Goal: Task Accomplishment & Management: Manage account settings

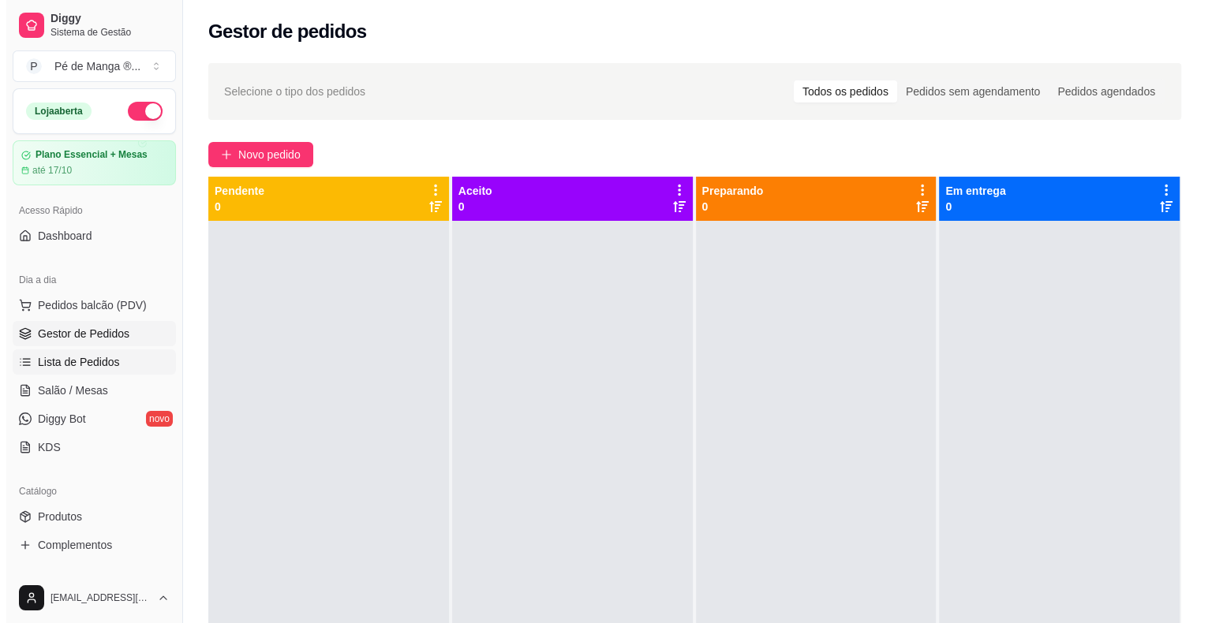
scroll to position [196, 0]
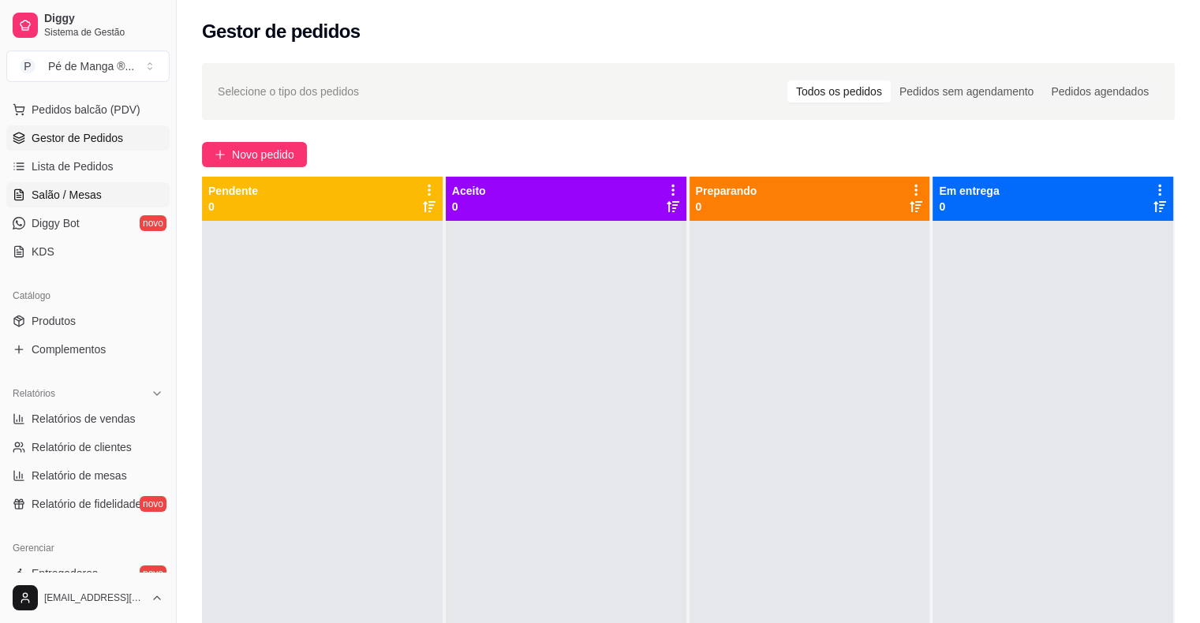
click at [104, 200] on link "Salão / Mesas" at bounding box center [87, 194] width 163 height 25
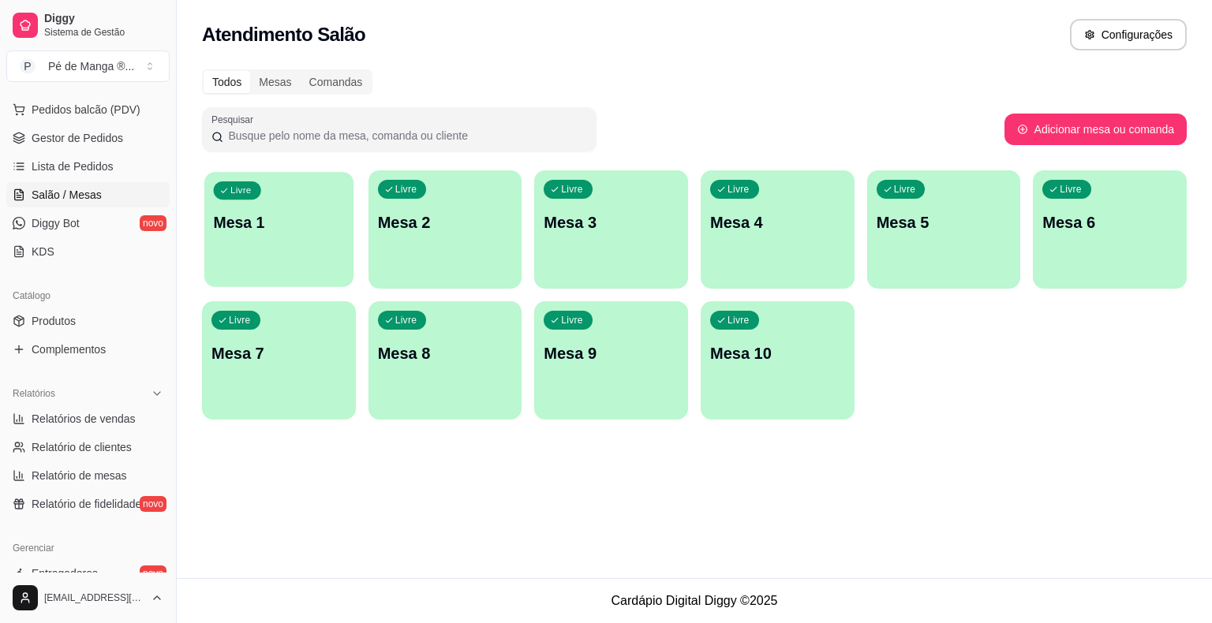
click at [278, 217] on p "Mesa 1" at bounding box center [279, 222] width 131 height 21
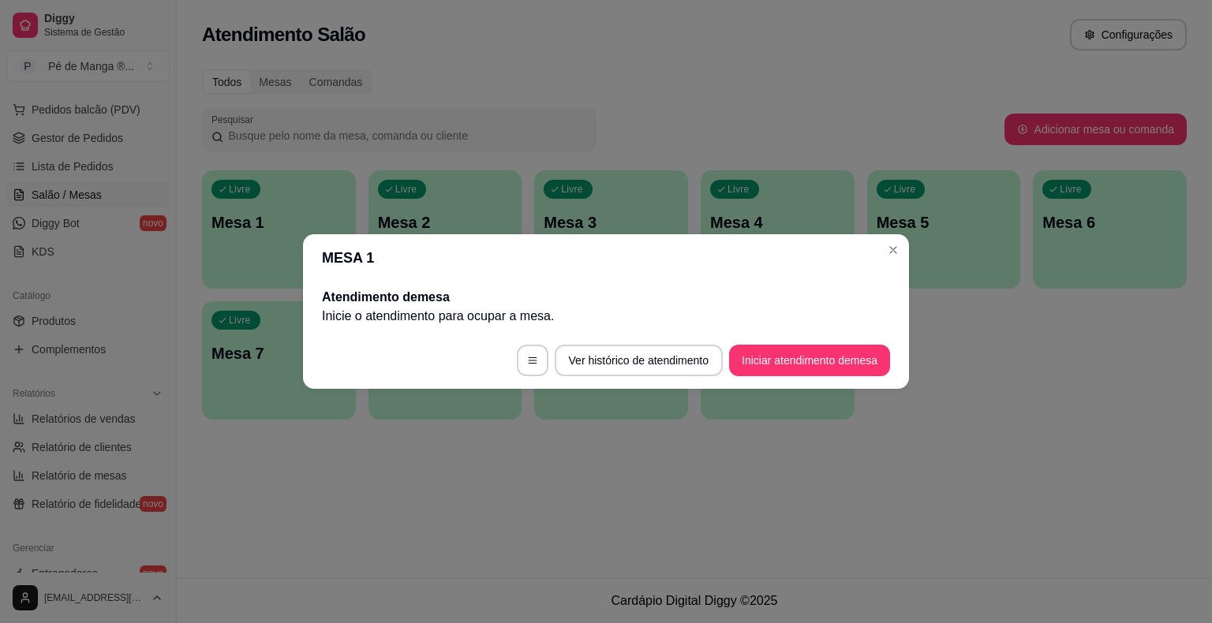
click at [785, 368] on button "Iniciar atendimento de mesa" at bounding box center [809, 361] width 161 height 32
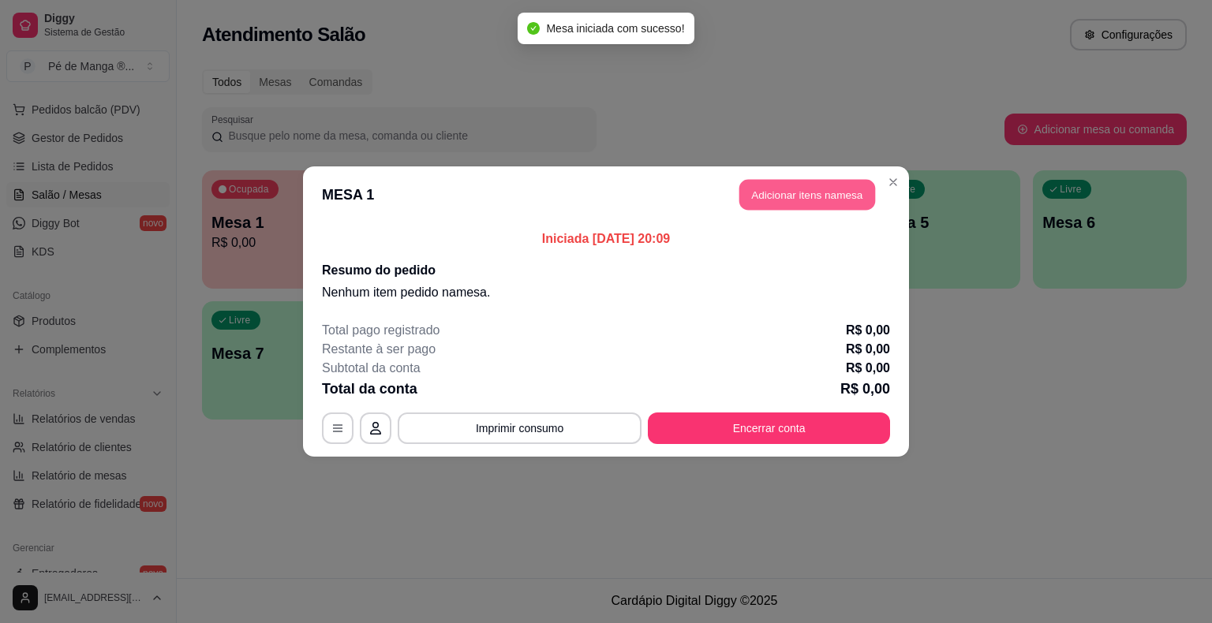
click at [793, 200] on button "Adicionar itens na mesa" at bounding box center [807, 195] width 136 height 31
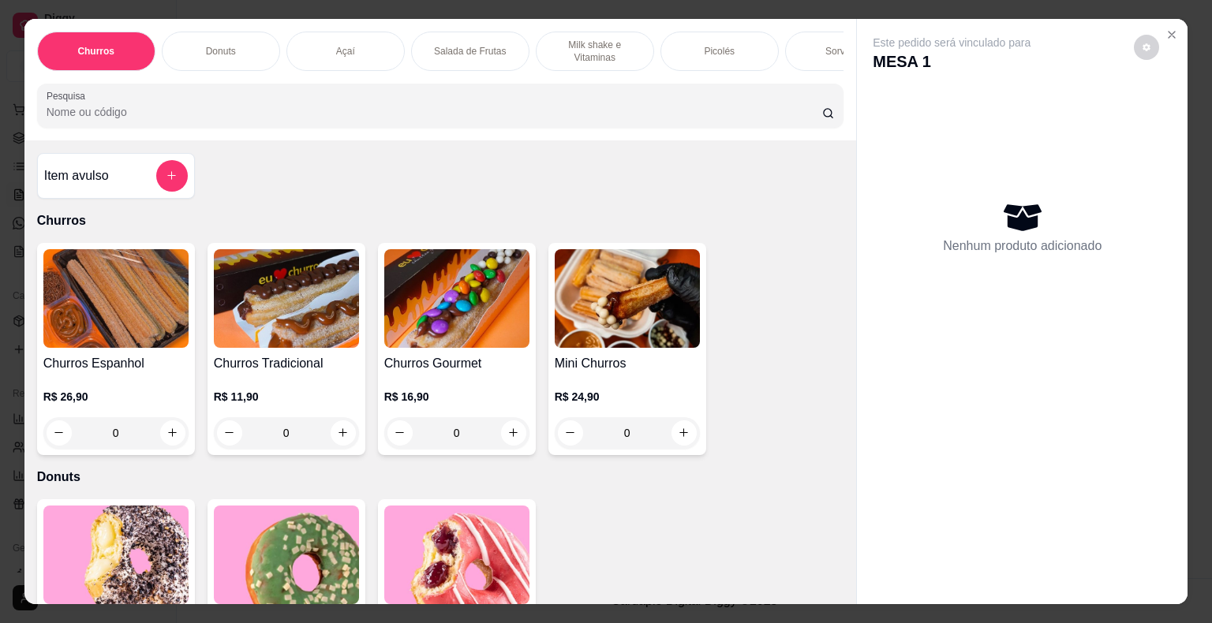
click at [324, 43] on div "Açaí" at bounding box center [345, 51] width 118 height 39
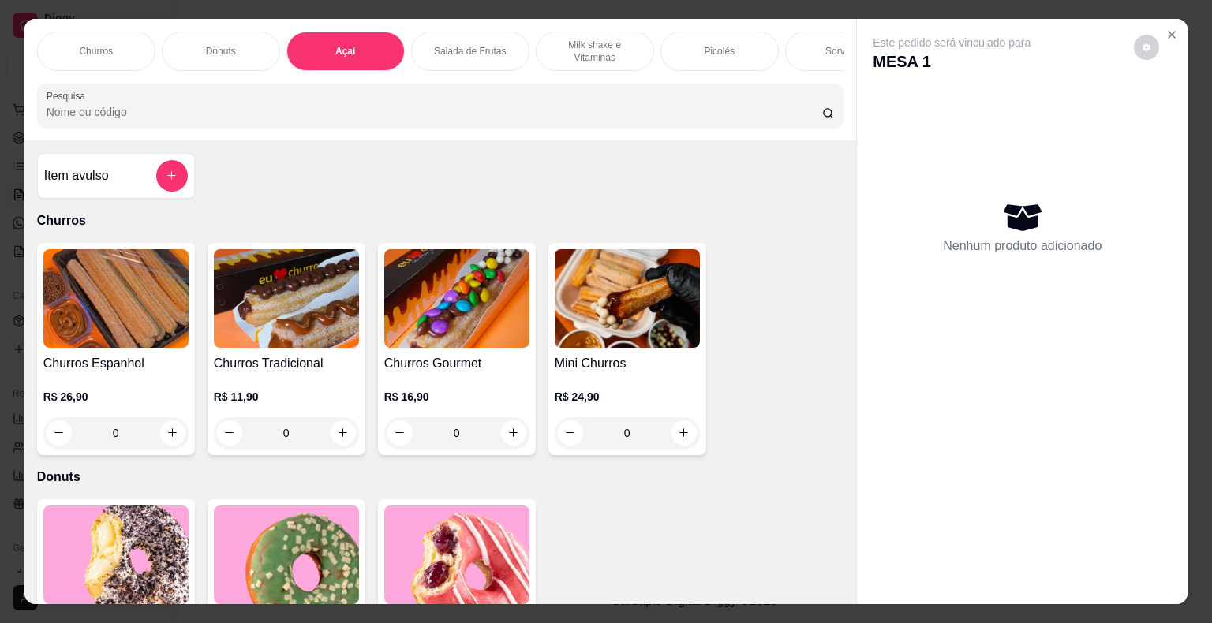
scroll to position [38, 0]
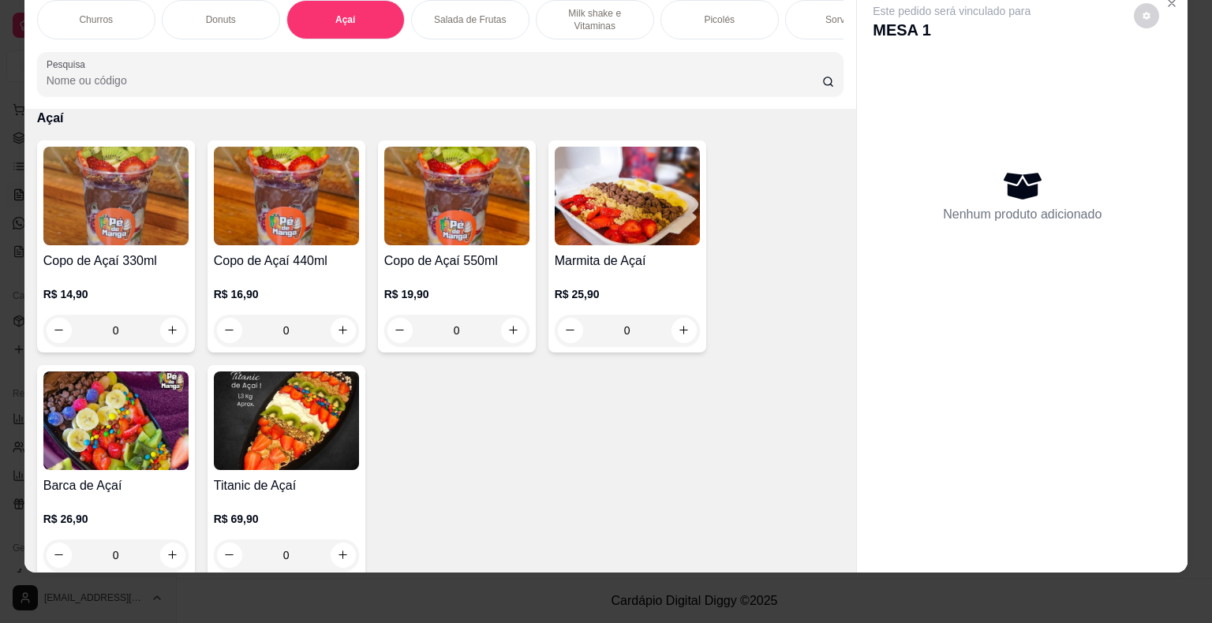
click at [301, 265] on h4 "Copo de Açaí 440ml" at bounding box center [286, 261] width 145 height 19
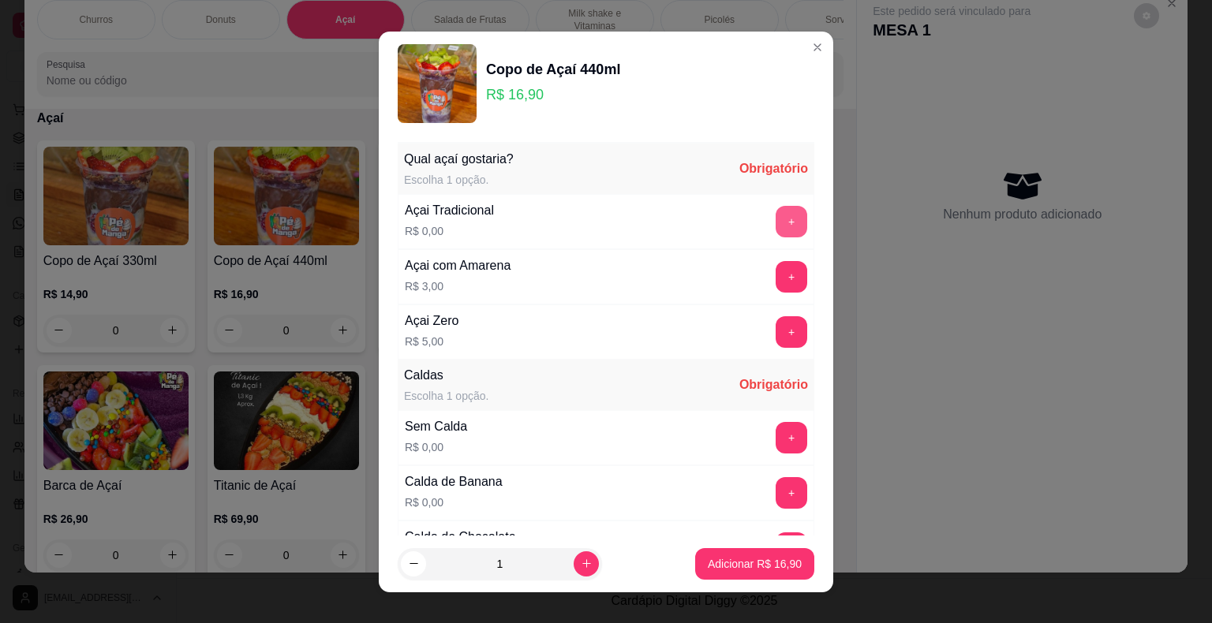
click at [775, 221] on button "+" at bounding box center [791, 222] width 32 height 32
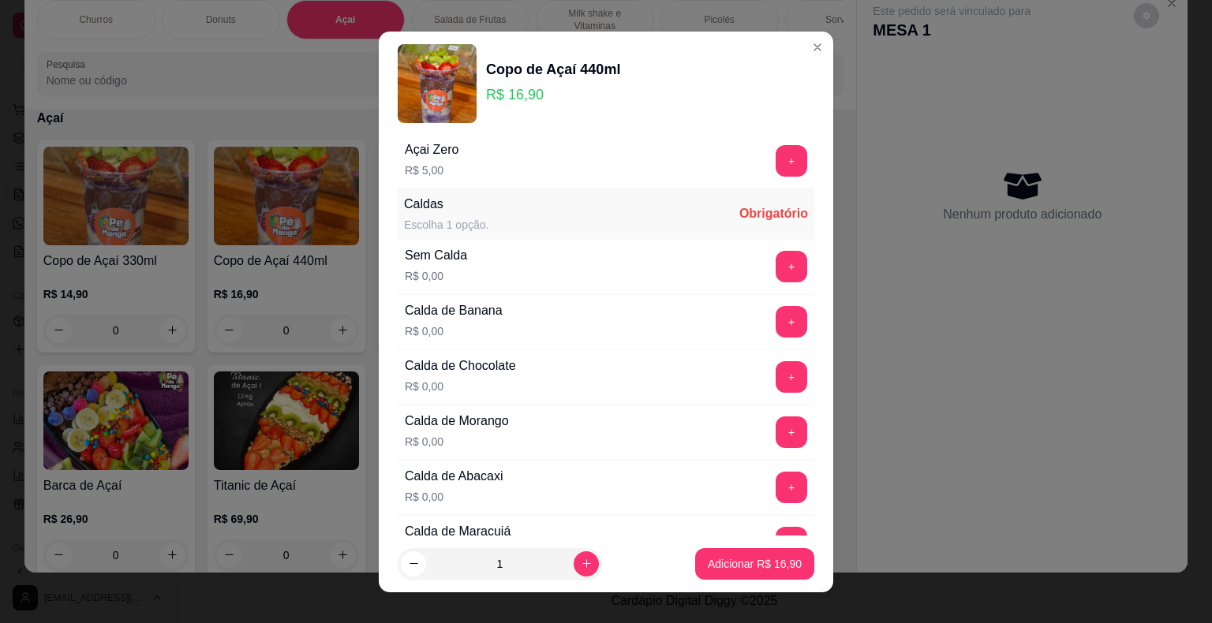
scroll to position [237, 0]
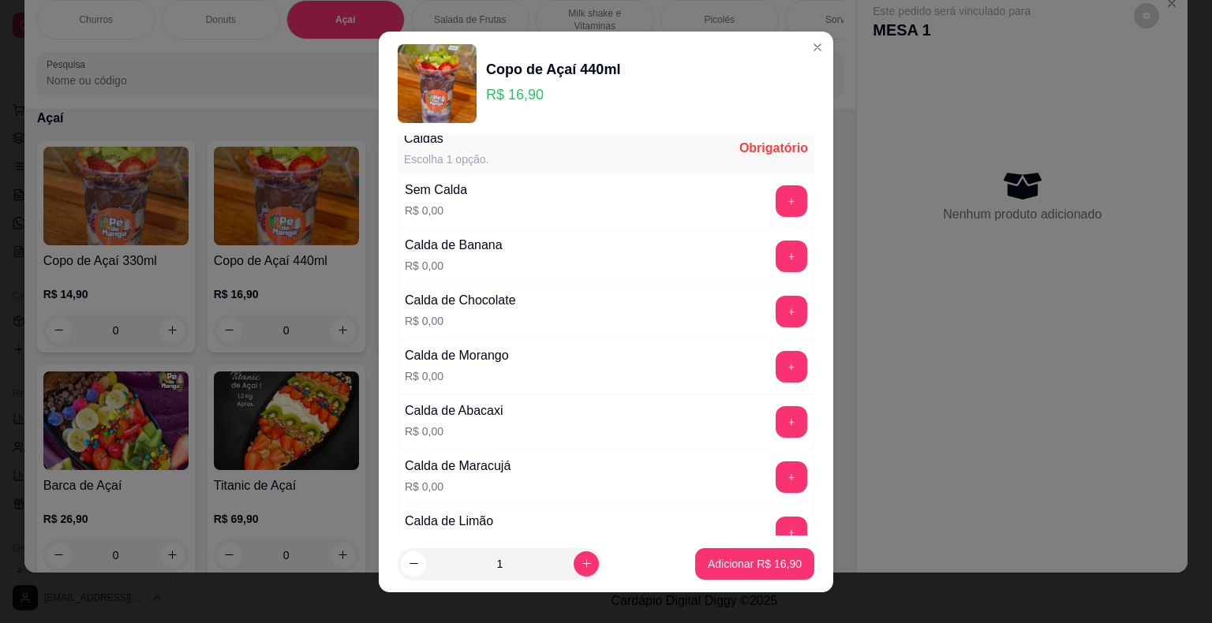
click at [775, 200] on button "+" at bounding box center [791, 201] width 32 height 32
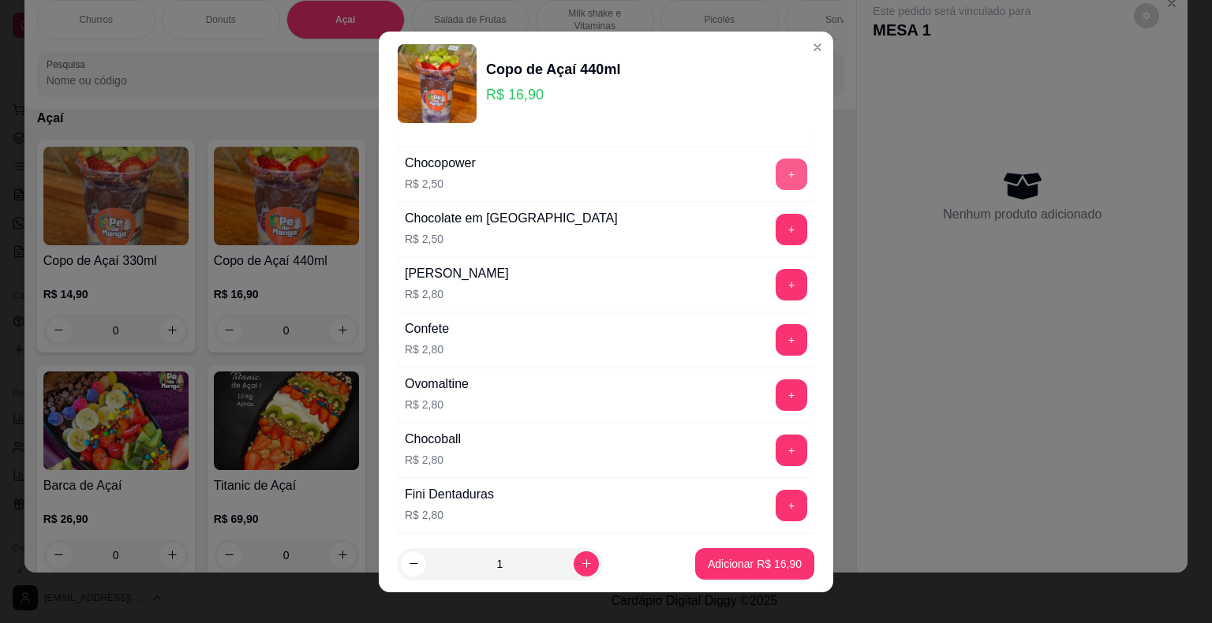
scroll to position [1499, 0]
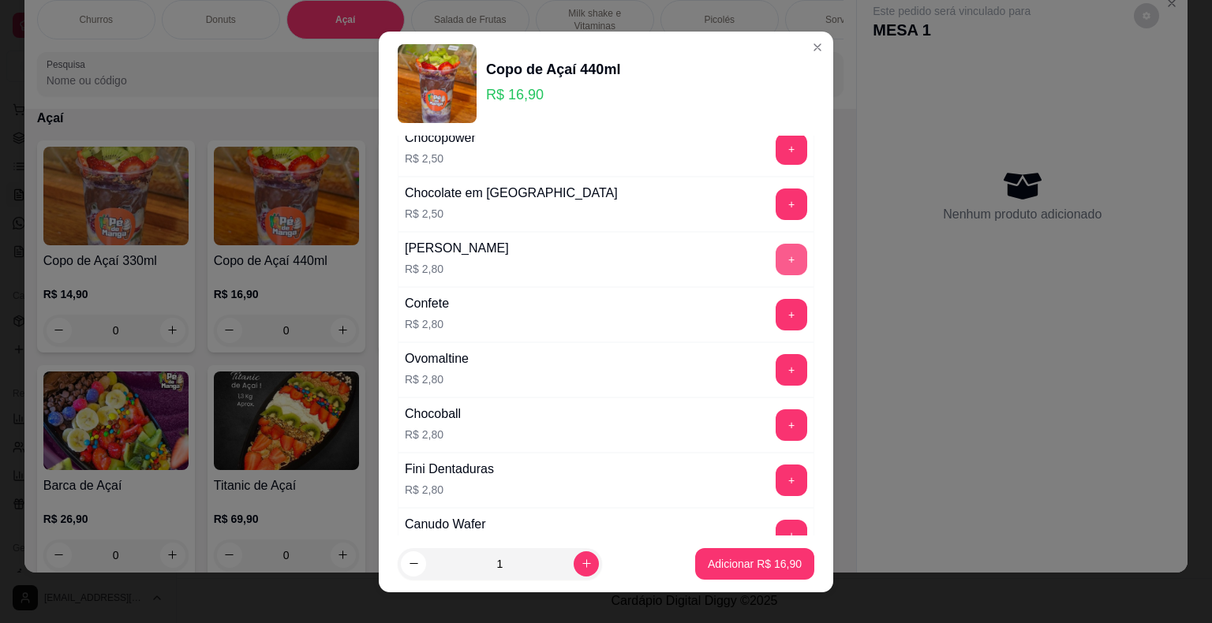
click at [775, 245] on button "+" at bounding box center [791, 260] width 32 height 32
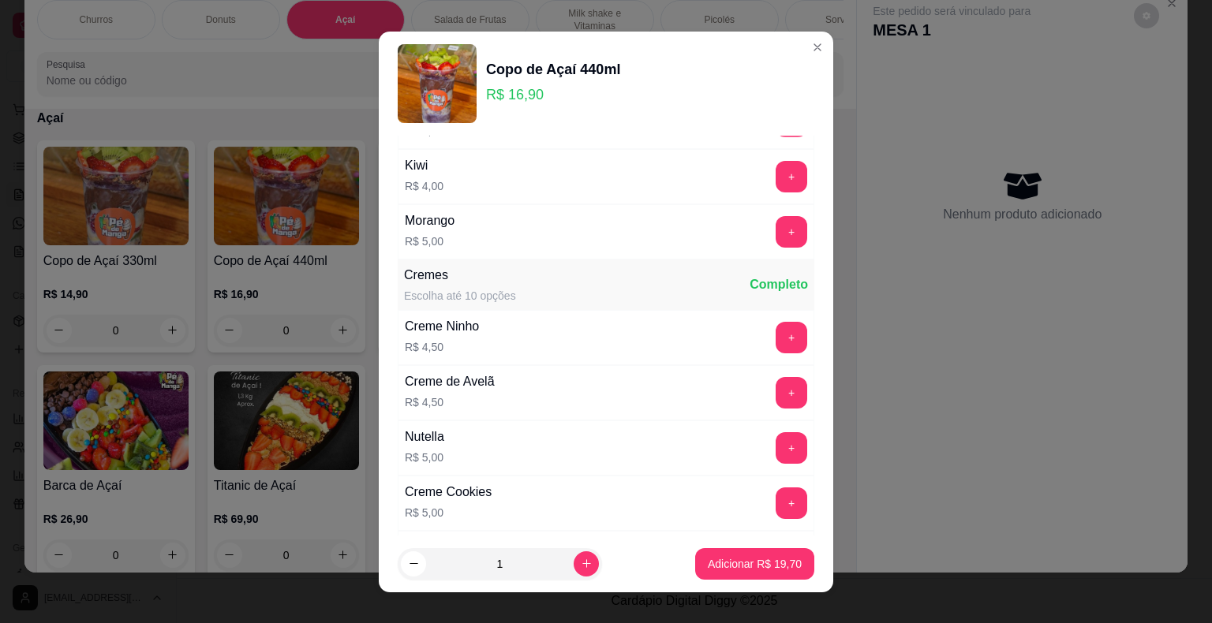
scroll to position [2130, 0]
click at [776, 215] on button "+" at bounding box center [791, 230] width 31 height 31
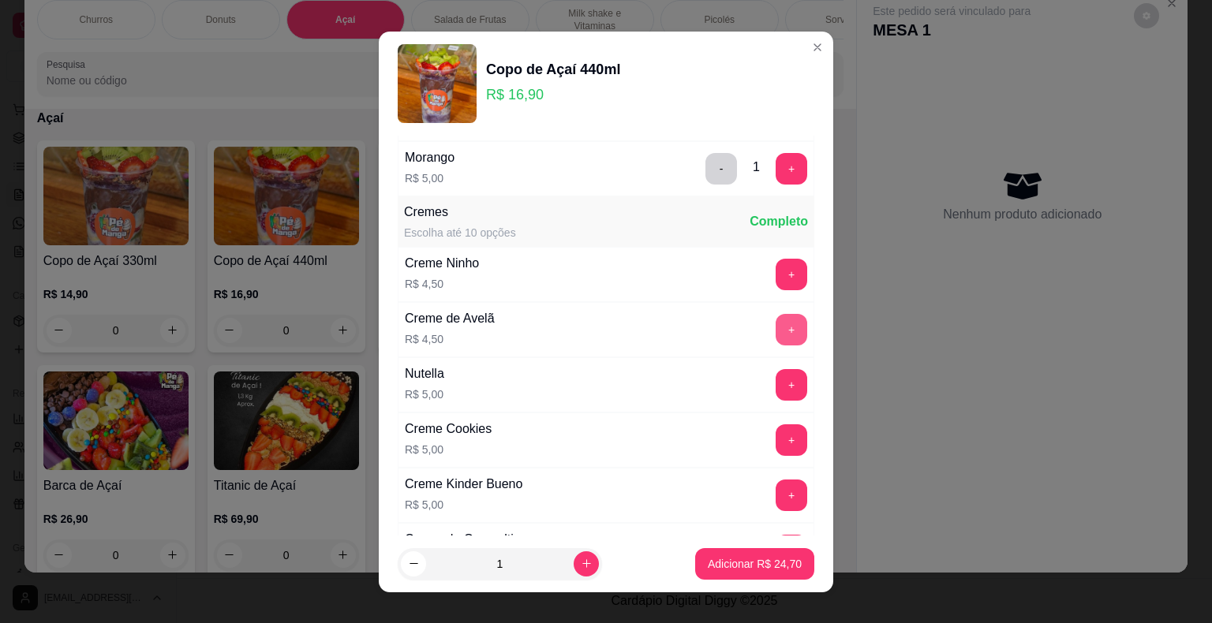
scroll to position [2209, 0]
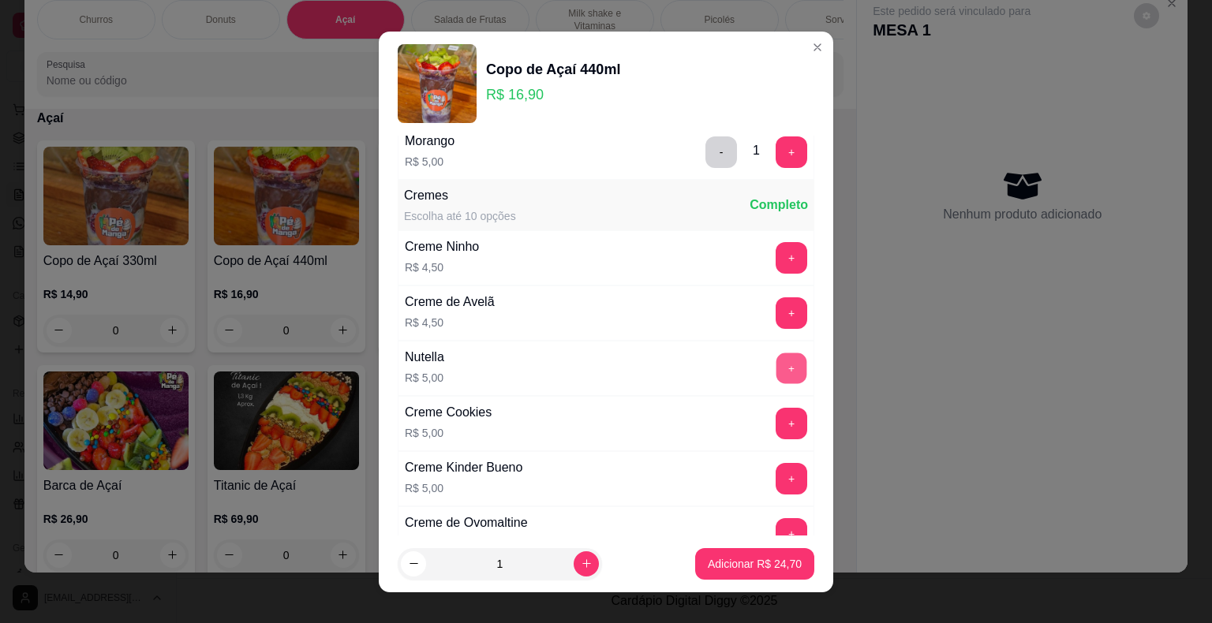
click at [776, 356] on button "+" at bounding box center [791, 368] width 31 height 31
click at [751, 561] on p "Adicionar R$ 29,70" at bounding box center [755, 563] width 92 height 15
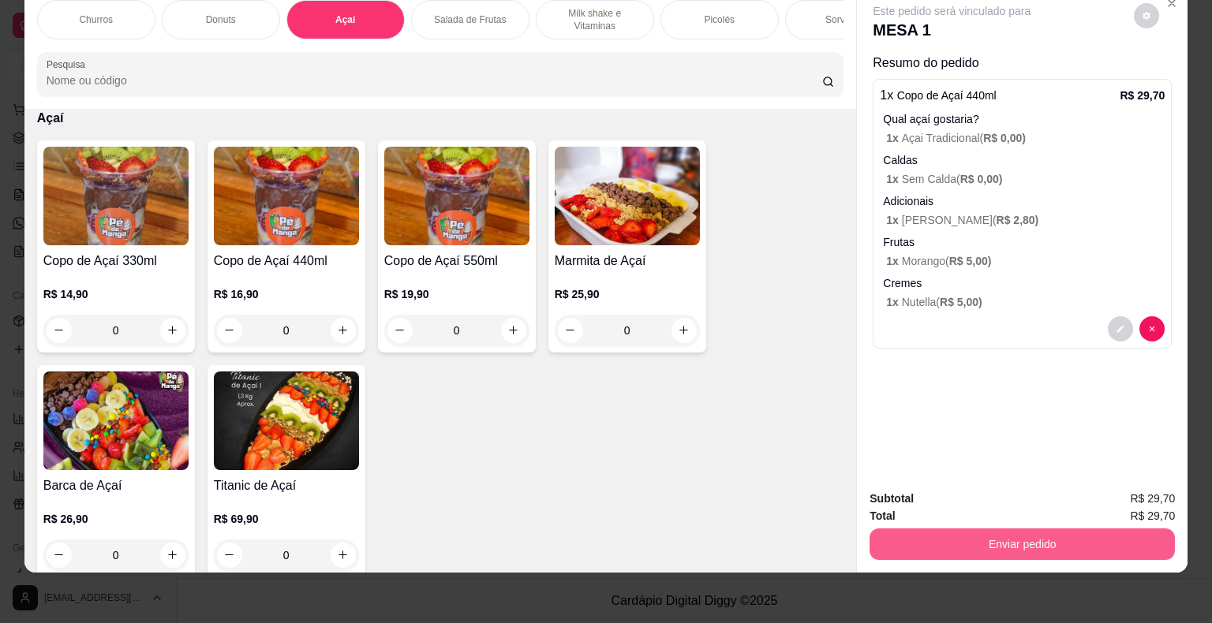
click at [977, 532] on button "Enviar pedido" at bounding box center [1021, 545] width 305 height 32
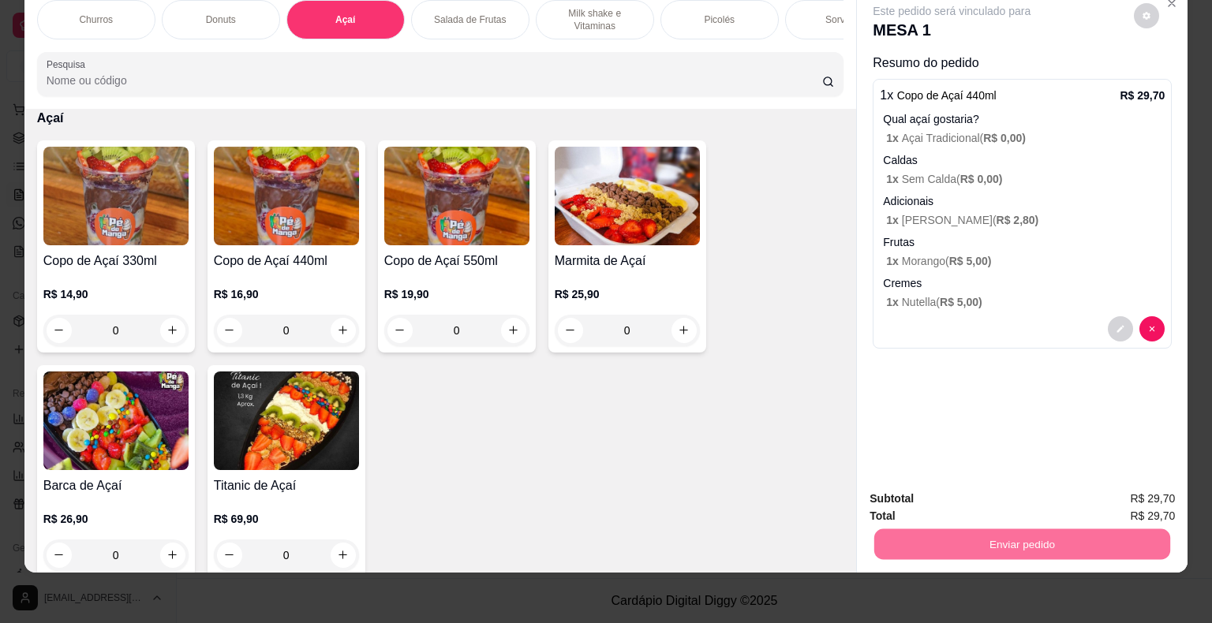
click at [983, 487] on button "Não registrar e enviar pedido" at bounding box center [969, 494] width 164 height 30
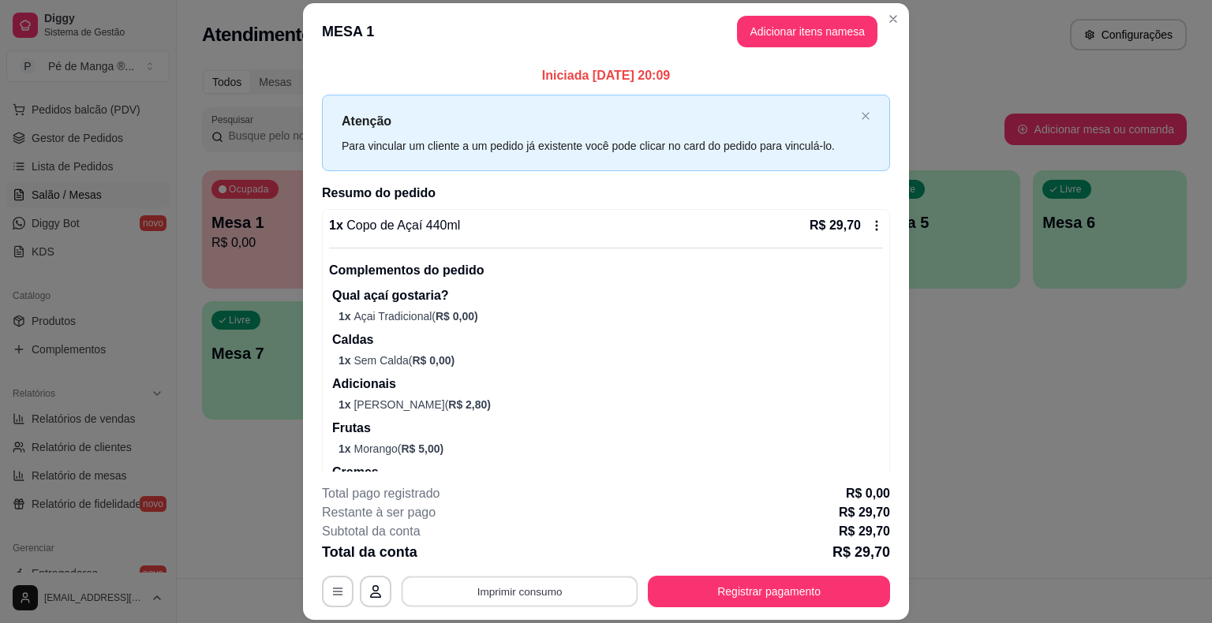
click at [587, 597] on button "Imprimir consumo" at bounding box center [520, 592] width 237 height 31
click at [555, 560] on button "IMPRESSORA" at bounding box center [518, 555] width 114 height 25
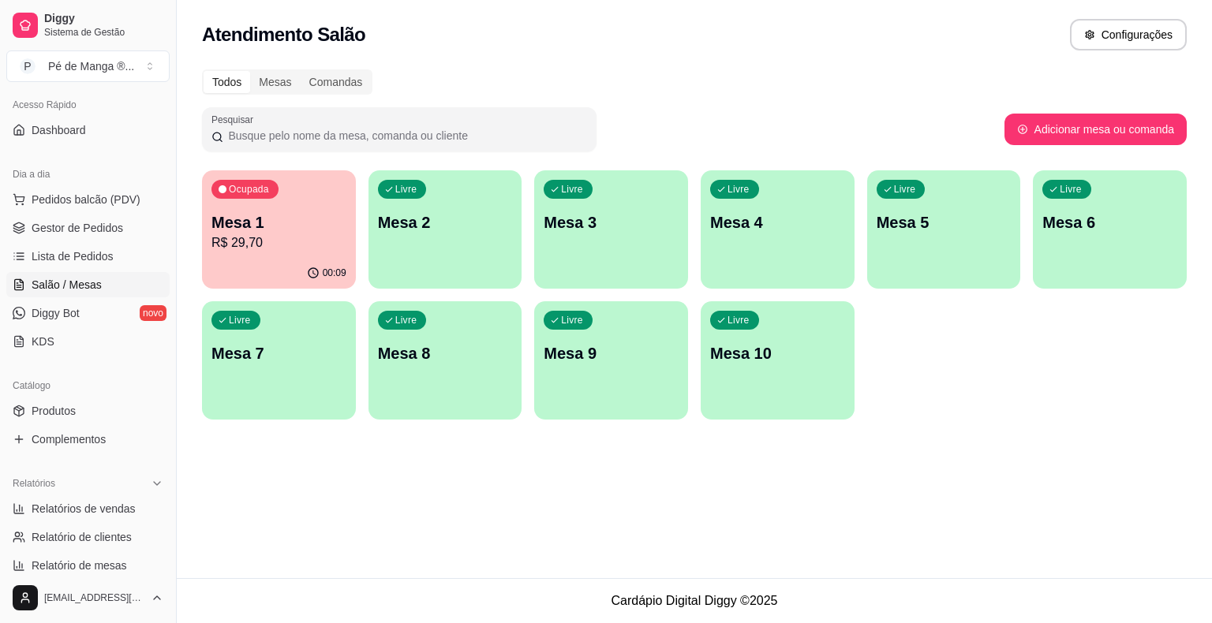
scroll to position [0, 0]
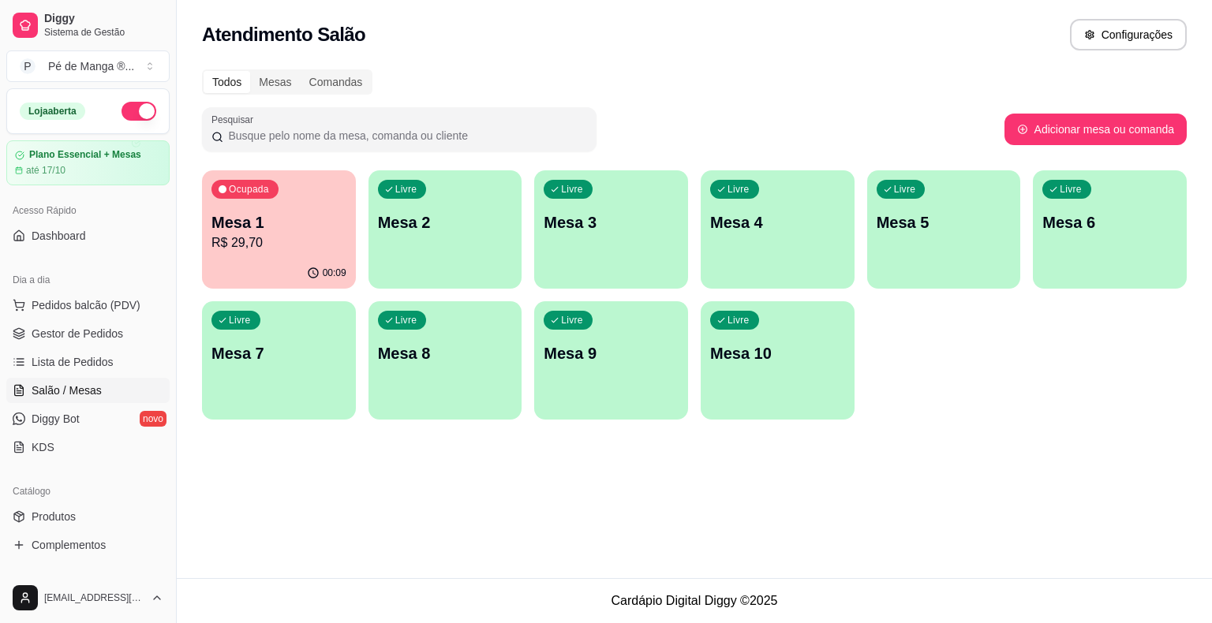
click at [121, 375] on ul "Pedidos balcão (PDV) Gestor de Pedidos Lista de Pedidos Salão / Mesas Diggy Bot…" at bounding box center [87, 376] width 163 height 167
click at [120, 384] on link "Salão / Mesas" at bounding box center [87, 390] width 163 height 25
click at [442, 240] on div "Livre Mesa 2" at bounding box center [445, 220] width 149 height 96
click at [95, 306] on span "Pedidos balcão (PDV)" at bounding box center [86, 305] width 109 height 16
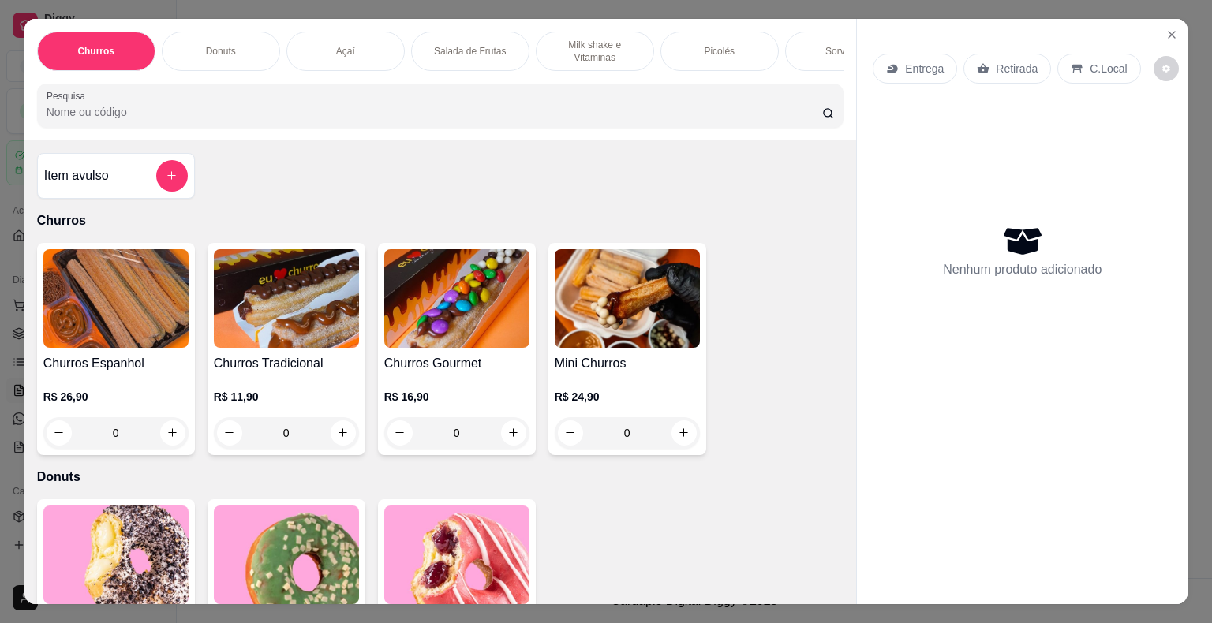
click at [328, 46] on div "Açaí" at bounding box center [345, 51] width 118 height 39
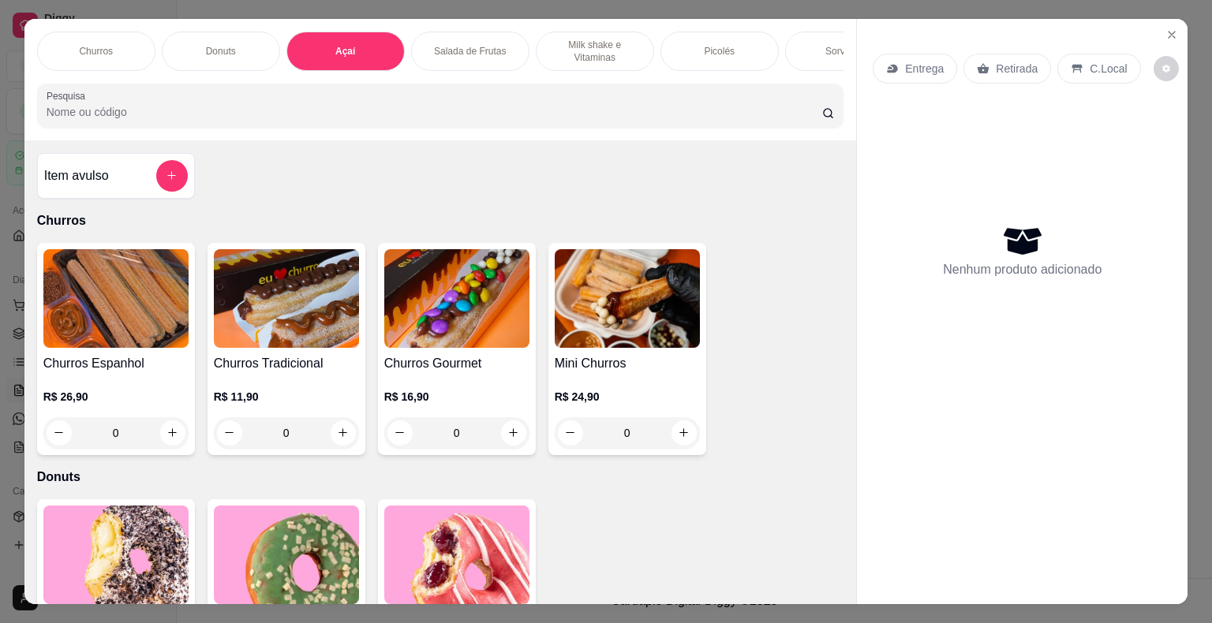
scroll to position [38, 0]
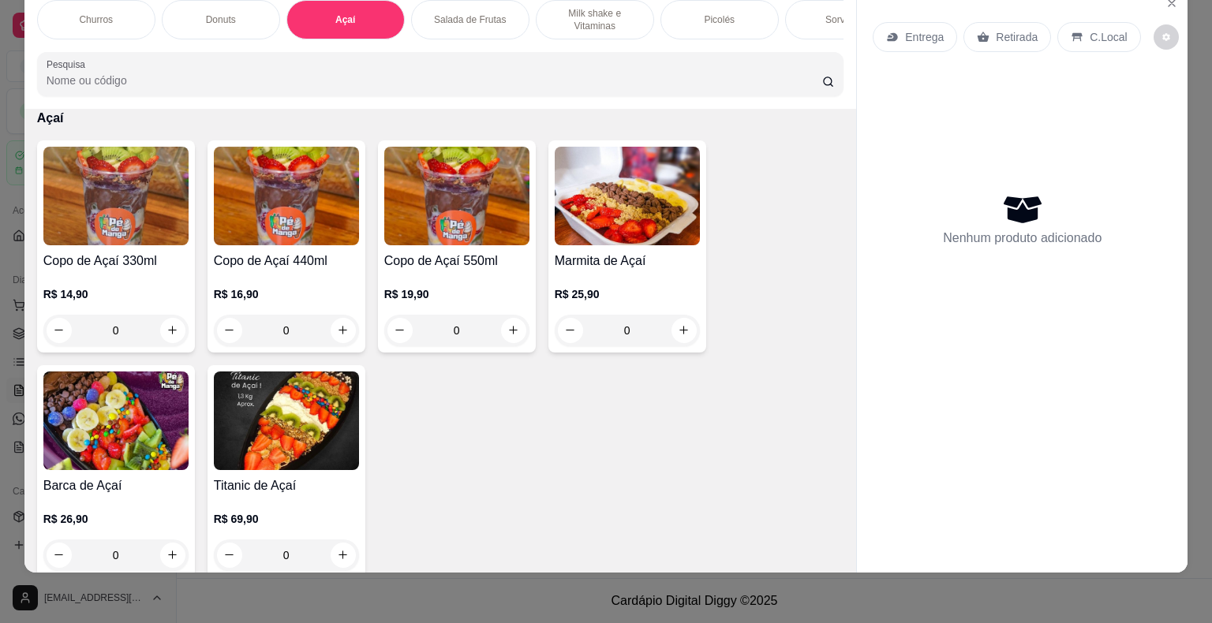
click at [338, 241] on img at bounding box center [286, 196] width 145 height 99
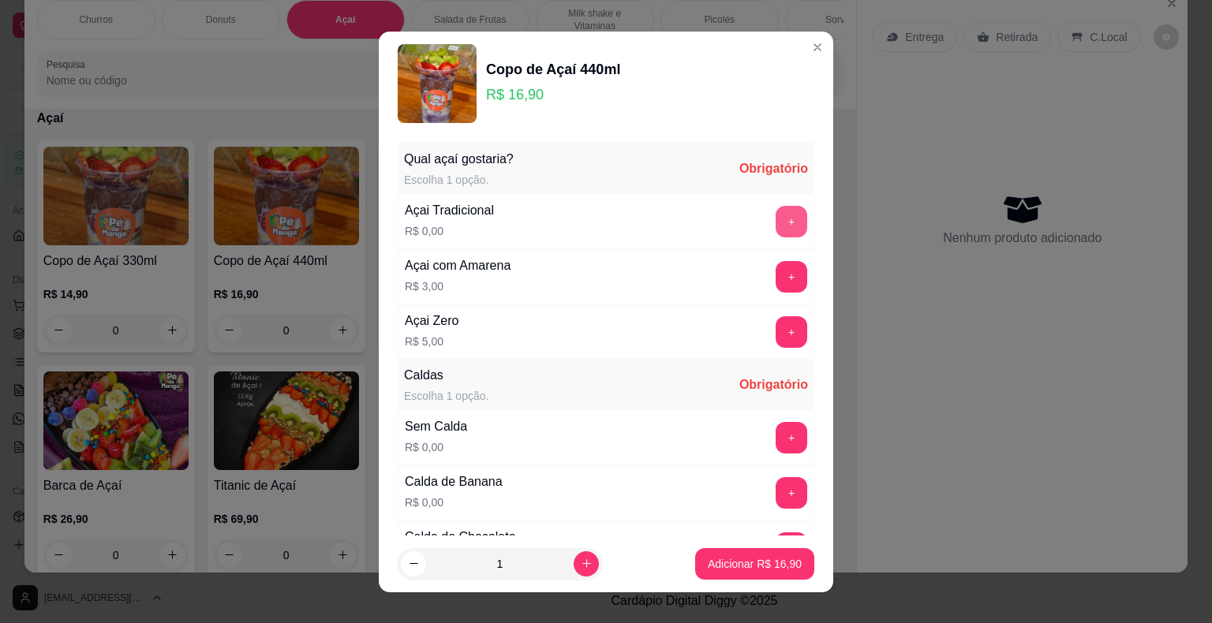
click at [775, 225] on button "+" at bounding box center [791, 222] width 32 height 32
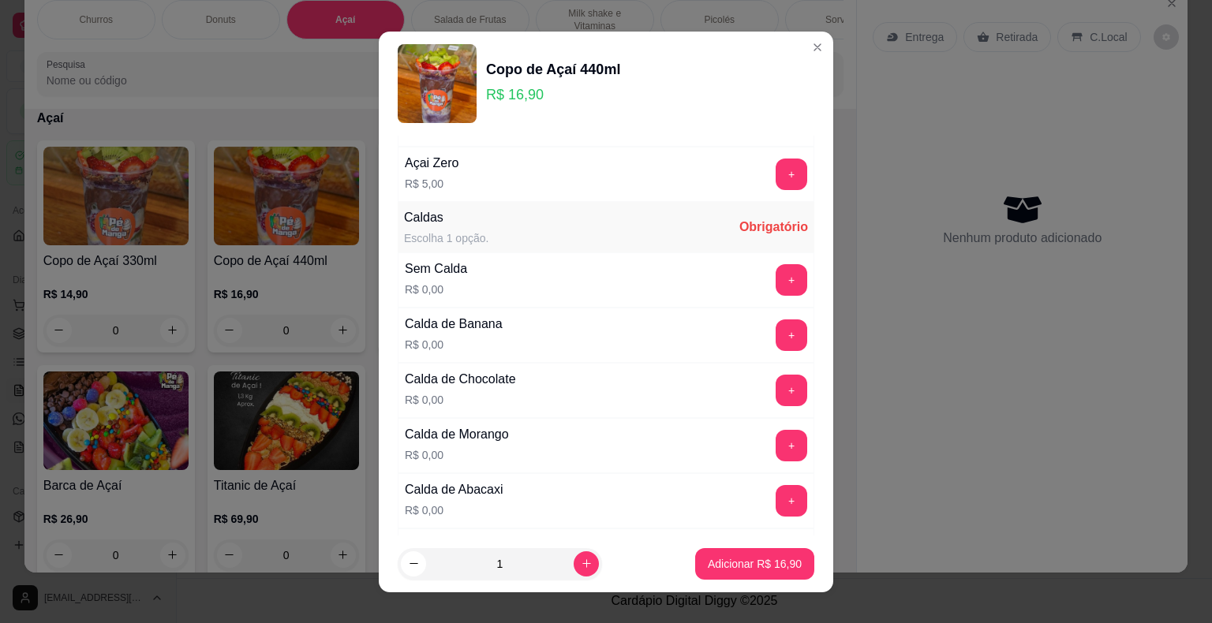
click at [775, 282] on button "+" at bounding box center [791, 280] width 32 height 32
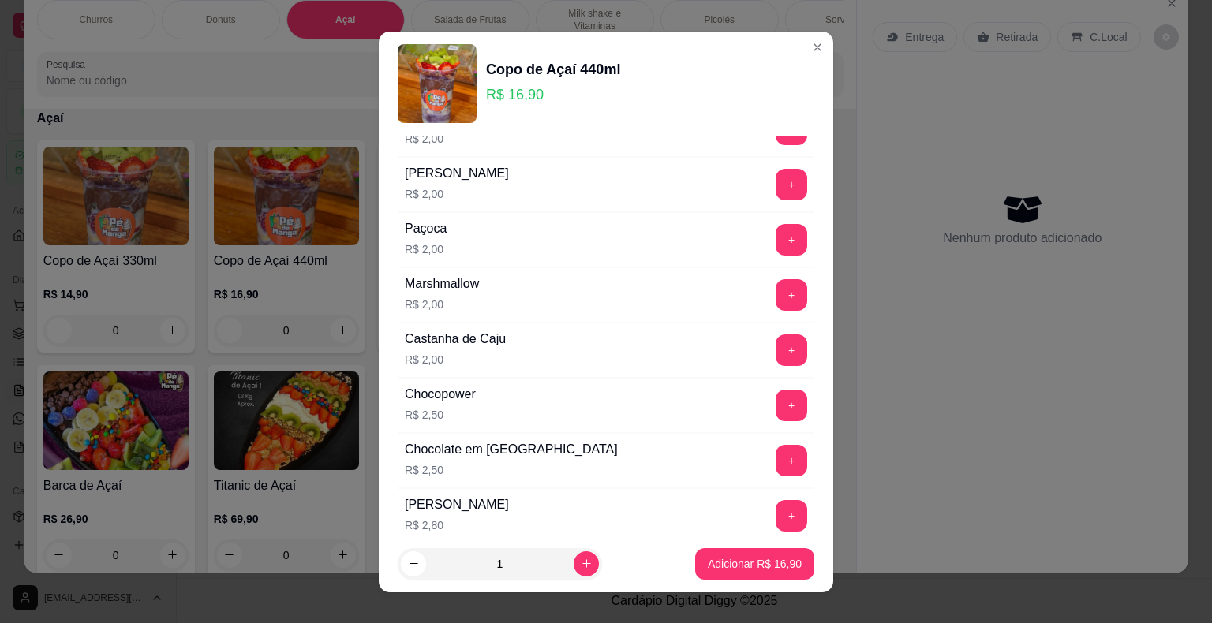
scroll to position [1183, 0]
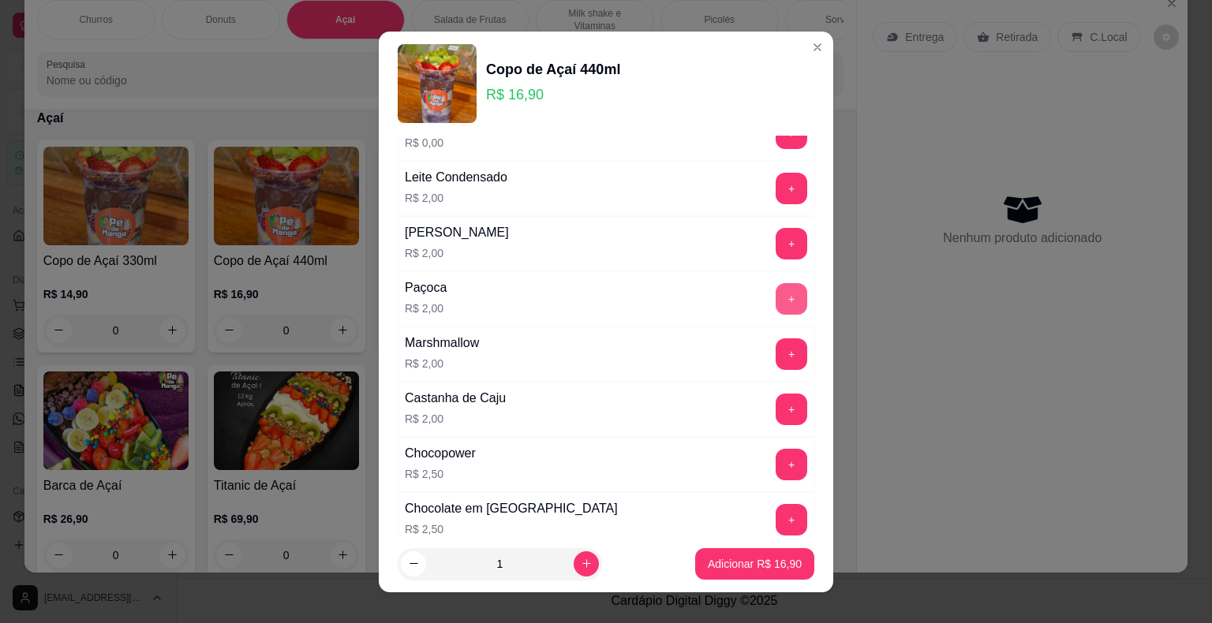
click at [775, 288] on button "+" at bounding box center [791, 299] width 32 height 32
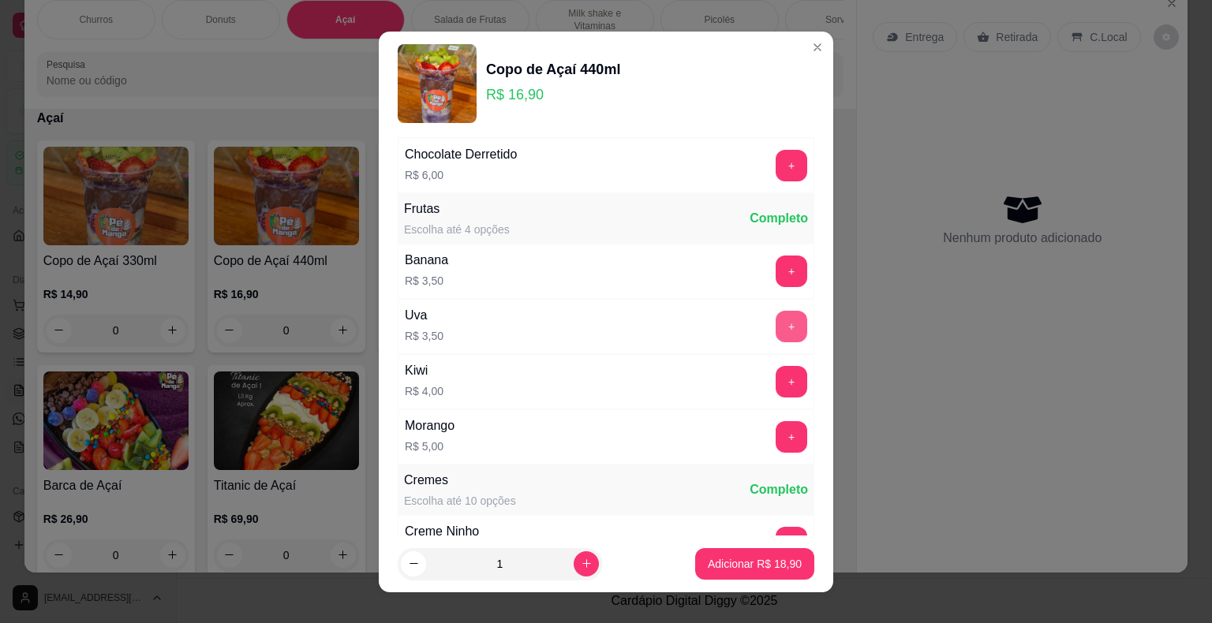
scroll to position [2051, 0]
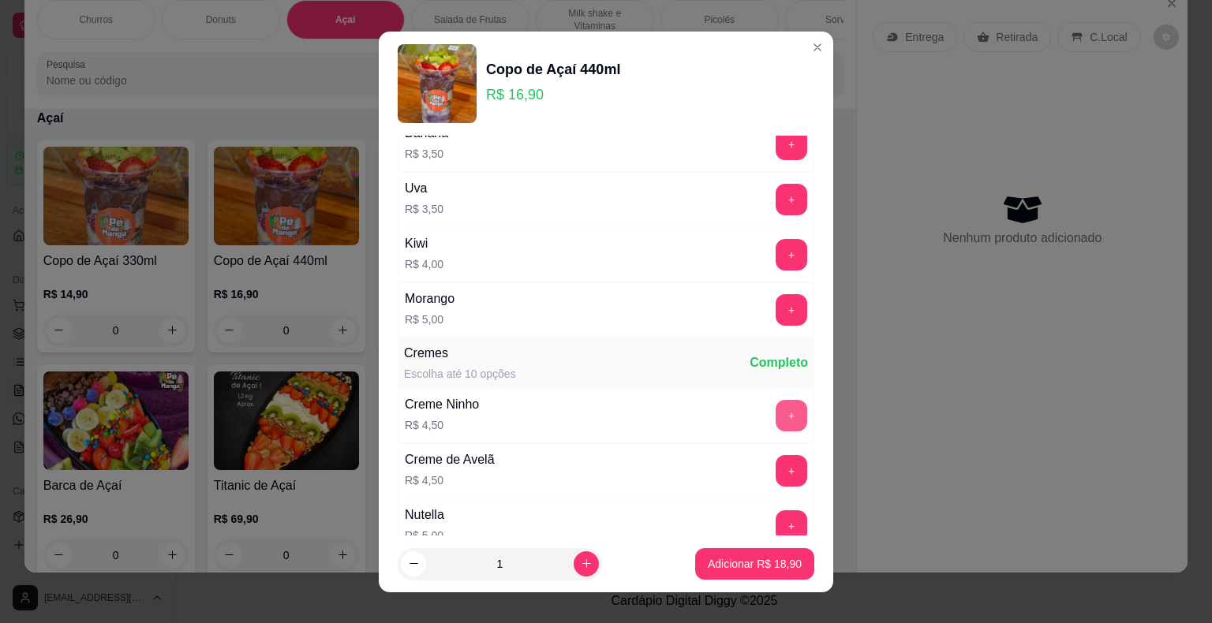
click at [775, 400] on button "+" at bounding box center [791, 416] width 32 height 32
click at [772, 566] on p "Adicionar R$ 23,40" at bounding box center [755, 563] width 92 height 15
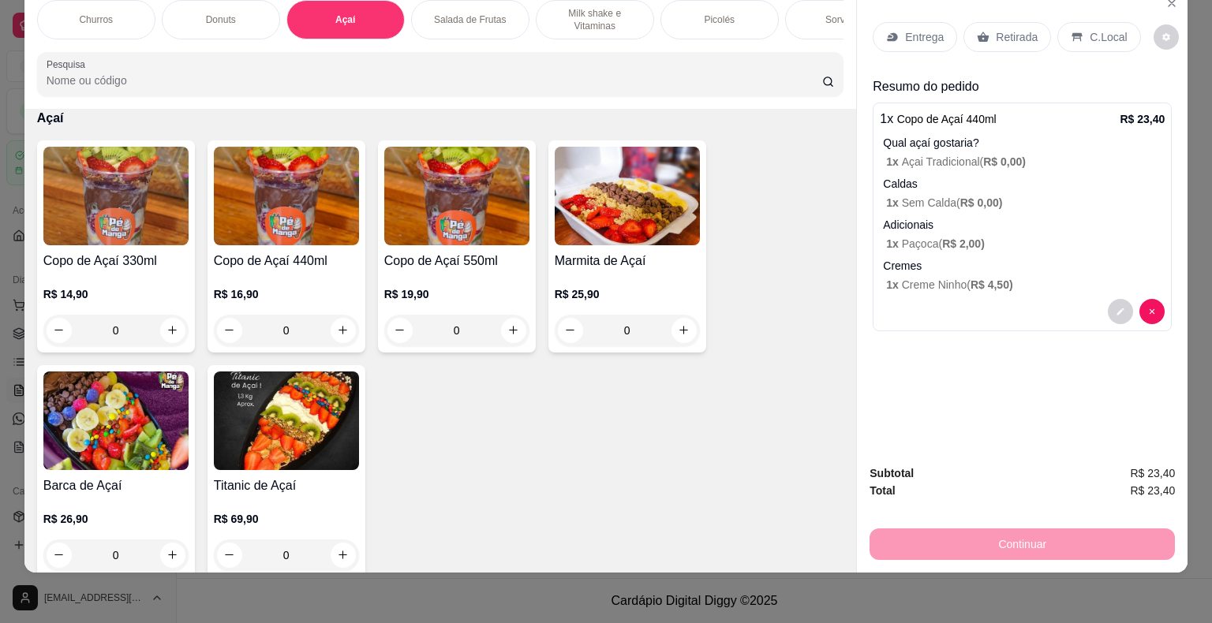
click at [975, 241] on div "1 x Copo de Açaí 440ml R$ 23,40 Qual açaí gostaria? 1 x Açai Tradicional ( R$ 0…" at bounding box center [1021, 217] width 299 height 229
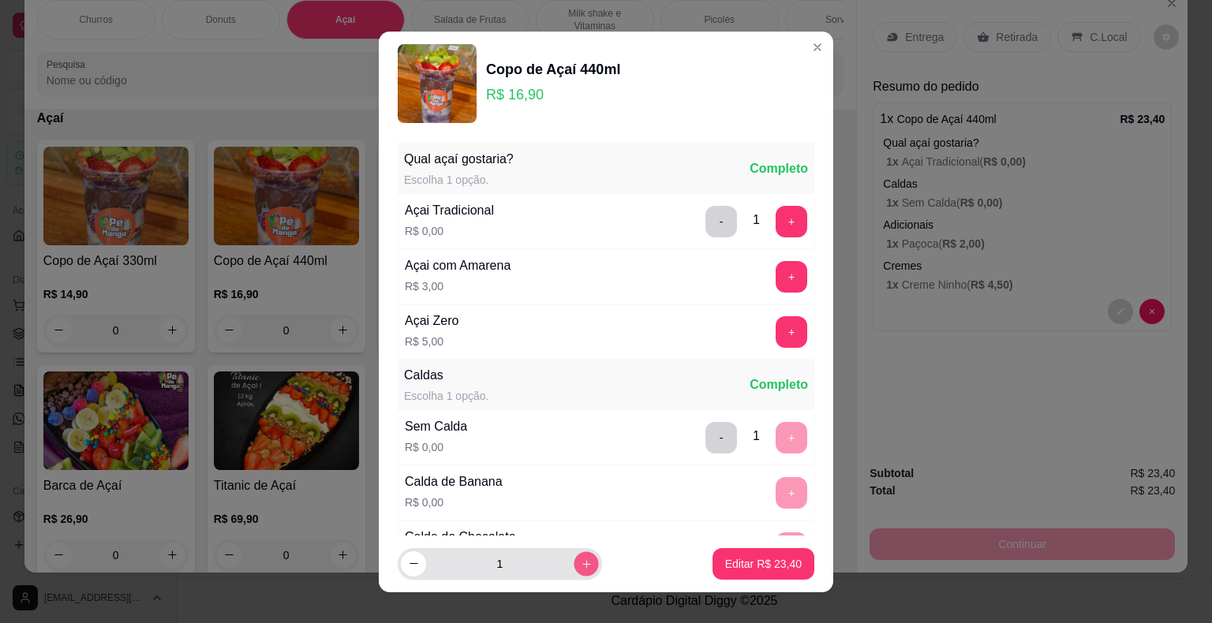
click at [573, 566] on button "increase-product-quantity" at bounding box center [585, 563] width 24 height 24
type input "2"
click at [736, 565] on p "Editar R$ 46,80" at bounding box center [763, 563] width 74 height 15
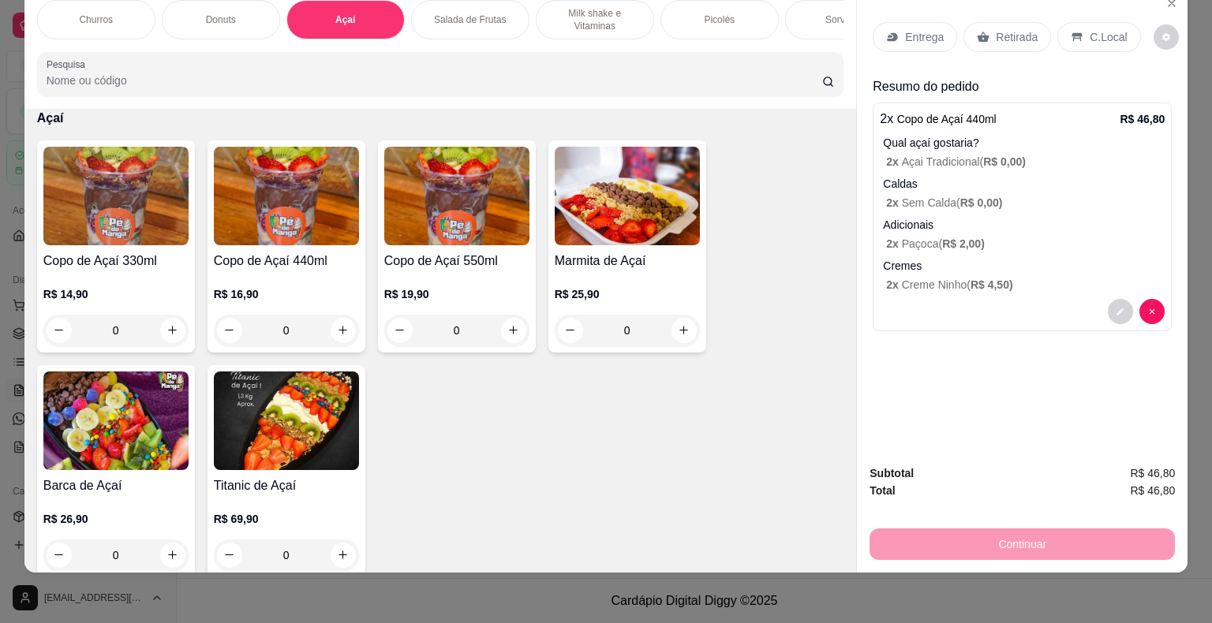
click at [323, 247] on div "Copo de Açaí 440ml R$ 16,90 0" at bounding box center [286, 246] width 158 height 212
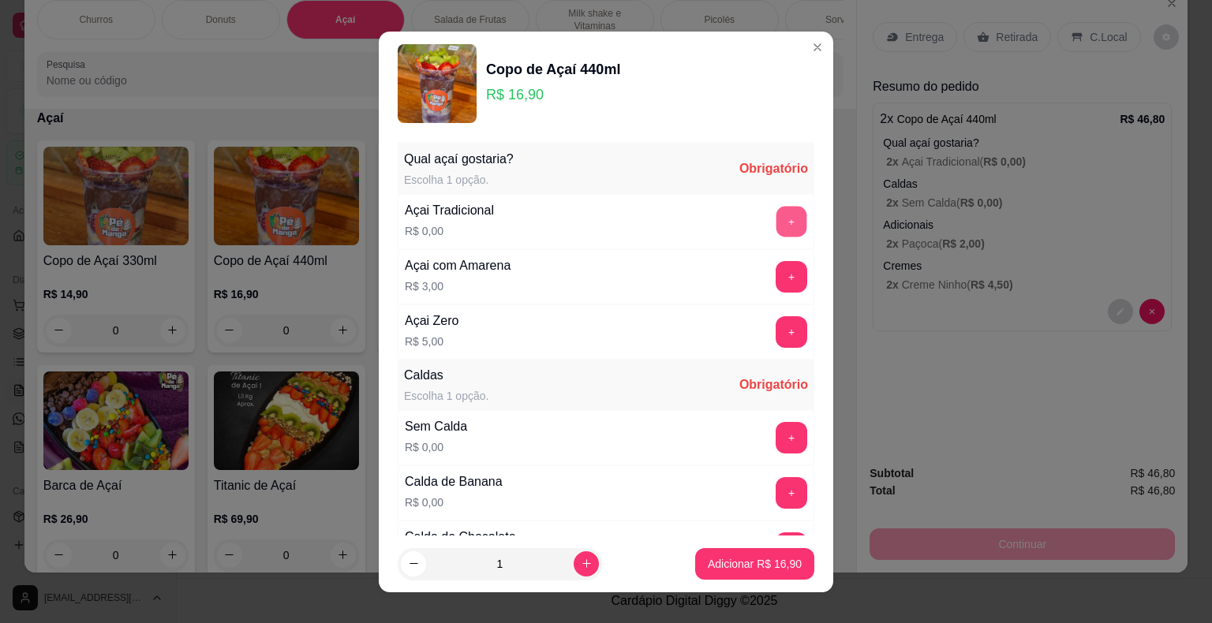
click at [776, 208] on button "+" at bounding box center [791, 221] width 31 height 31
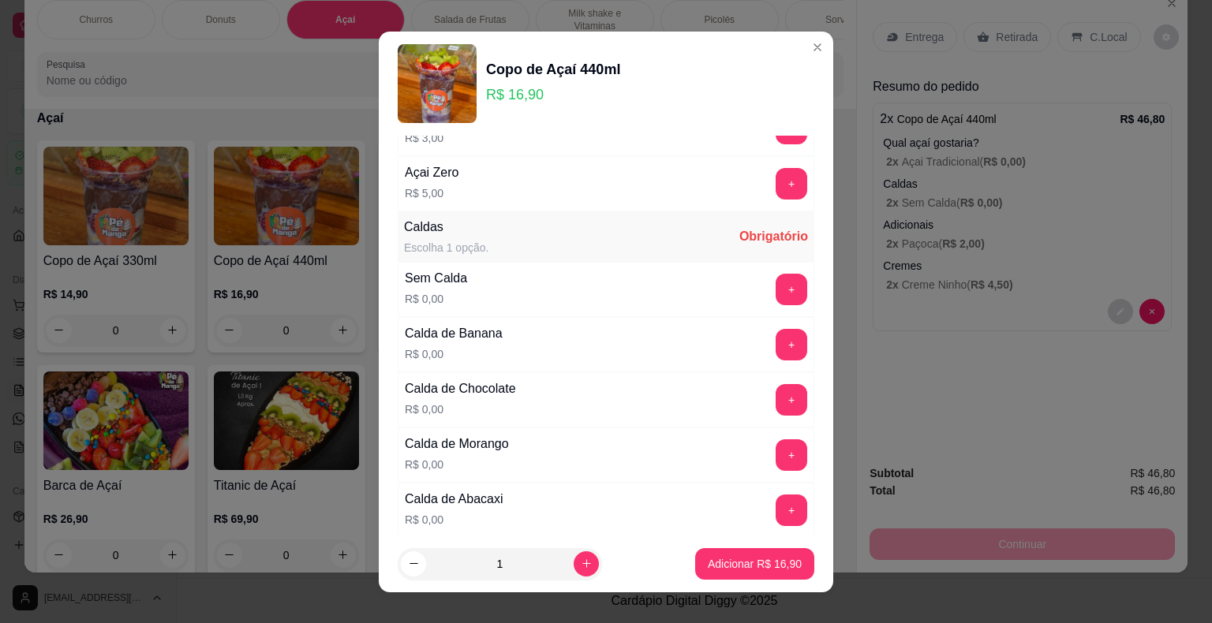
scroll to position [158, 0]
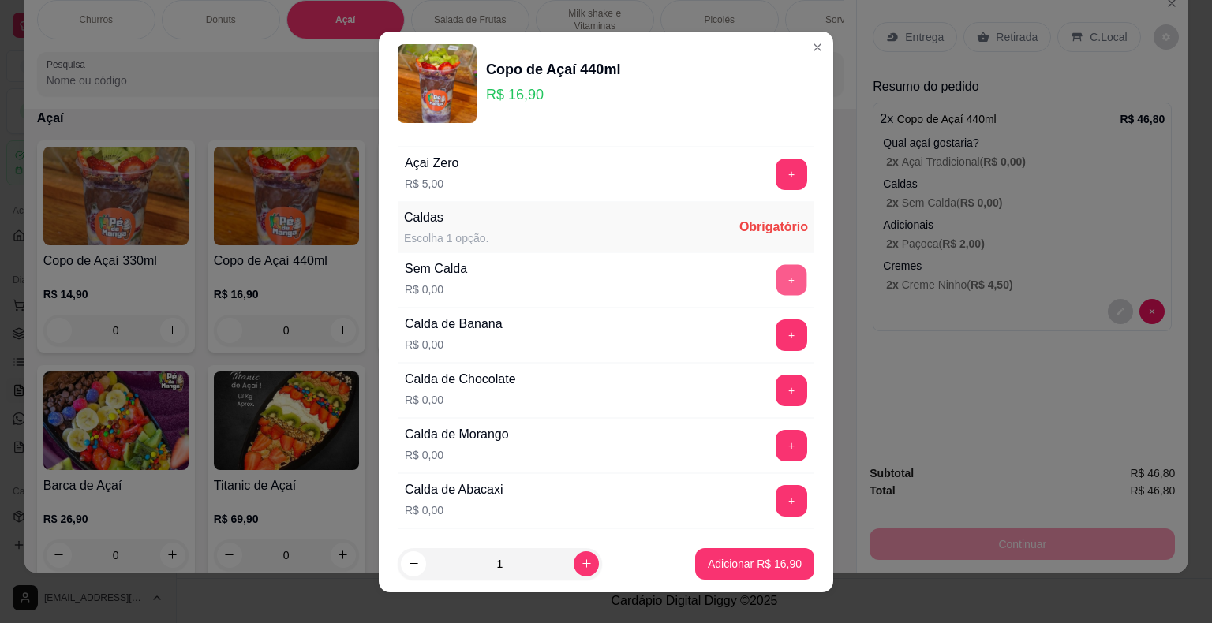
click at [776, 267] on button "+" at bounding box center [791, 279] width 31 height 31
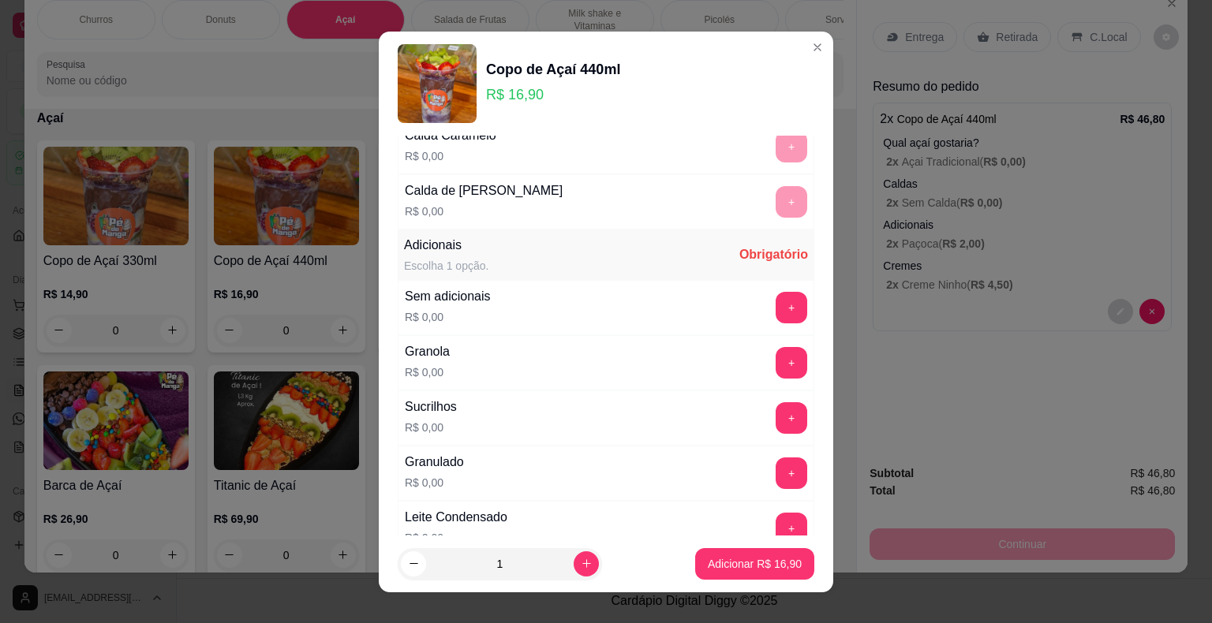
scroll to position [834, 0]
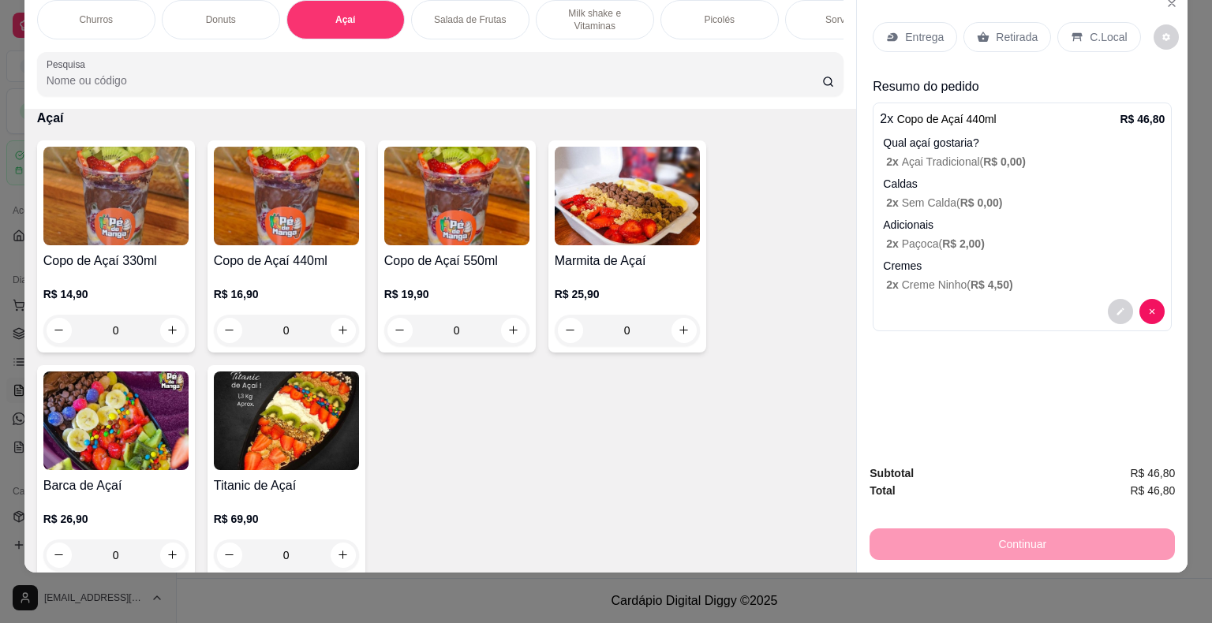
click at [105, 235] on img at bounding box center [115, 196] width 145 height 99
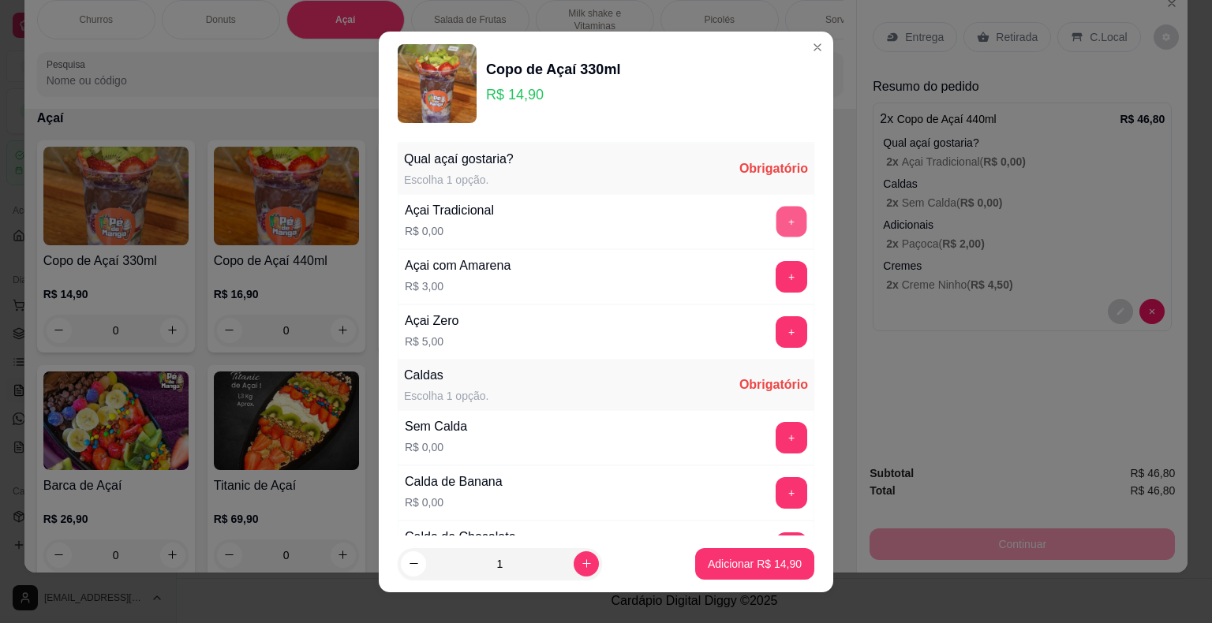
click at [776, 222] on button "+" at bounding box center [791, 221] width 31 height 31
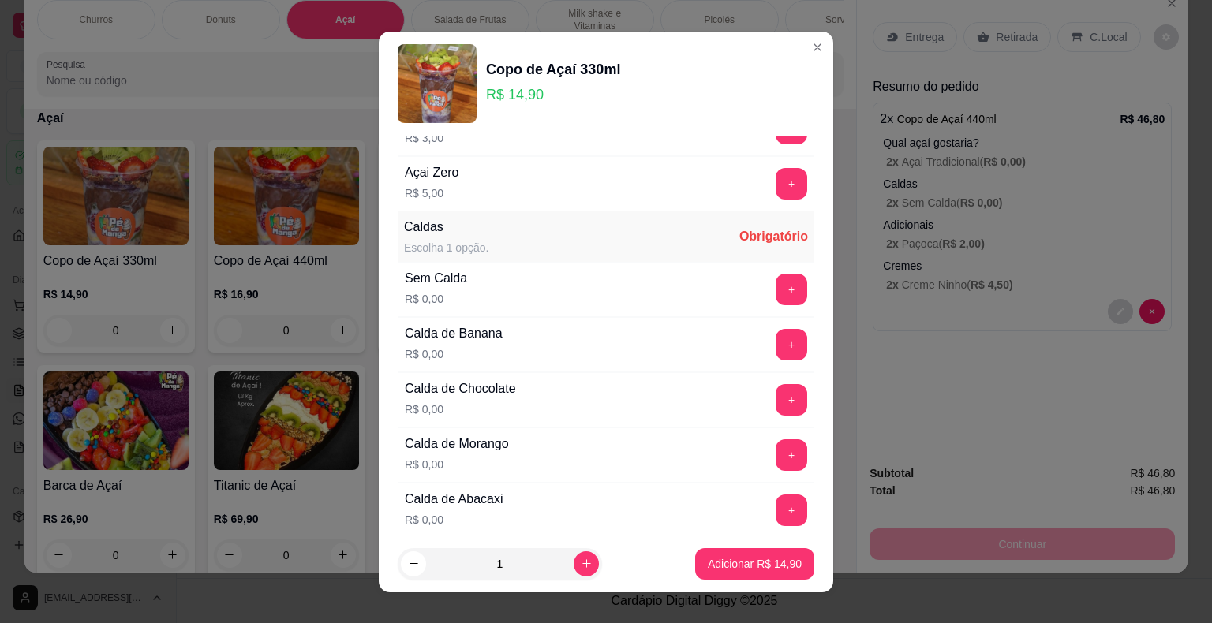
scroll to position [158, 0]
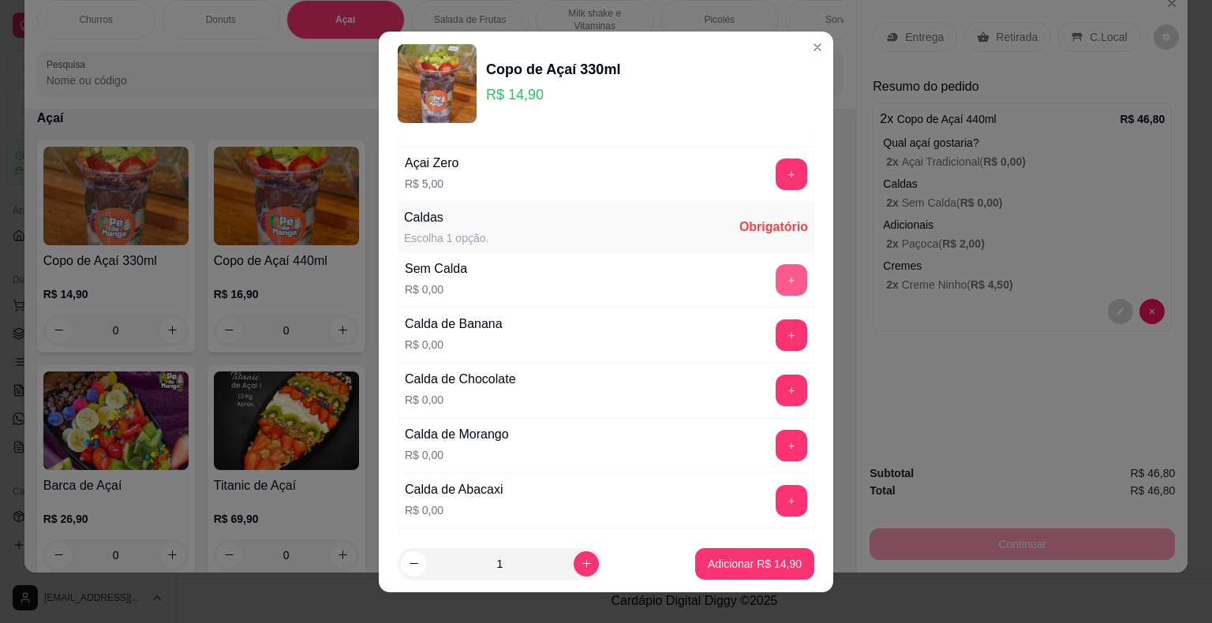
click at [775, 277] on button "+" at bounding box center [791, 280] width 32 height 32
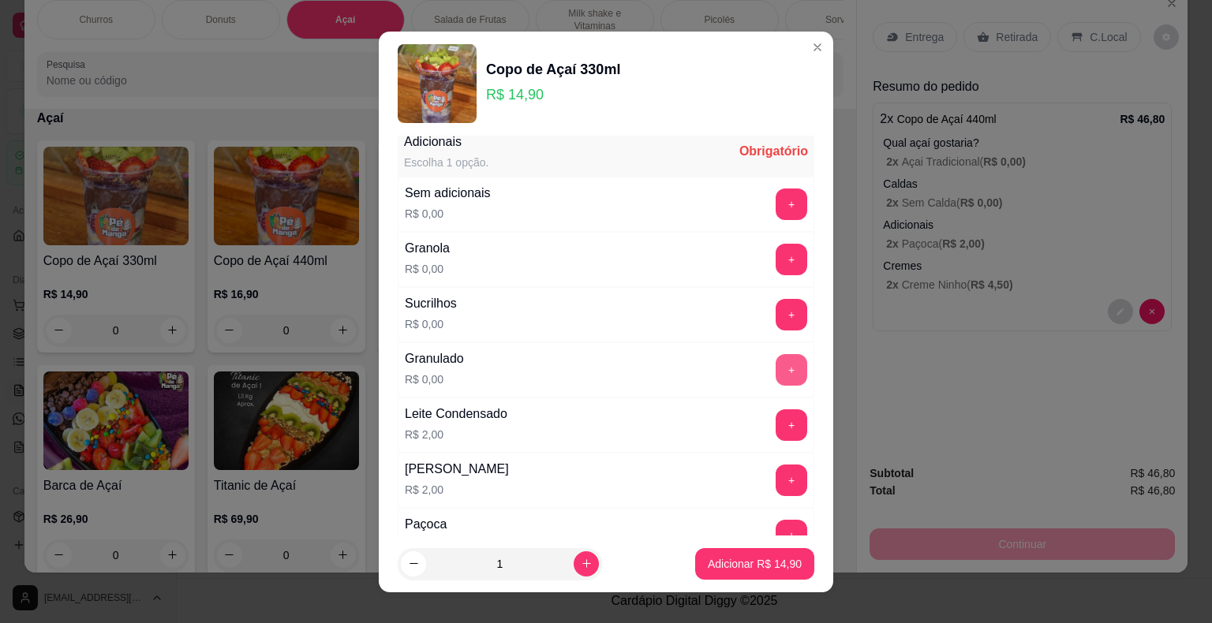
scroll to position [947, 0]
click at [776, 199] on button "+" at bounding box center [791, 204] width 31 height 31
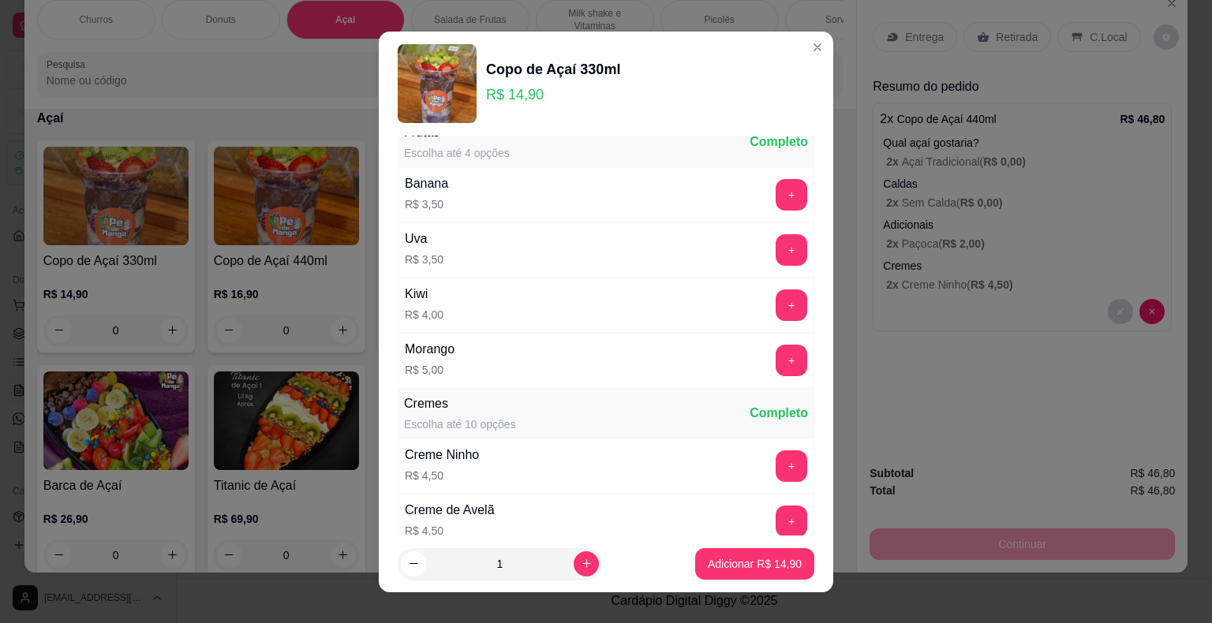
scroll to position [2130, 0]
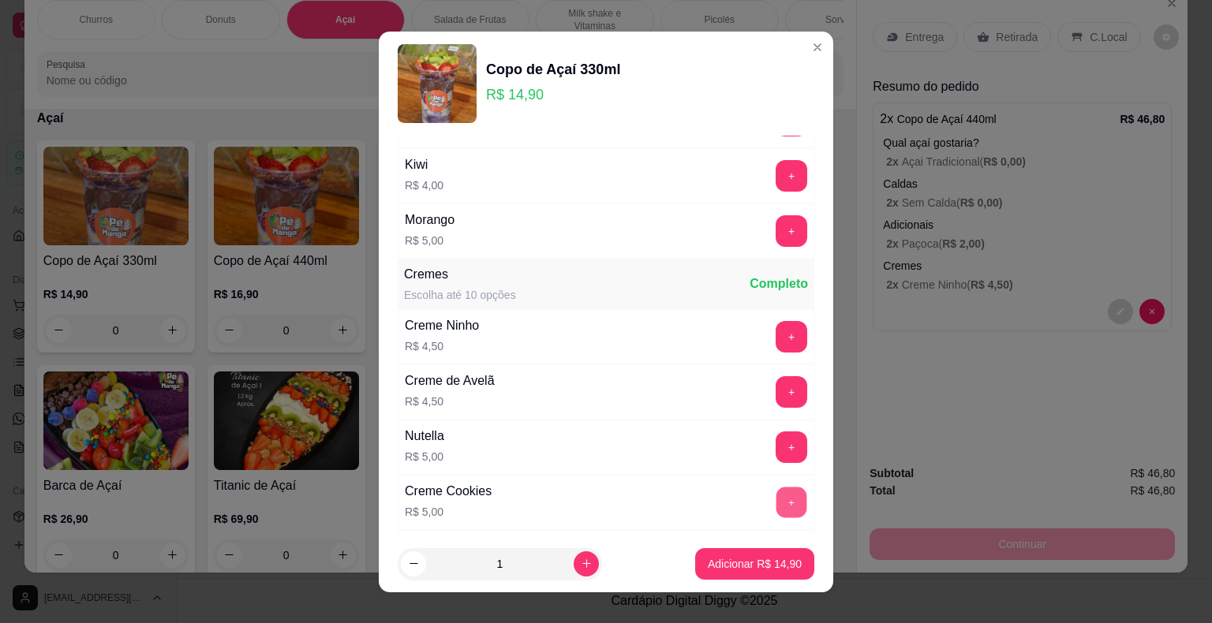
click at [776, 490] on button "+" at bounding box center [791, 502] width 31 height 31
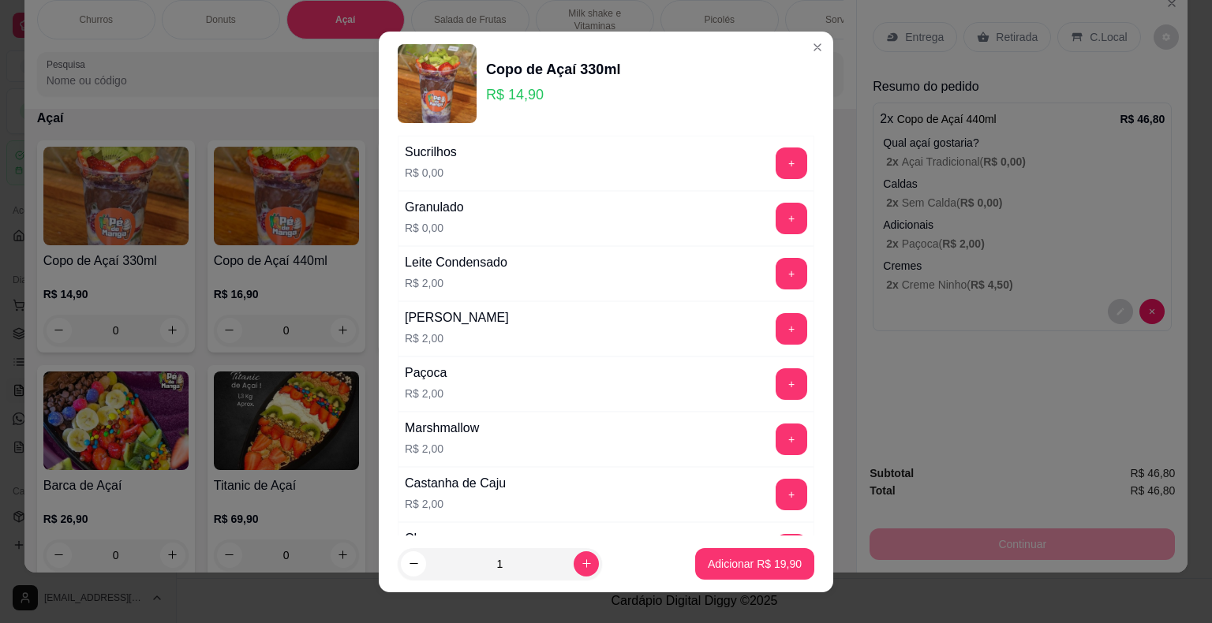
scroll to position [1104, 0]
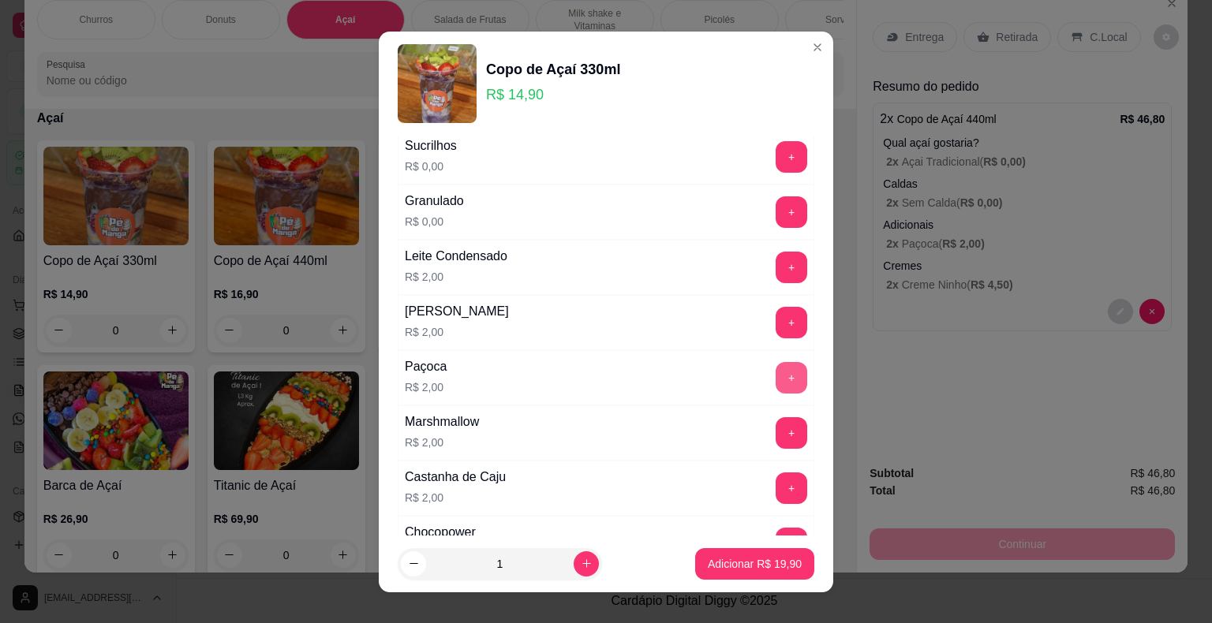
click at [775, 362] on button "+" at bounding box center [791, 378] width 32 height 32
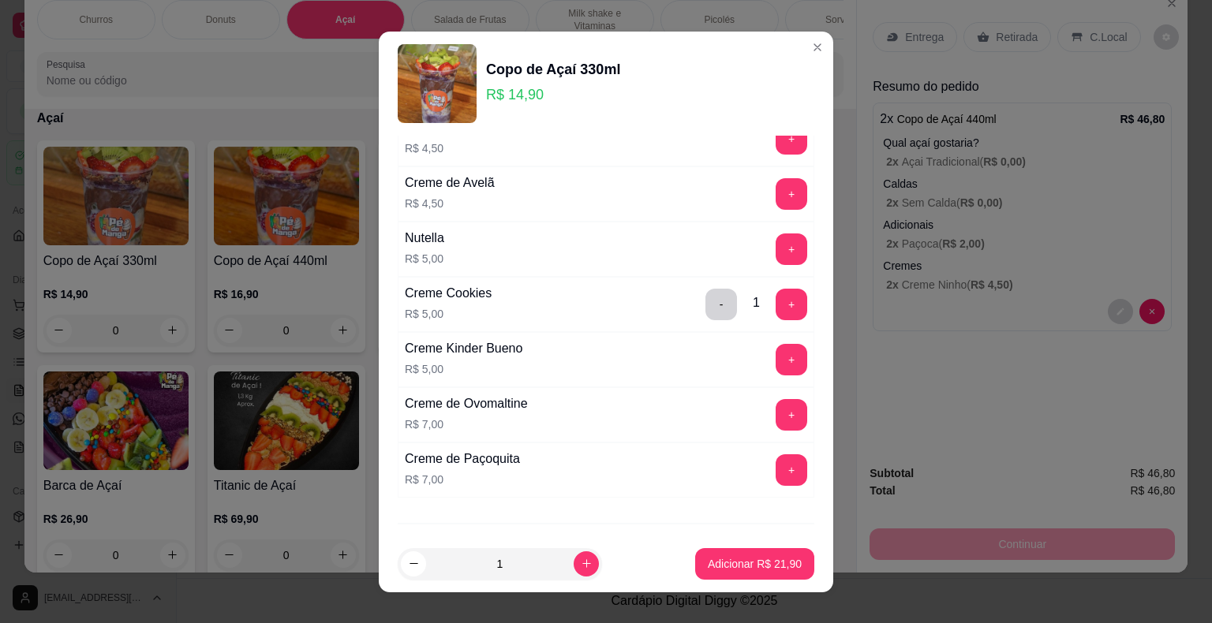
scroll to position [2393, 0]
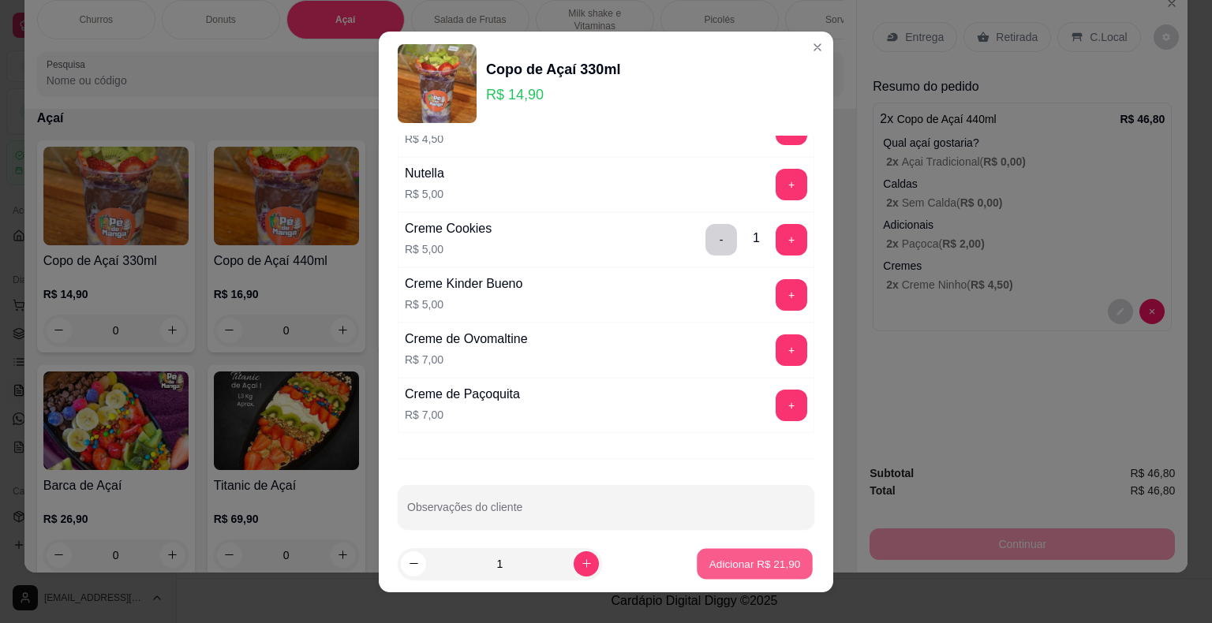
click at [709, 562] on p "Adicionar R$ 21,90" at bounding box center [755, 563] width 92 height 15
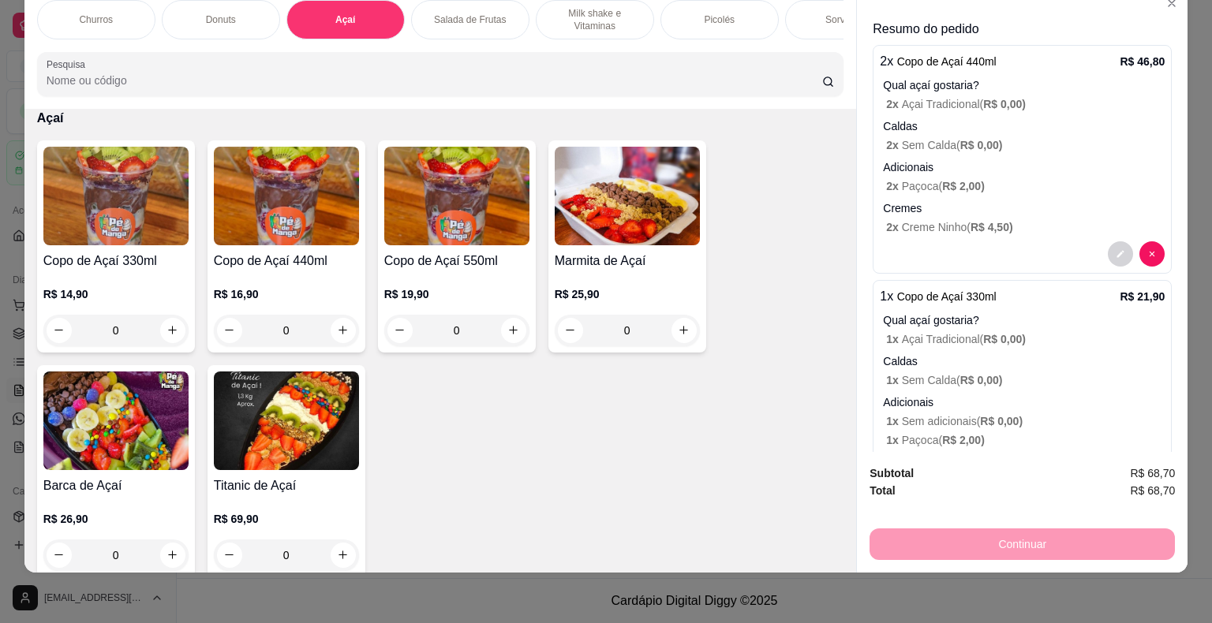
scroll to position [153, 0]
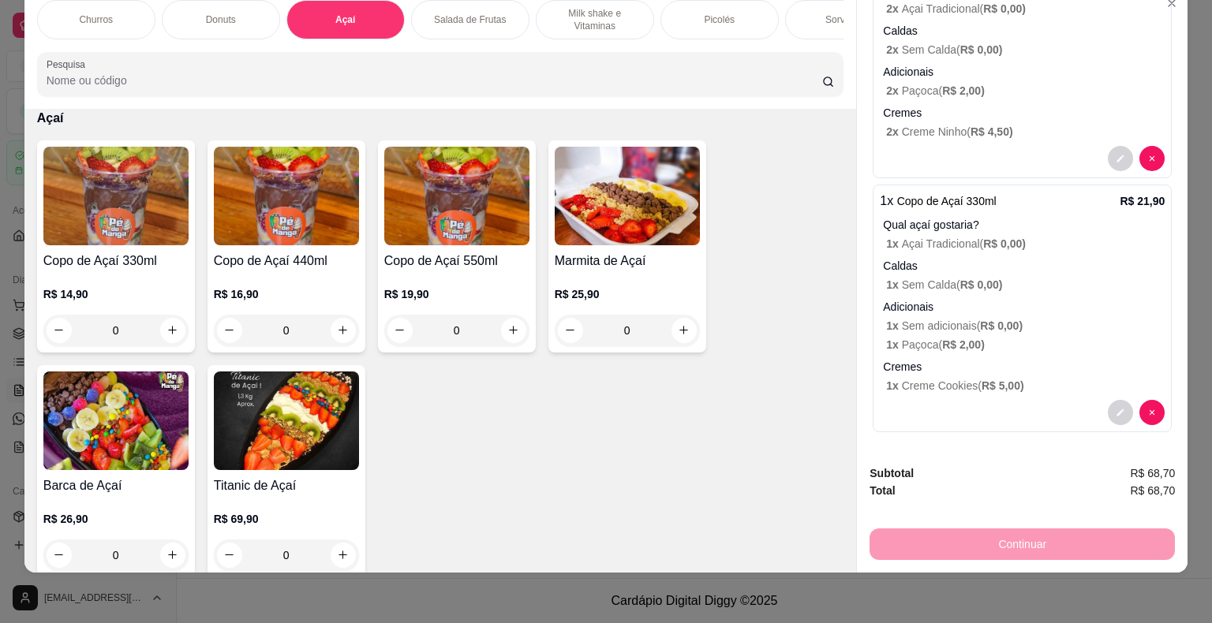
click at [964, 278] on span "R$ 0,00 )" at bounding box center [981, 284] width 43 height 13
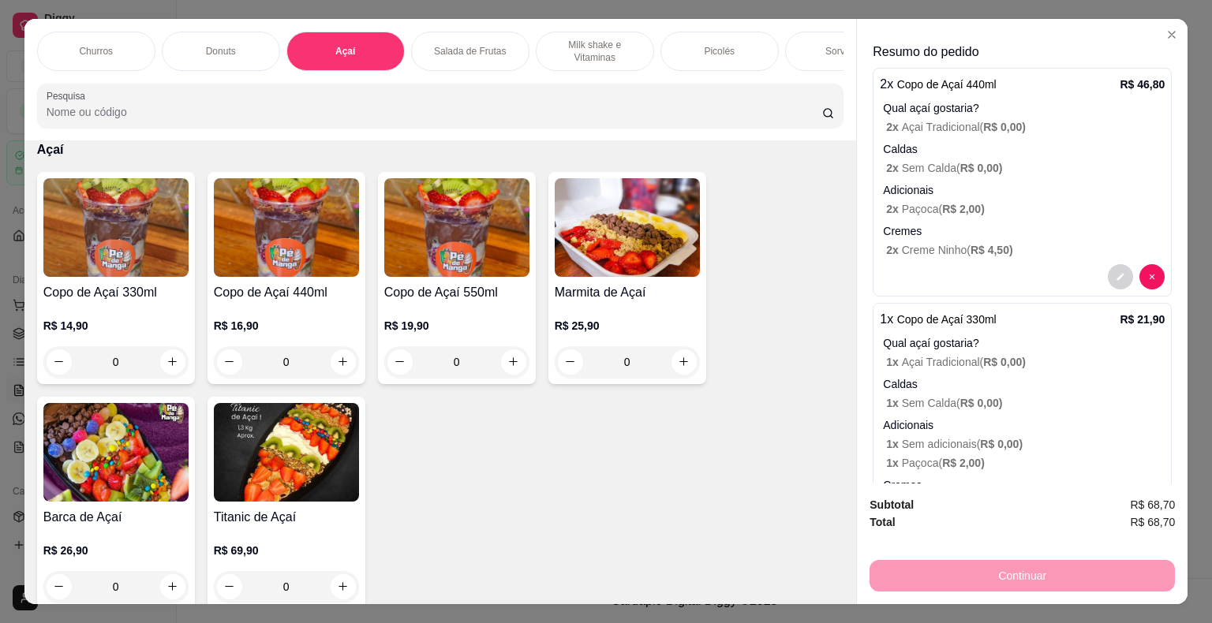
scroll to position [0, 0]
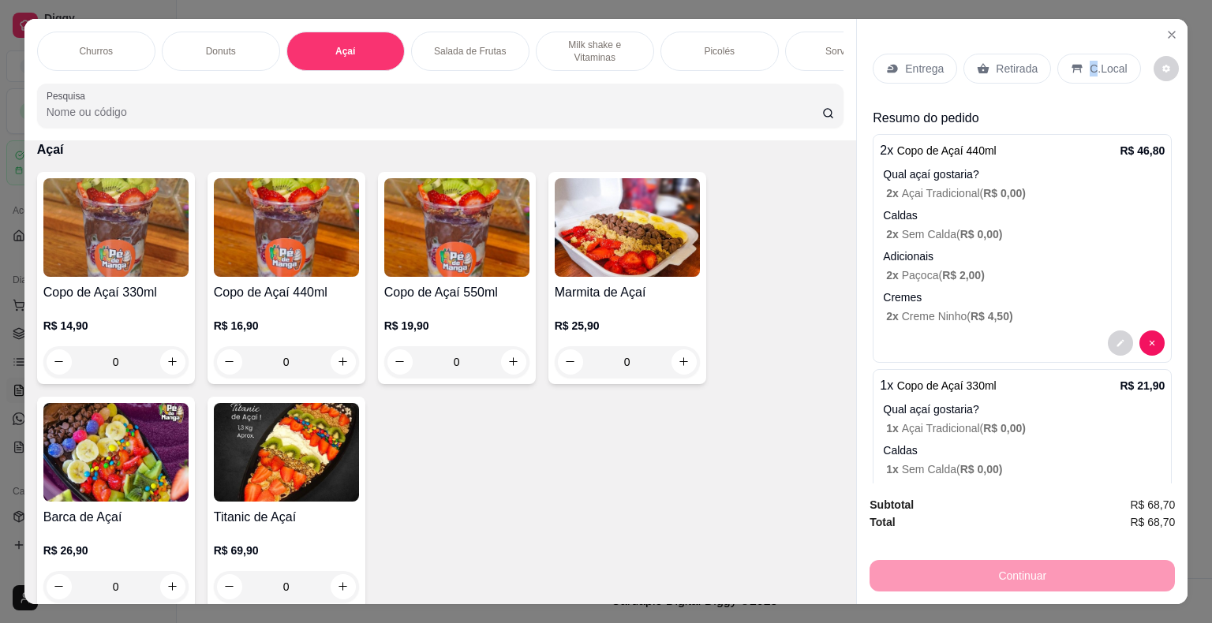
drag, startPoint x: 1085, startPoint y: 61, endPoint x: 1081, endPoint y: 69, distance: 9.9
click at [1089, 69] on p "C.Local" at bounding box center [1107, 69] width 37 height 16
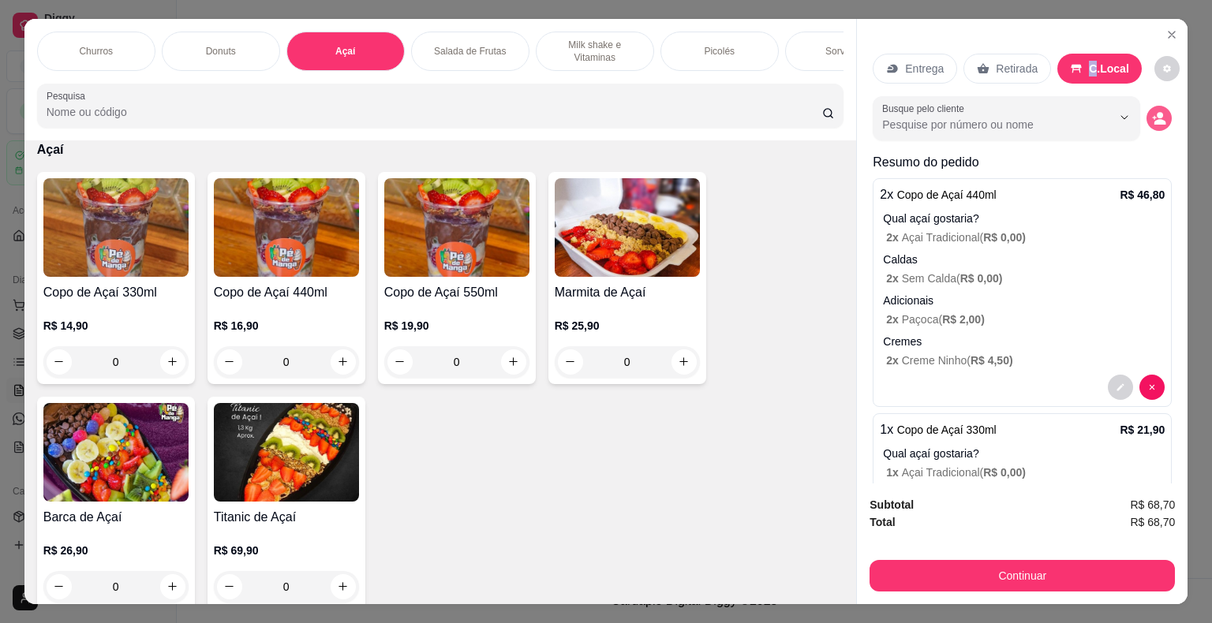
click at [1152, 111] on icon "decrease-product-quantity" at bounding box center [1159, 118] width 14 height 14
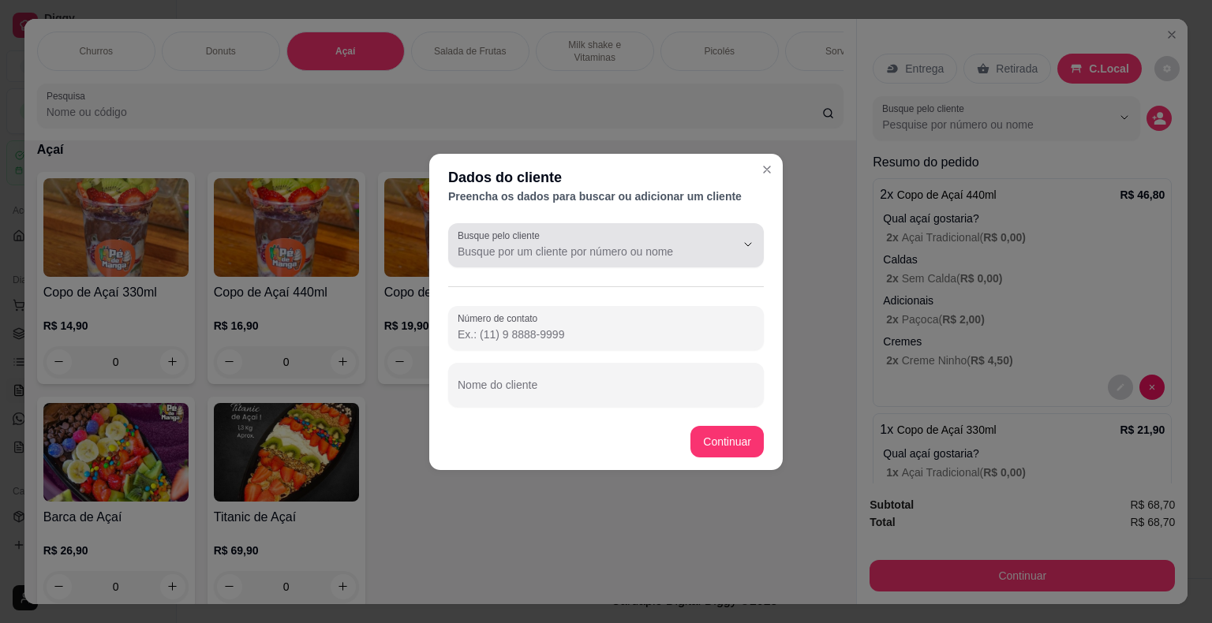
click at [565, 241] on div at bounding box center [606, 246] width 297 height 32
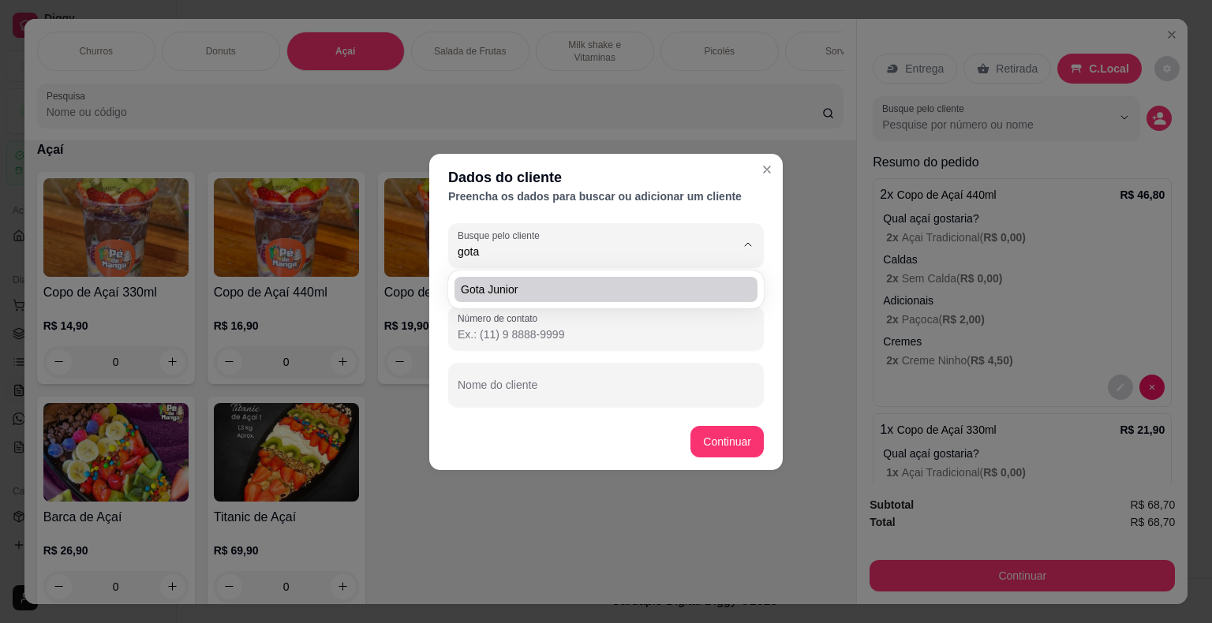
click at [607, 286] on span "Gota Junior" at bounding box center [598, 290] width 275 height 16
type input "Gota Junior"
type input "[PHONE_NUMBER]"
type input "Gota Junior"
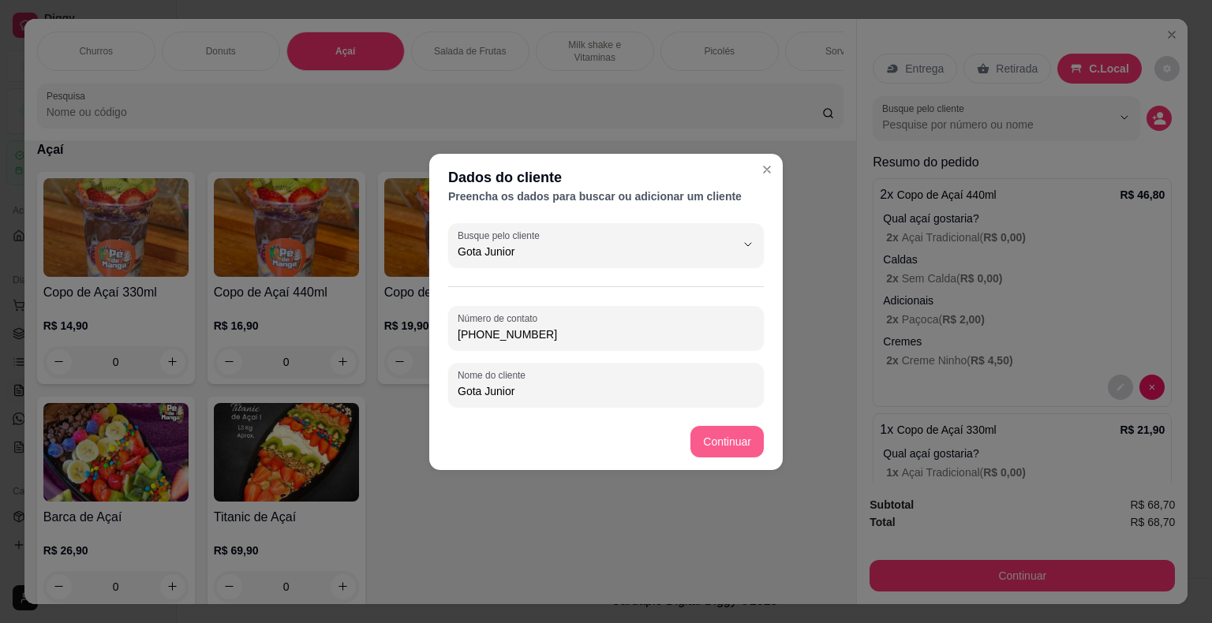
type input "Gota Junior"
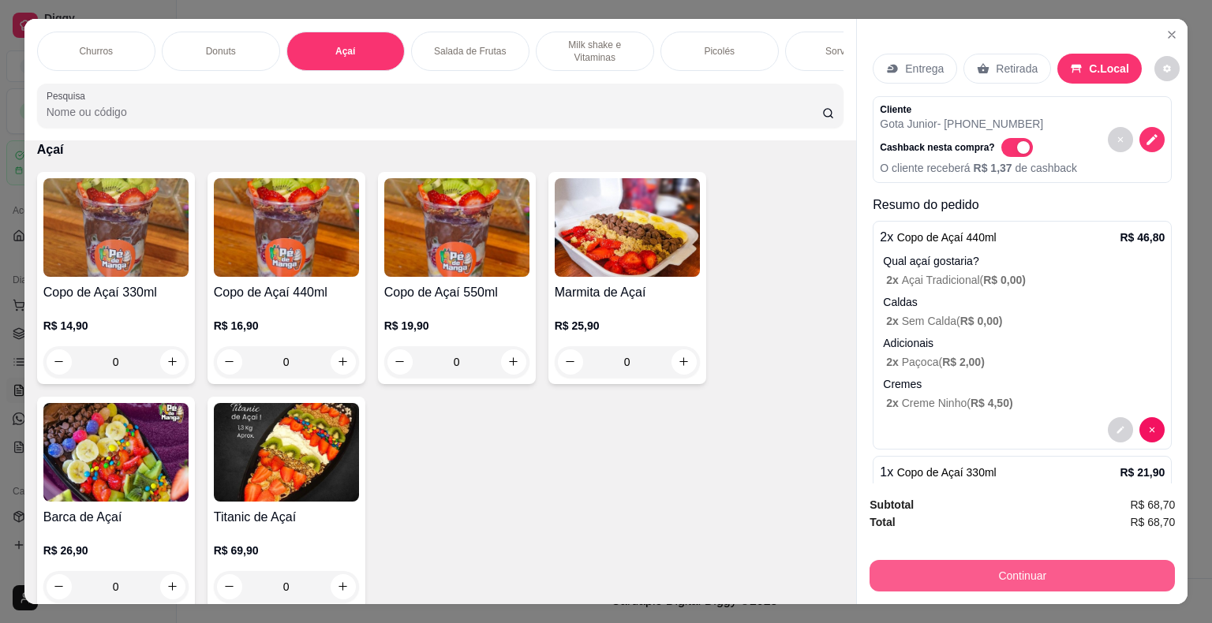
click at [990, 573] on button "Continuar" at bounding box center [1021, 576] width 305 height 32
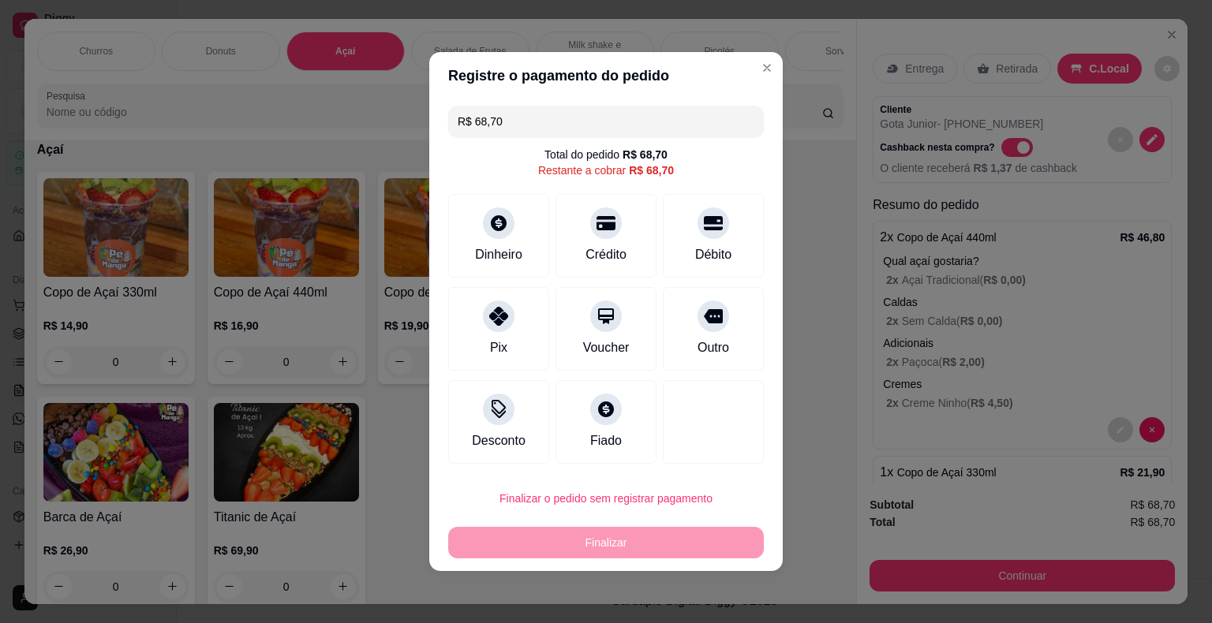
click at [603, 440] on div "Fiado" at bounding box center [606, 440] width 32 height 19
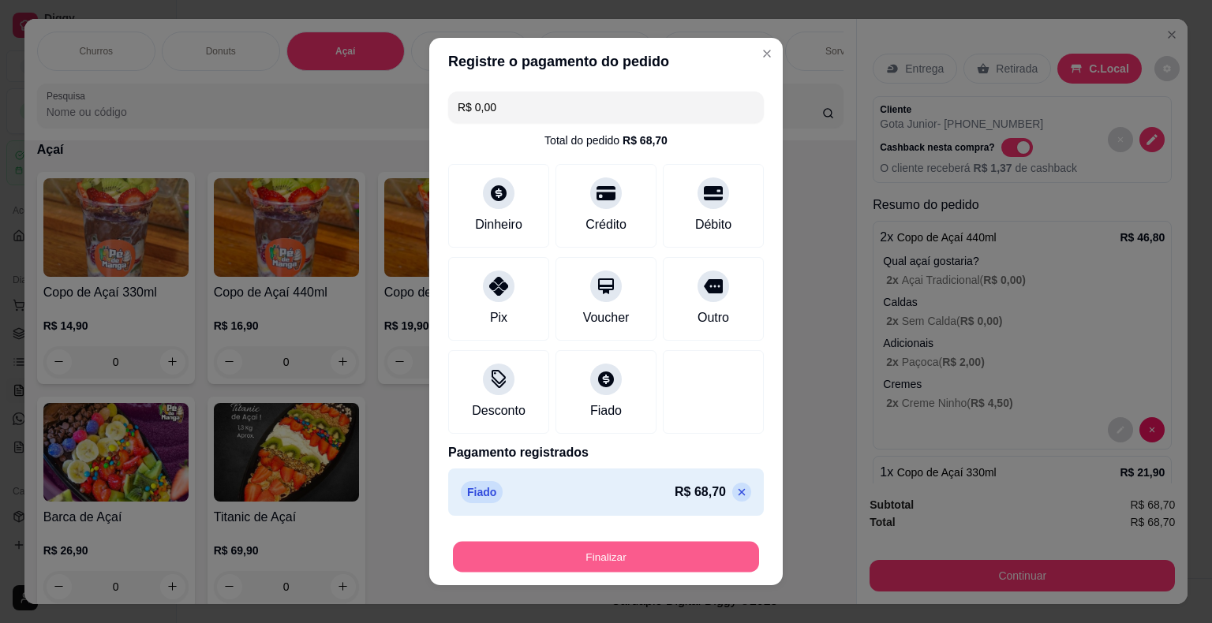
click at [613, 562] on button "Finalizar" at bounding box center [606, 557] width 306 height 31
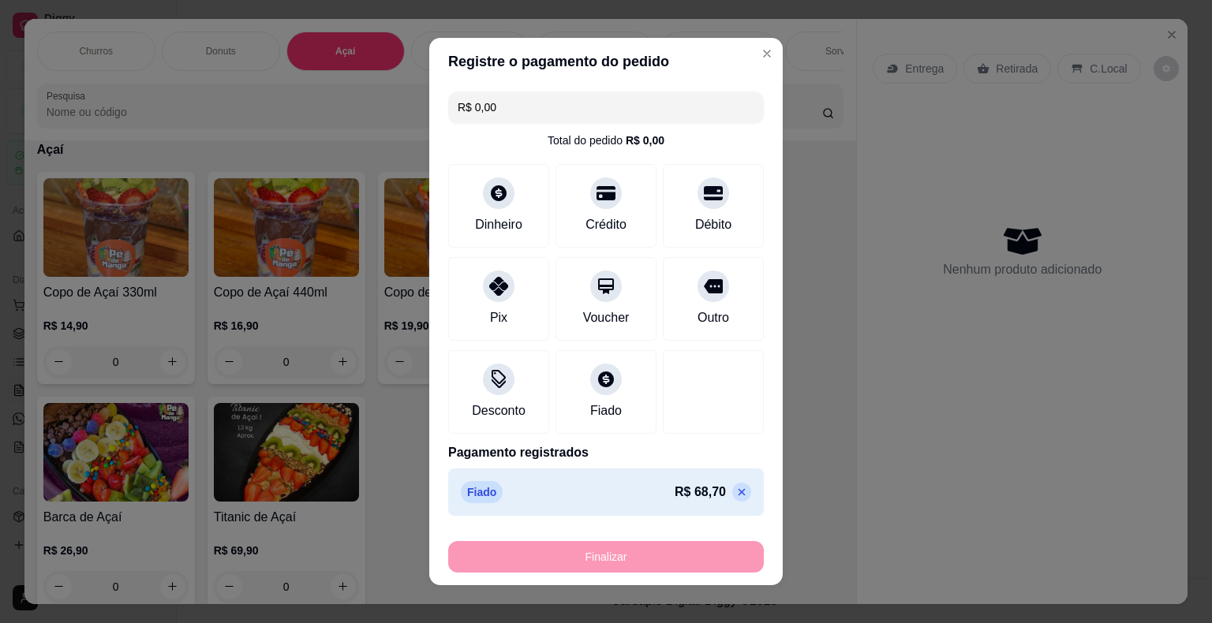
type input "-R$ 68,70"
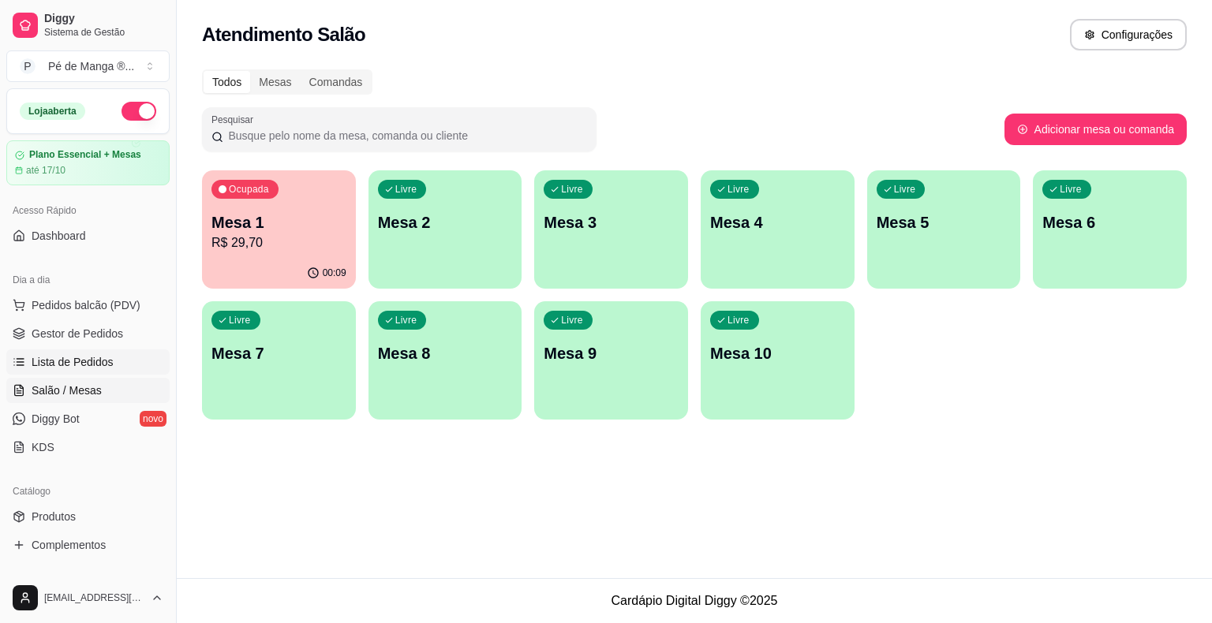
click at [137, 364] on link "Lista de Pedidos" at bounding box center [87, 361] width 163 height 25
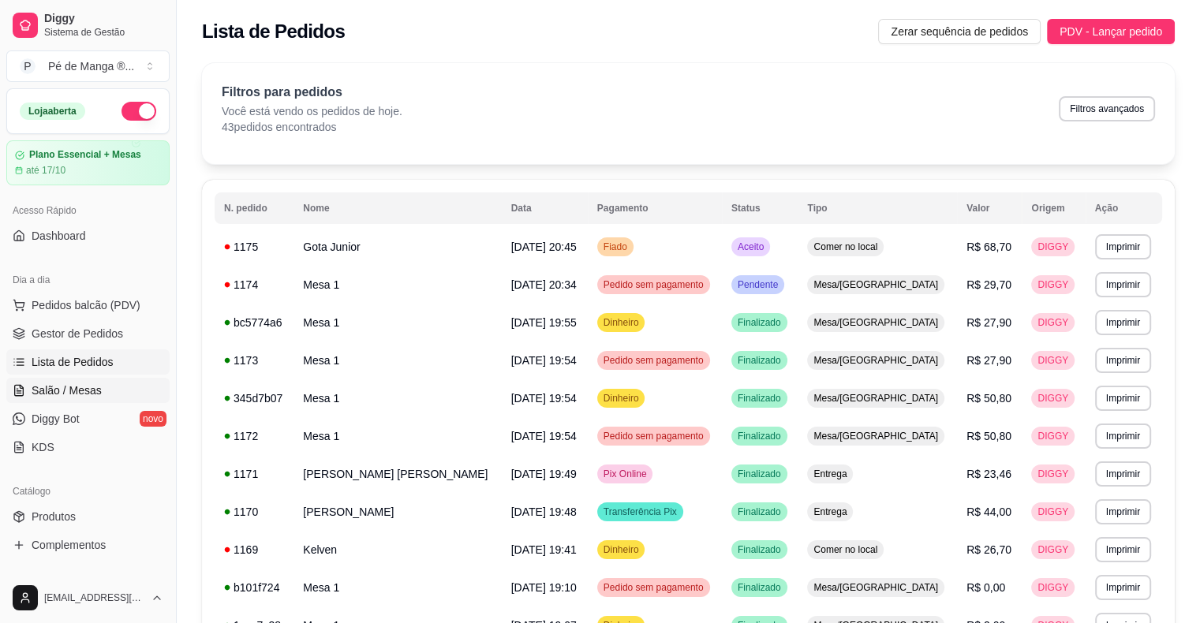
click at [116, 383] on link "Salão / Mesas" at bounding box center [87, 390] width 163 height 25
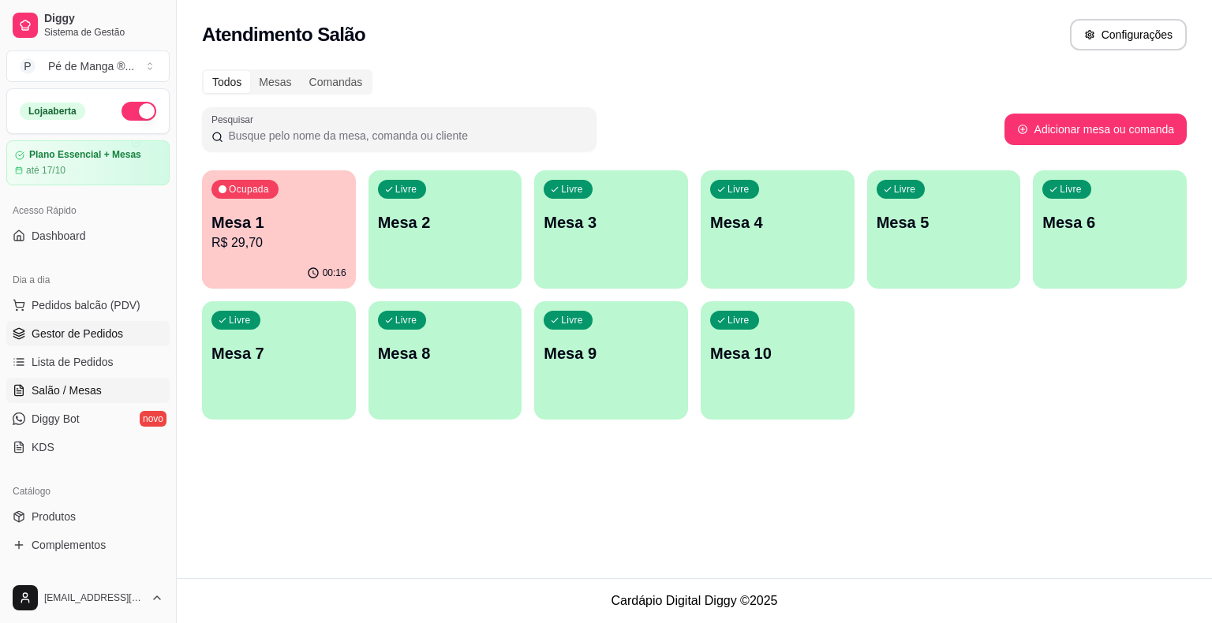
click at [112, 338] on span "Gestor de Pedidos" at bounding box center [78, 334] width 92 height 16
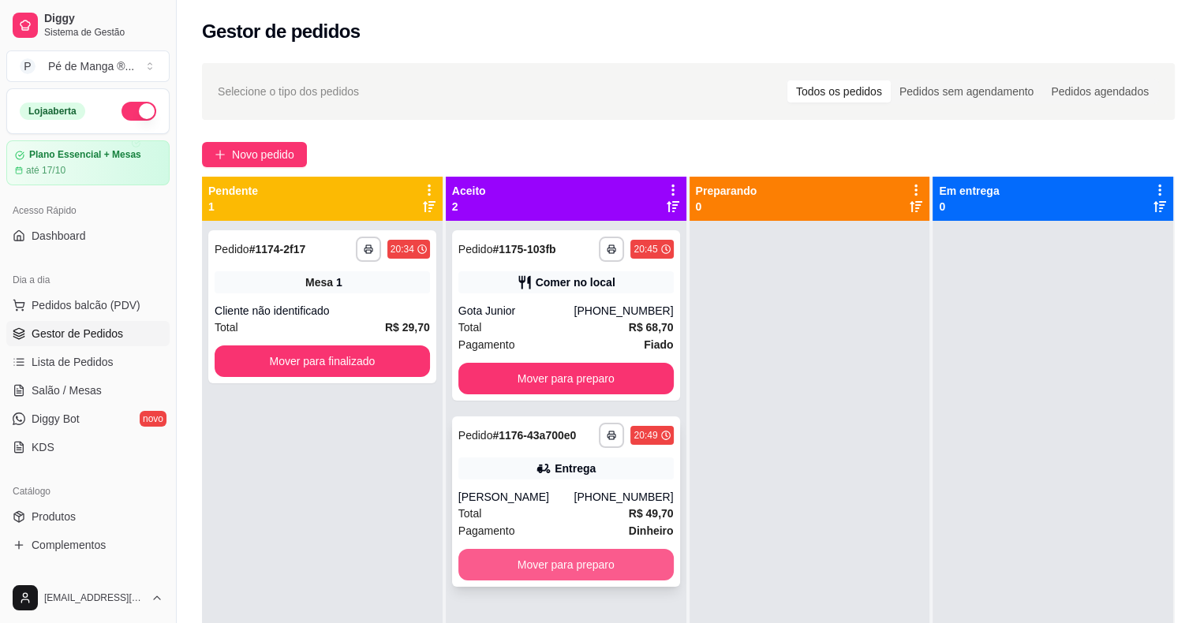
click at [572, 571] on button "Mover para preparo" at bounding box center [565, 565] width 215 height 32
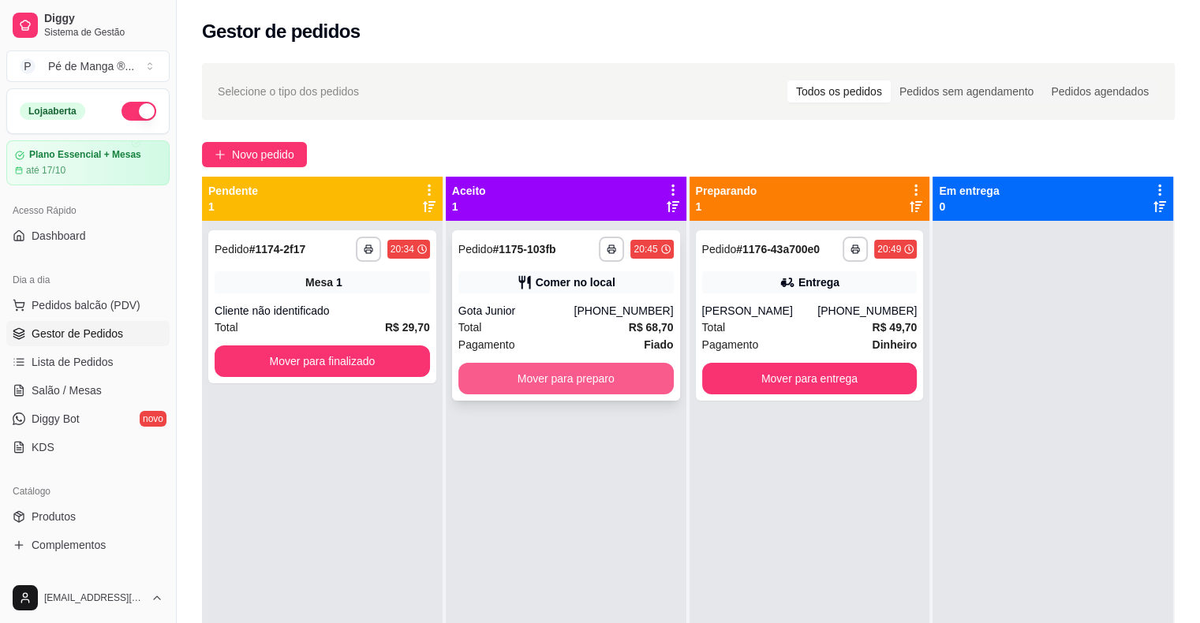
click at [572, 368] on button "Mover para preparo" at bounding box center [565, 379] width 215 height 32
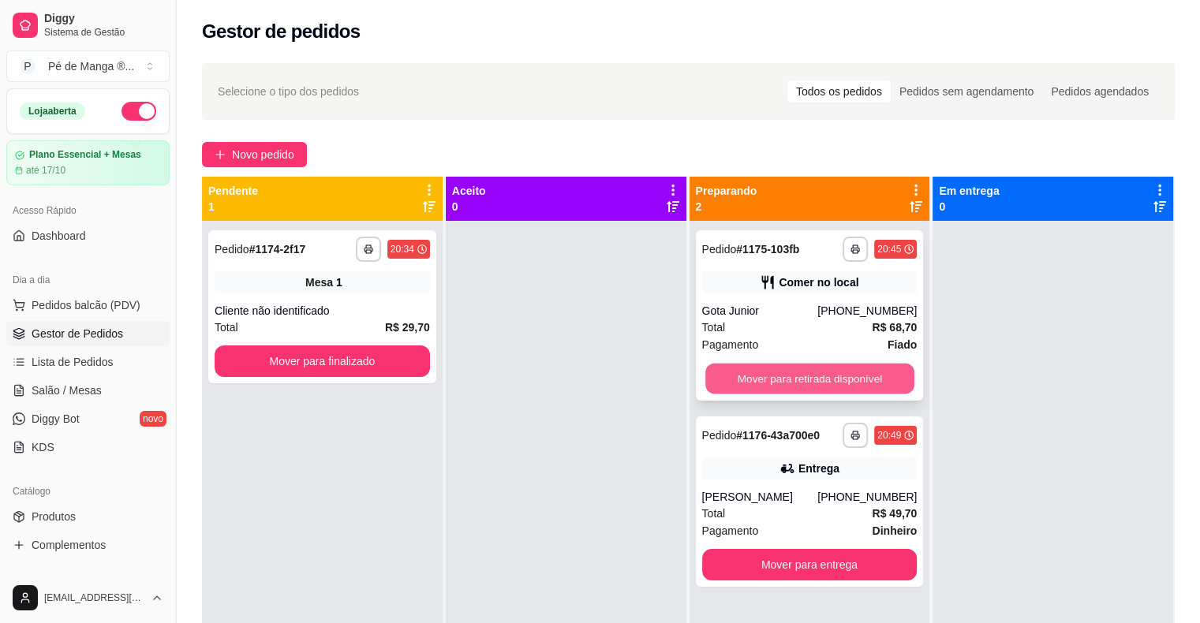
click at [798, 384] on button "Mover para retirada disponível" at bounding box center [809, 379] width 209 height 31
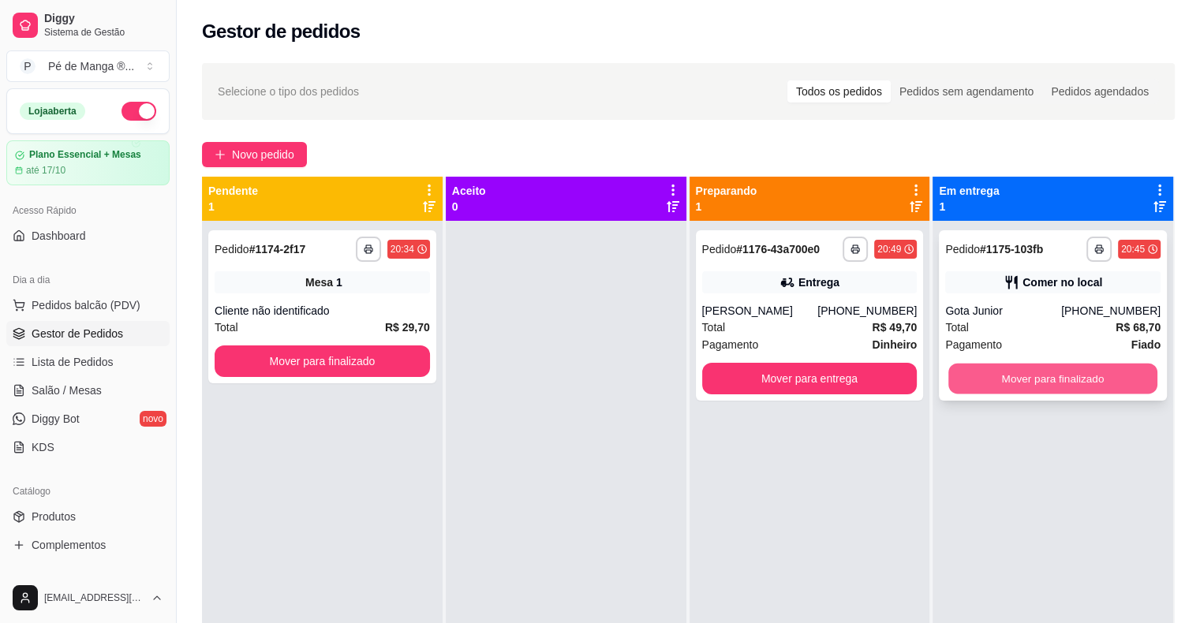
click at [1016, 381] on button "Mover para finalizado" at bounding box center [1052, 379] width 209 height 31
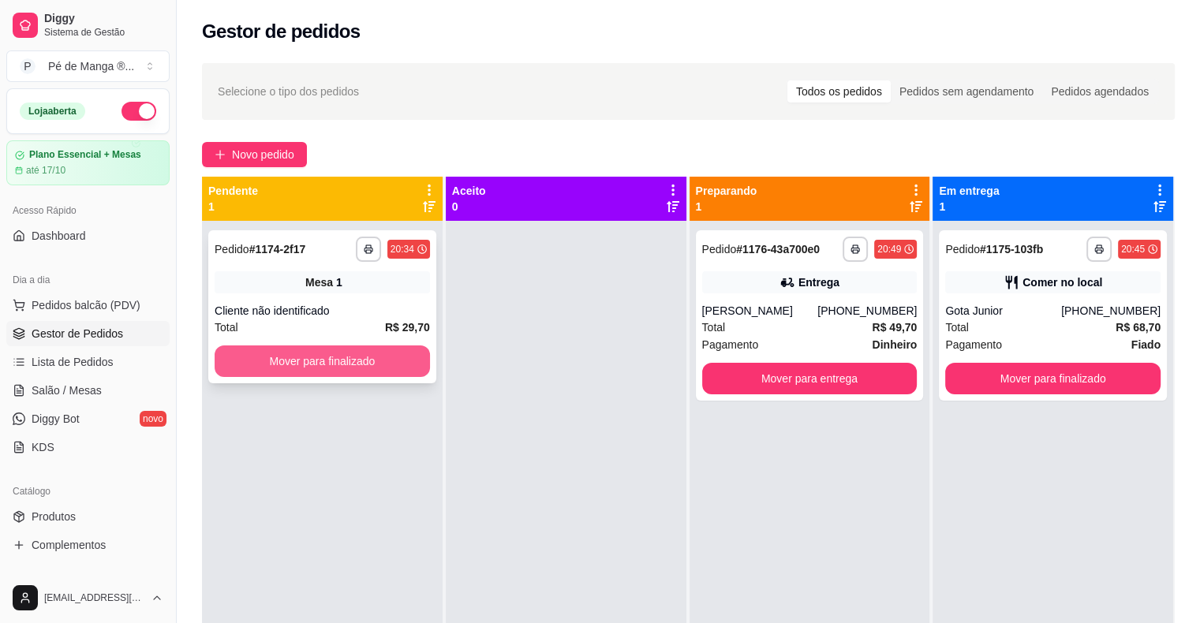
click at [368, 367] on button "Mover para finalizado" at bounding box center [322, 362] width 215 height 32
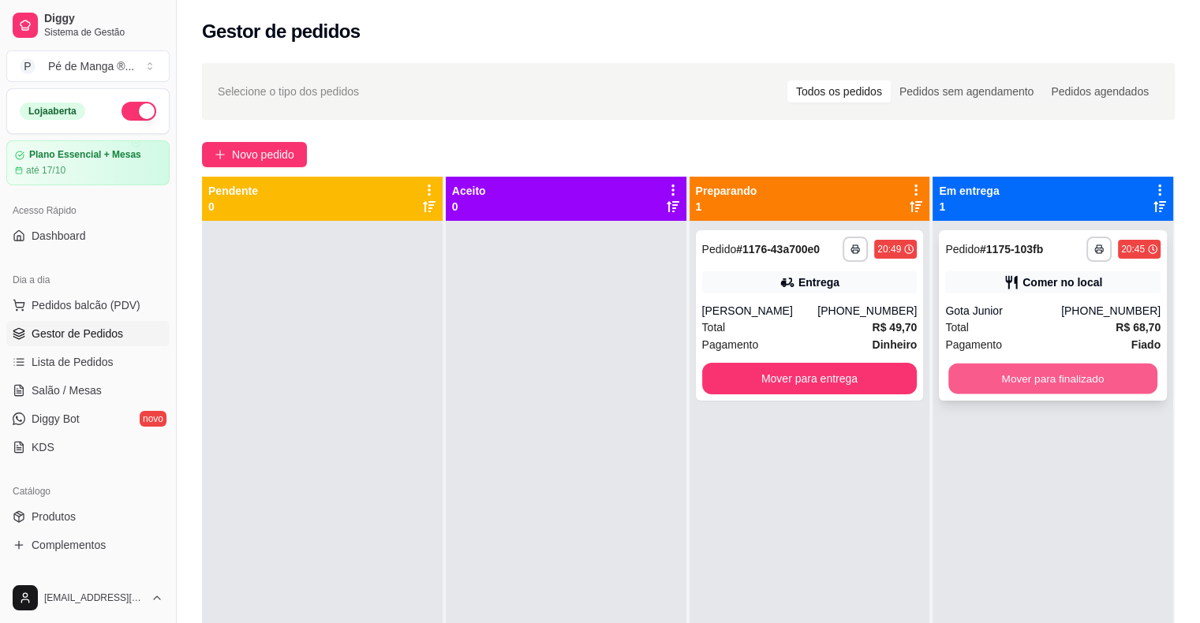
click at [1078, 378] on button "Mover para finalizado" at bounding box center [1052, 379] width 209 height 31
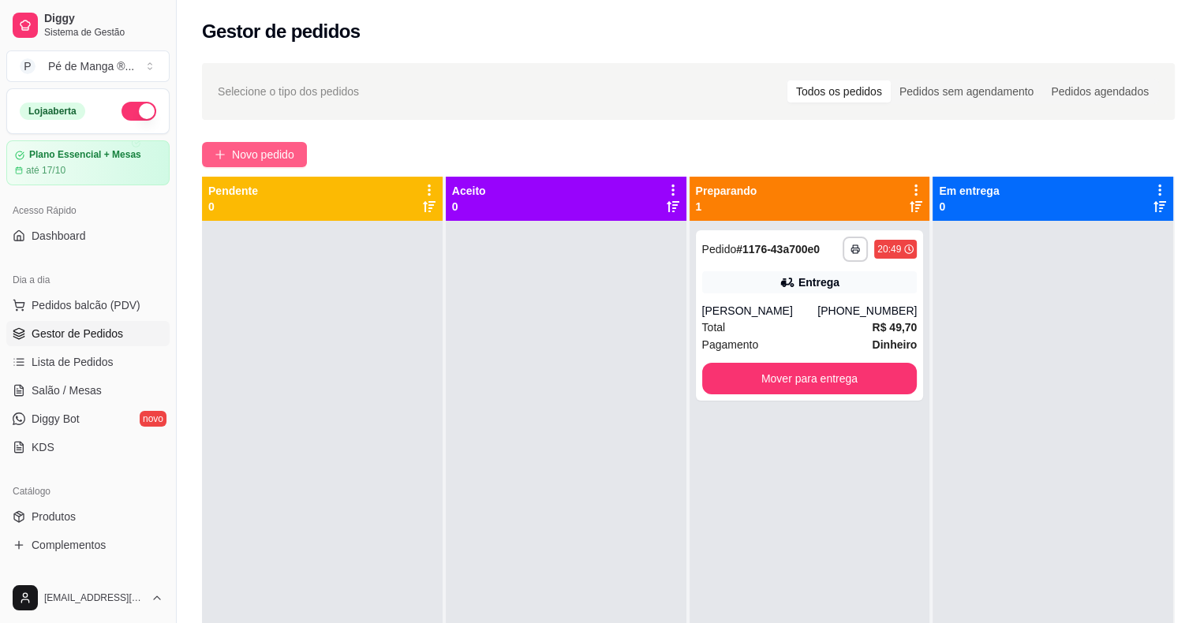
click at [260, 161] on span "Novo pedido" at bounding box center [263, 154] width 62 height 17
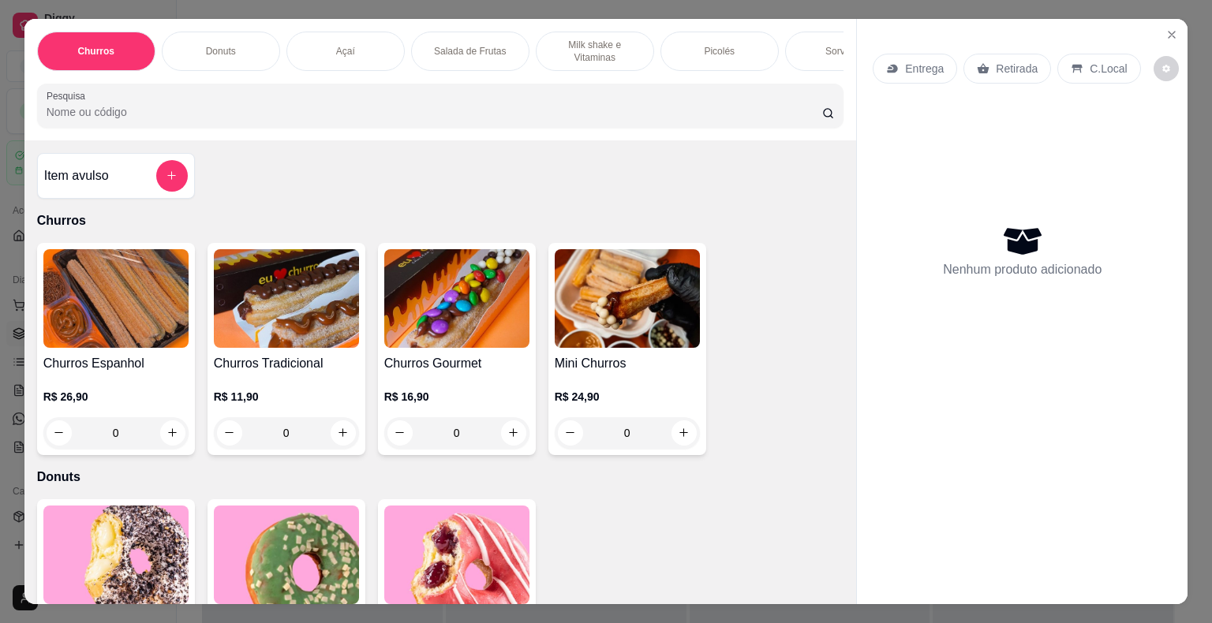
click at [819, 52] on div "Sorvetes" at bounding box center [844, 51] width 118 height 39
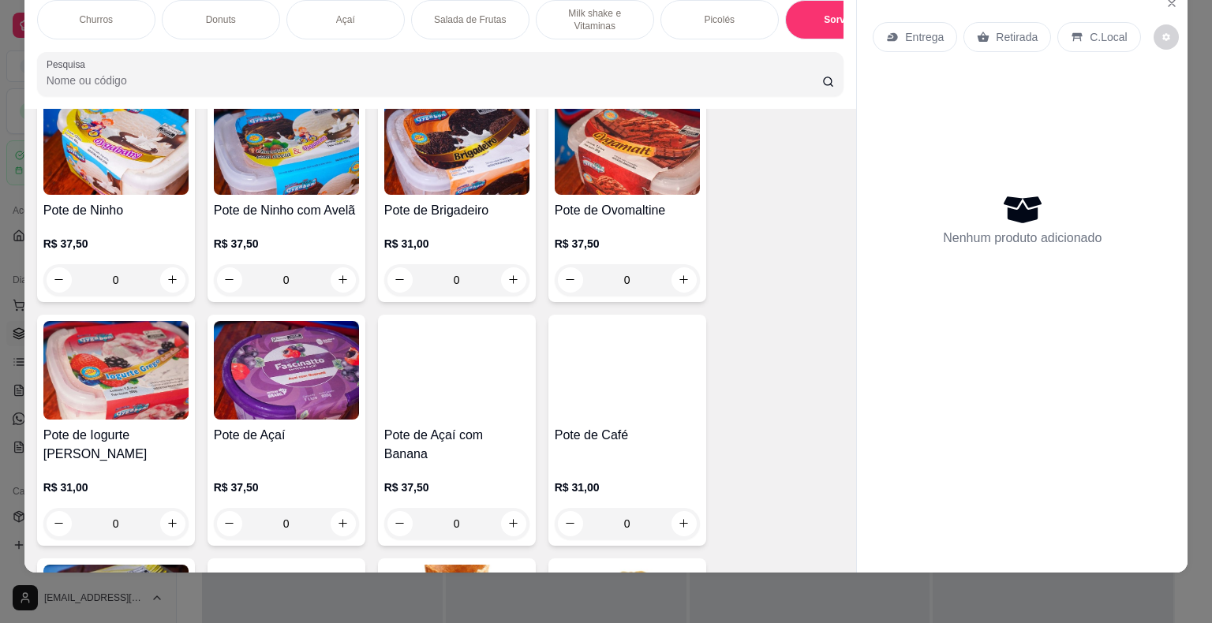
scroll to position [3260, 0]
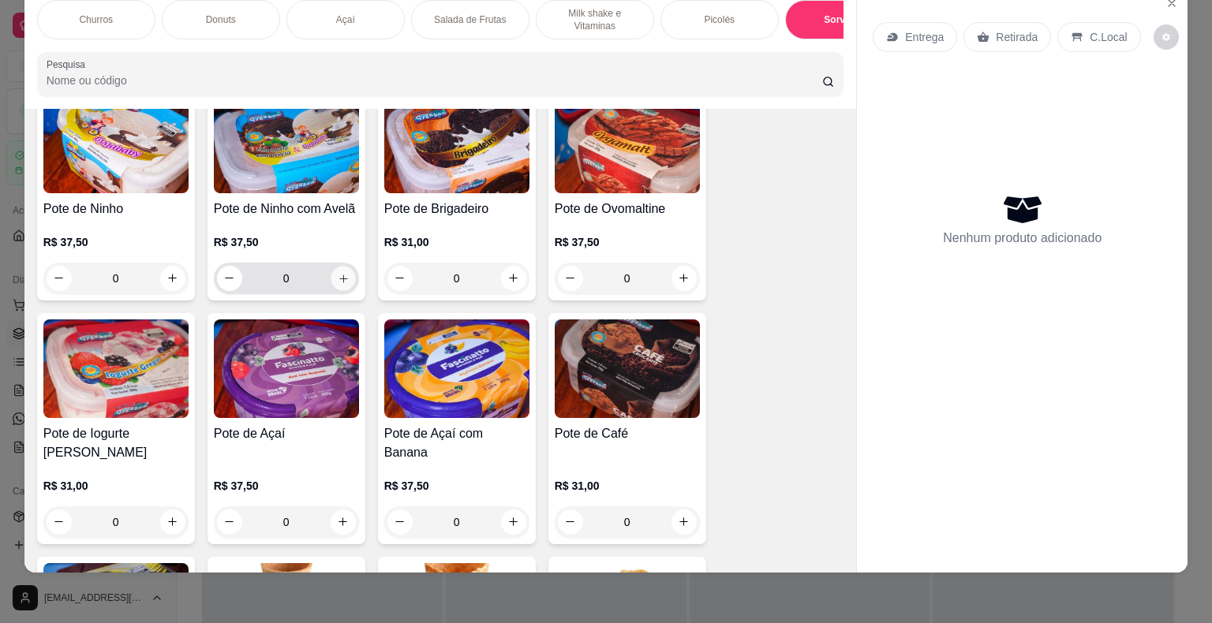
click at [331, 272] on button "increase-product-quantity" at bounding box center [343, 278] width 24 height 24
type input "1"
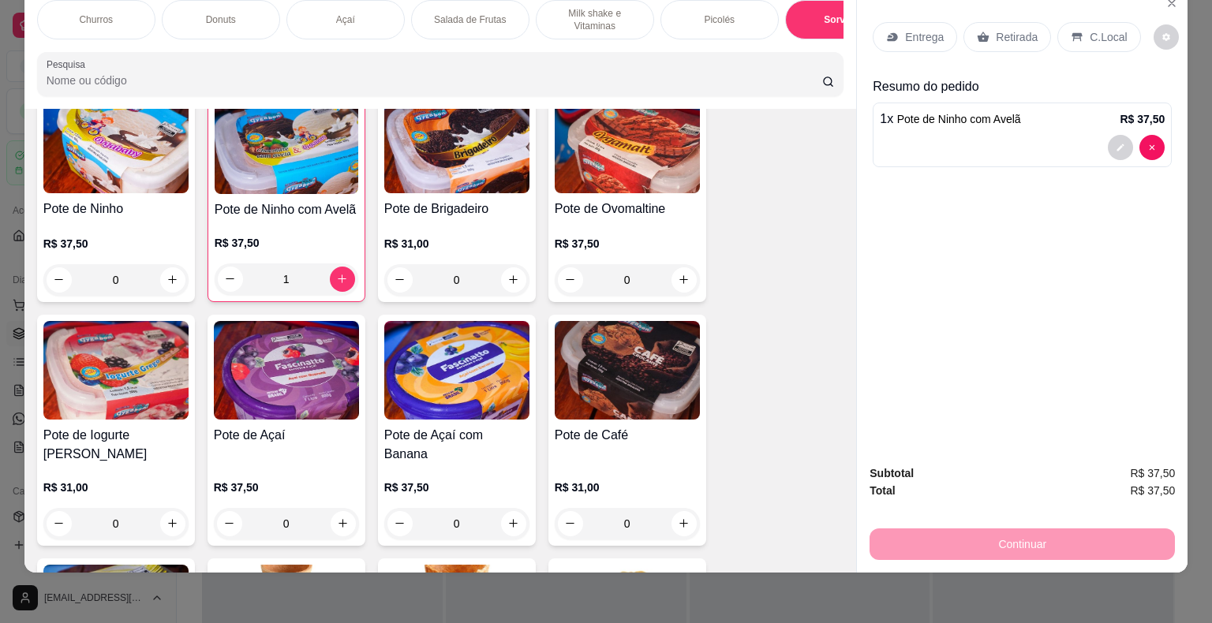
click at [914, 29] on p "Entrega" at bounding box center [924, 37] width 39 height 16
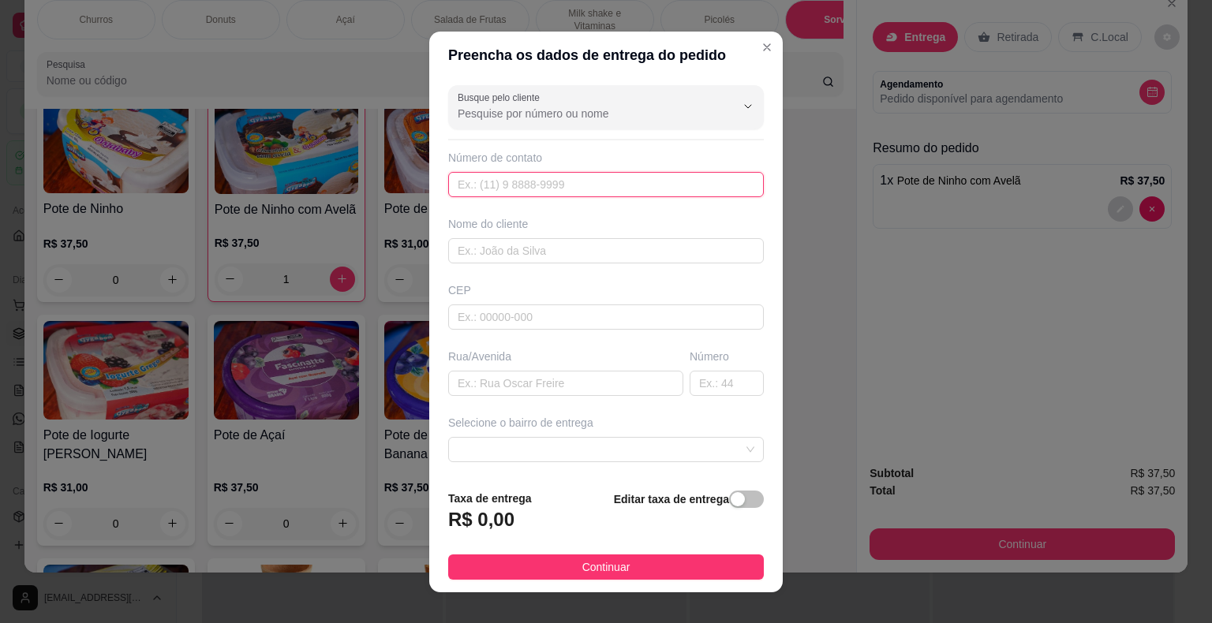
click at [630, 191] on input "text" at bounding box center [606, 184] width 316 height 25
click at [557, 176] on input "text" at bounding box center [606, 184] width 316 height 25
paste input "[PHONE_NUMBER]"
type input "[PHONE_NUMBER]"
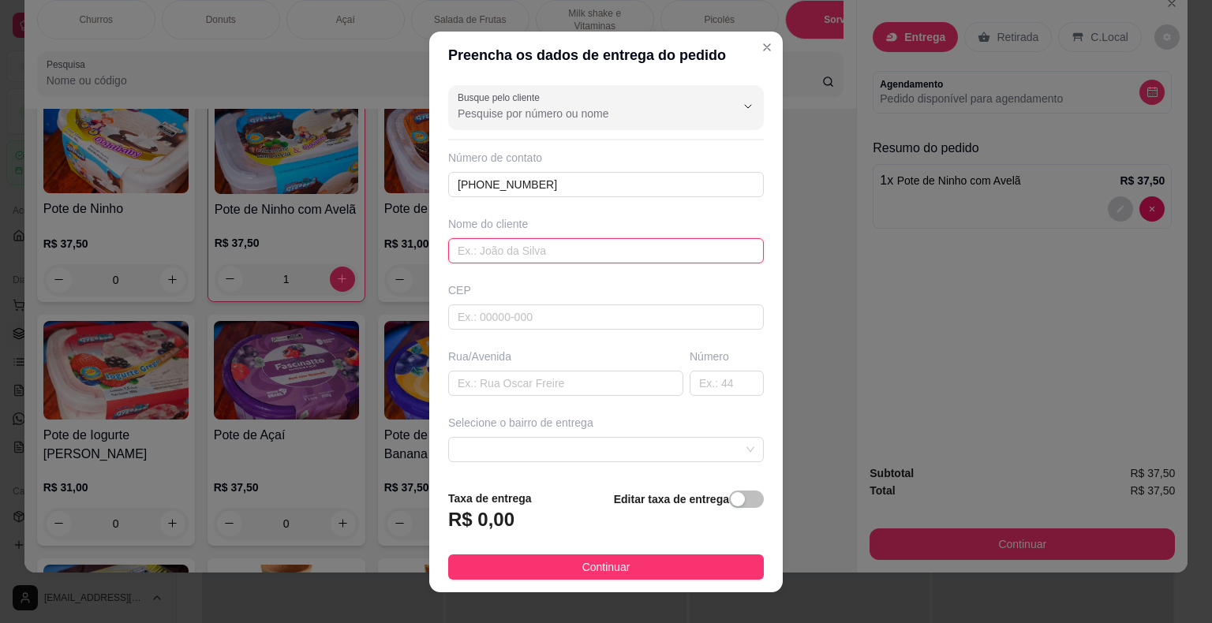
click at [569, 257] on input "text" at bounding box center [606, 250] width 316 height 25
type input "[PERSON_NAME]"
click at [602, 317] on input "text" at bounding box center [606, 316] width 316 height 25
type input "18440000"
click at [600, 380] on input "text" at bounding box center [565, 383] width 235 height 25
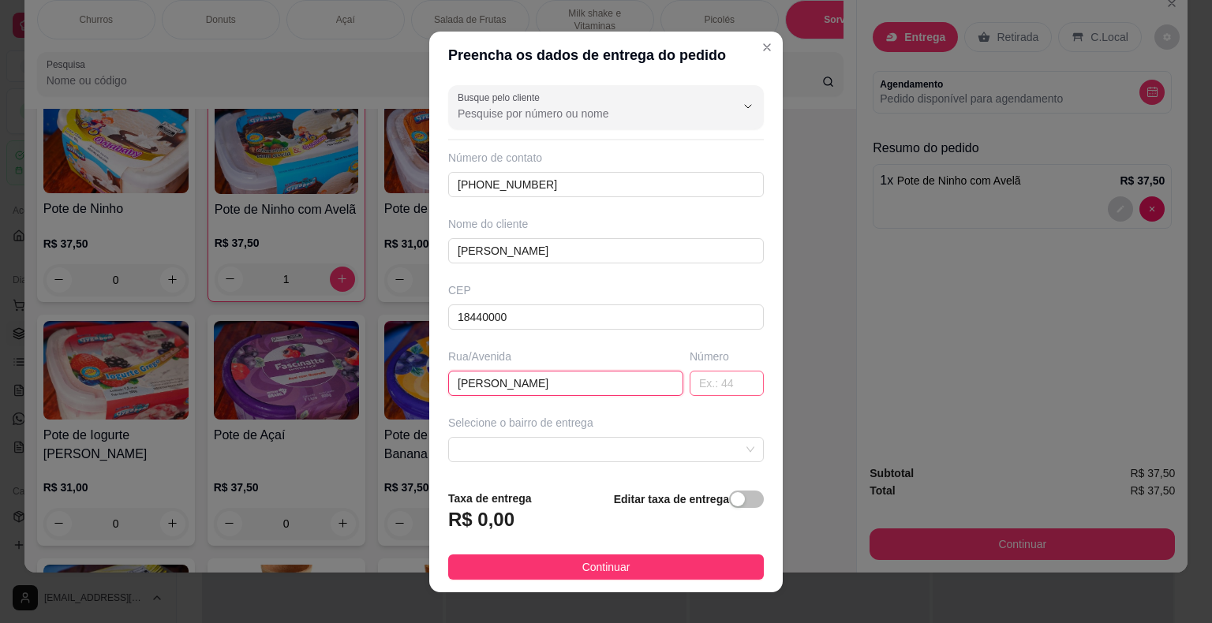
type input "[PERSON_NAME]"
click at [724, 388] on input "text" at bounding box center [726, 383] width 74 height 25
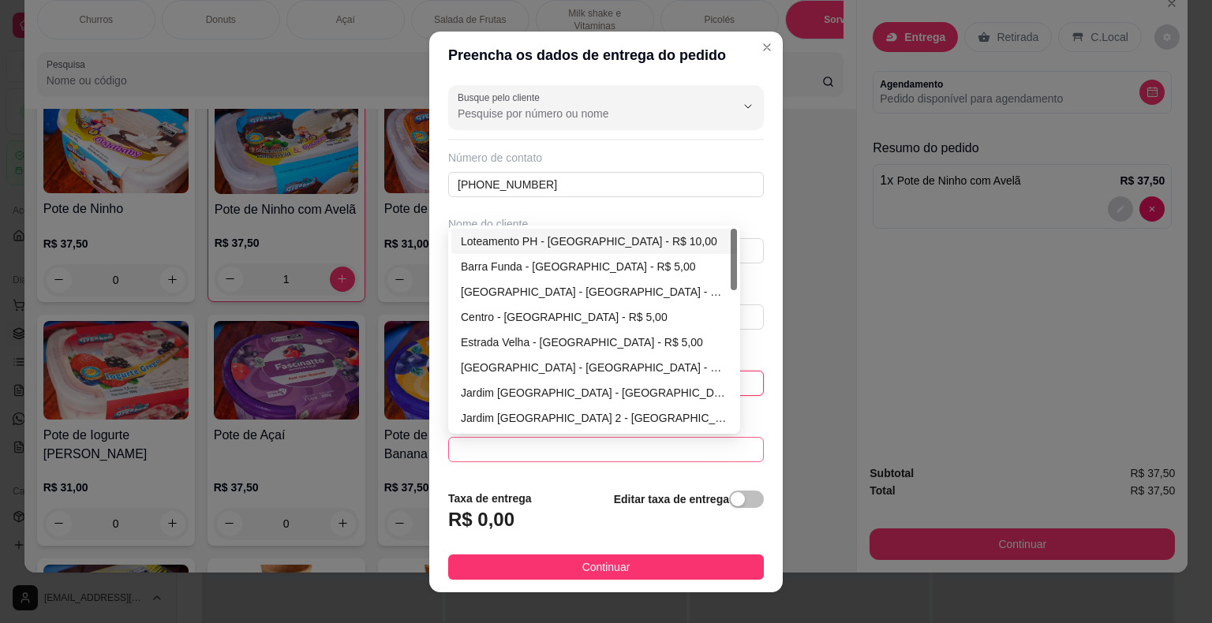
click at [681, 459] on div at bounding box center [606, 449] width 316 height 25
type input "117"
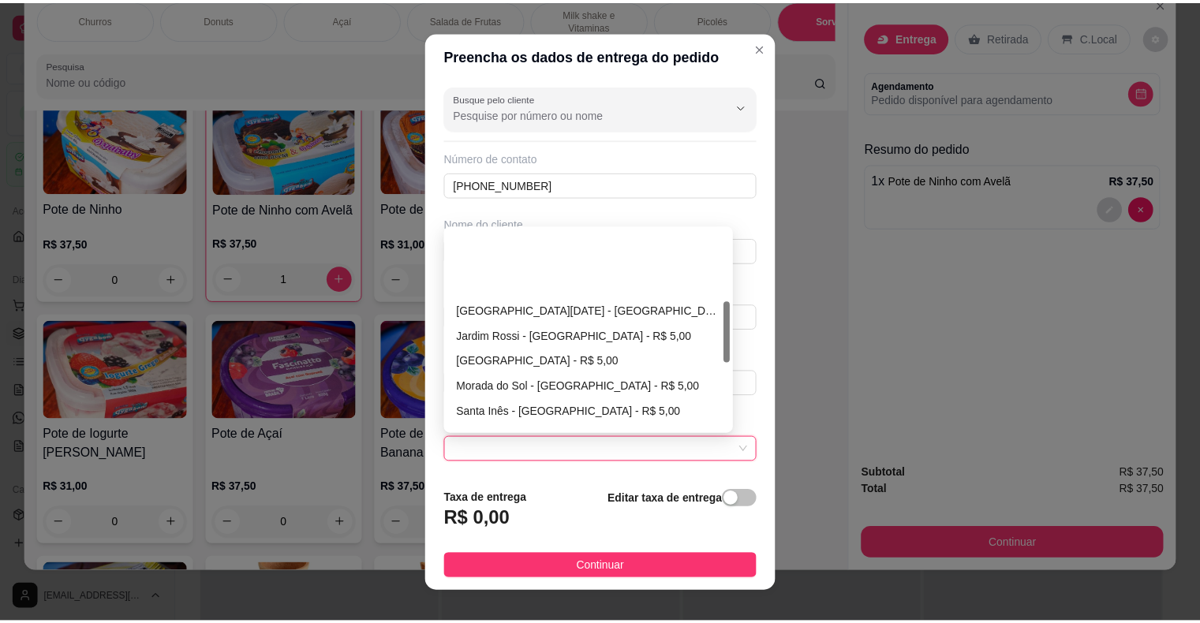
scroll to position [237, 0]
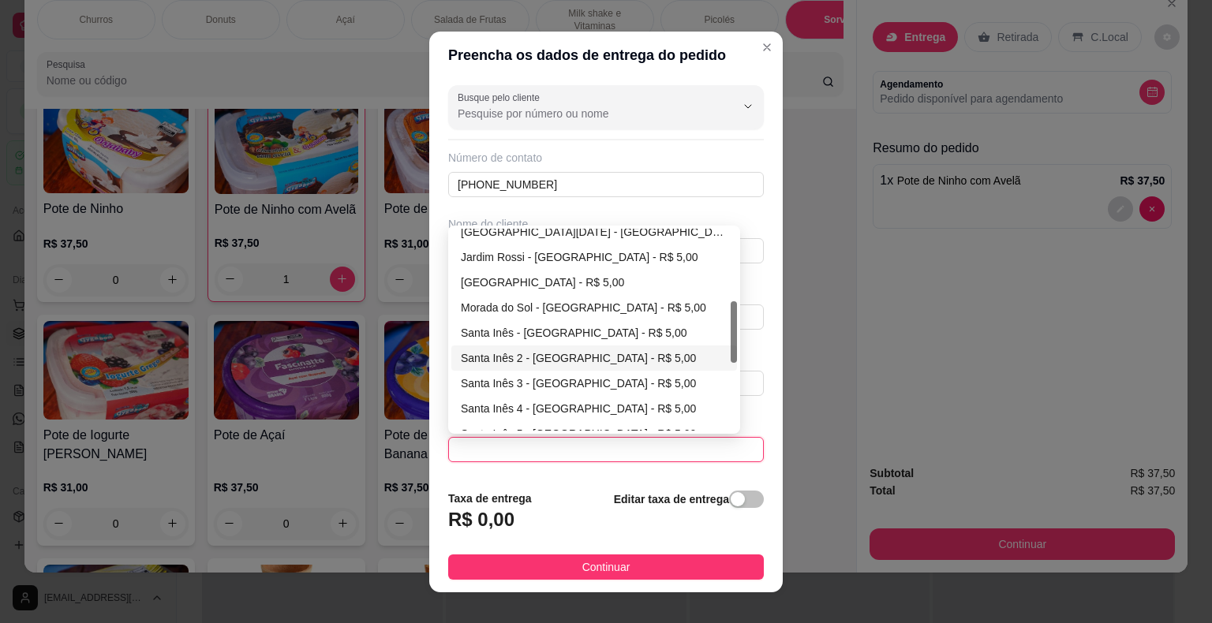
click at [607, 364] on div "Santa Inês 2 - [GEOGRAPHIC_DATA] - R$ 5,00" at bounding box center [594, 357] width 267 height 17
type input "Itaberá"
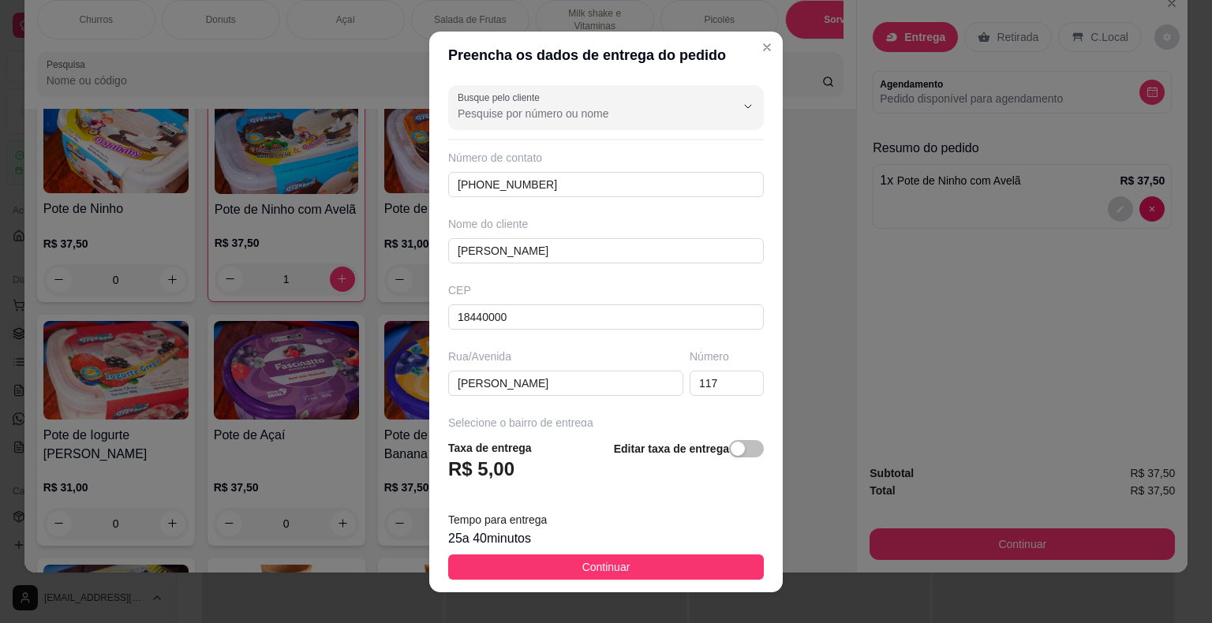
click at [650, 566] on button "Continuar" at bounding box center [606, 567] width 316 height 25
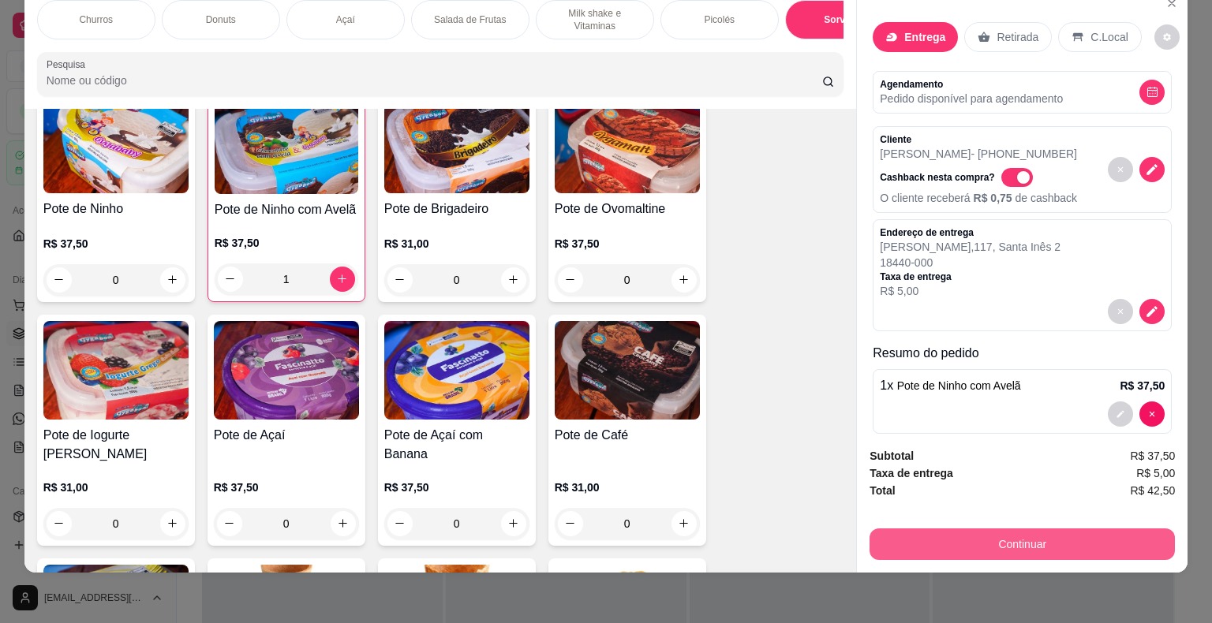
click at [928, 538] on button "Continuar" at bounding box center [1021, 545] width 305 height 32
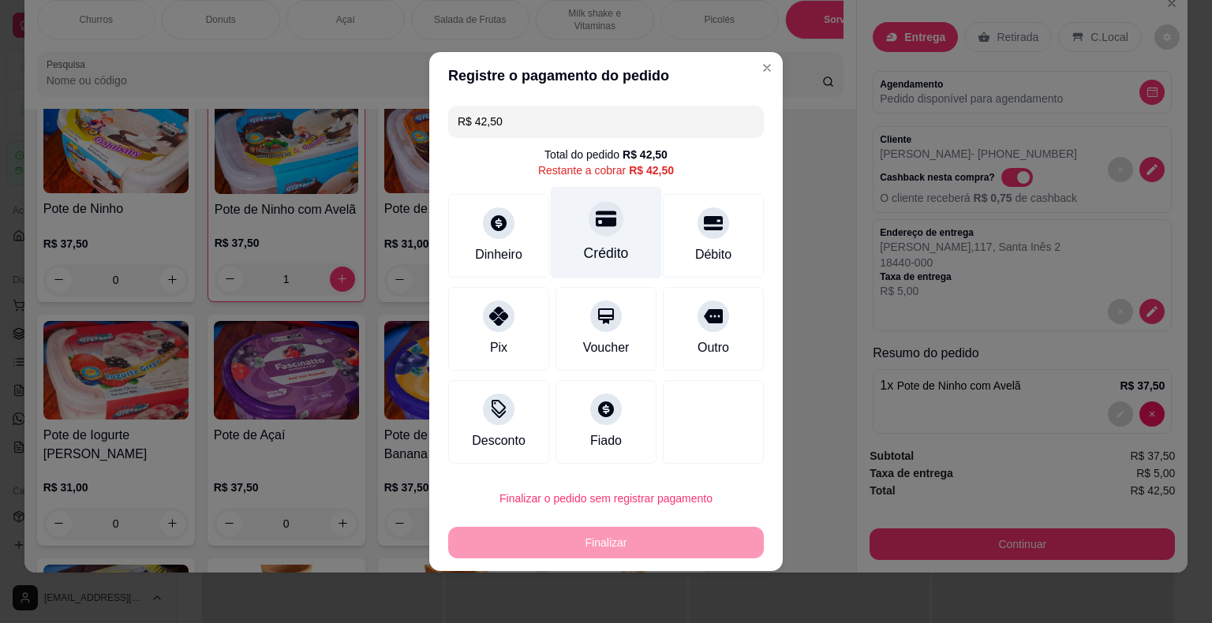
click at [618, 244] on div "Crédito" at bounding box center [606, 253] width 45 height 21
type input "R$ 0,00"
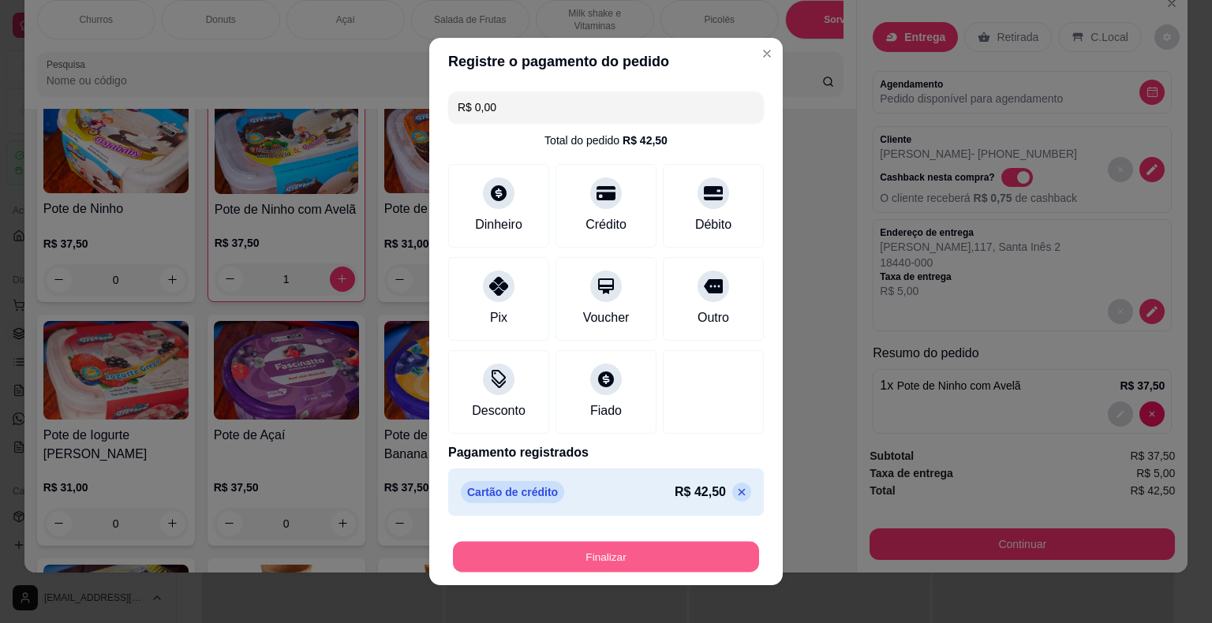
click at [592, 554] on button "Finalizar" at bounding box center [606, 557] width 306 height 31
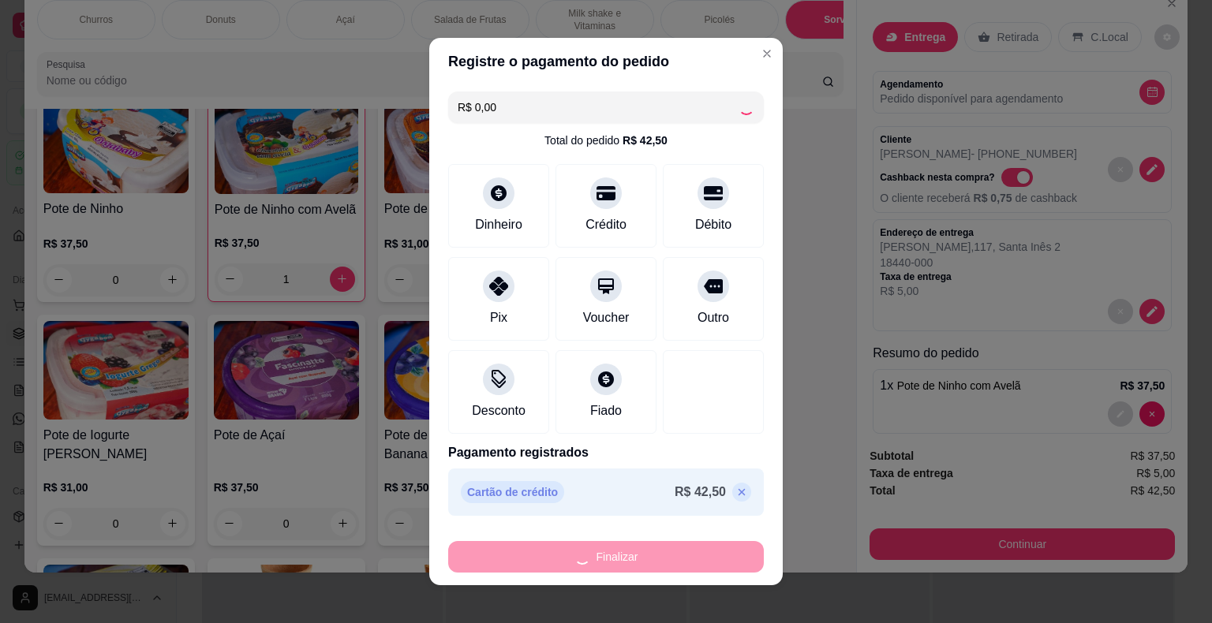
type input "0"
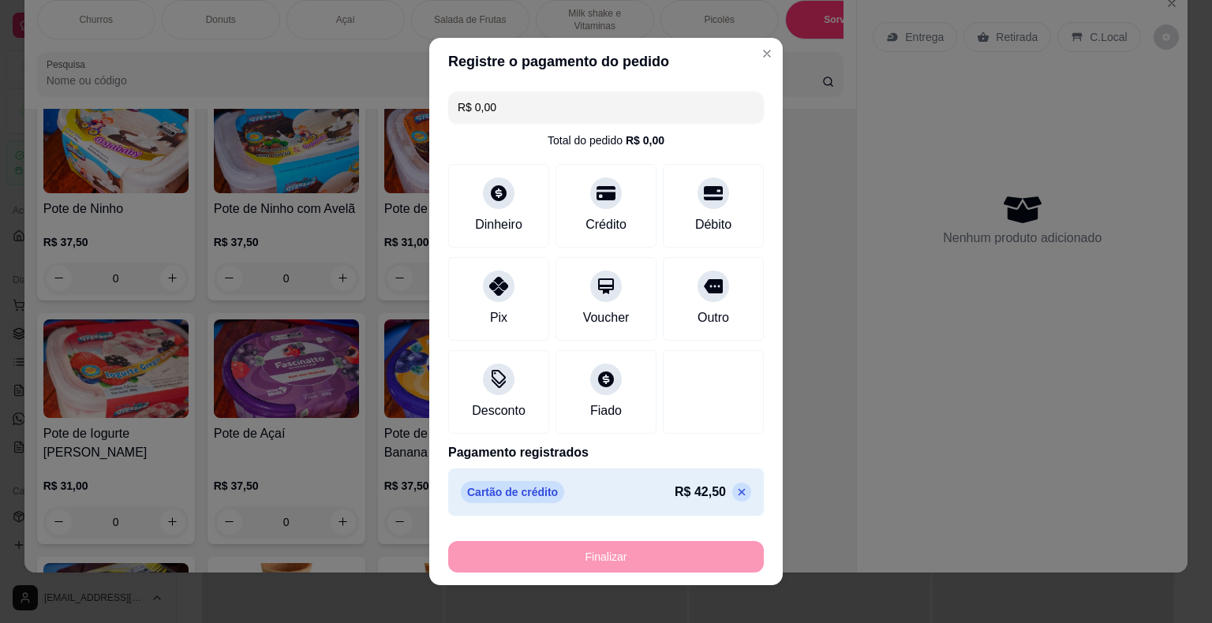
type input "-R$ 42,50"
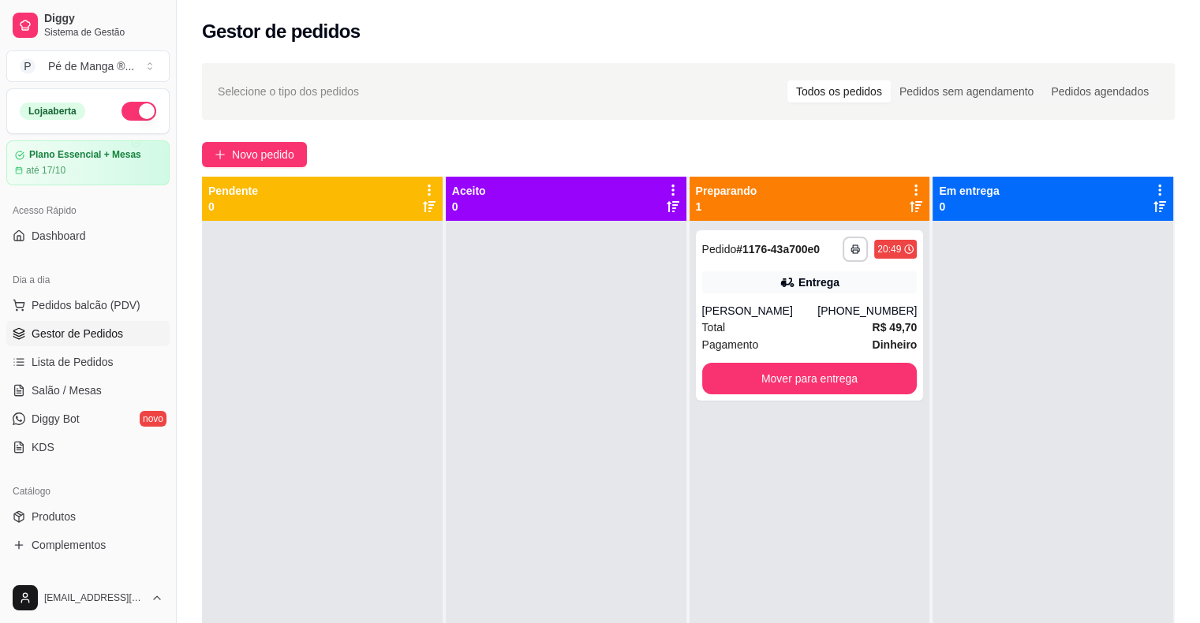
click at [752, 54] on div "**********" at bounding box center [688, 409] width 1023 height 819
click at [123, 364] on link "Lista de Pedidos" at bounding box center [87, 361] width 163 height 25
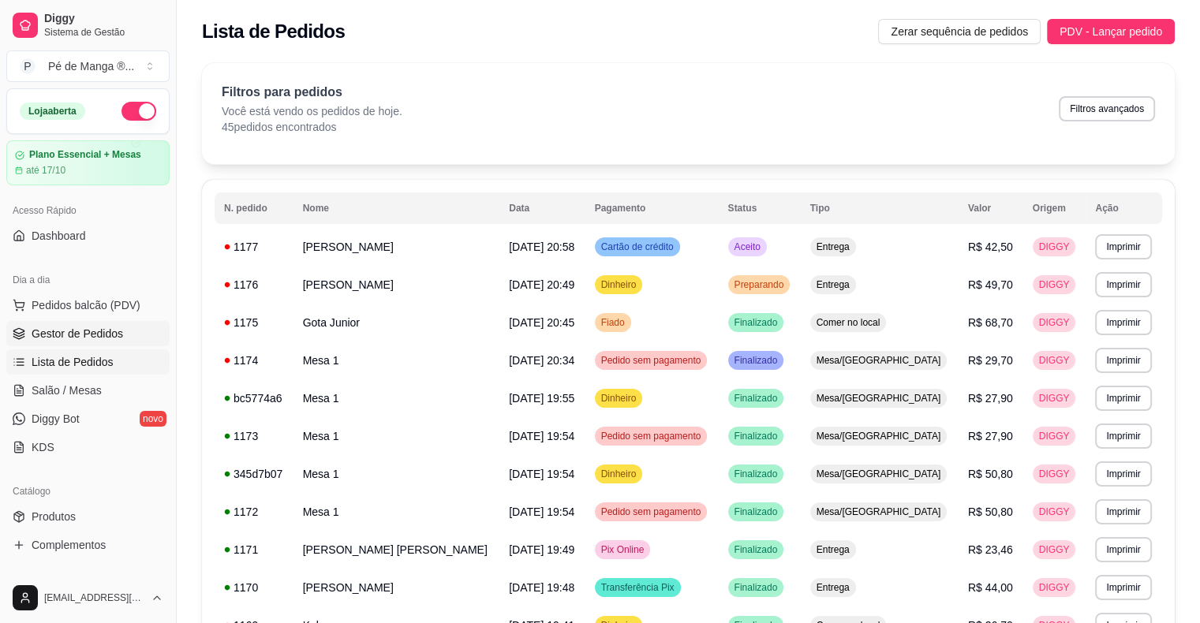
click at [112, 333] on span "Gestor de Pedidos" at bounding box center [78, 334] width 92 height 16
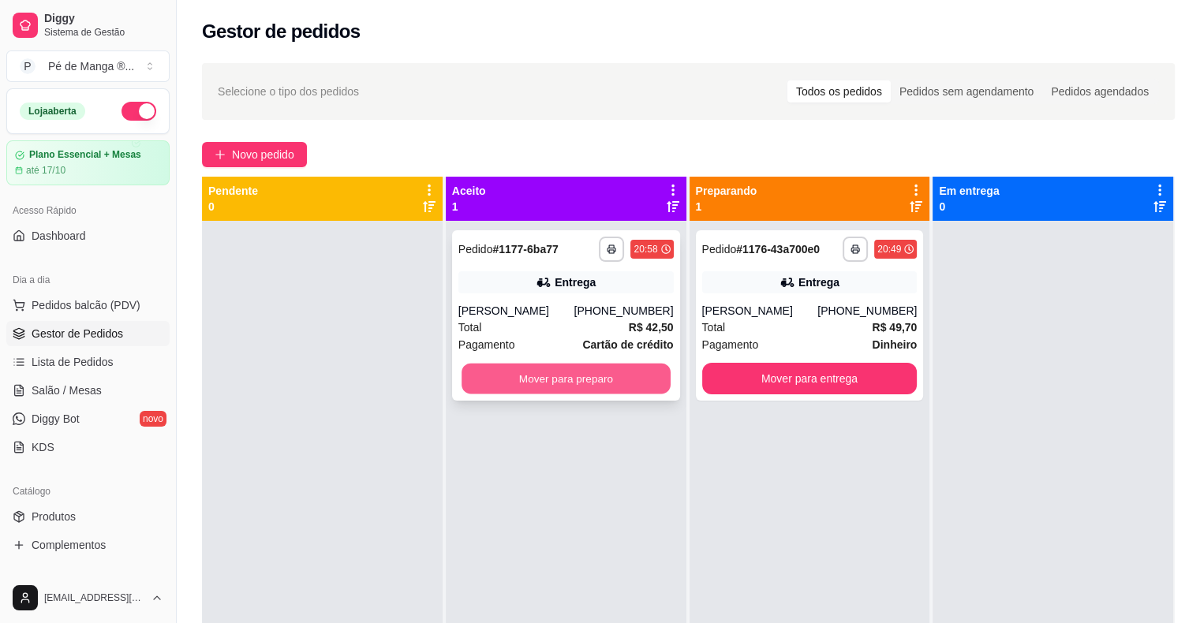
click at [600, 385] on button "Mover para preparo" at bounding box center [565, 379] width 209 height 31
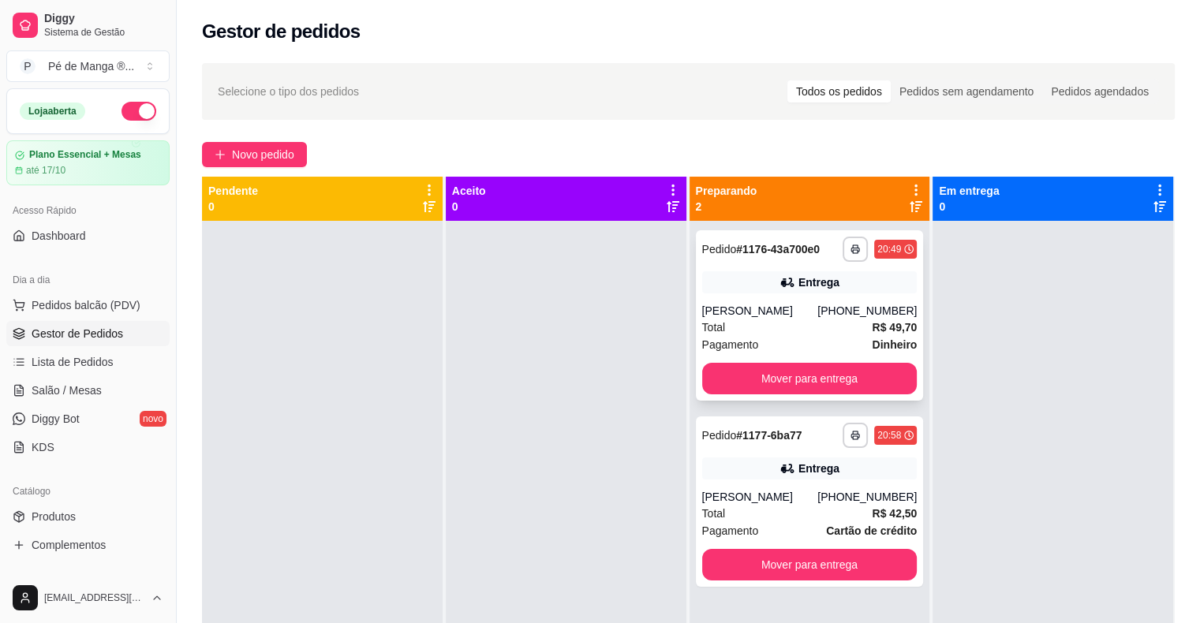
click at [757, 308] on div "[PERSON_NAME]" at bounding box center [760, 311] width 116 height 16
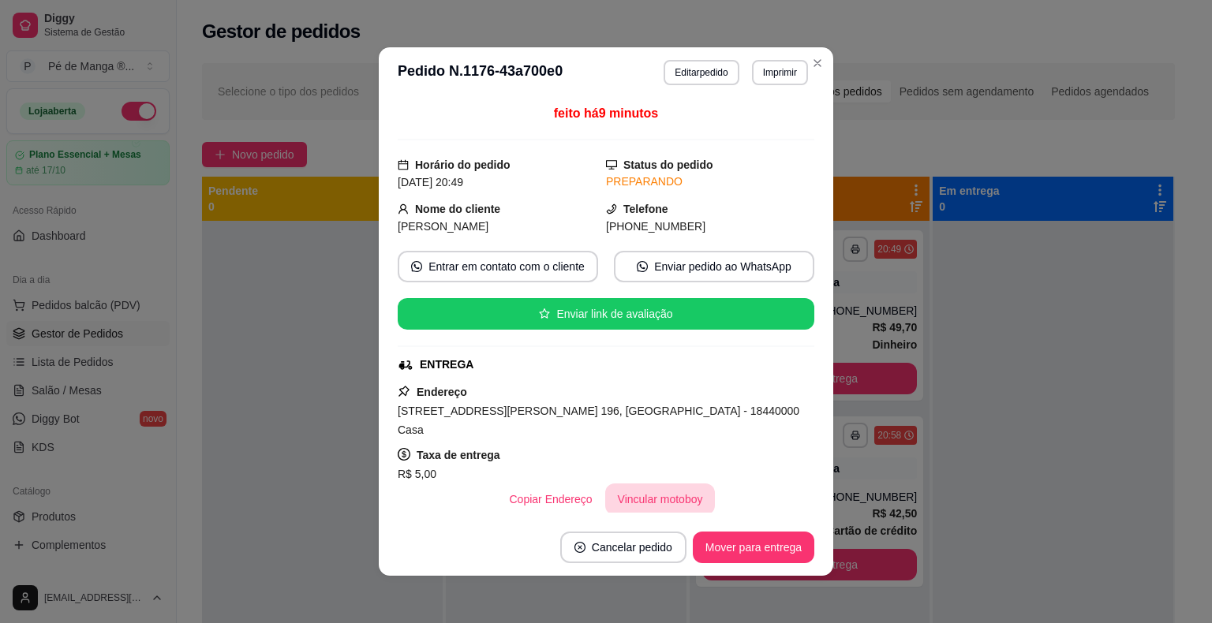
click at [674, 484] on button "Vincular motoboy" at bounding box center [660, 500] width 110 height 32
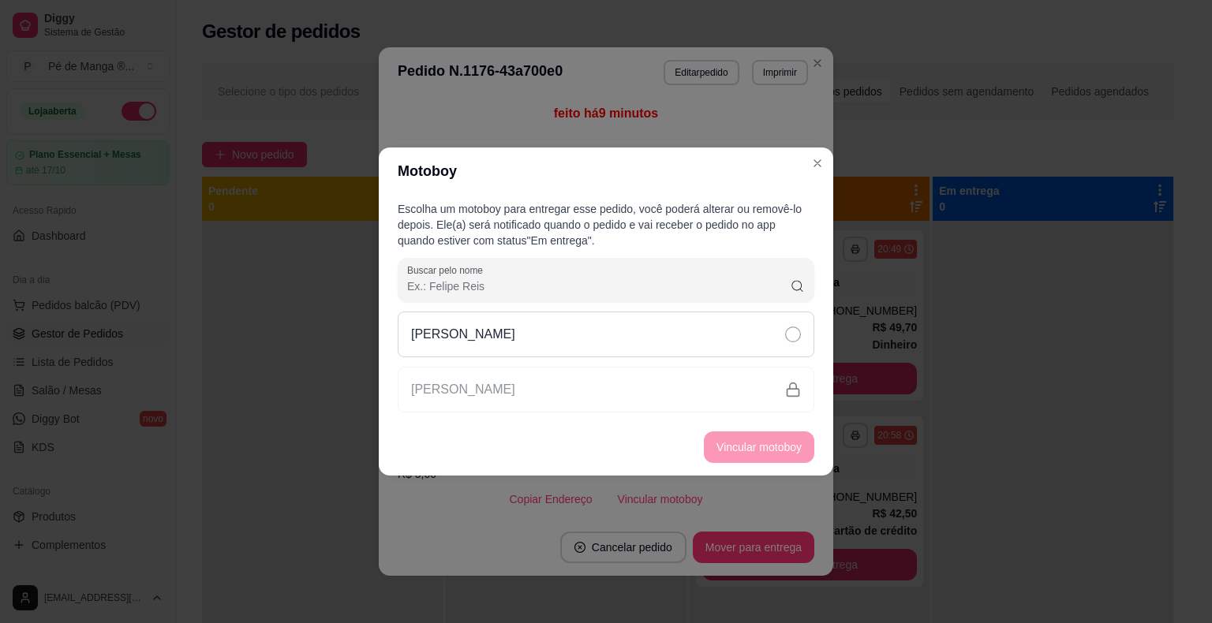
drag, startPoint x: 648, startPoint y: 361, endPoint x: 656, endPoint y: 353, distance: 11.2
click at [649, 360] on div "[PERSON_NAME]" at bounding box center [606, 362] width 417 height 101
drag, startPoint x: 673, startPoint y: 339, endPoint x: 729, endPoint y: 387, distance: 73.3
click at [674, 339] on div "[PERSON_NAME]" at bounding box center [606, 335] width 417 height 46
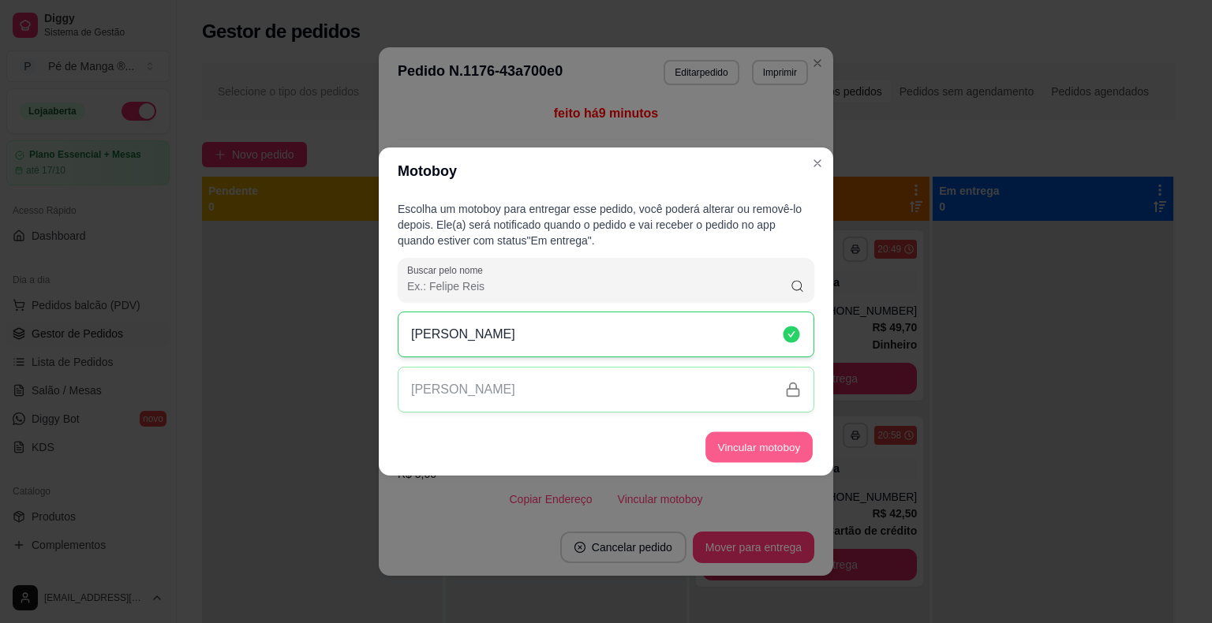
click at [774, 446] on button "Vincular motoboy" at bounding box center [758, 447] width 107 height 31
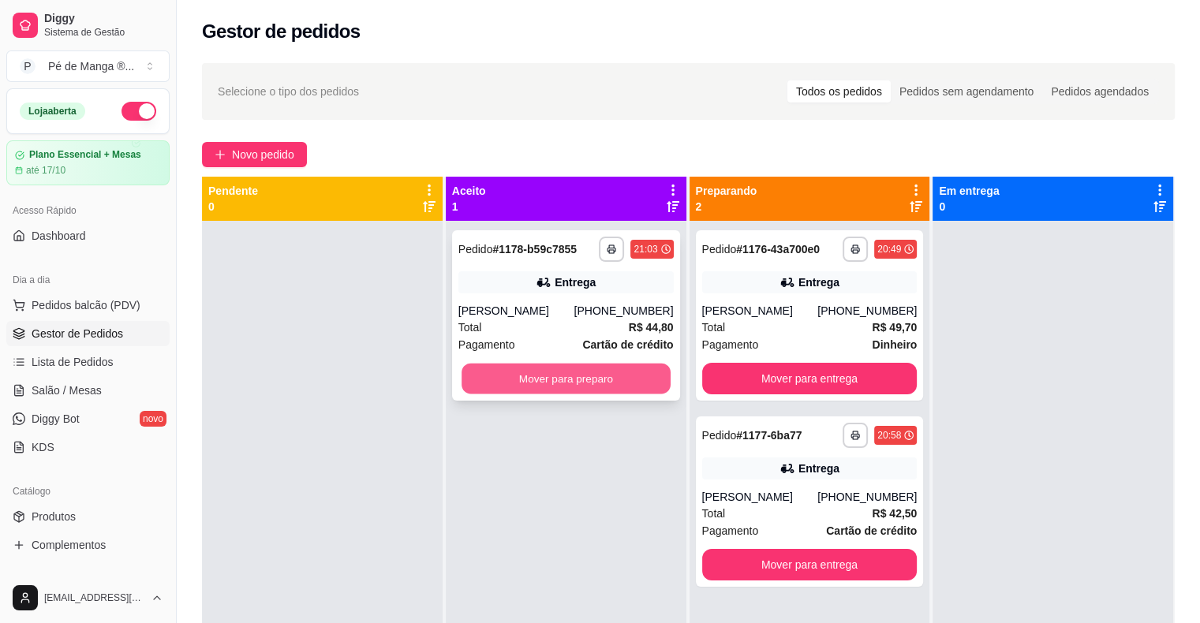
click at [633, 380] on button "Mover para preparo" at bounding box center [565, 379] width 209 height 31
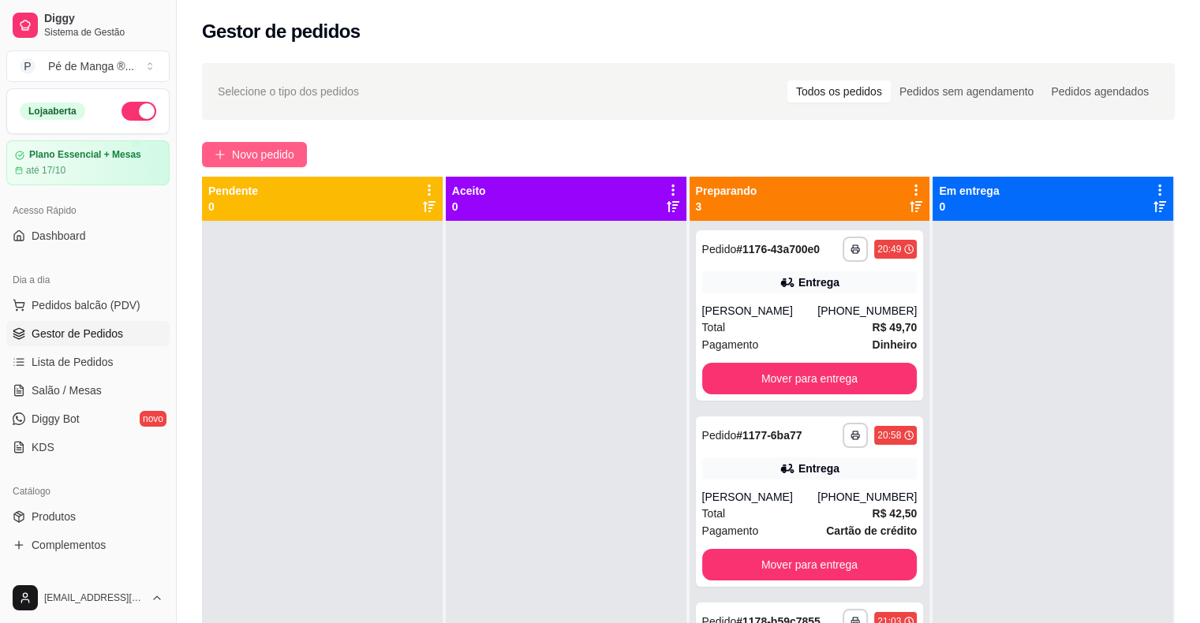
click at [281, 144] on button "Novo pedido" at bounding box center [254, 154] width 105 height 25
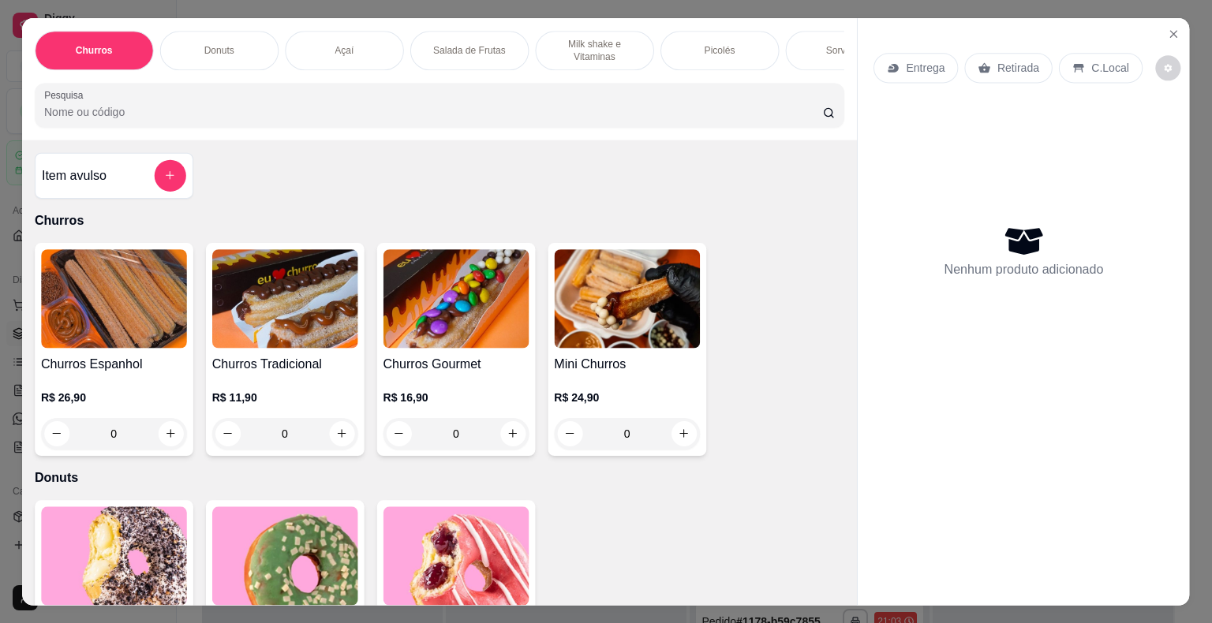
click at [266, 156] on div "Item avulso Churros Churros Espanhol R$ 26,90 0 Churros Tradicional R$ 11,90 0 …" at bounding box center [439, 373] width 835 height 466
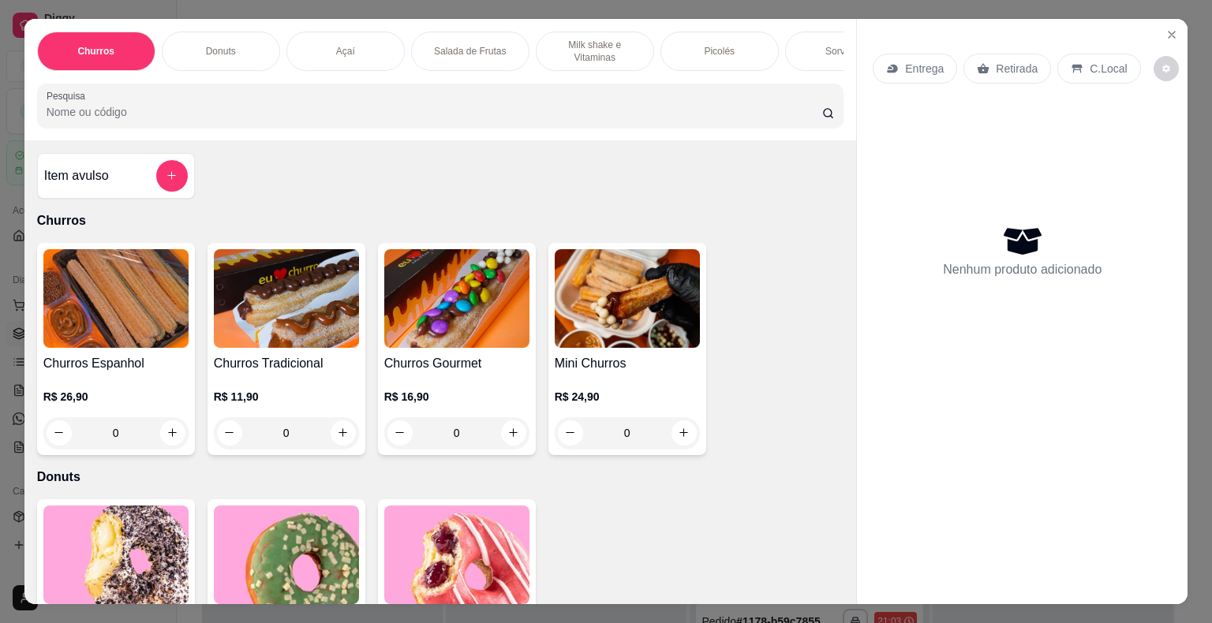
click at [349, 39] on div "Açaí" at bounding box center [345, 51] width 118 height 39
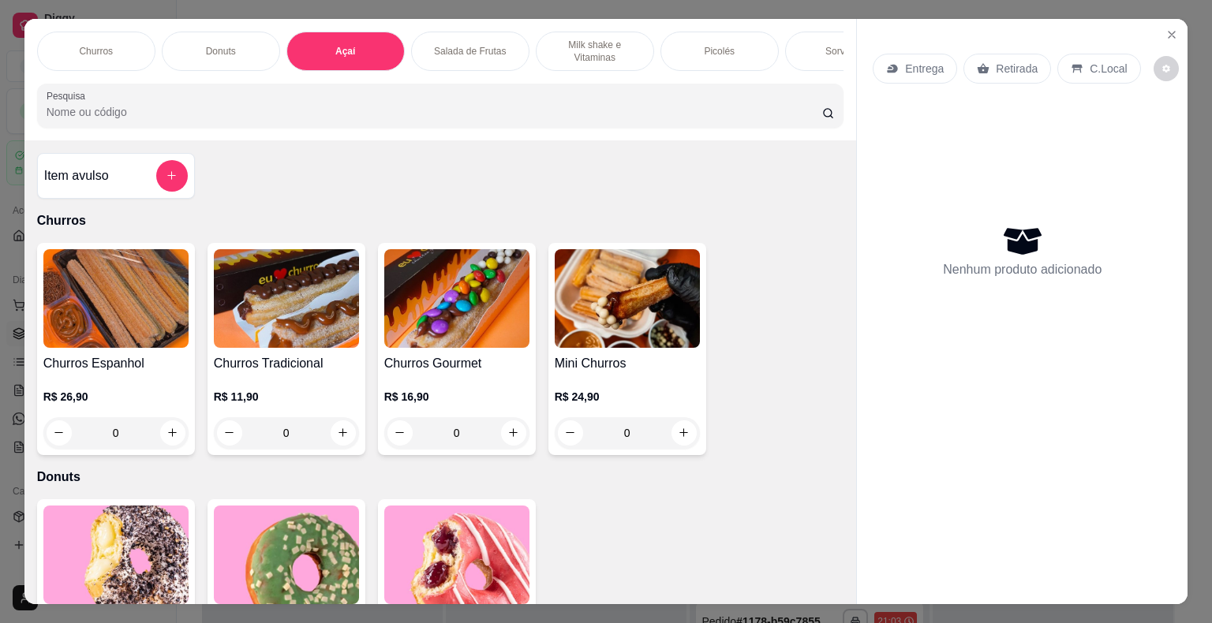
scroll to position [38, 0]
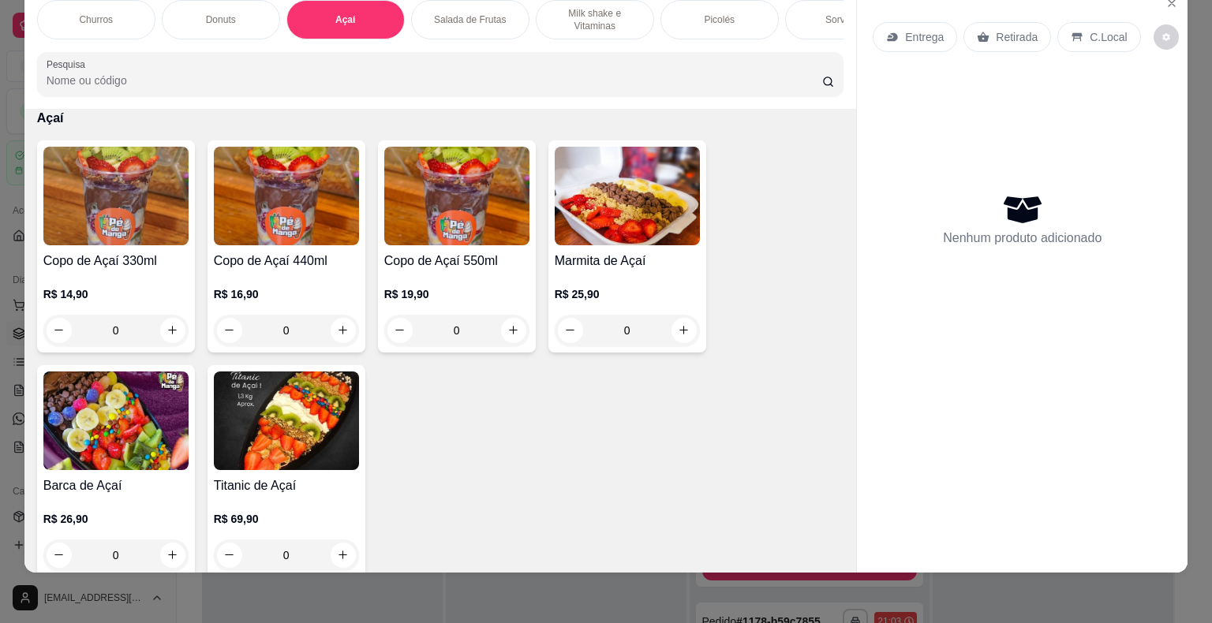
click at [581, 254] on h4 "Marmita de Açaí" at bounding box center [627, 261] width 145 height 19
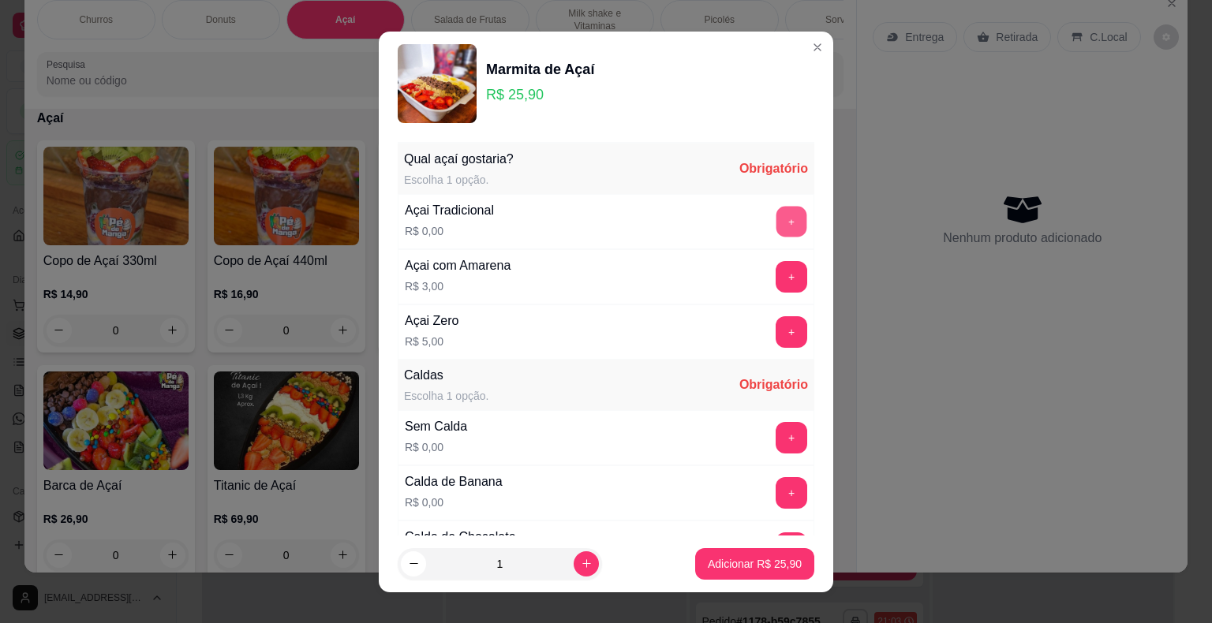
click at [776, 228] on button "+" at bounding box center [791, 221] width 31 height 31
click at [776, 424] on button "+" at bounding box center [791, 437] width 31 height 31
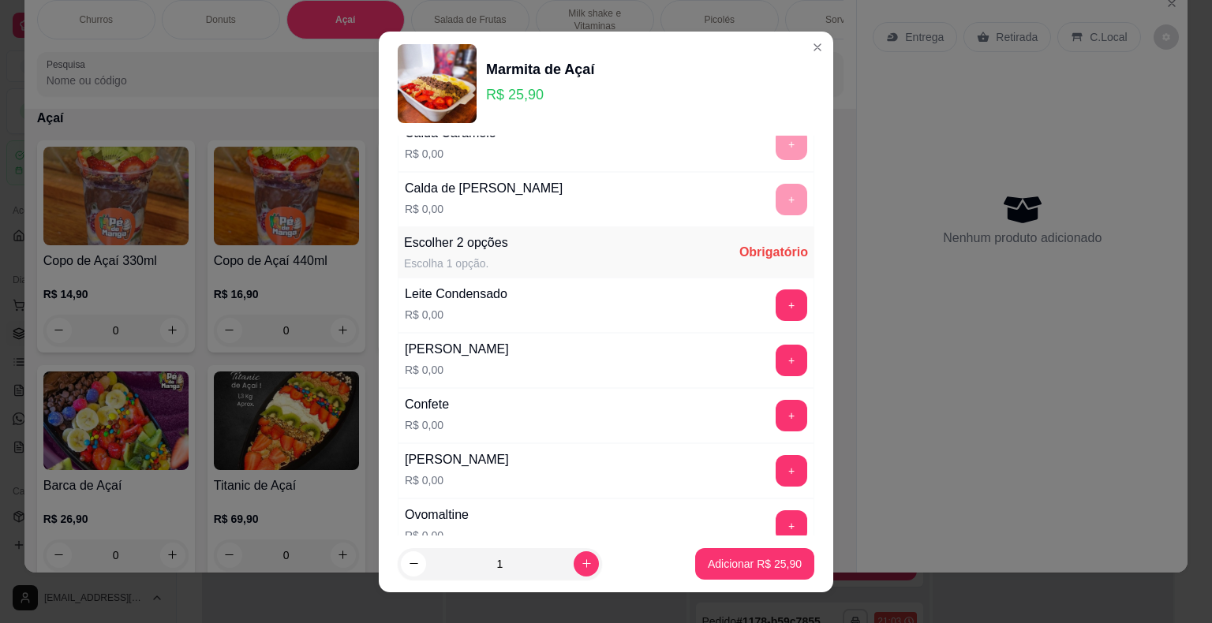
scroll to position [868, 0]
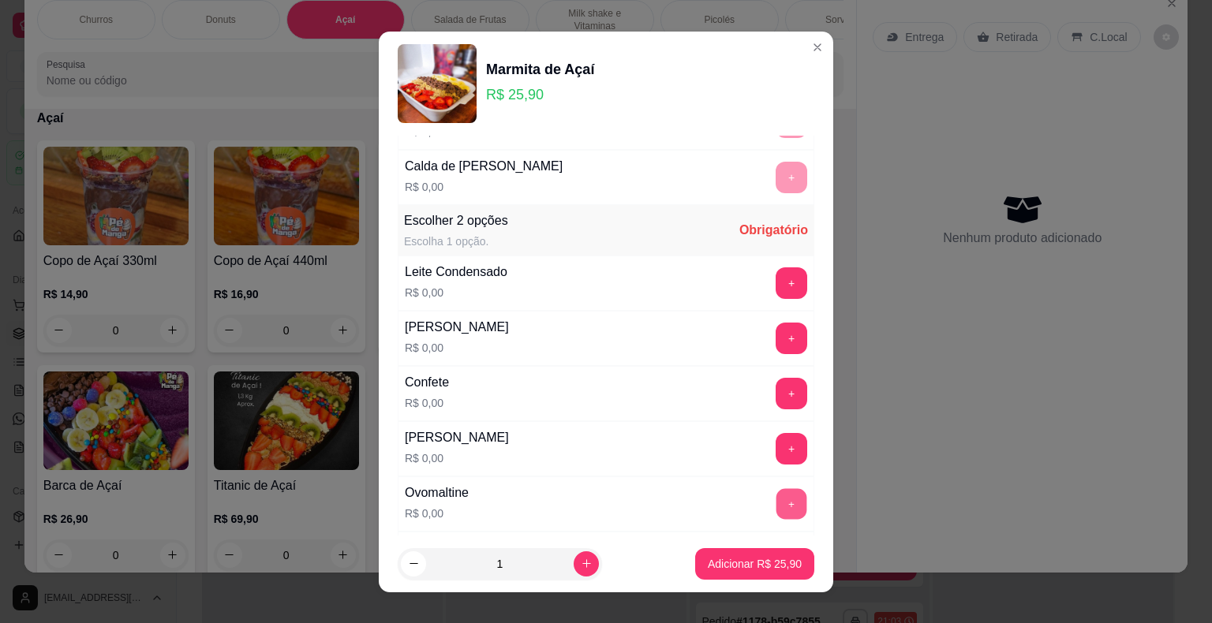
click at [776, 499] on button "+" at bounding box center [791, 503] width 31 height 31
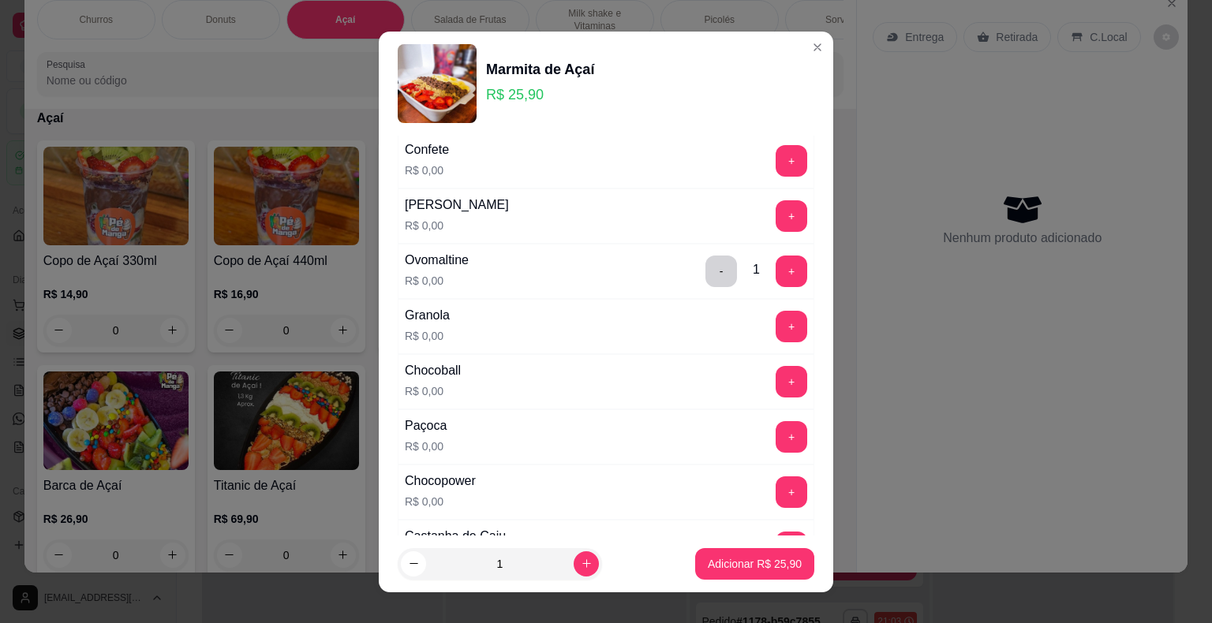
scroll to position [1104, 0]
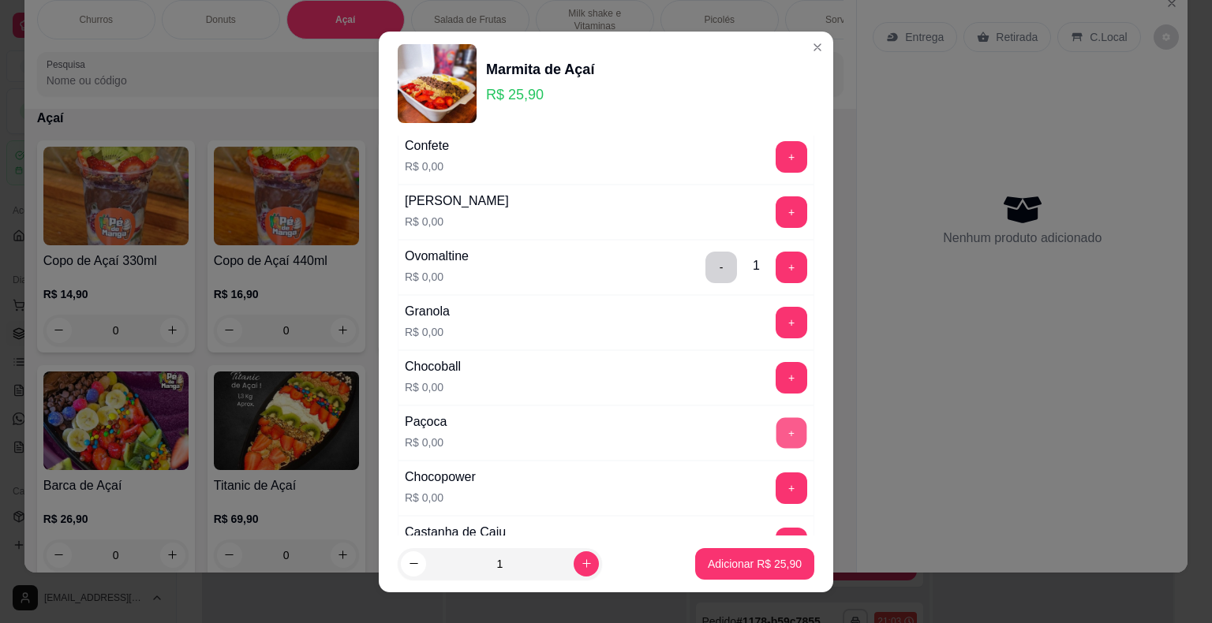
click at [776, 427] on button "+" at bounding box center [791, 432] width 31 height 31
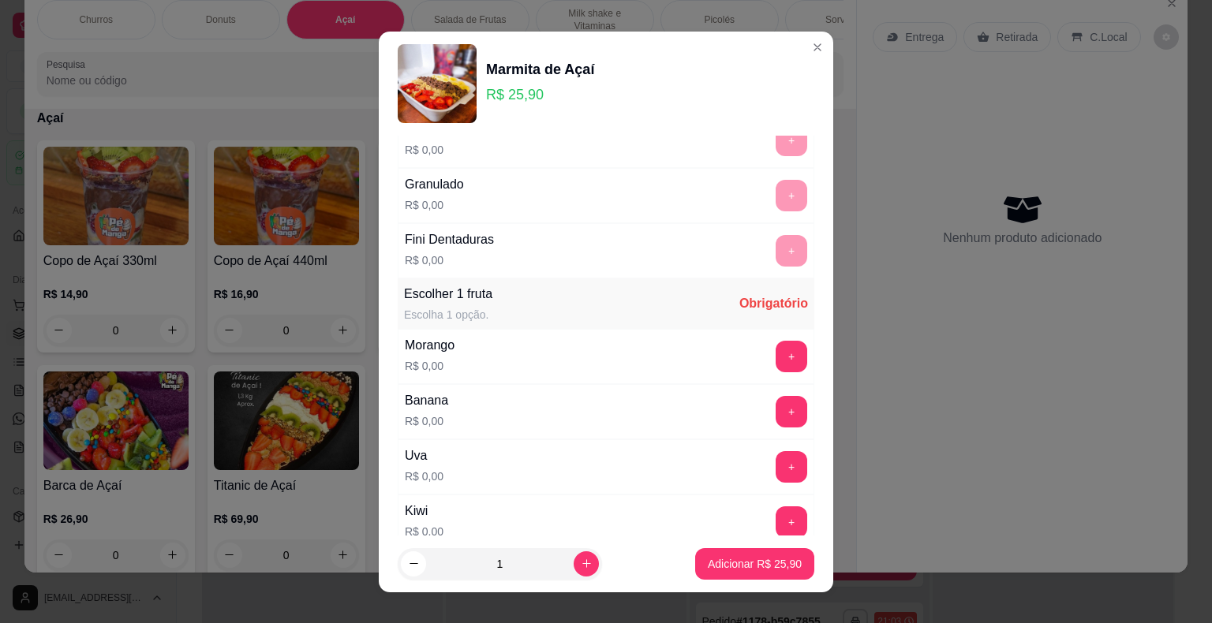
scroll to position [1735, 0]
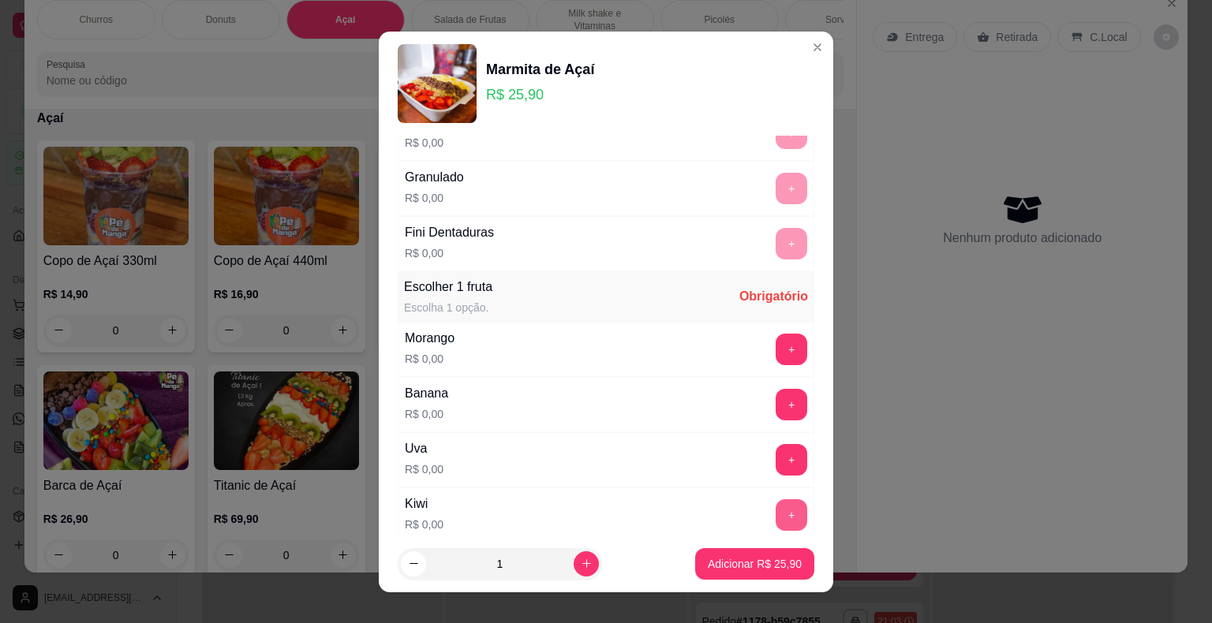
click at [775, 503] on button "+" at bounding box center [791, 515] width 32 height 32
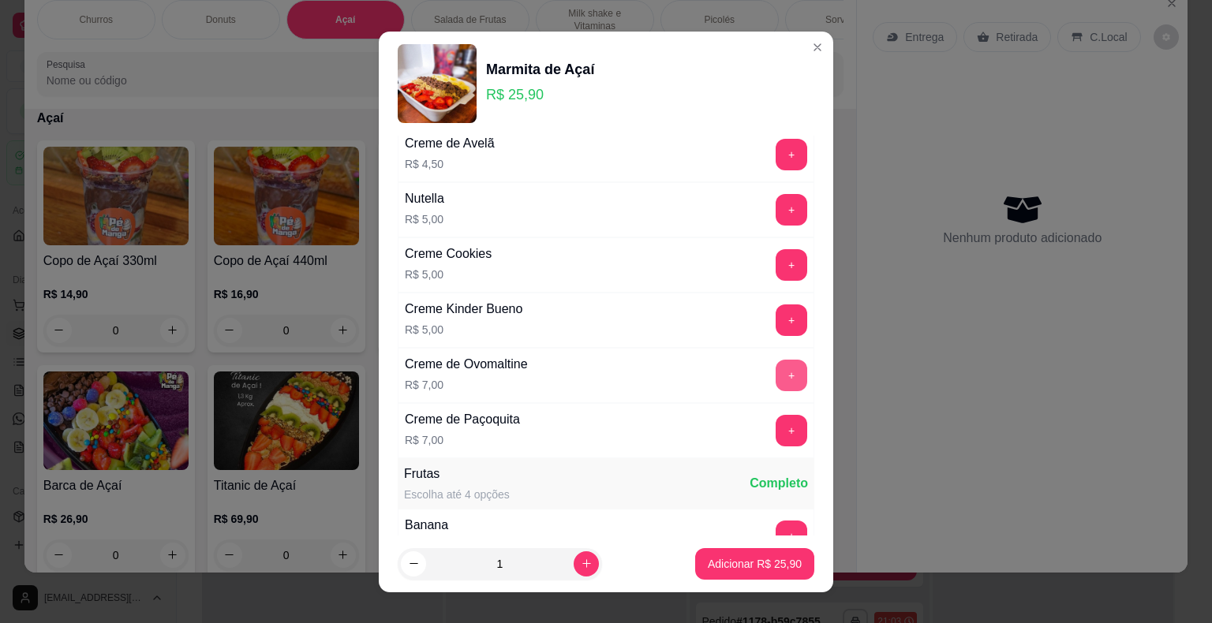
scroll to position [3313, 0]
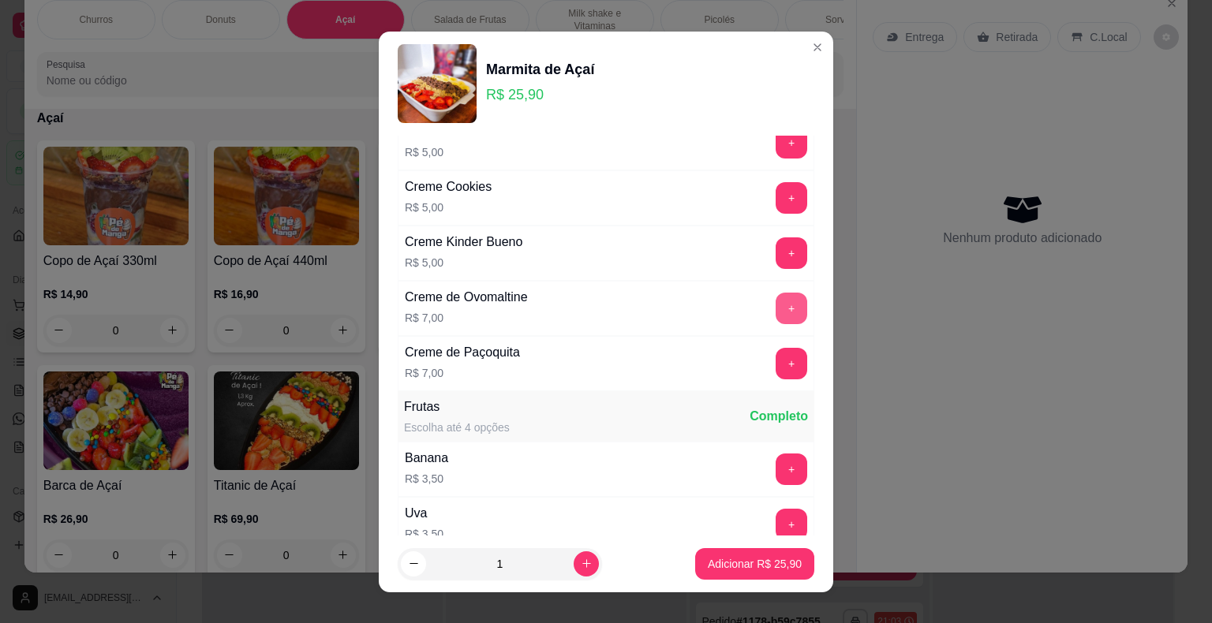
click at [775, 293] on button "+" at bounding box center [791, 309] width 32 height 32
click at [747, 558] on p "Adicionar R$ 32,90" at bounding box center [755, 564] width 94 height 16
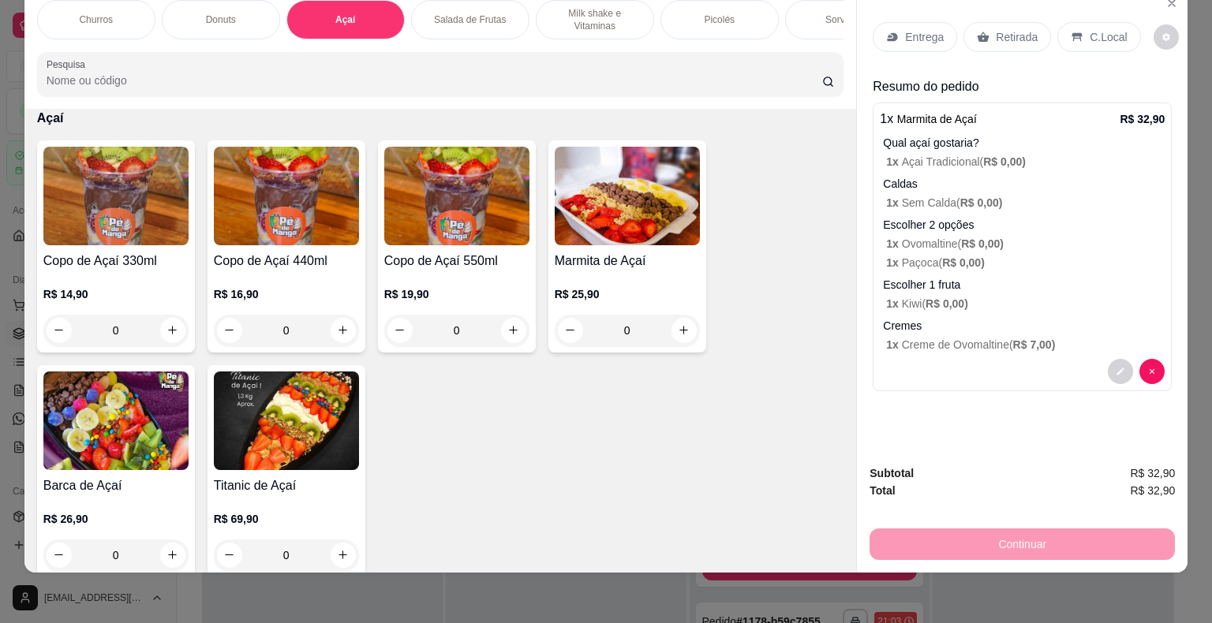
click at [905, 29] on p "Entrega" at bounding box center [924, 37] width 39 height 16
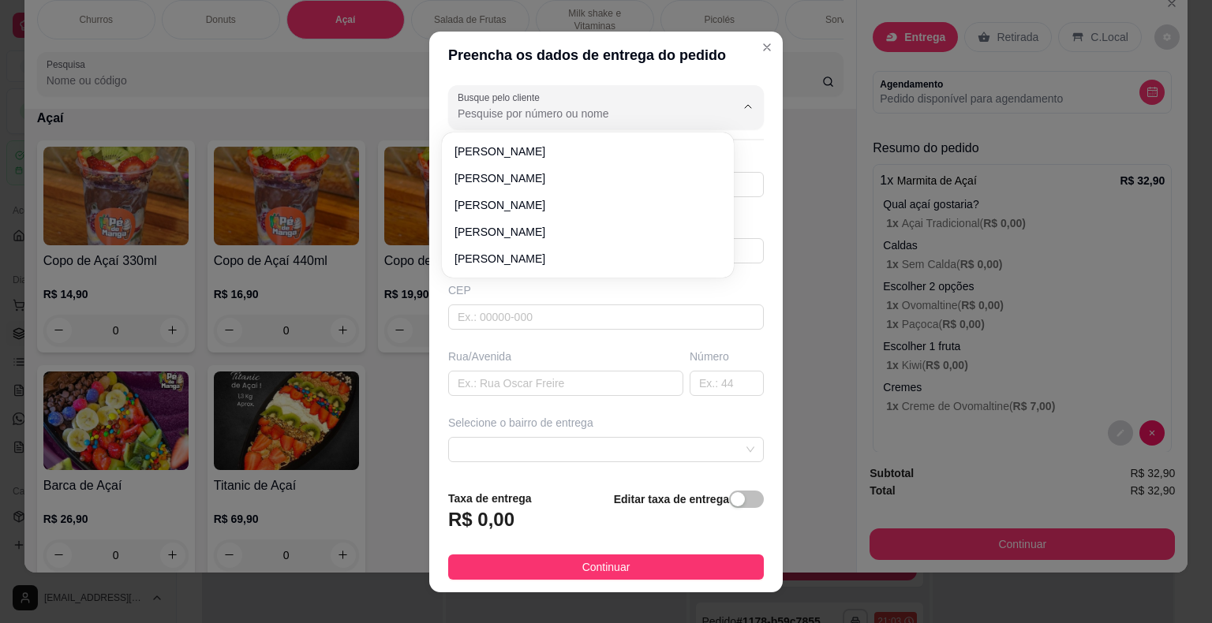
click at [548, 115] on input "Busque pelo cliente" at bounding box center [584, 114] width 252 height 16
click at [551, 140] on li "Jhones Stopassole" at bounding box center [587, 151] width 279 height 25
type input "Jhones Stopassole"
type input "6793322673"
type input "Jhones Stopassole"
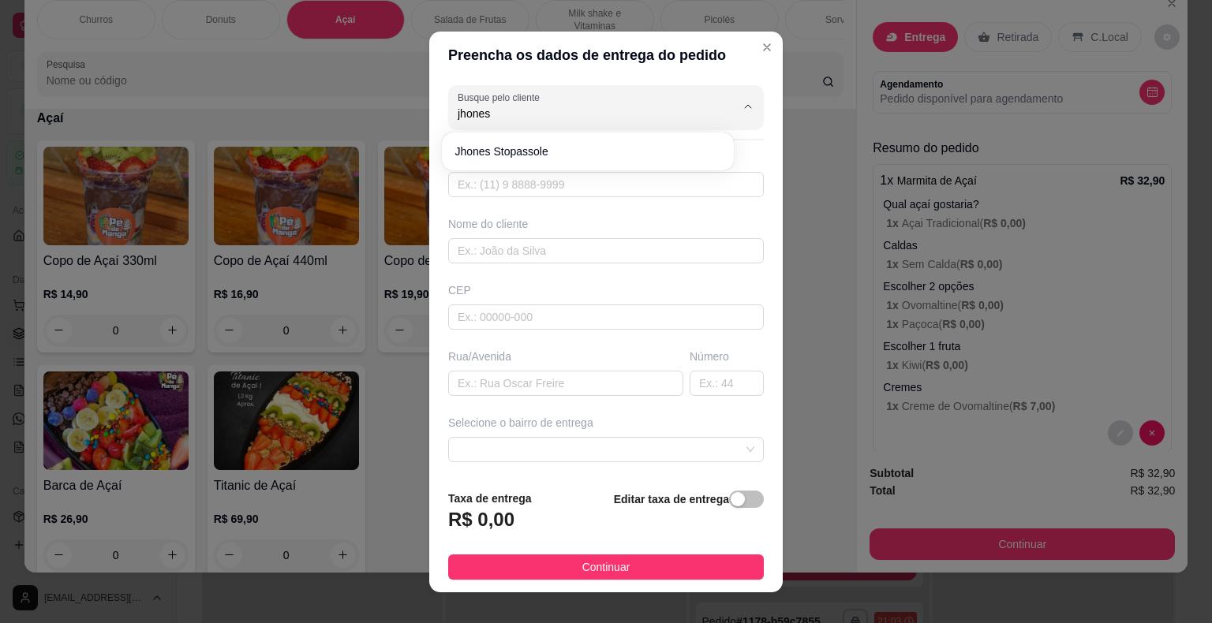
type input "18440-000"
type input "[GEOGRAPHIC_DATA][PERSON_NAME]/No prédio do Everaldo"
type input "Itaberá"
type input "PAPELANDIA"
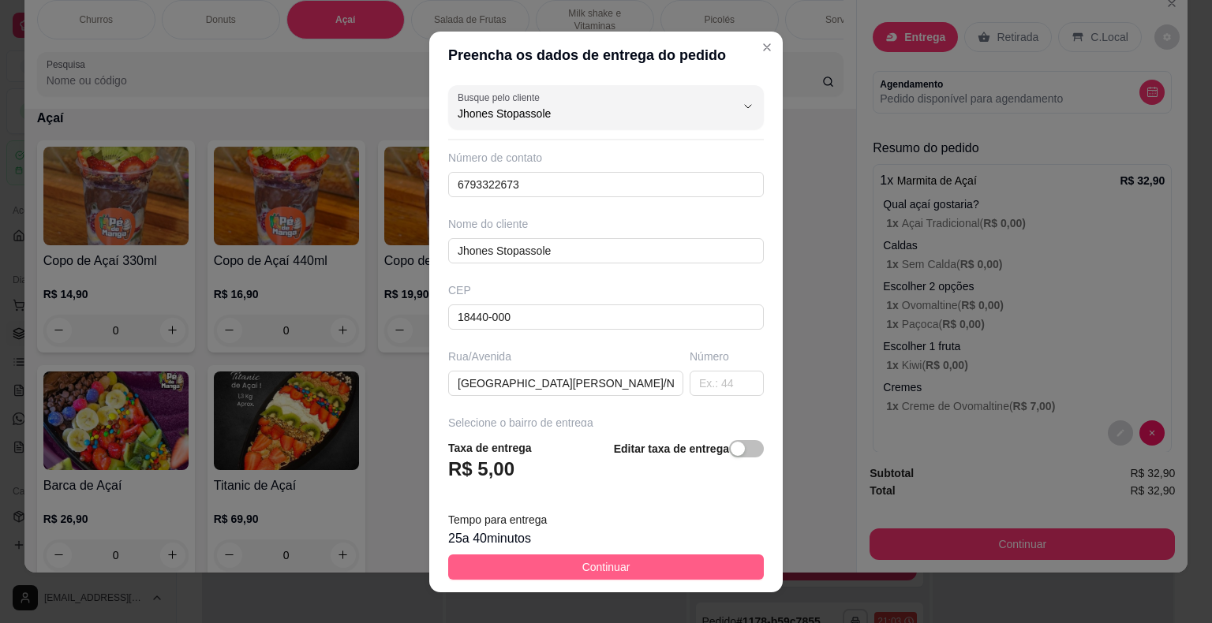
type input "Jhones Stopassole"
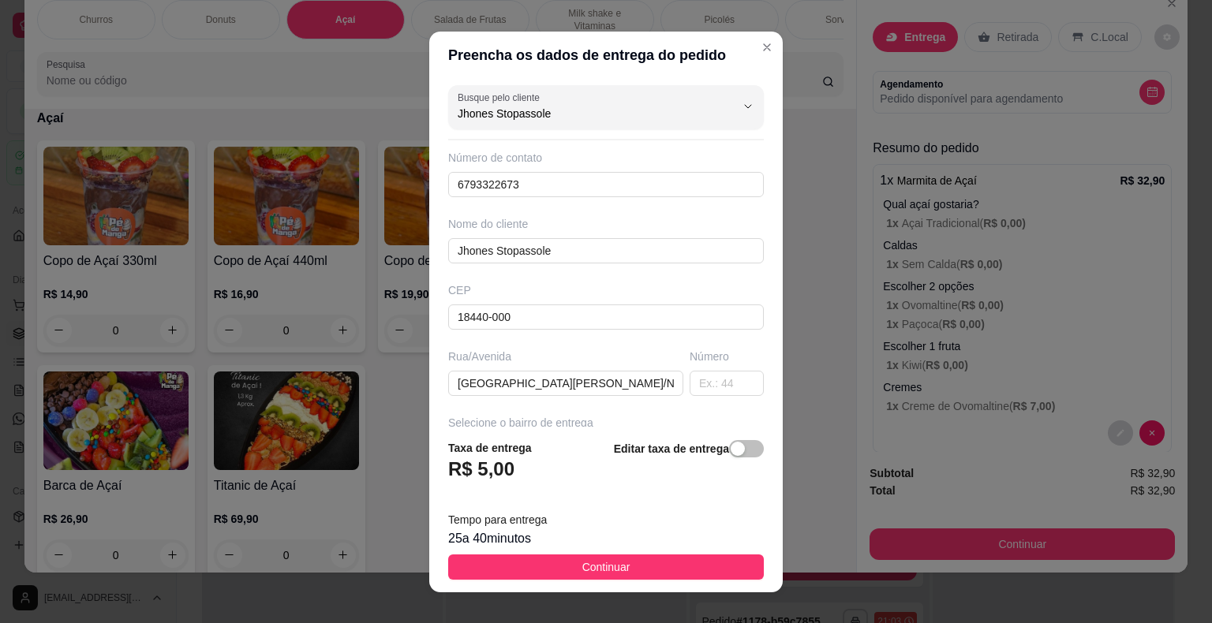
click at [653, 561] on button "Continuar" at bounding box center [606, 567] width 316 height 25
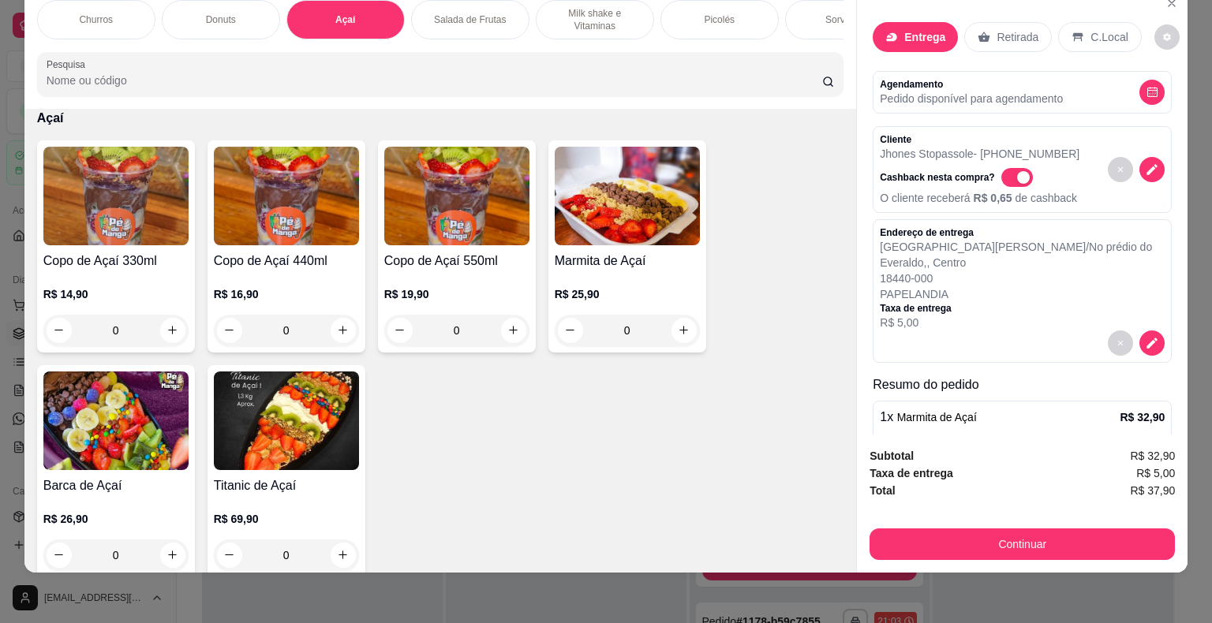
click at [906, 536] on button "Continuar" at bounding box center [1021, 545] width 305 height 32
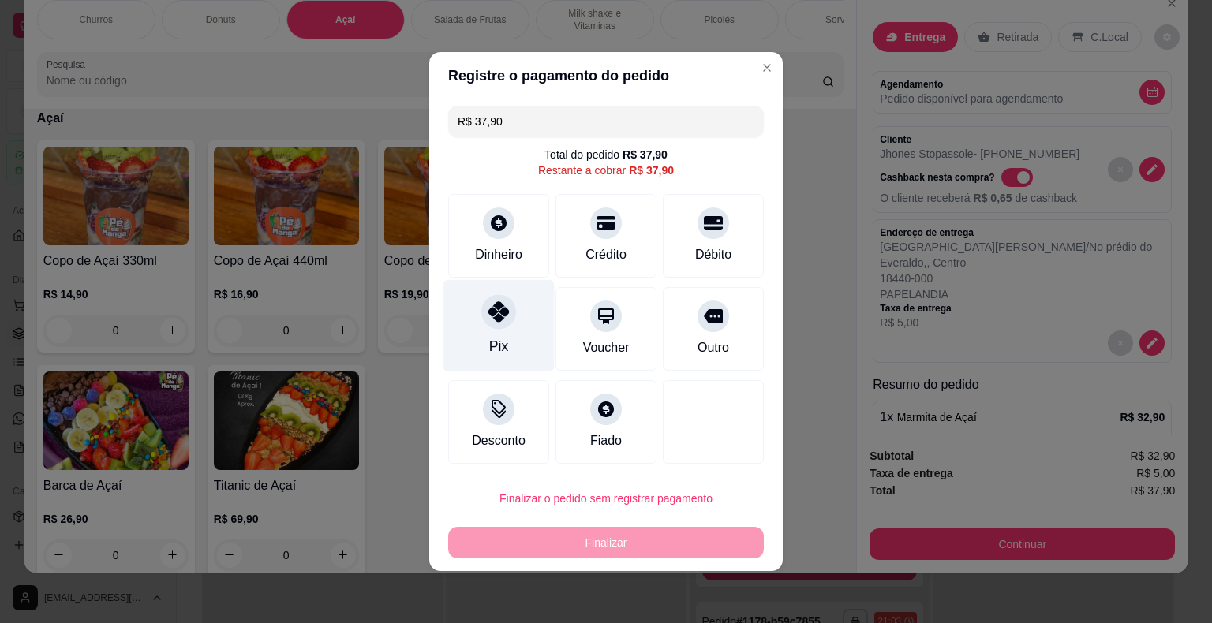
click at [518, 344] on div "Pix" at bounding box center [498, 326] width 111 height 92
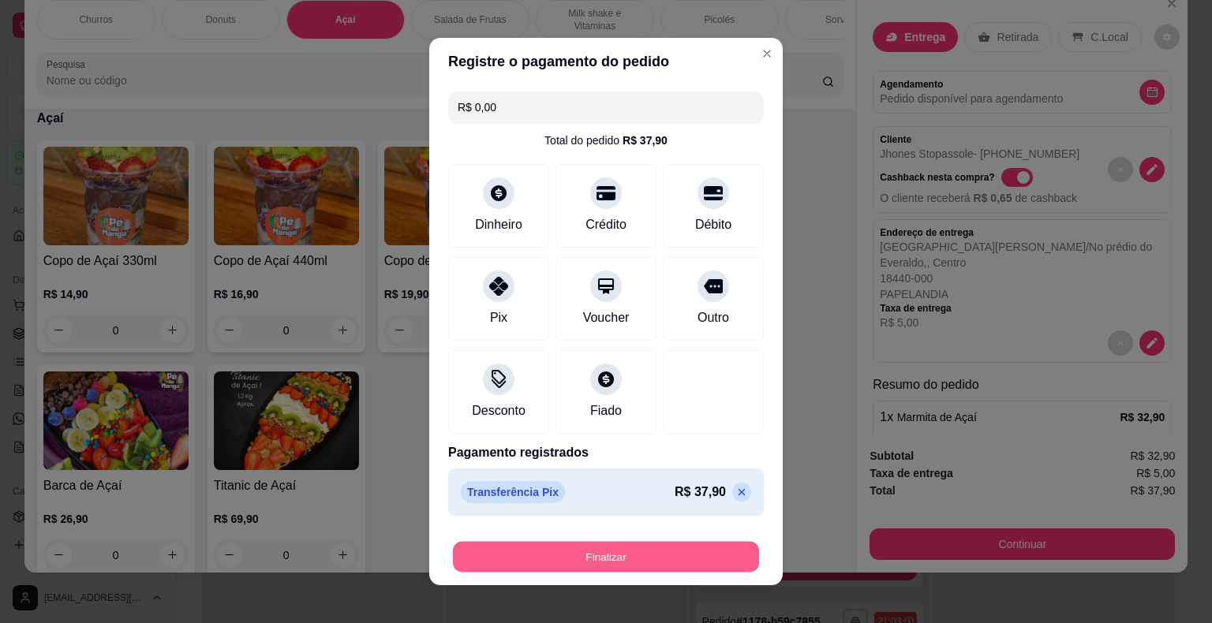
click at [621, 566] on button "Finalizar" at bounding box center [606, 557] width 306 height 31
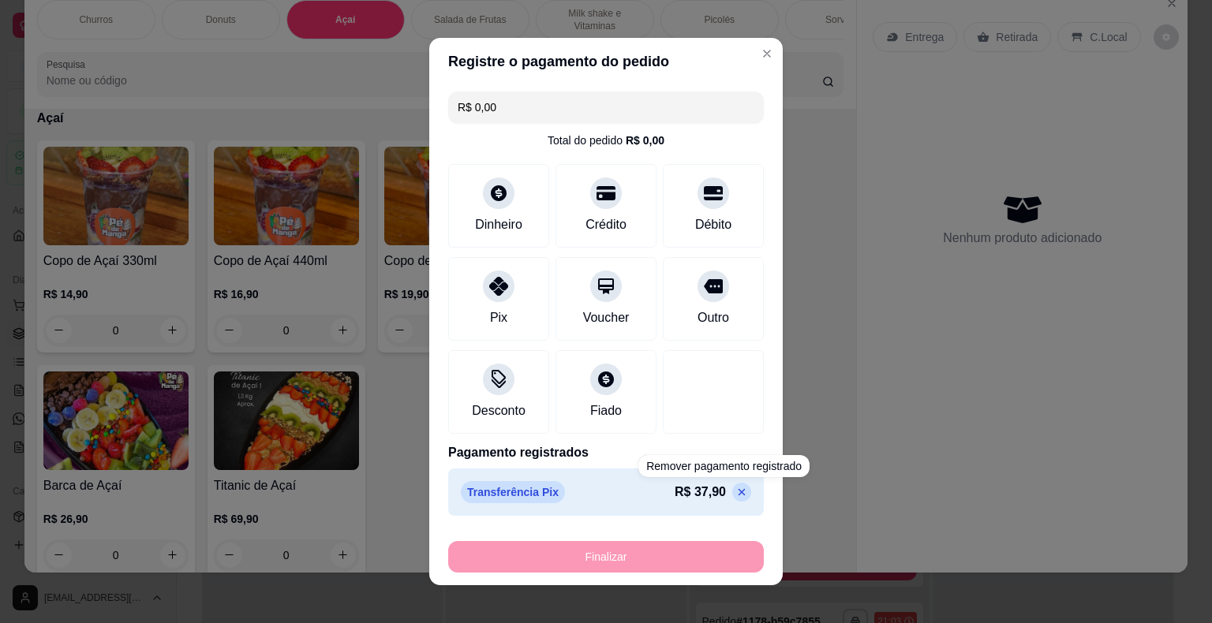
type input "-R$ 37,90"
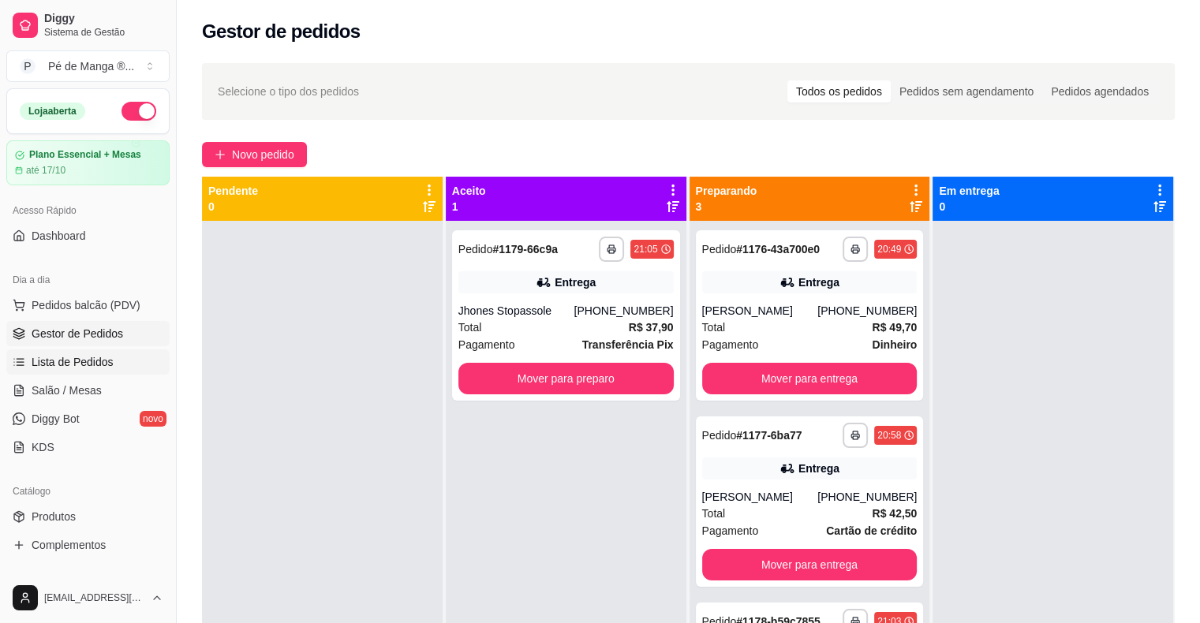
click at [123, 361] on link "Lista de Pedidos" at bounding box center [87, 361] width 163 height 25
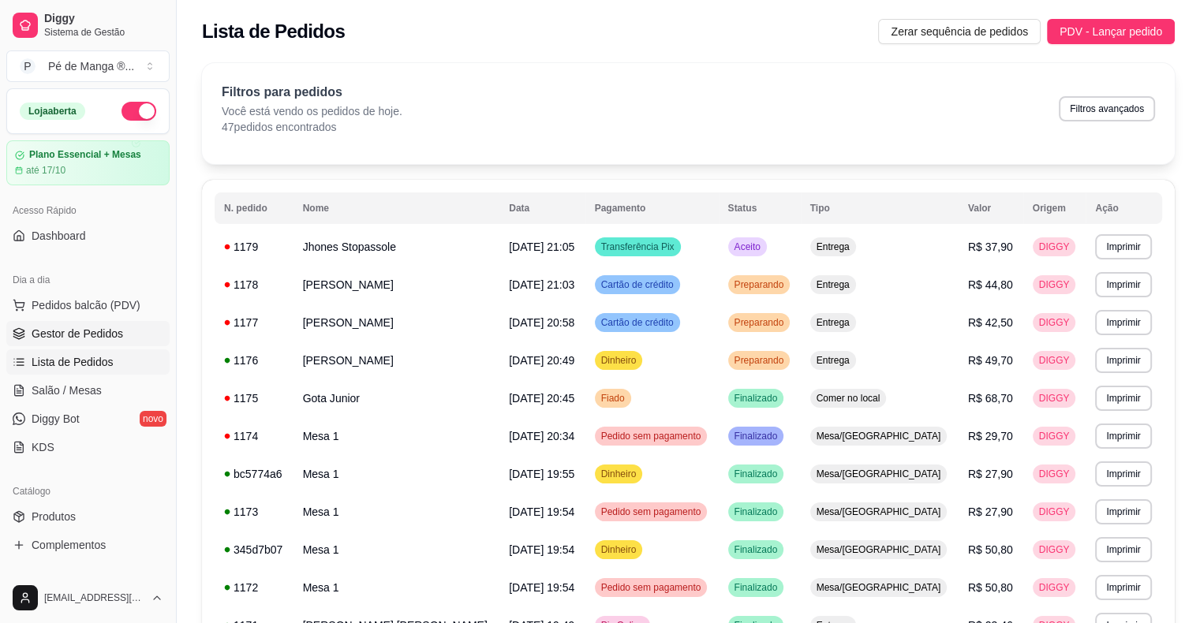
click at [106, 330] on span "Gestor de Pedidos" at bounding box center [78, 334] width 92 height 16
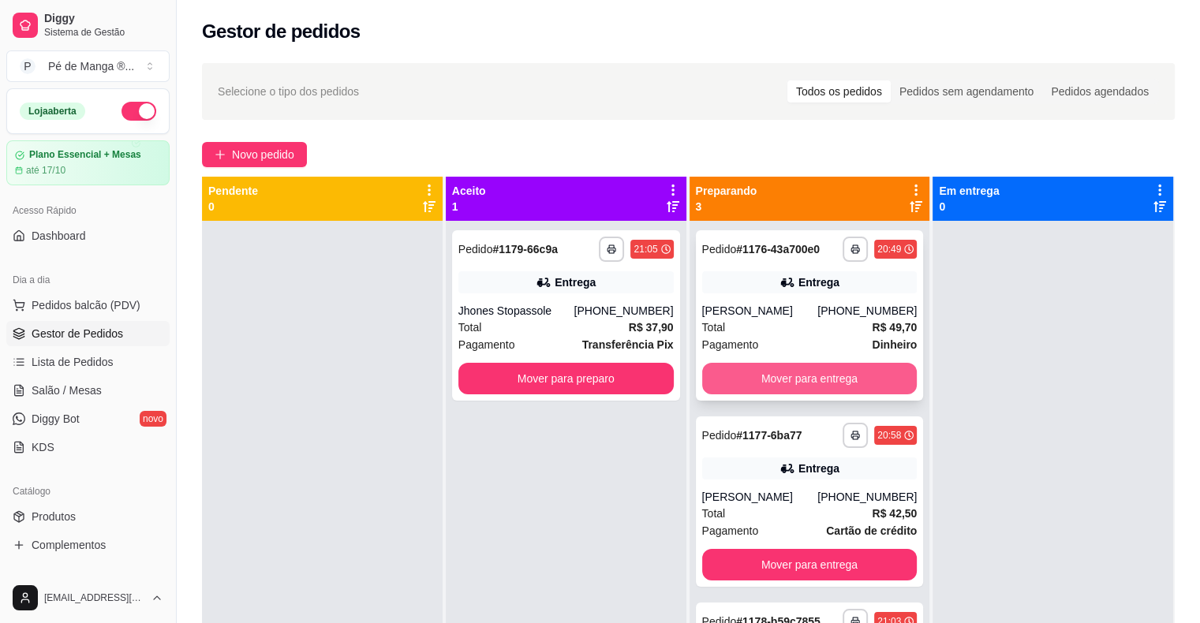
click at [757, 387] on button "Mover para entrega" at bounding box center [809, 379] width 215 height 32
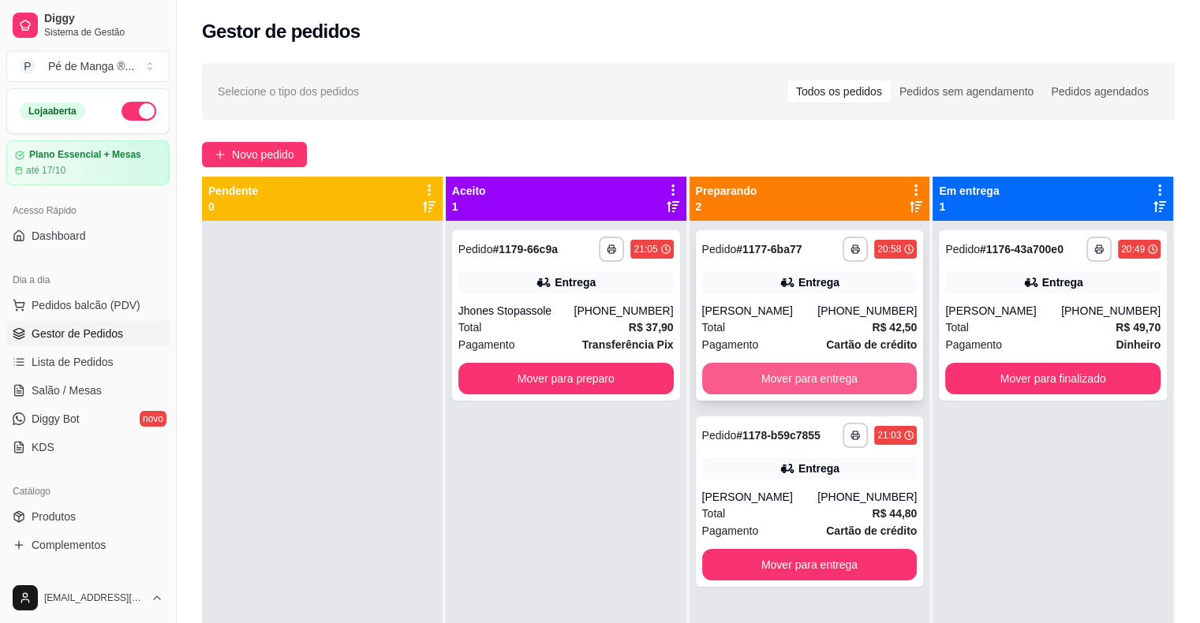
click at [768, 380] on button "Mover para entrega" at bounding box center [809, 379] width 215 height 32
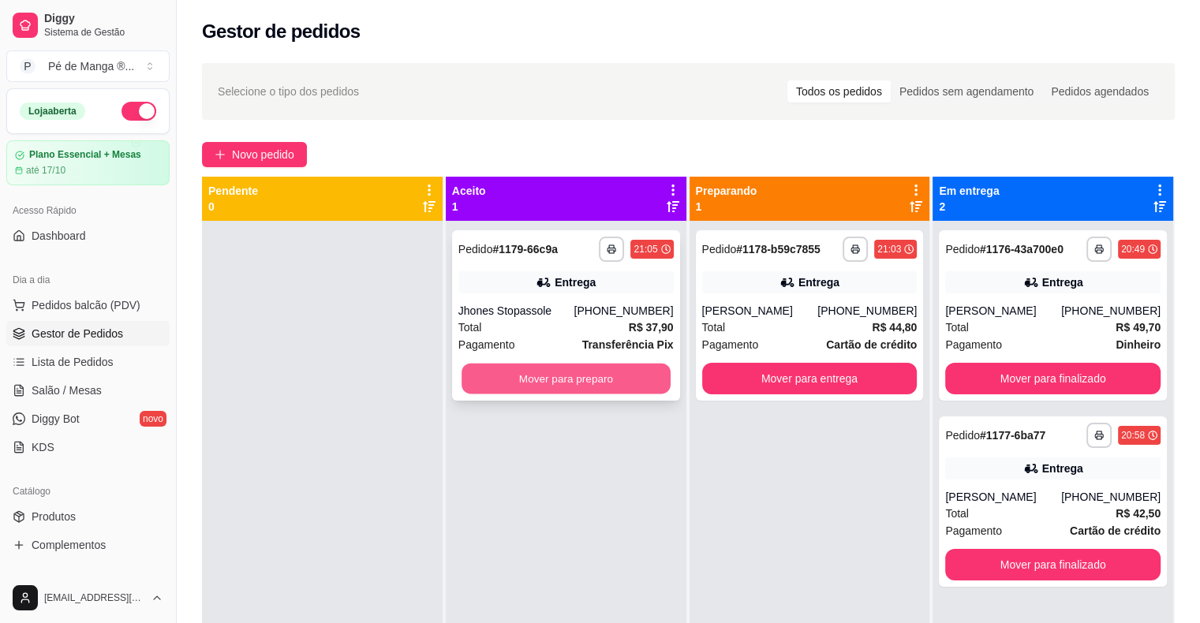
click at [586, 377] on button "Mover para preparo" at bounding box center [565, 379] width 209 height 31
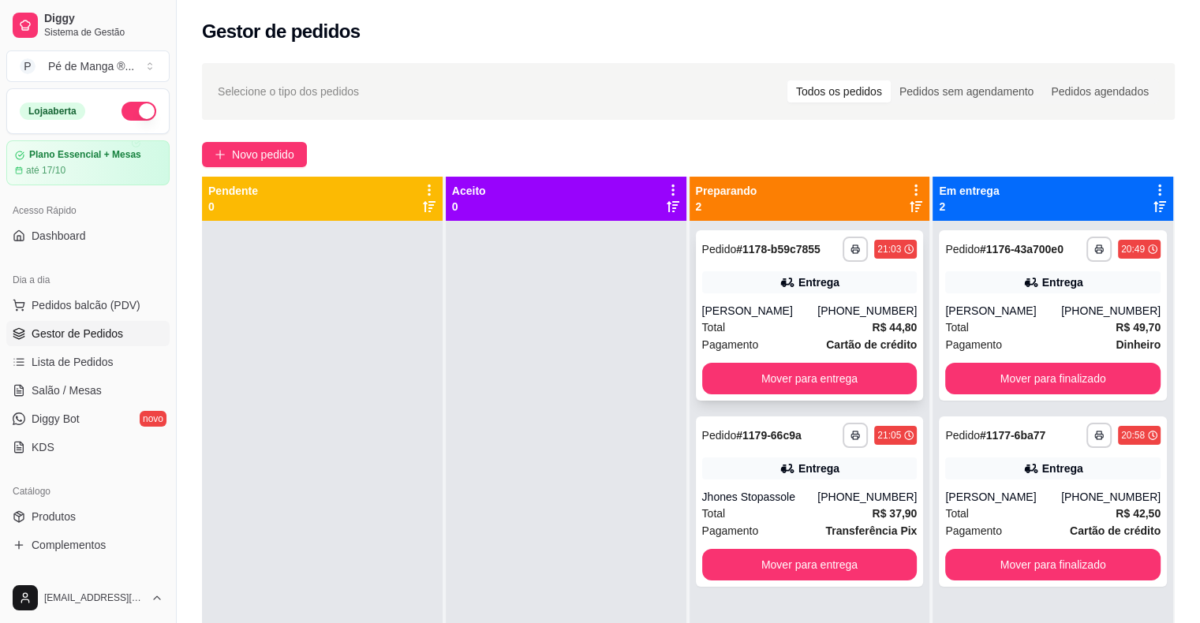
click at [842, 304] on div "[PHONE_NUMBER]" at bounding box center [866, 311] width 99 height 16
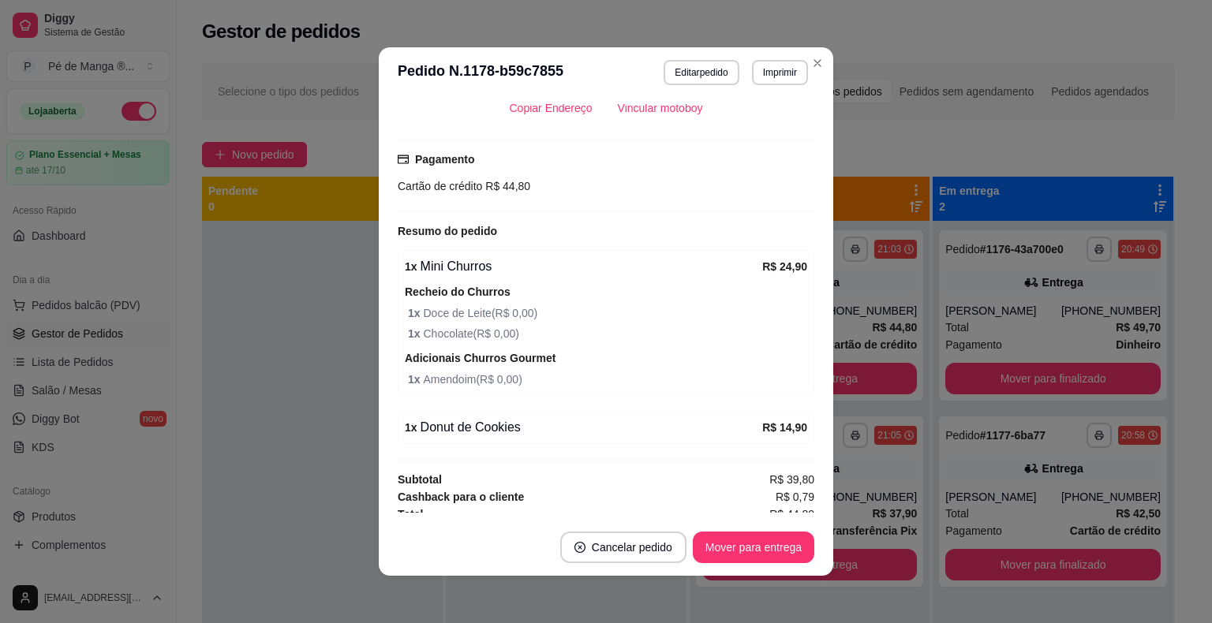
scroll to position [379, 0]
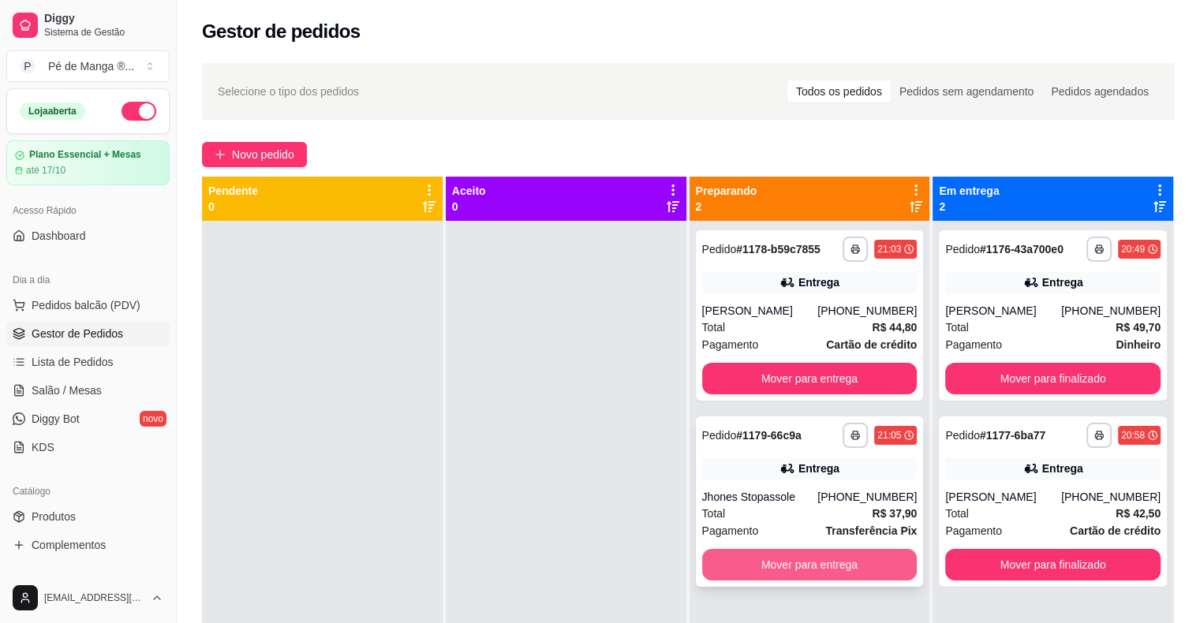
click at [814, 559] on button "Mover para entrega" at bounding box center [809, 565] width 215 height 32
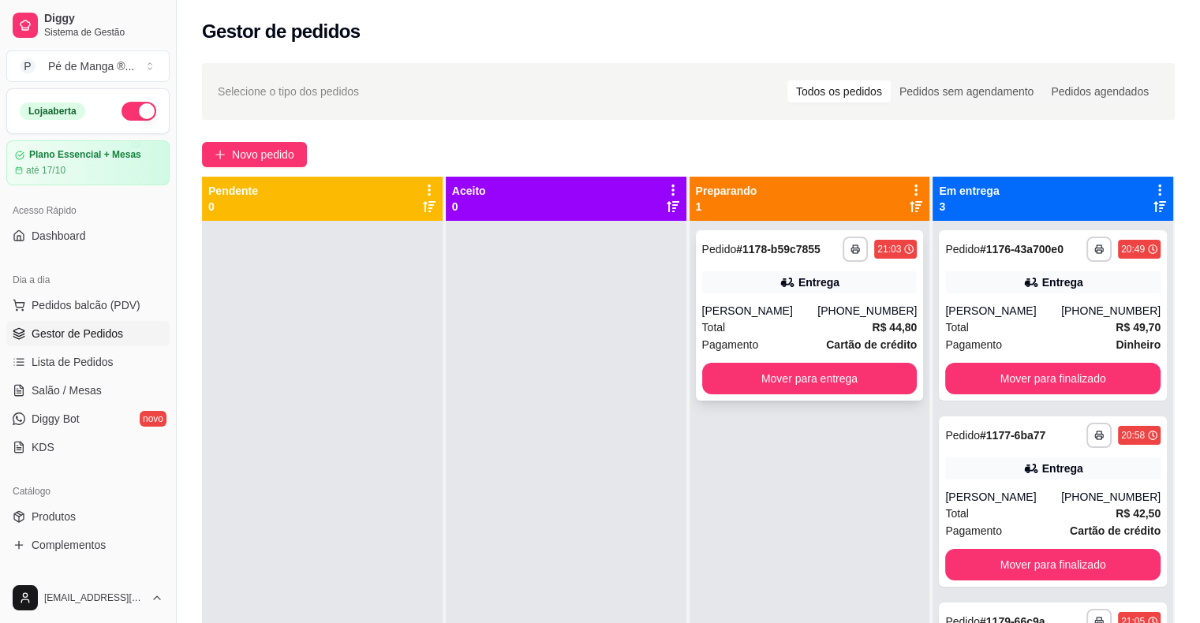
click at [799, 316] on div "[PERSON_NAME]" at bounding box center [760, 311] width 116 height 16
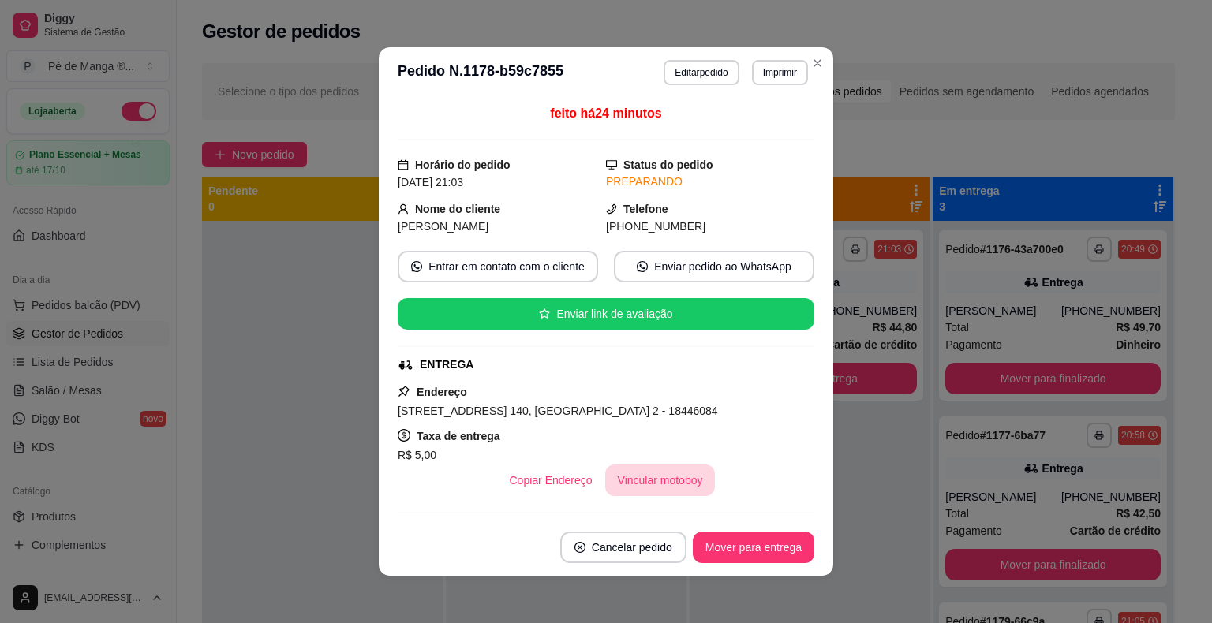
click at [650, 481] on button "Vincular motoboy" at bounding box center [660, 481] width 110 height 32
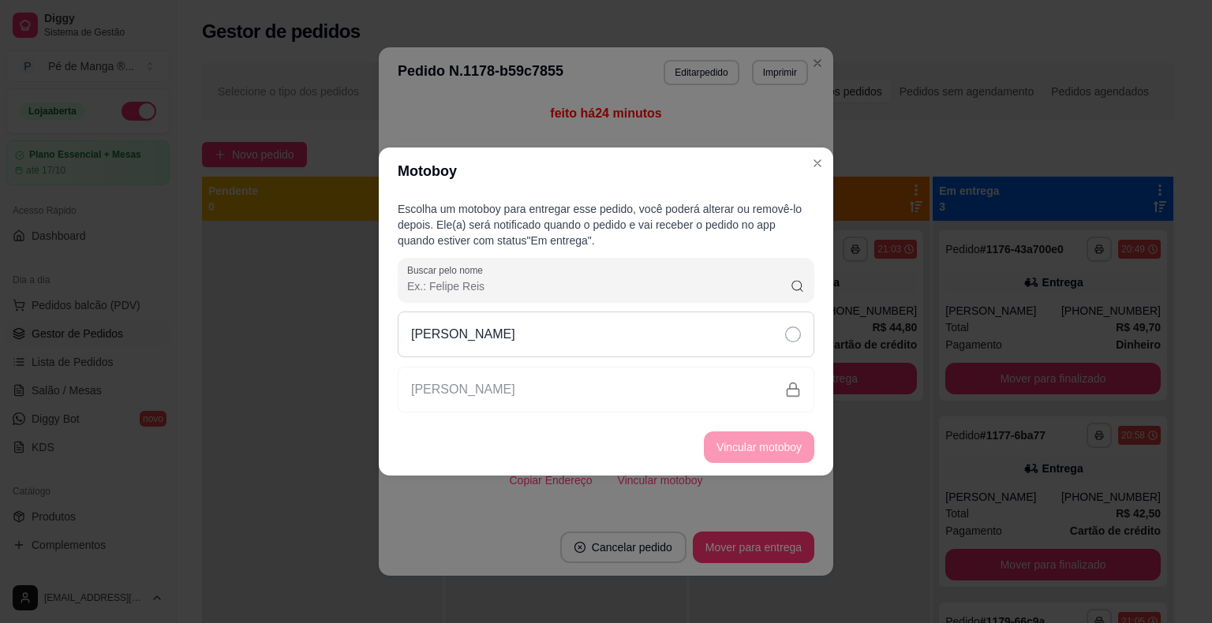
click at [626, 355] on div "[PERSON_NAME]" at bounding box center [606, 335] width 417 height 46
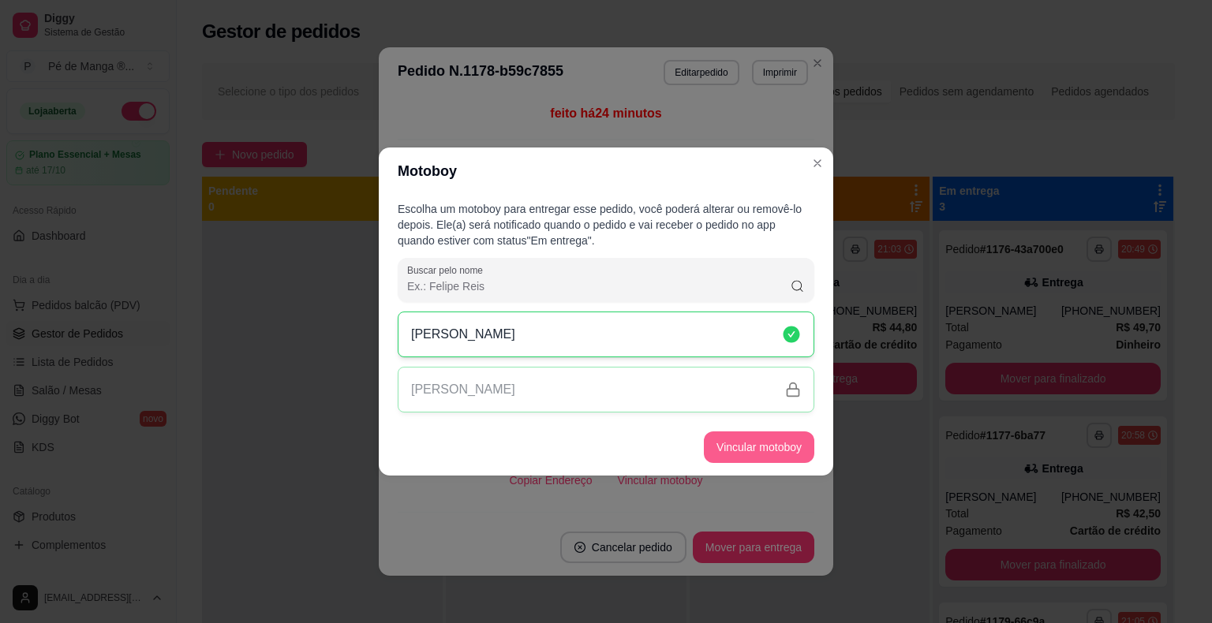
click at [725, 457] on button "Vincular motoboy" at bounding box center [759, 447] width 110 height 32
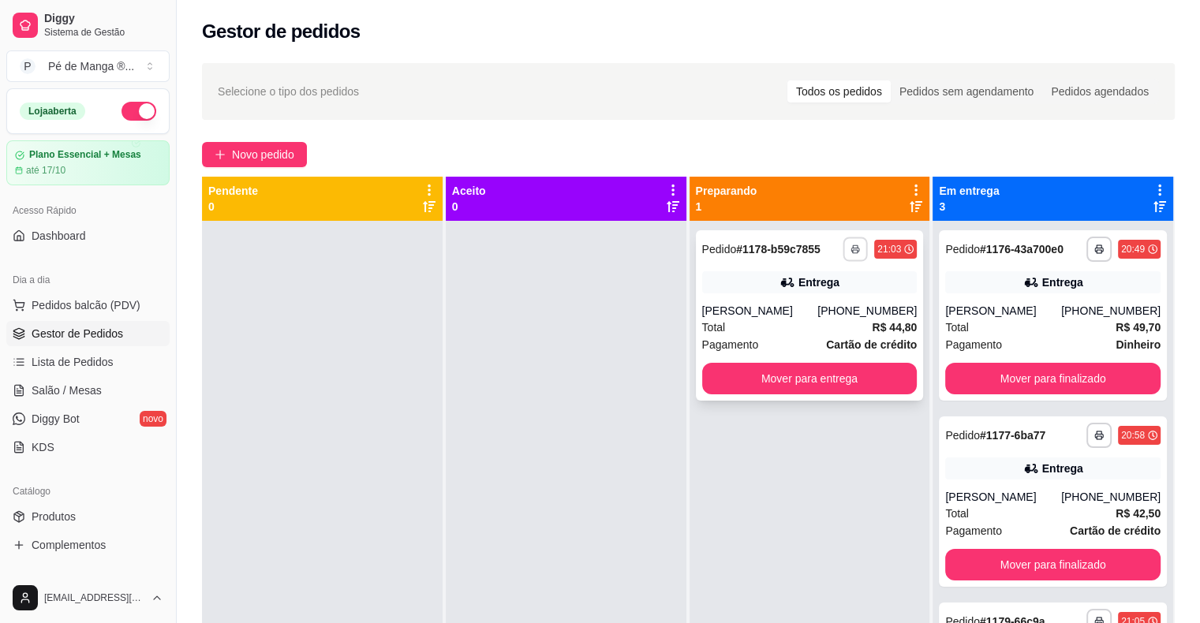
click at [850, 248] on icon "button" at bounding box center [854, 249] width 9 height 9
click at [830, 304] on button "IMPRESSORA" at bounding box center [805, 304] width 114 height 25
click at [756, 384] on button "Mover para entrega" at bounding box center [809, 379] width 215 height 32
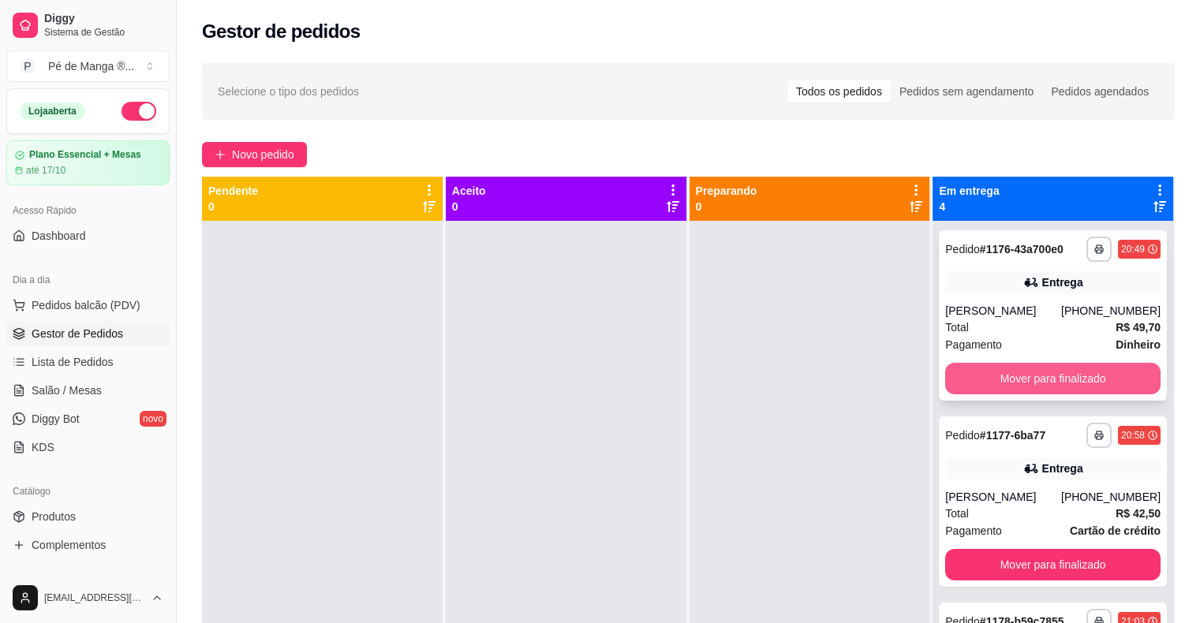
click at [1042, 379] on button "Mover para finalizado" at bounding box center [1052, 379] width 215 height 32
click at [1042, 379] on button "Mover para finalizado" at bounding box center [1052, 379] width 209 height 31
click at [1042, 378] on button "Mover para finalizado" at bounding box center [1052, 379] width 209 height 31
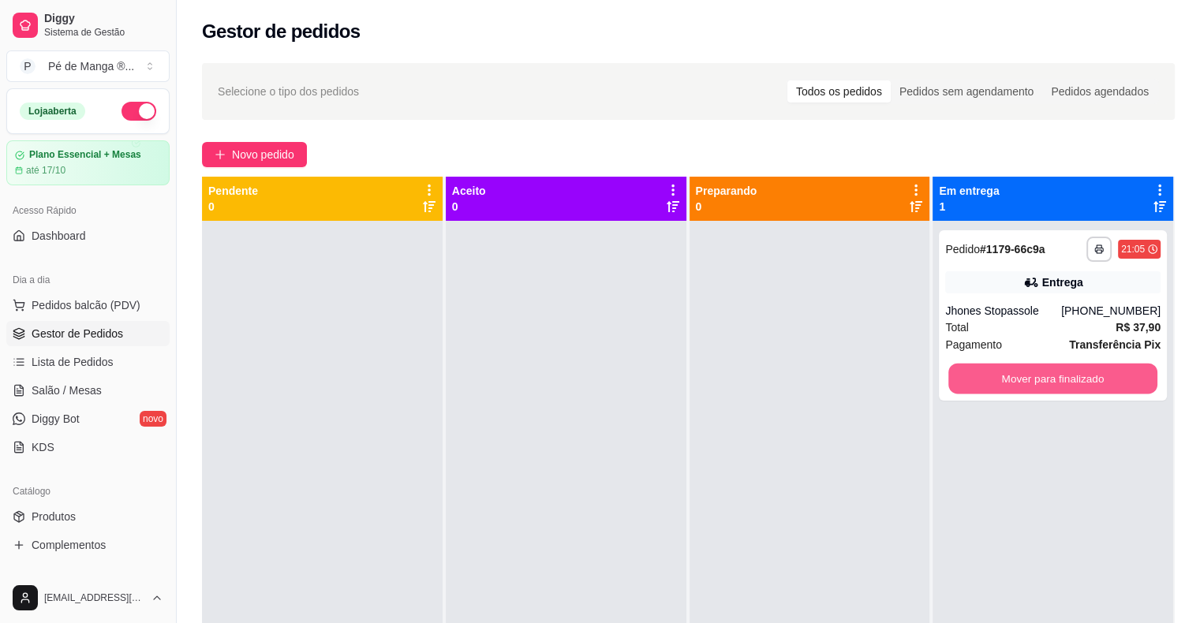
click at [1042, 378] on button "Mover para finalizado" at bounding box center [1052, 379] width 209 height 31
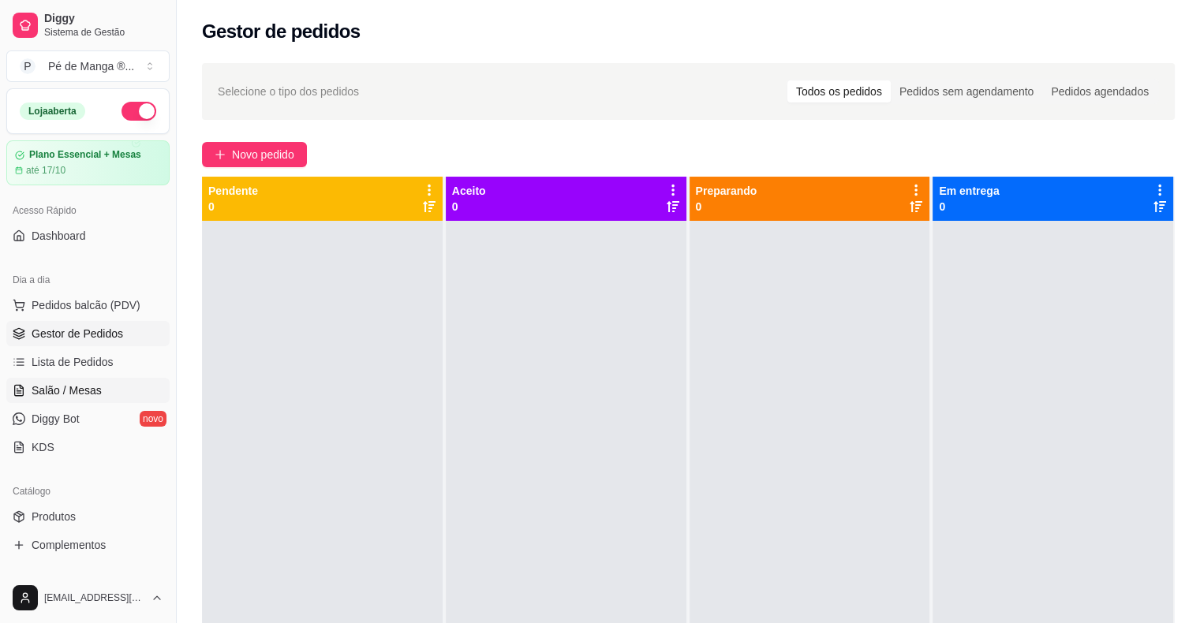
click at [111, 390] on link "Salão / Mesas" at bounding box center [87, 390] width 163 height 25
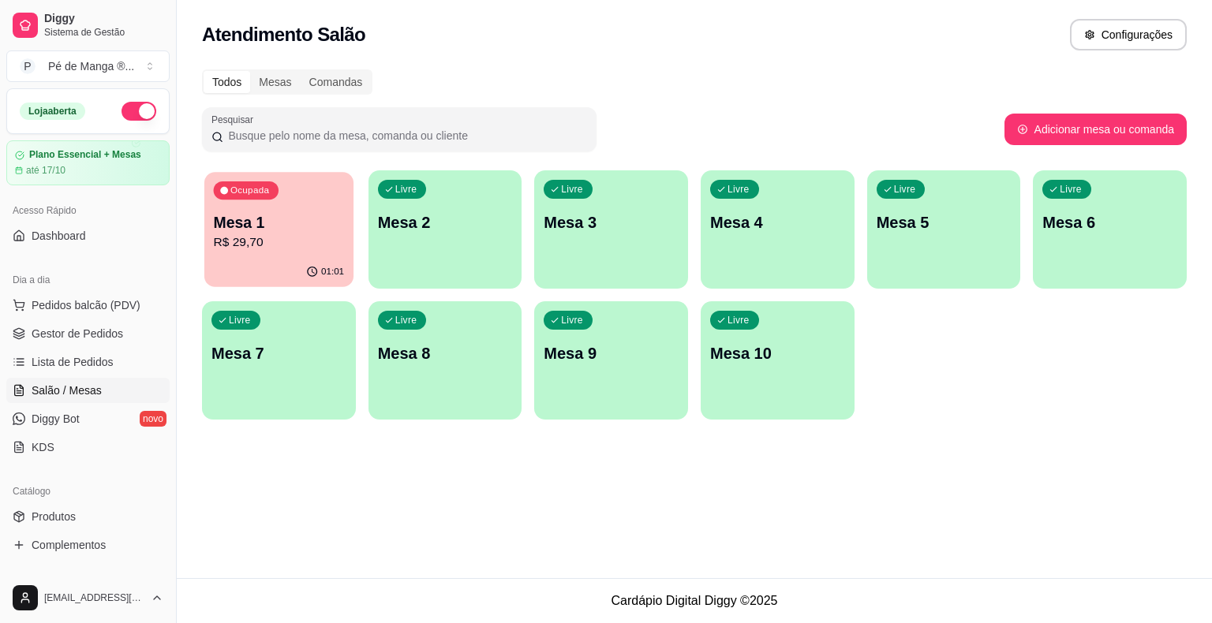
click at [319, 257] on div "01:01" at bounding box center [278, 272] width 149 height 30
click at [484, 219] on p "Mesa 2" at bounding box center [445, 222] width 135 height 22
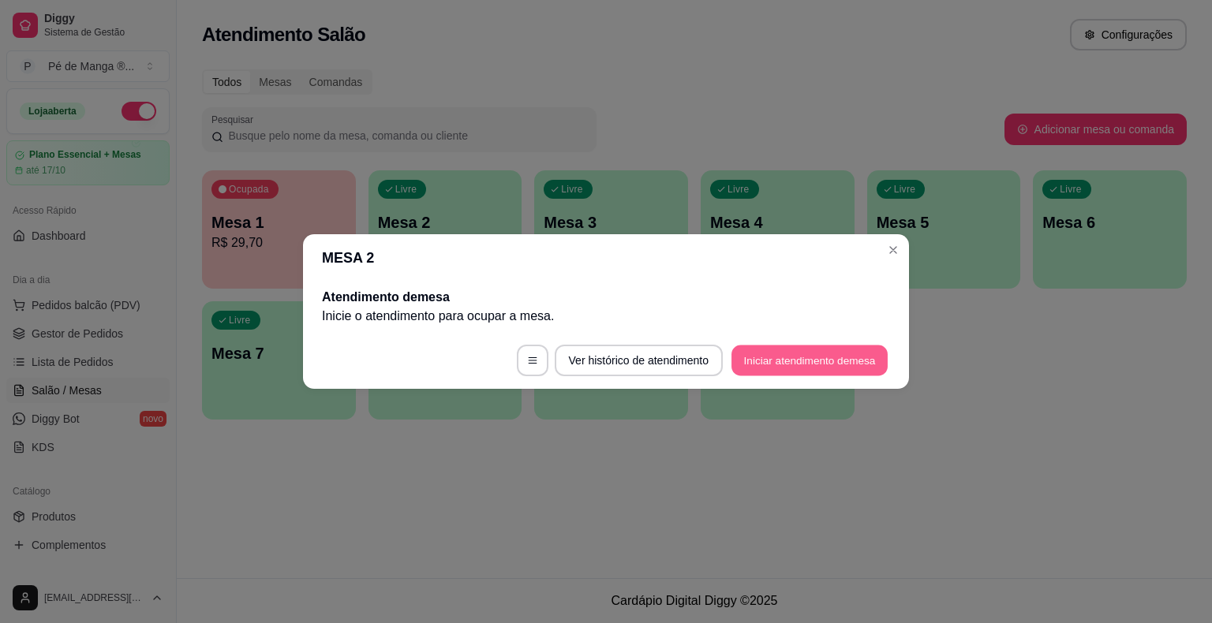
click at [771, 349] on button "Iniciar atendimento de mesa" at bounding box center [809, 361] width 156 height 31
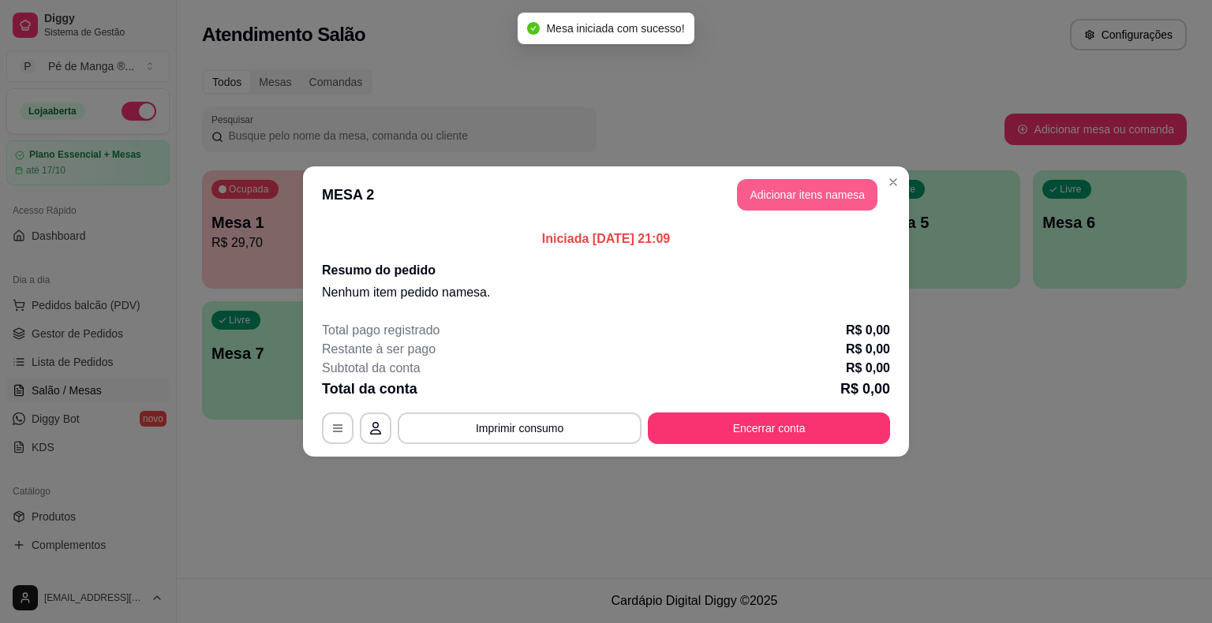
click at [846, 197] on button "Adicionar itens na mesa" at bounding box center [807, 195] width 140 height 32
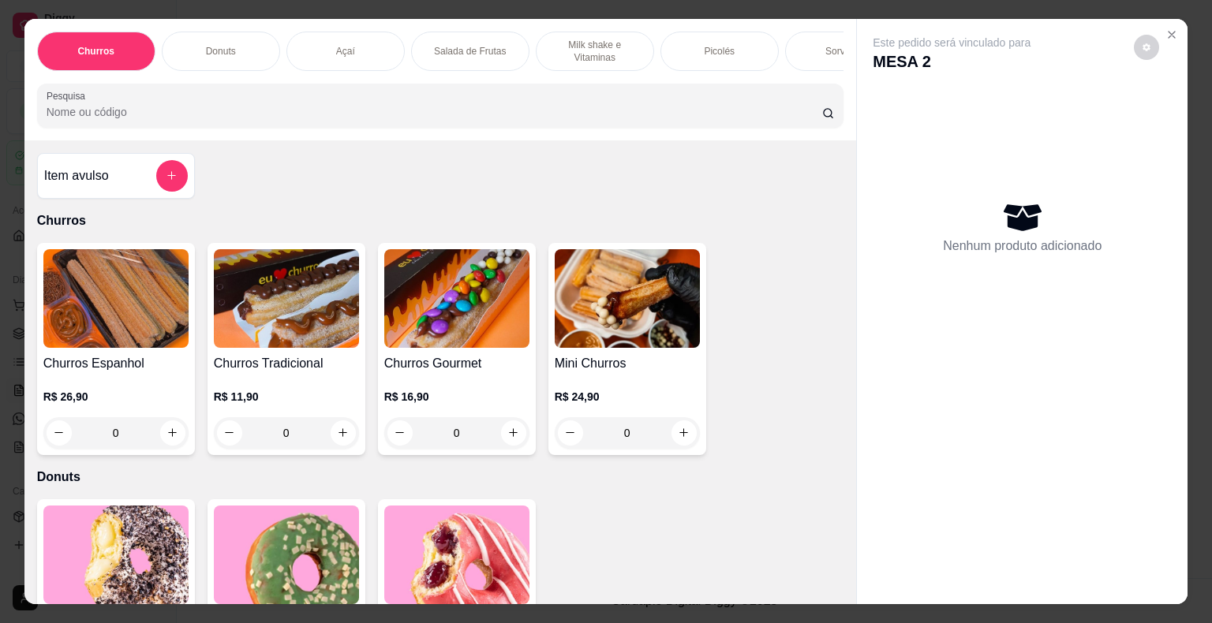
click at [720, 53] on div "Picolés" at bounding box center [719, 51] width 118 height 39
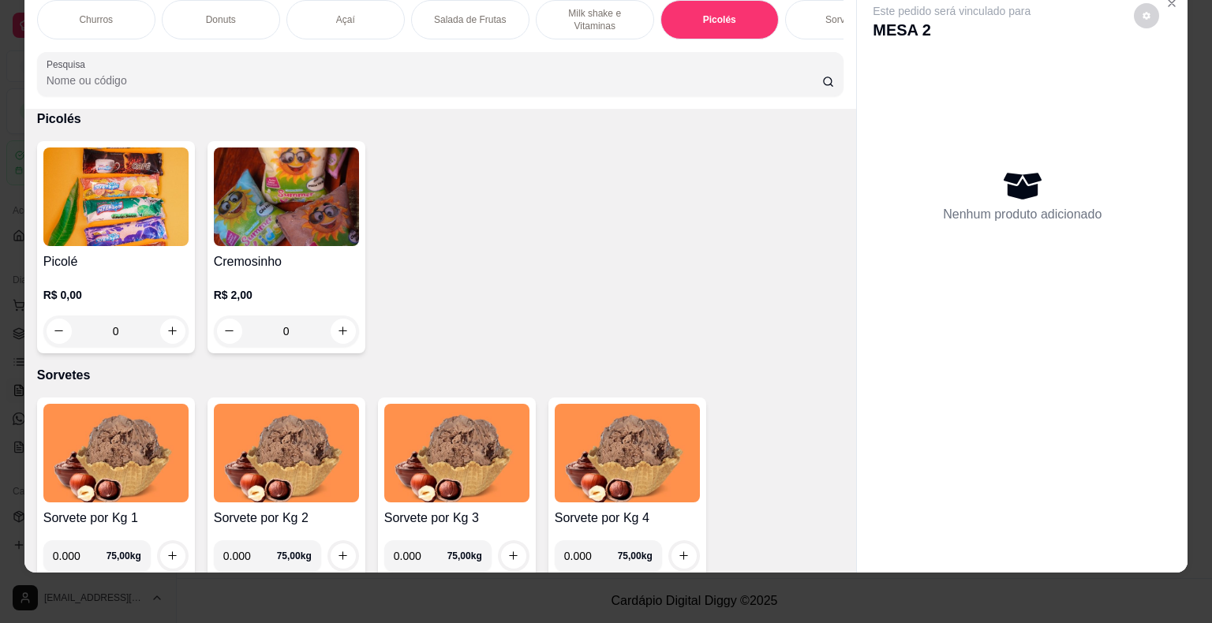
click at [110, 267] on h4 "Picolé" at bounding box center [115, 261] width 145 height 19
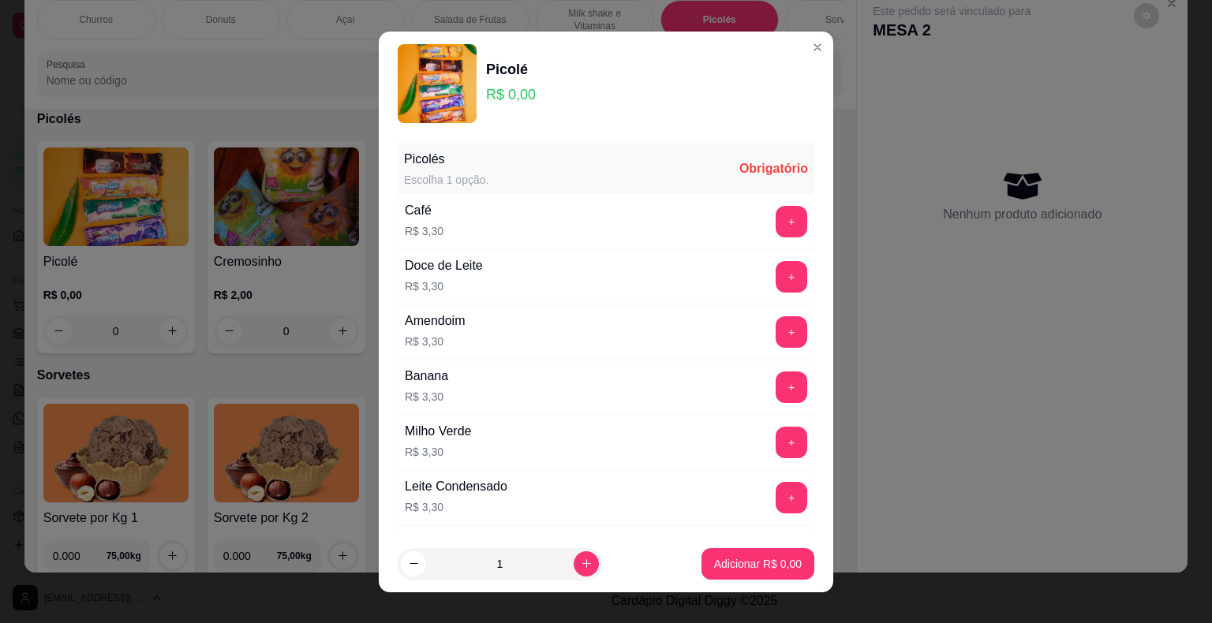
click at [775, 337] on button "+" at bounding box center [791, 332] width 32 height 32
click at [775, 336] on button "+" at bounding box center [791, 332] width 32 height 32
click at [775, 330] on button "+" at bounding box center [791, 332] width 32 height 32
click at [740, 562] on p "Adicionar R$ 9,90" at bounding box center [758, 564] width 88 height 16
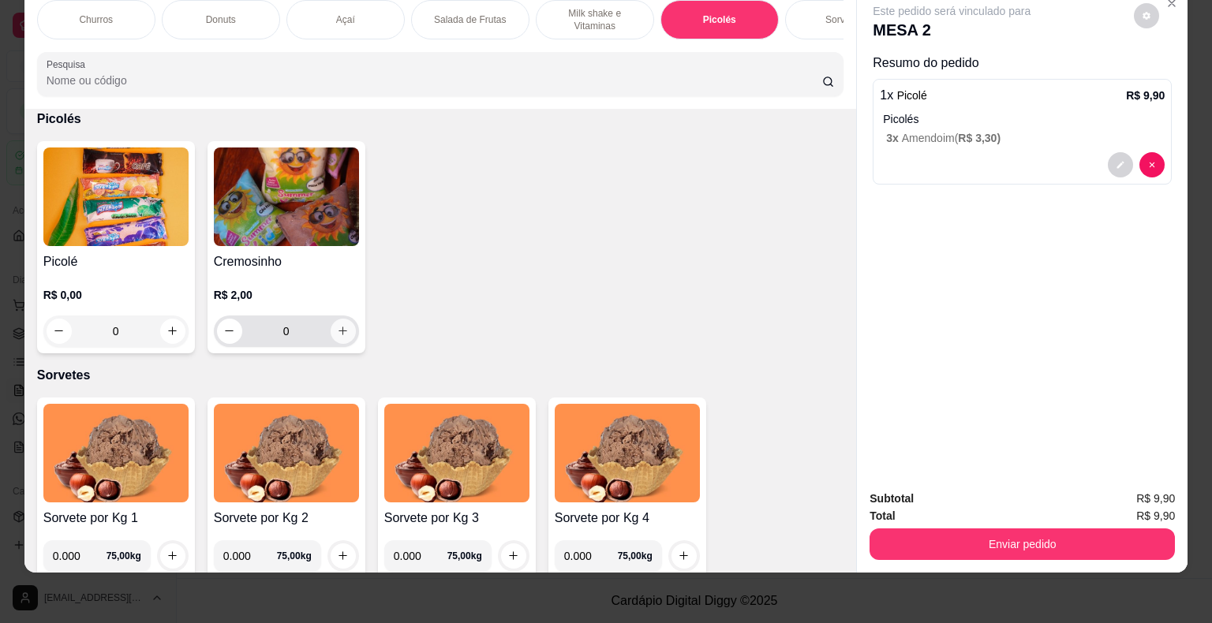
click at [337, 326] on icon "increase-product-quantity" at bounding box center [343, 331] width 12 height 12
type input "1"
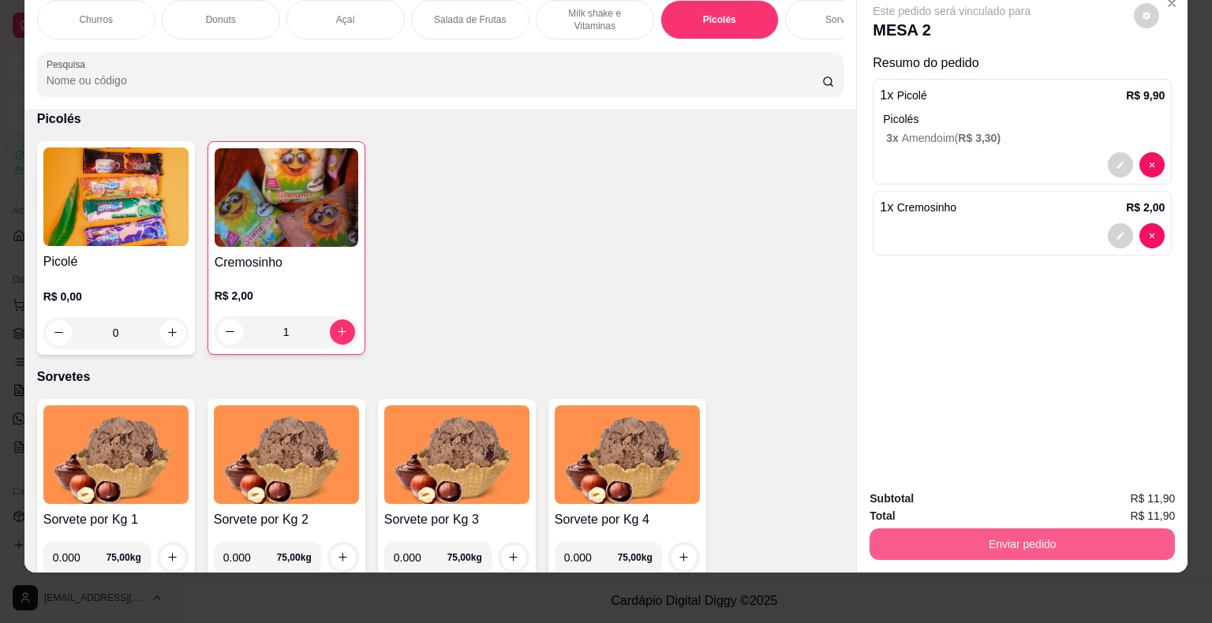
click at [983, 529] on button "Enviar pedido" at bounding box center [1021, 545] width 305 height 32
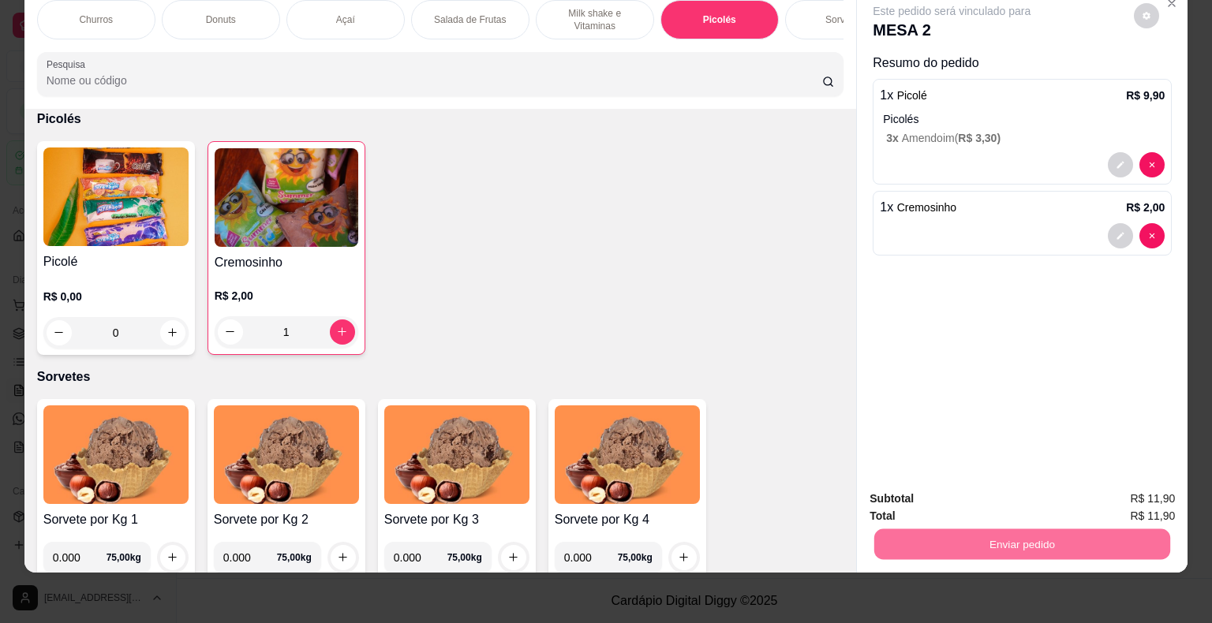
click at [934, 500] on button "Não registrar e enviar pedido" at bounding box center [969, 493] width 159 height 29
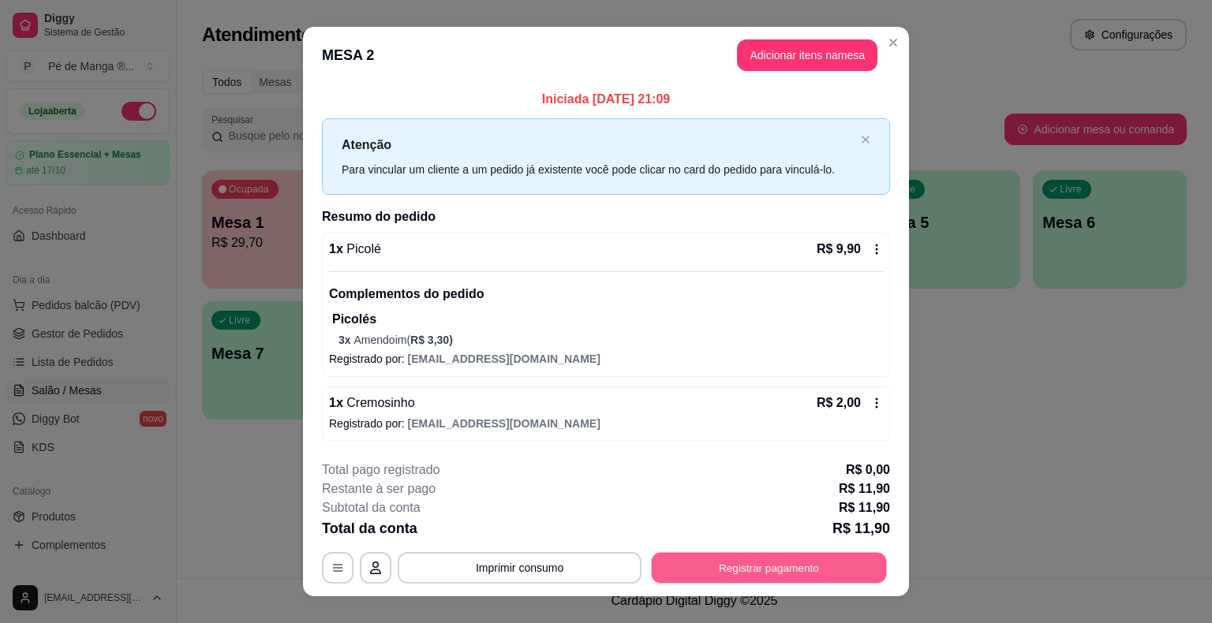
click at [749, 567] on button "Registrar pagamento" at bounding box center [769, 568] width 235 height 31
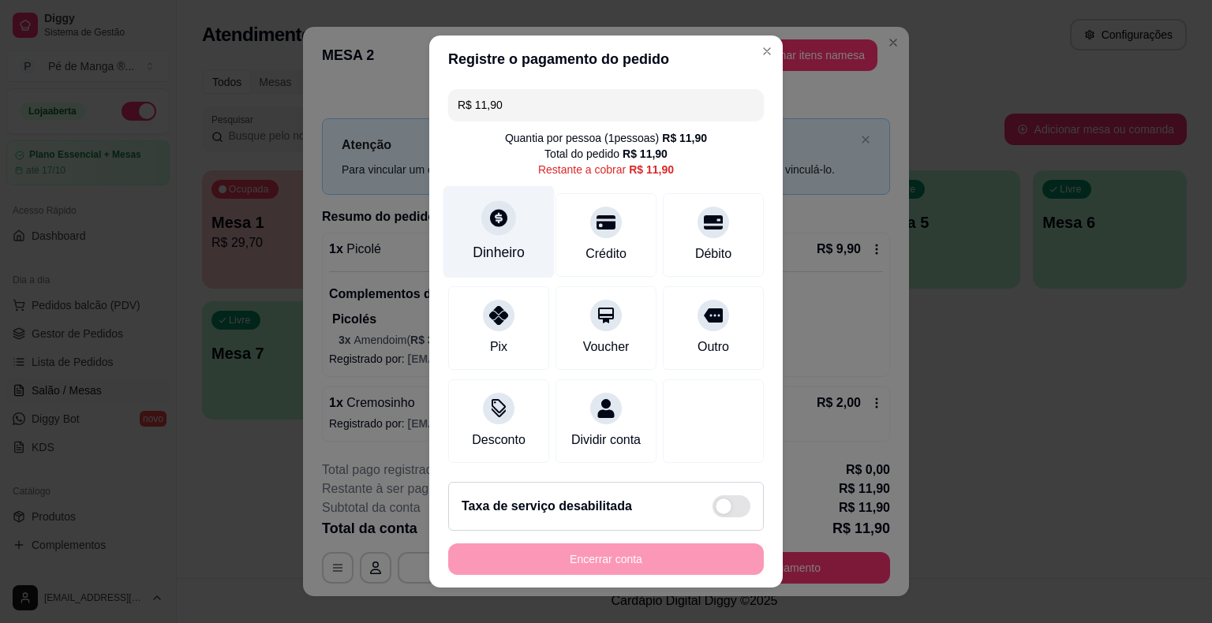
click at [491, 246] on div "Dinheiro" at bounding box center [499, 252] width 52 height 21
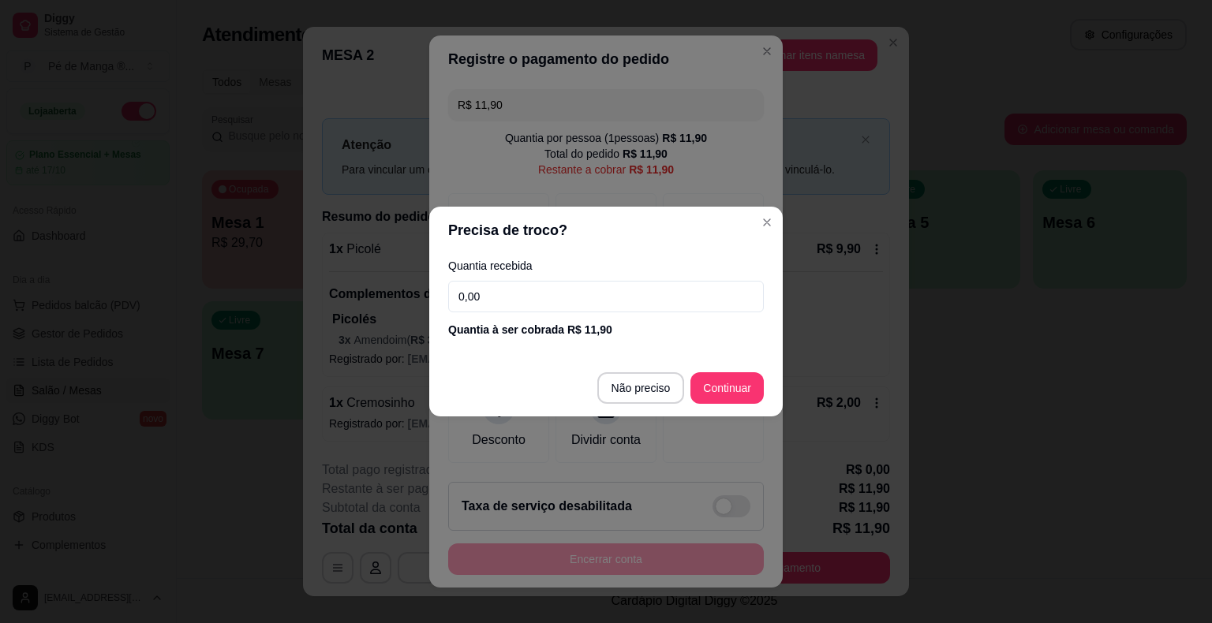
click at [565, 294] on input "0,00" at bounding box center [606, 297] width 316 height 32
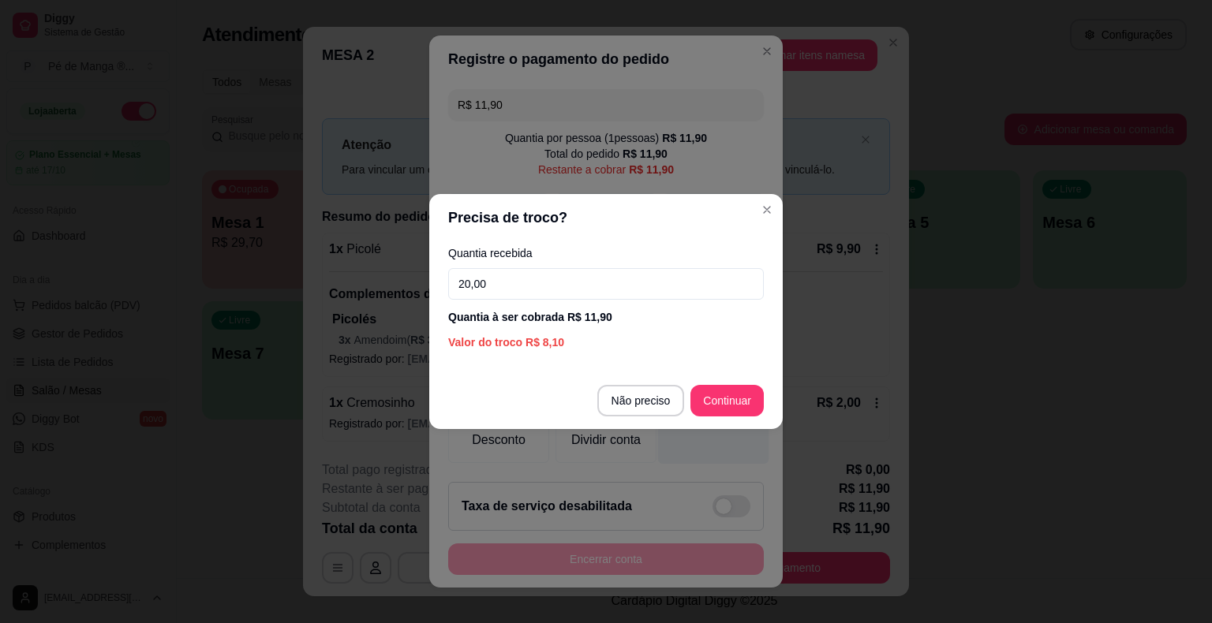
type input "20,00"
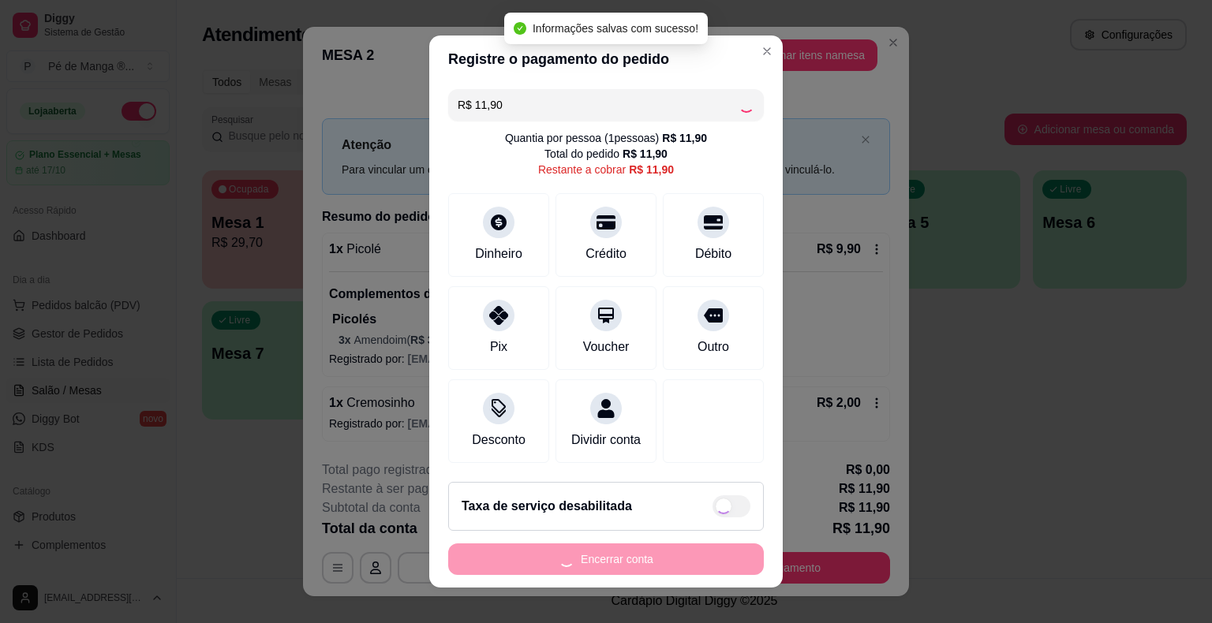
type input "R$ 0,00"
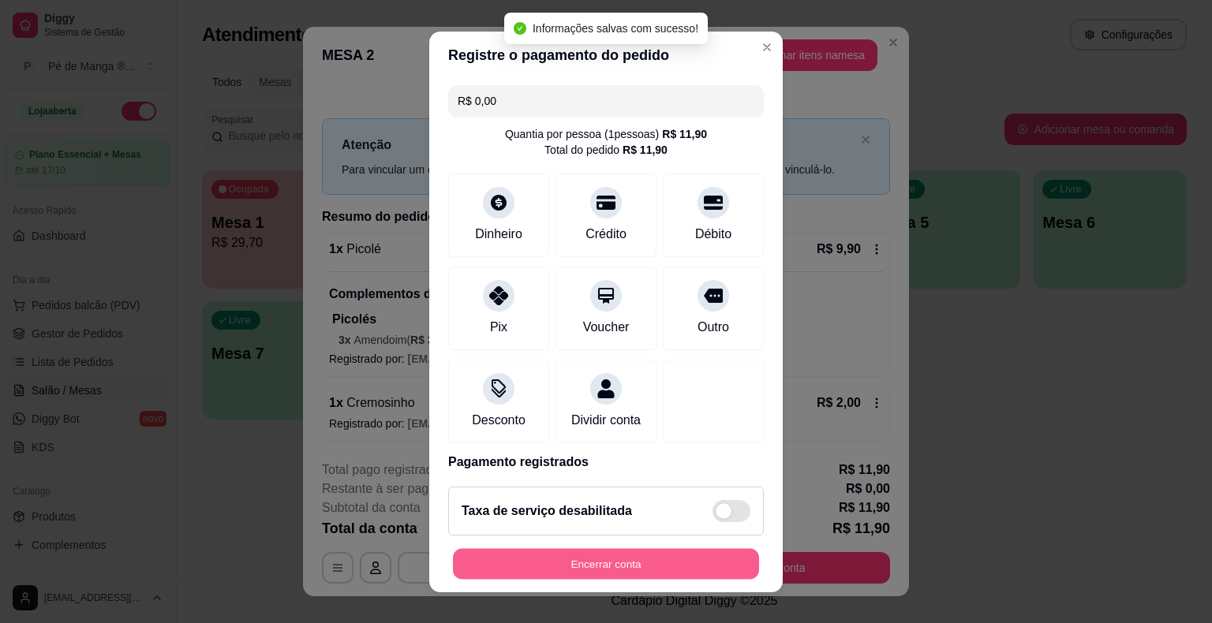
click at [661, 562] on button "Encerrar conta" at bounding box center [606, 563] width 306 height 31
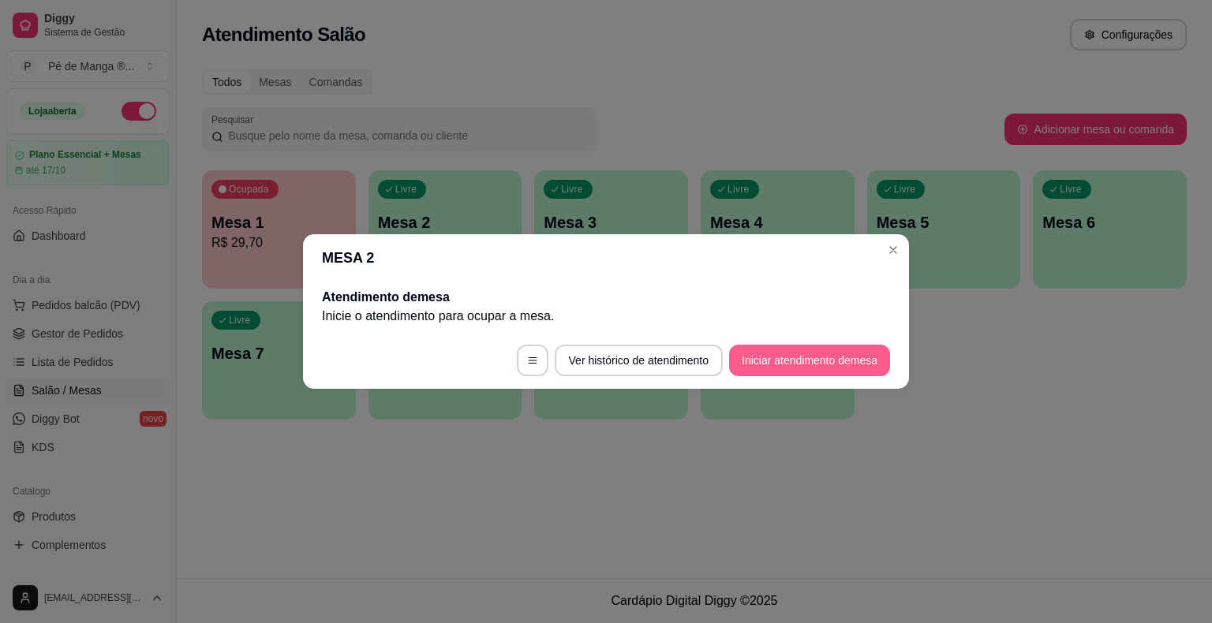
click at [814, 360] on button "Iniciar atendimento de mesa" at bounding box center [809, 361] width 161 height 32
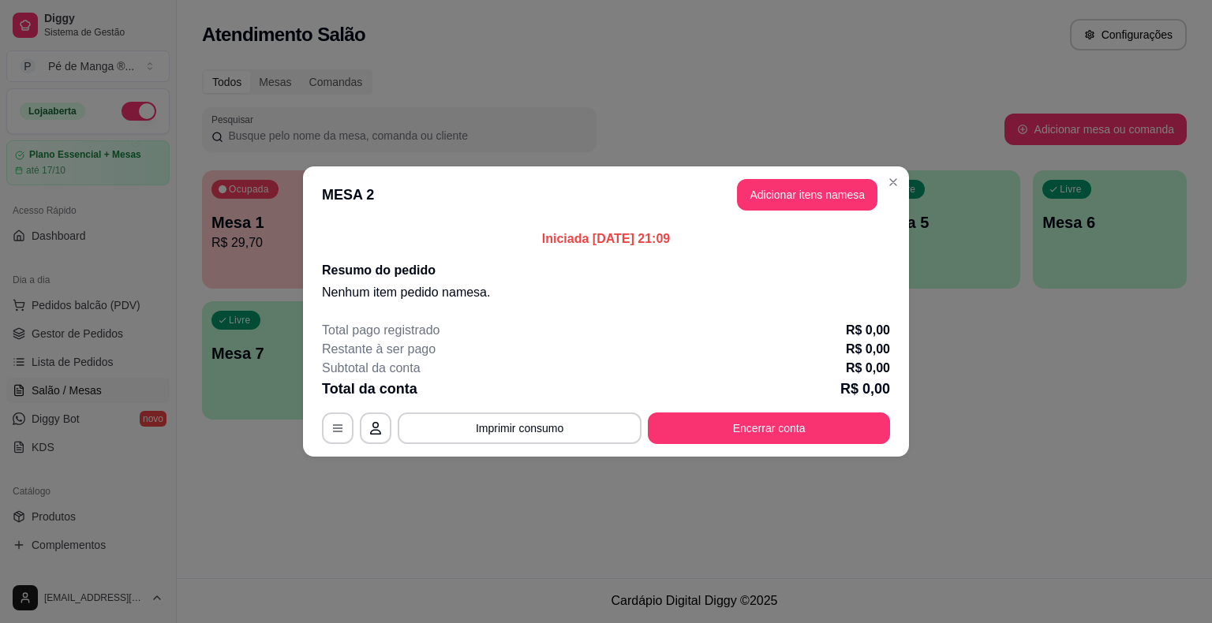
click at [809, 176] on header "MESA 2 Adicionar itens na mesa" at bounding box center [606, 194] width 606 height 57
click at [808, 189] on button "Adicionar itens na mesa" at bounding box center [807, 195] width 140 height 32
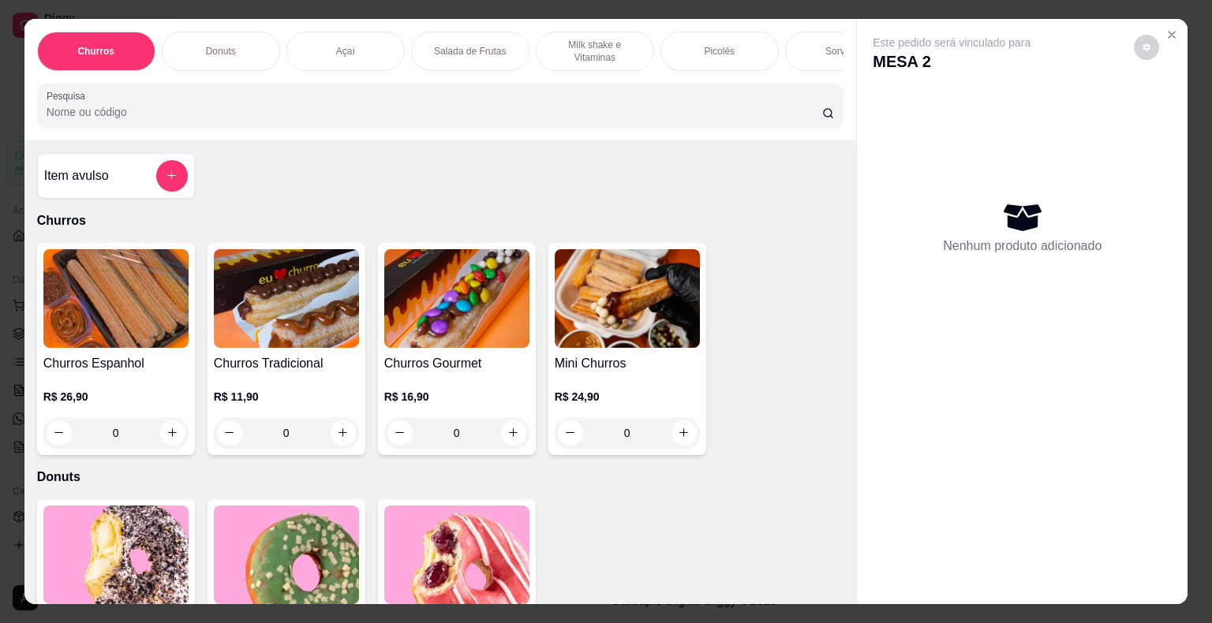
click at [734, 24] on div "Churros Donuts Açaí Salada de Frutas Milk shake e Vitaminas Picolés Sorvetes Po…" at bounding box center [440, 79] width 832 height 121
click at [737, 43] on div "Picolés" at bounding box center [719, 51] width 118 height 39
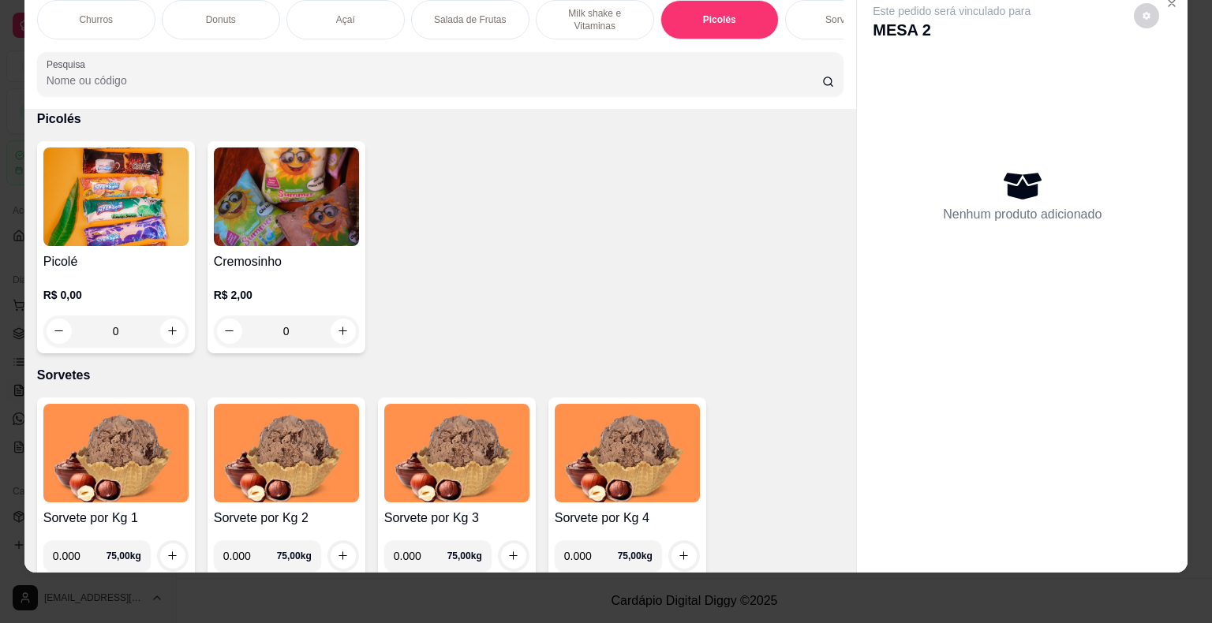
click at [129, 275] on div "R$ 0,00 0" at bounding box center [115, 309] width 145 height 76
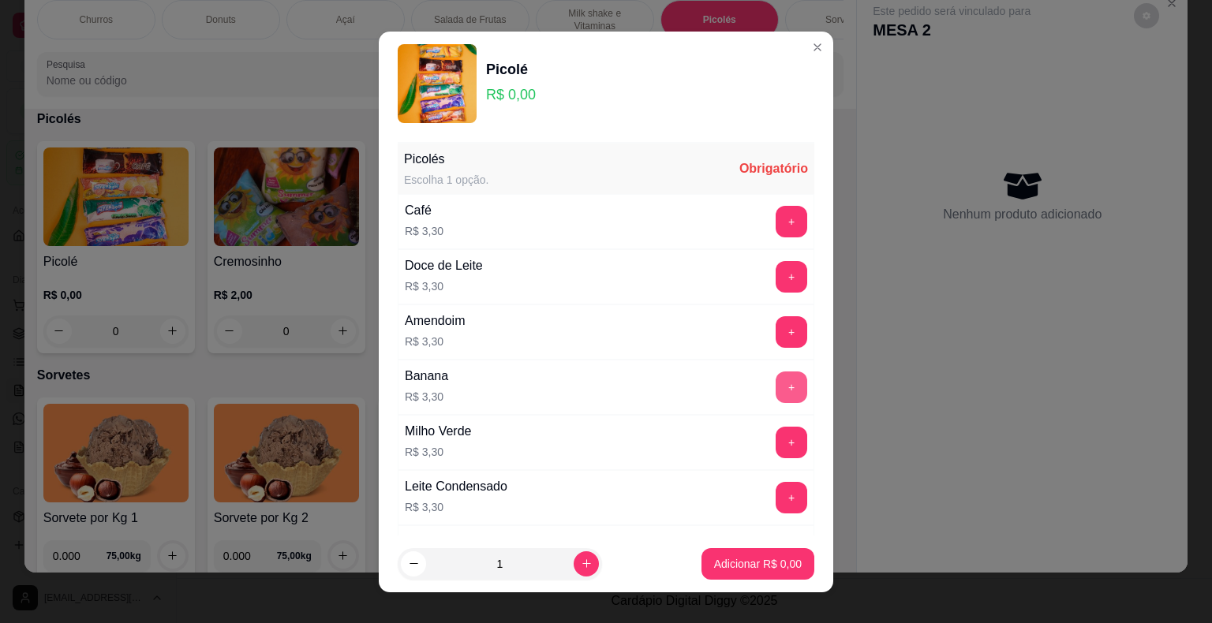
click at [775, 384] on button "+" at bounding box center [791, 388] width 32 height 32
click at [776, 383] on button "+" at bounding box center [791, 387] width 31 height 31
click at [738, 564] on p "Adicionar R$ 6,60" at bounding box center [757, 563] width 85 height 15
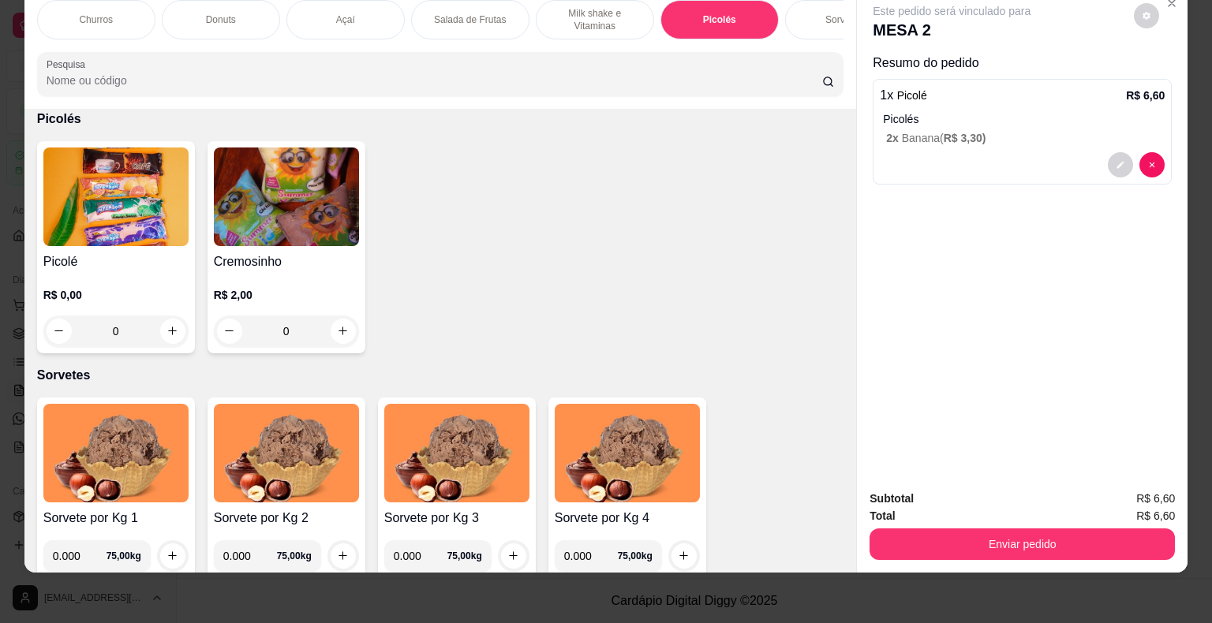
click at [812, 12] on div "Sorvetes" at bounding box center [844, 19] width 118 height 39
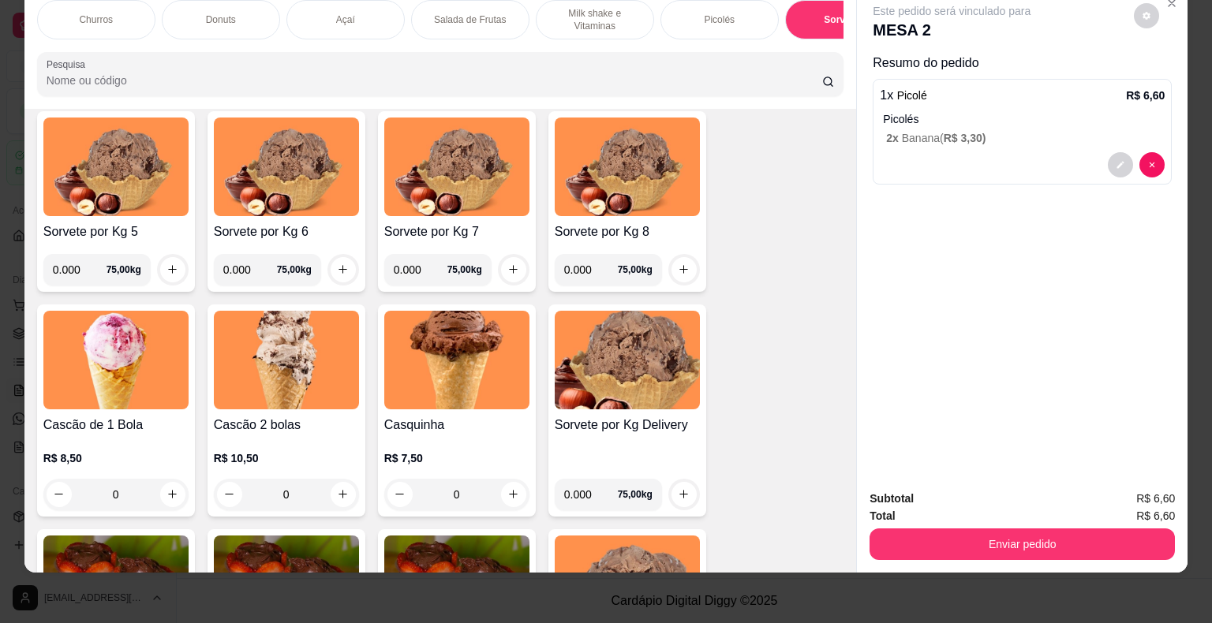
scroll to position [2393, 0]
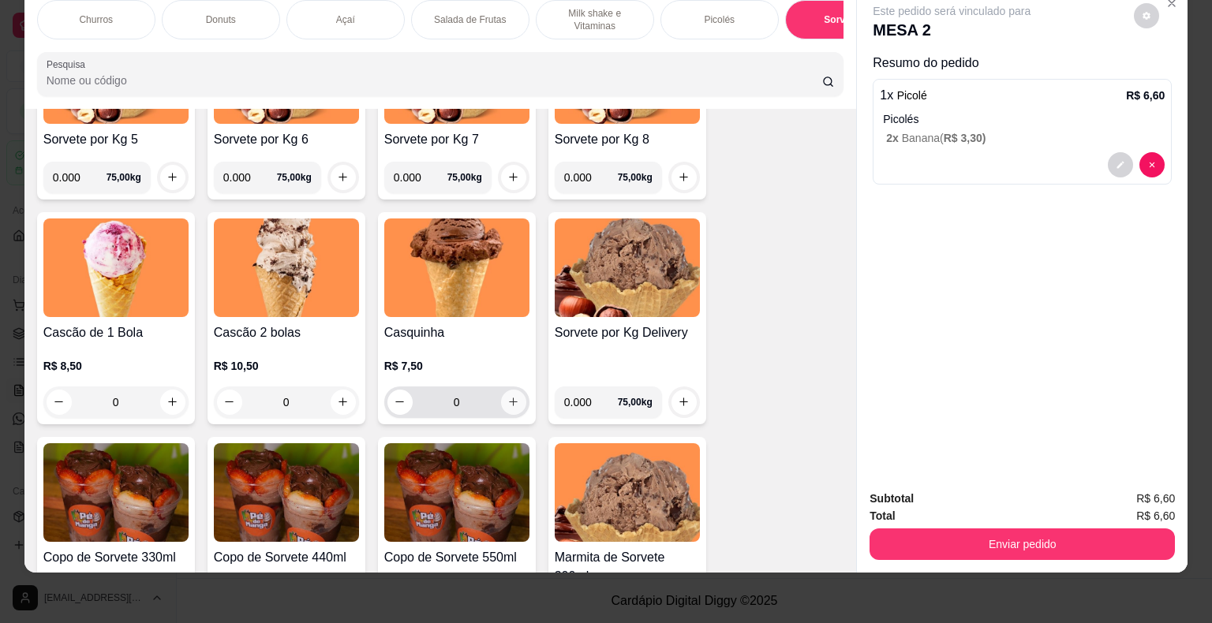
click at [511, 396] on icon "increase-product-quantity" at bounding box center [513, 402] width 12 height 12
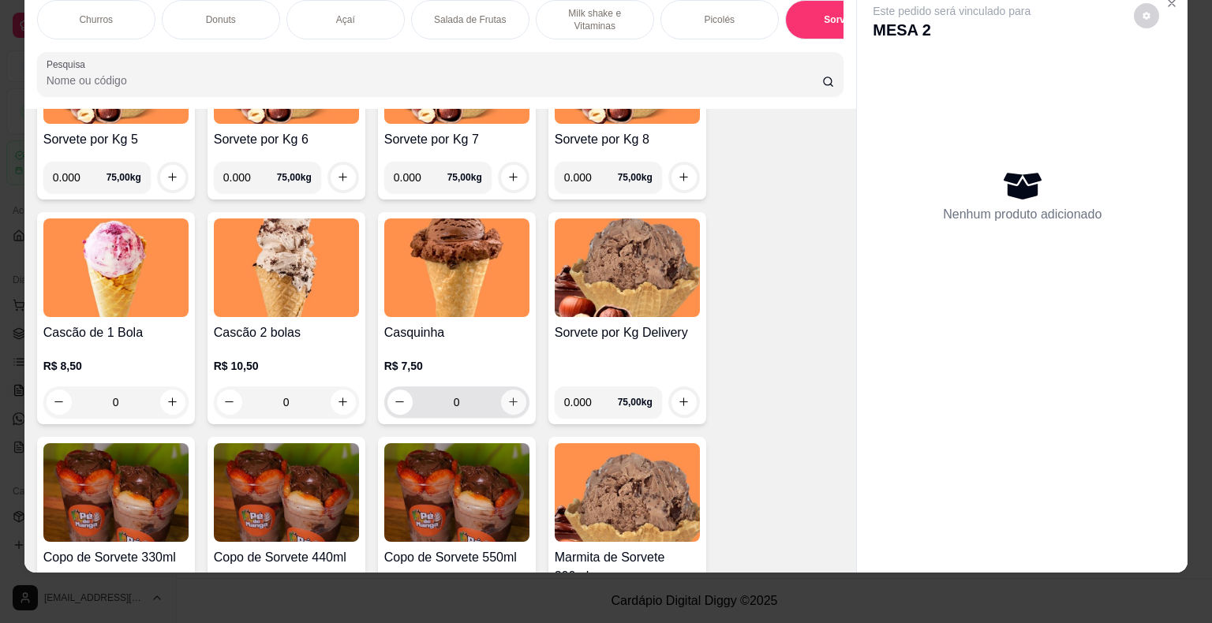
click at [516, 403] on button "increase-product-quantity" at bounding box center [513, 402] width 25 height 25
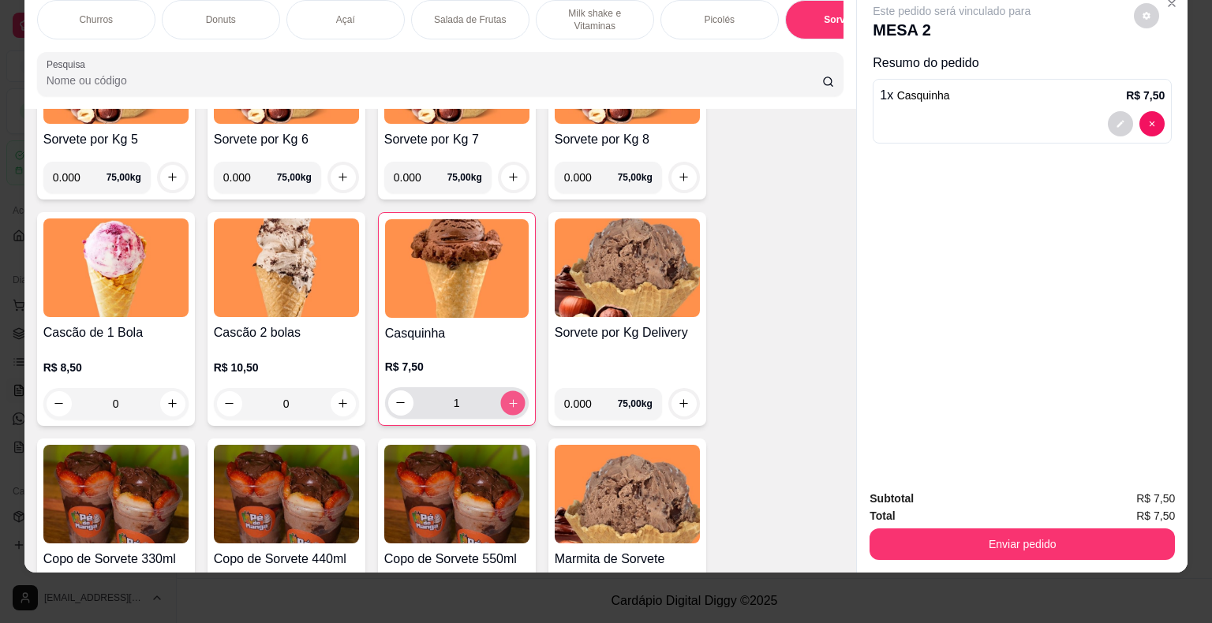
click at [516, 403] on button "increase-product-quantity" at bounding box center [512, 402] width 24 height 24
type input "2"
click at [716, 14] on div "Picolés" at bounding box center [719, 19] width 118 height 39
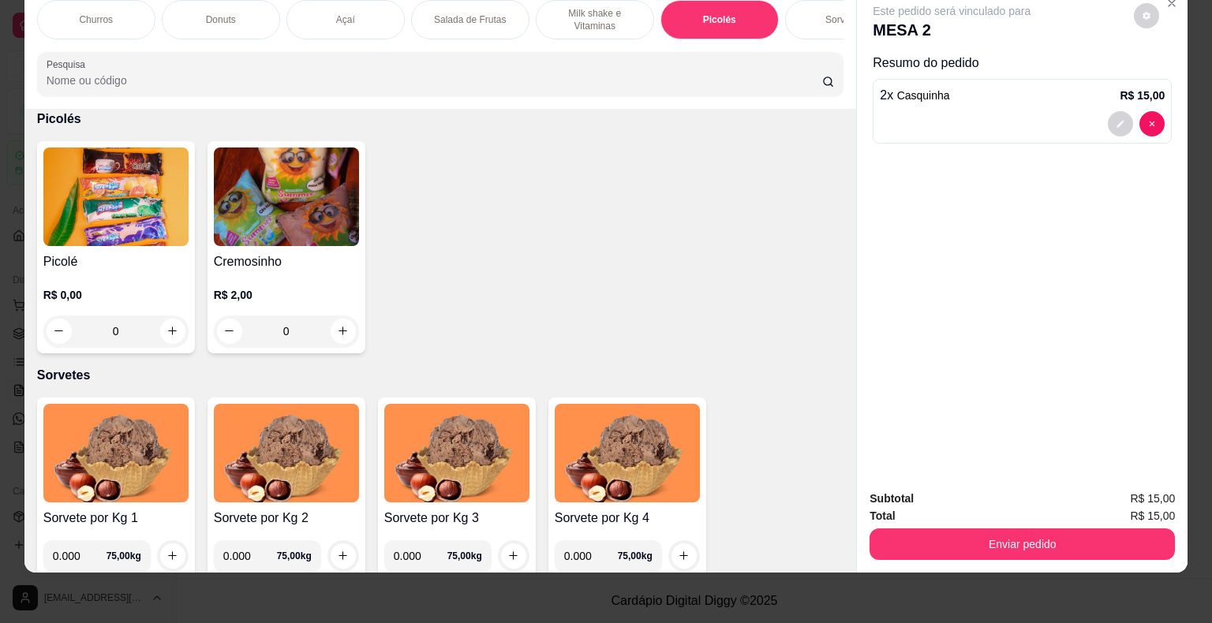
click at [162, 337] on div "0" at bounding box center [115, 332] width 145 height 32
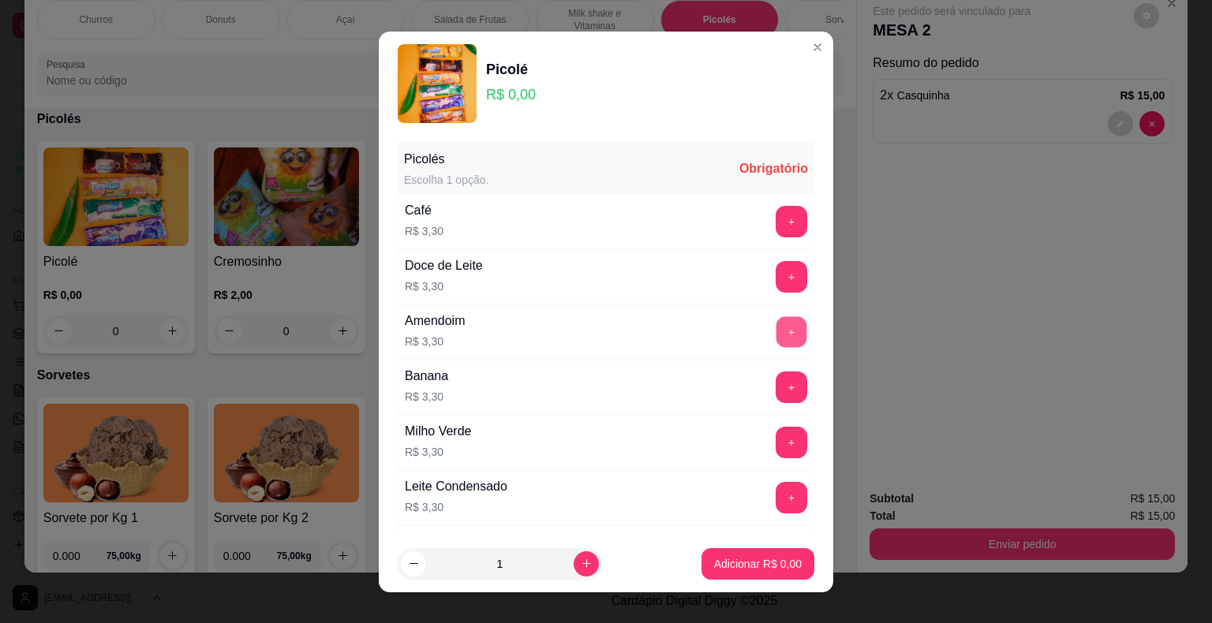
click at [776, 335] on button "+" at bounding box center [791, 331] width 31 height 31
click at [776, 334] on button "+" at bounding box center [791, 331] width 31 height 31
click at [738, 565] on p "Adicionar R$ 6,60" at bounding box center [758, 564] width 88 height 16
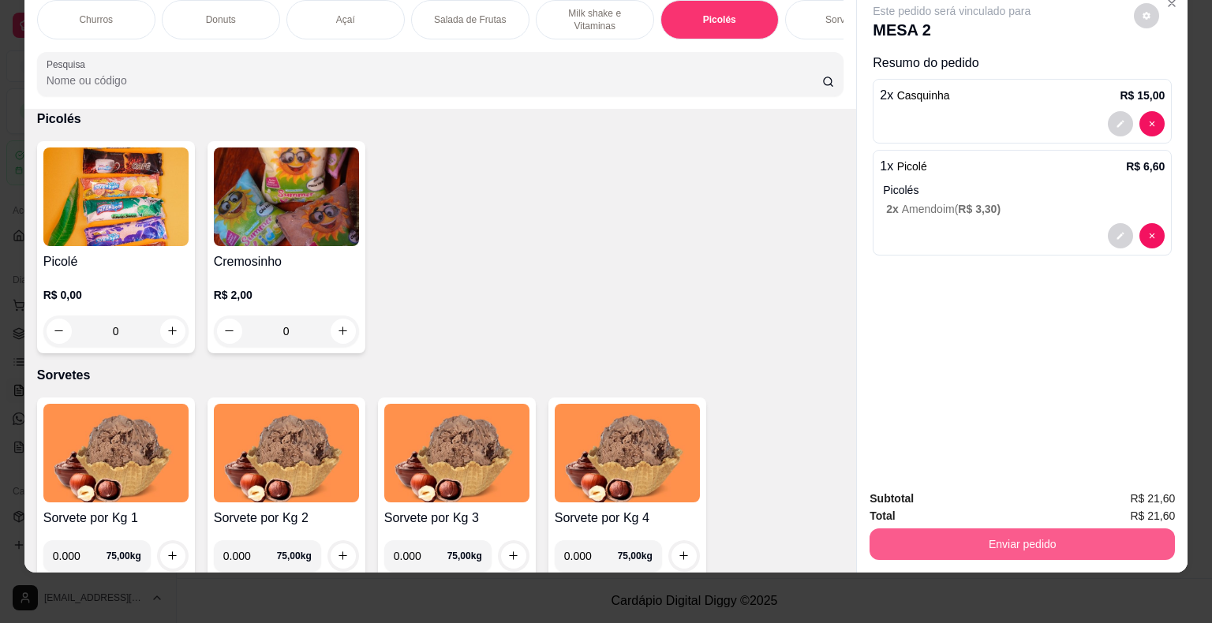
click at [995, 536] on button "Enviar pedido" at bounding box center [1021, 545] width 305 height 32
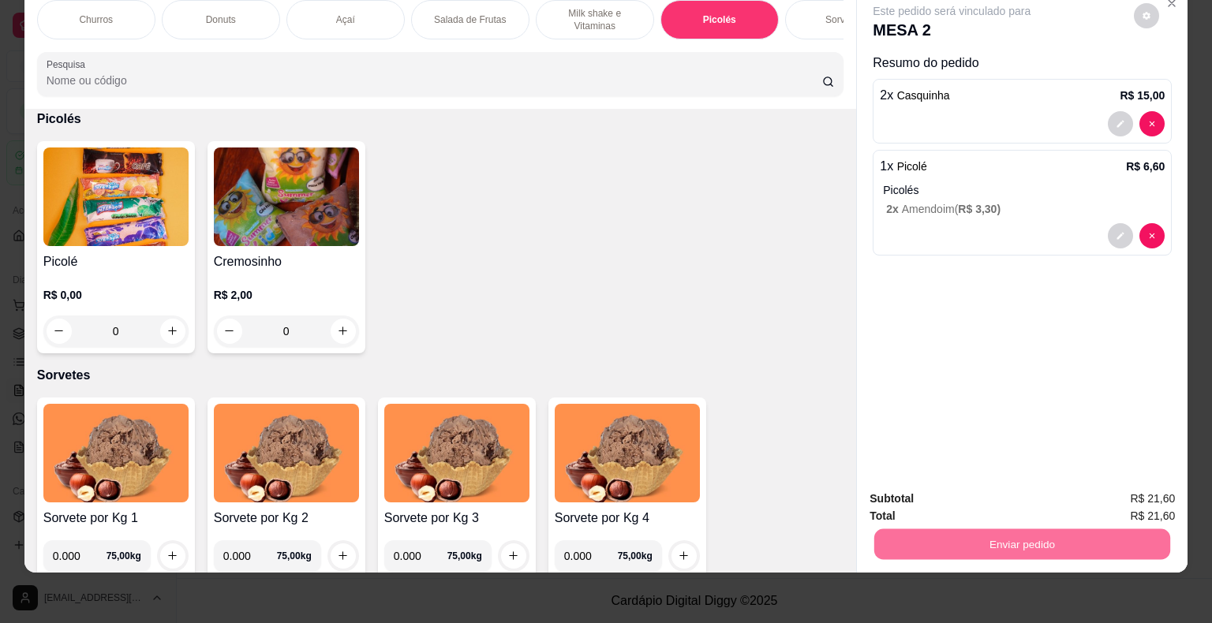
click at [969, 501] on button "Não registrar e enviar pedido" at bounding box center [969, 493] width 159 height 29
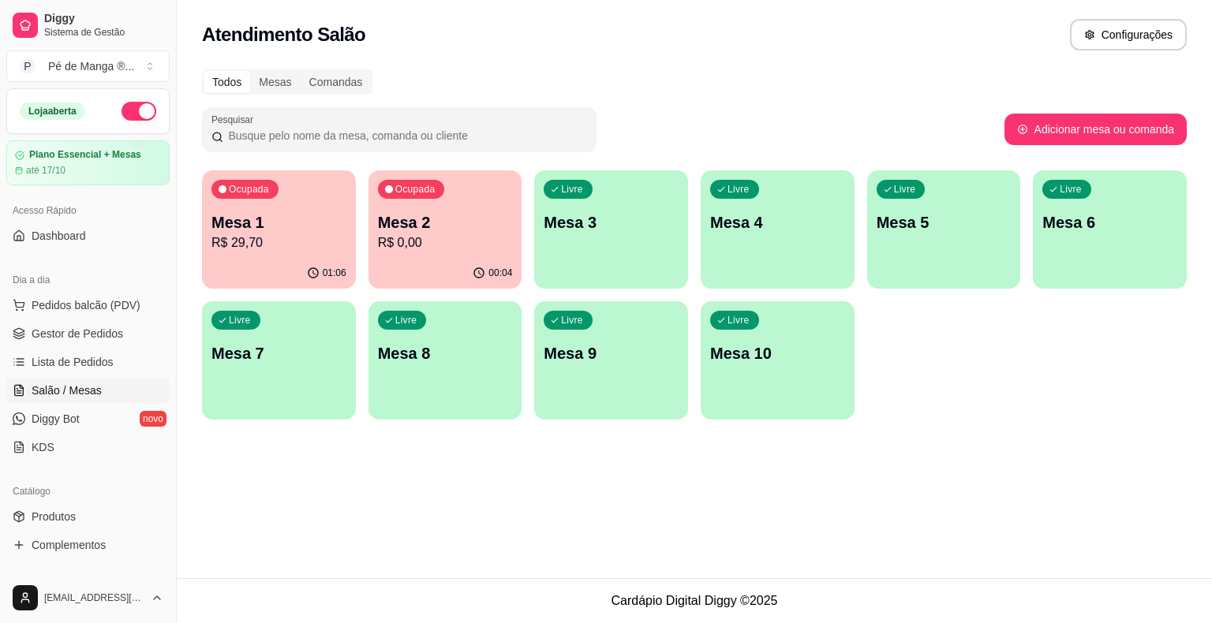
click at [606, 271] on div "button" at bounding box center [611, 279] width 154 height 19
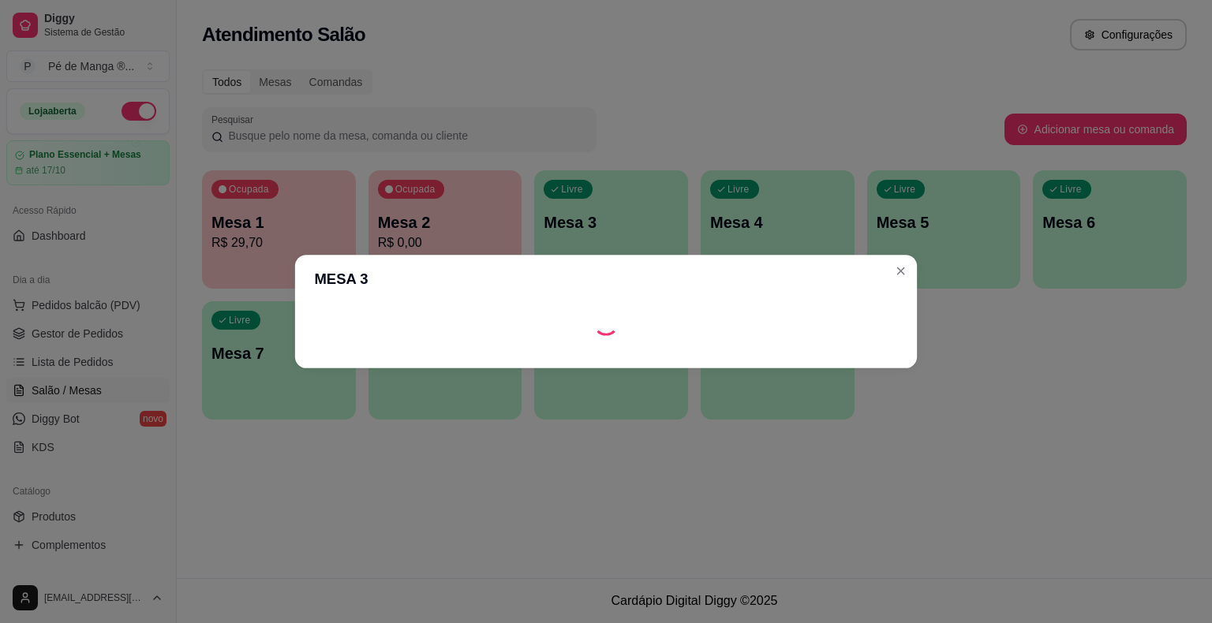
click at [606, 271] on header "MESA 3" at bounding box center [606, 279] width 622 height 49
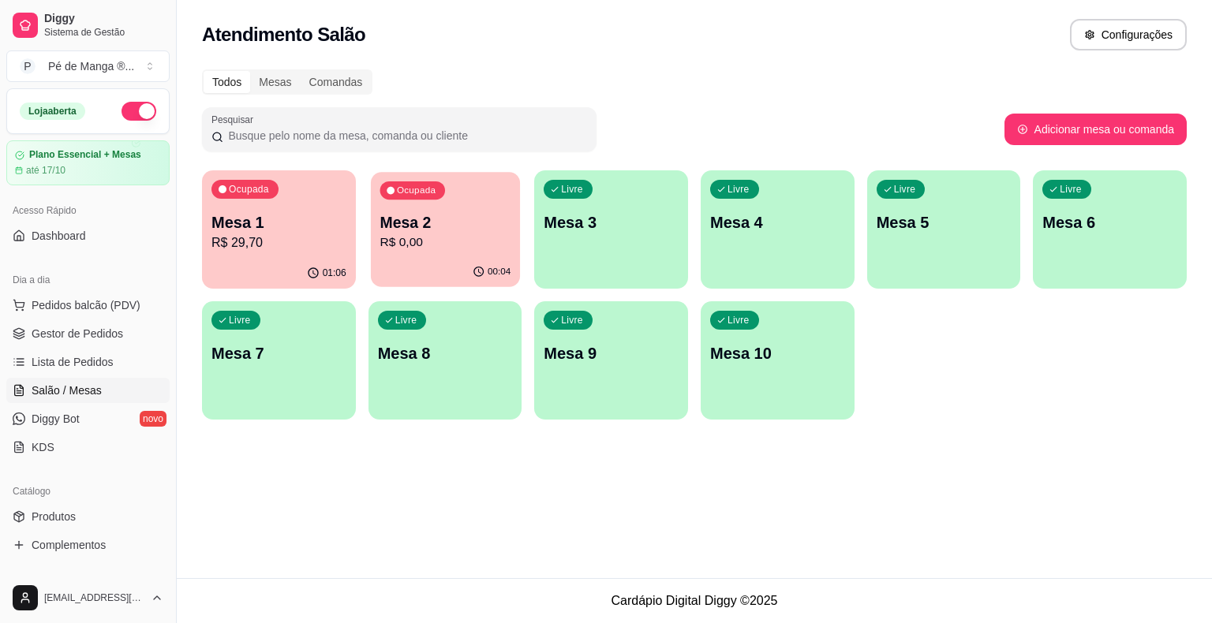
click at [452, 277] on div "00:04" at bounding box center [445, 272] width 149 height 30
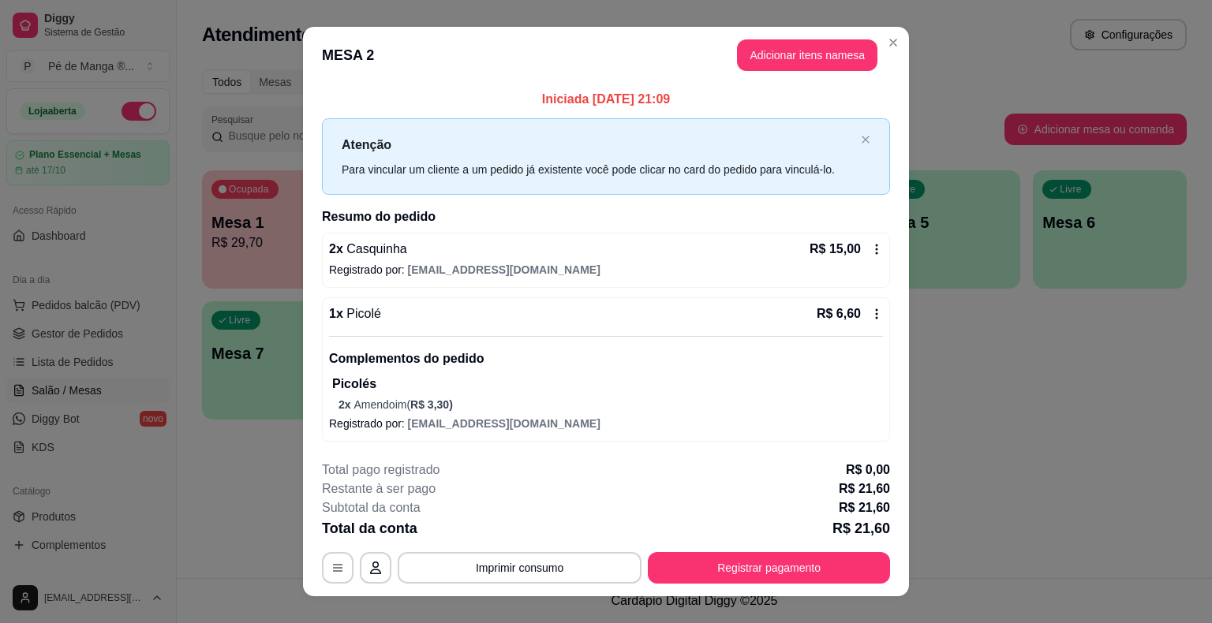
scroll to position [23, 0]
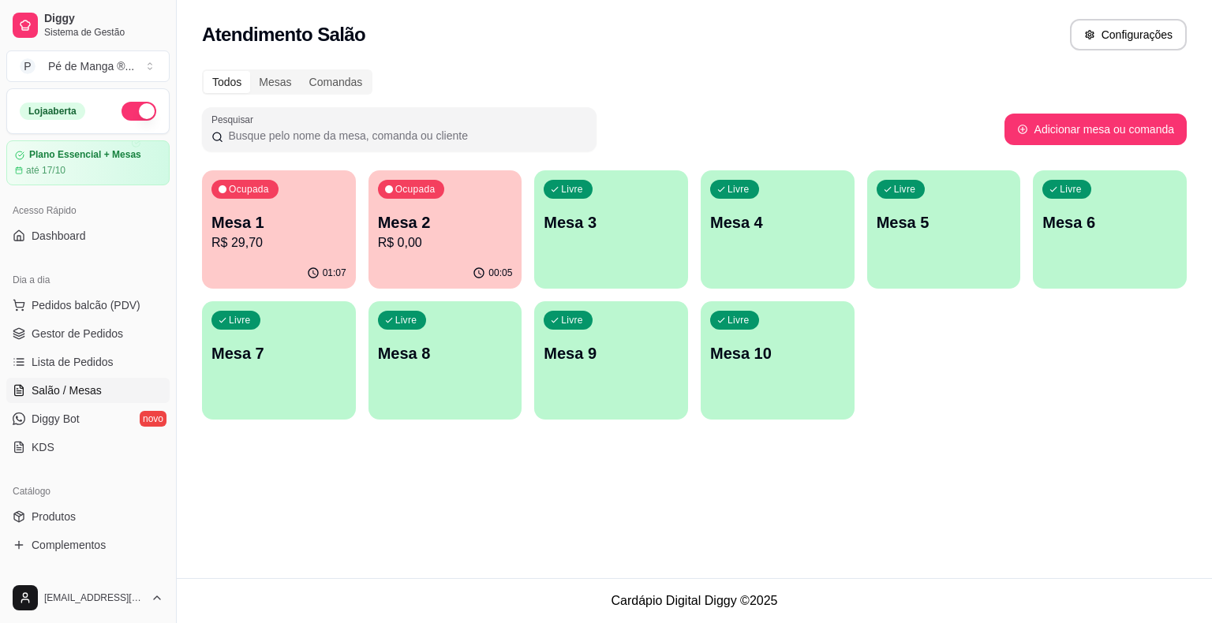
click at [585, 235] on div "Livre Mesa 3" at bounding box center [611, 219] width 154 height 99
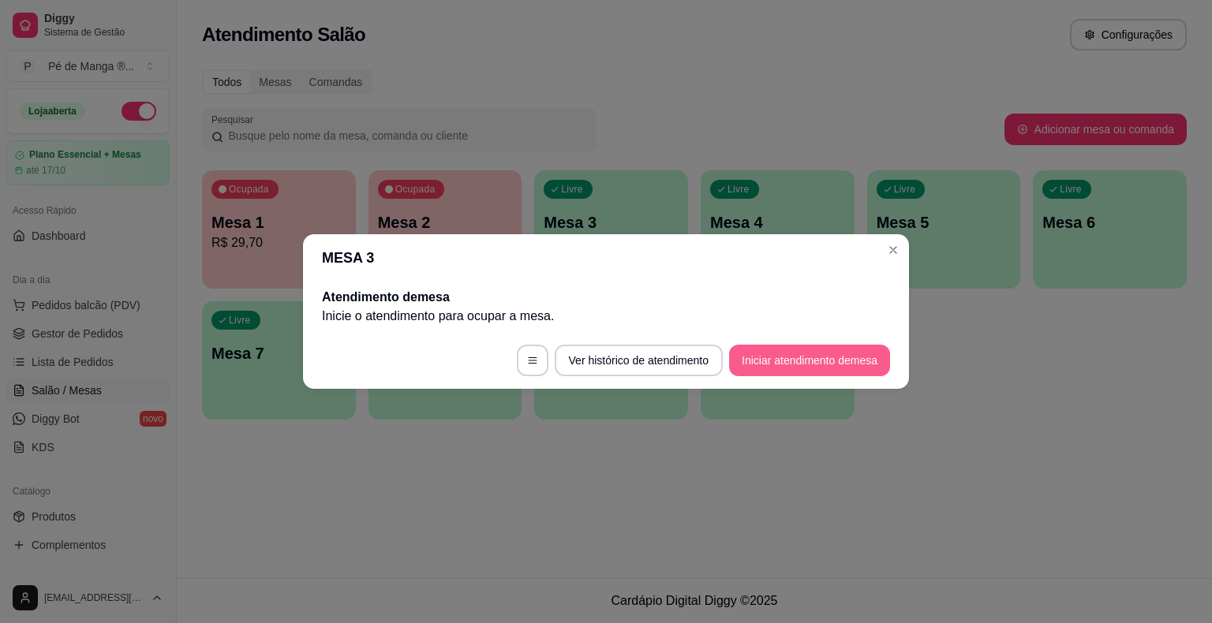
click at [767, 353] on button "Iniciar atendimento de mesa" at bounding box center [809, 361] width 161 height 32
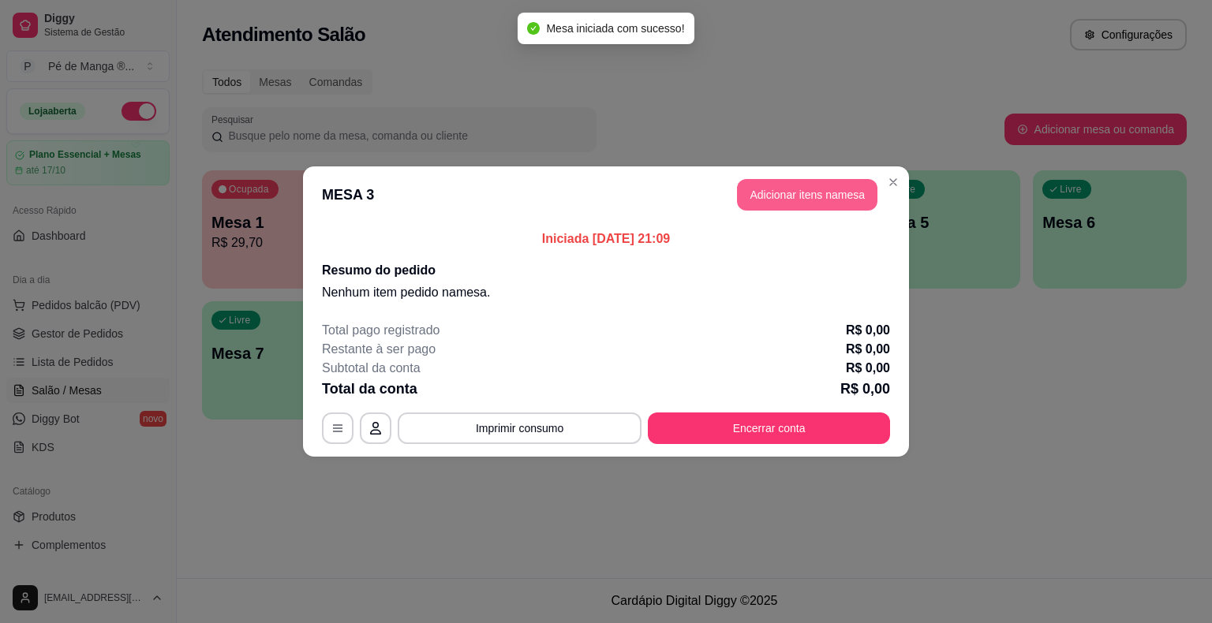
click at [820, 191] on button "Adicionar itens na mesa" at bounding box center [807, 195] width 140 height 32
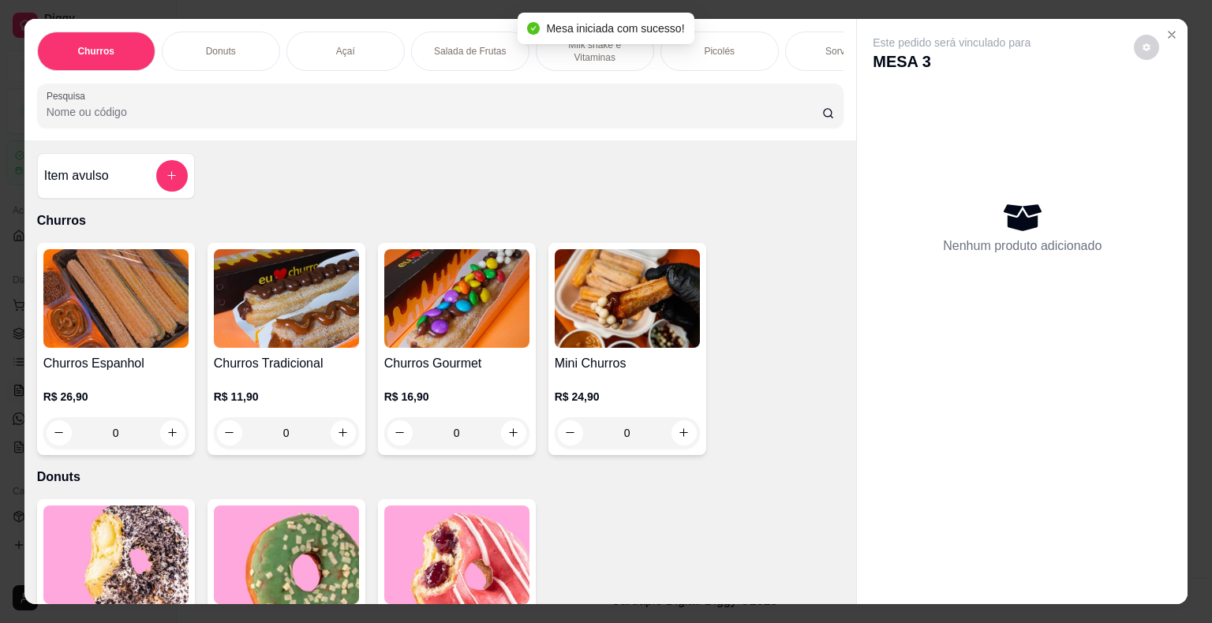
click at [730, 45] on div "Picolés" at bounding box center [719, 51] width 118 height 39
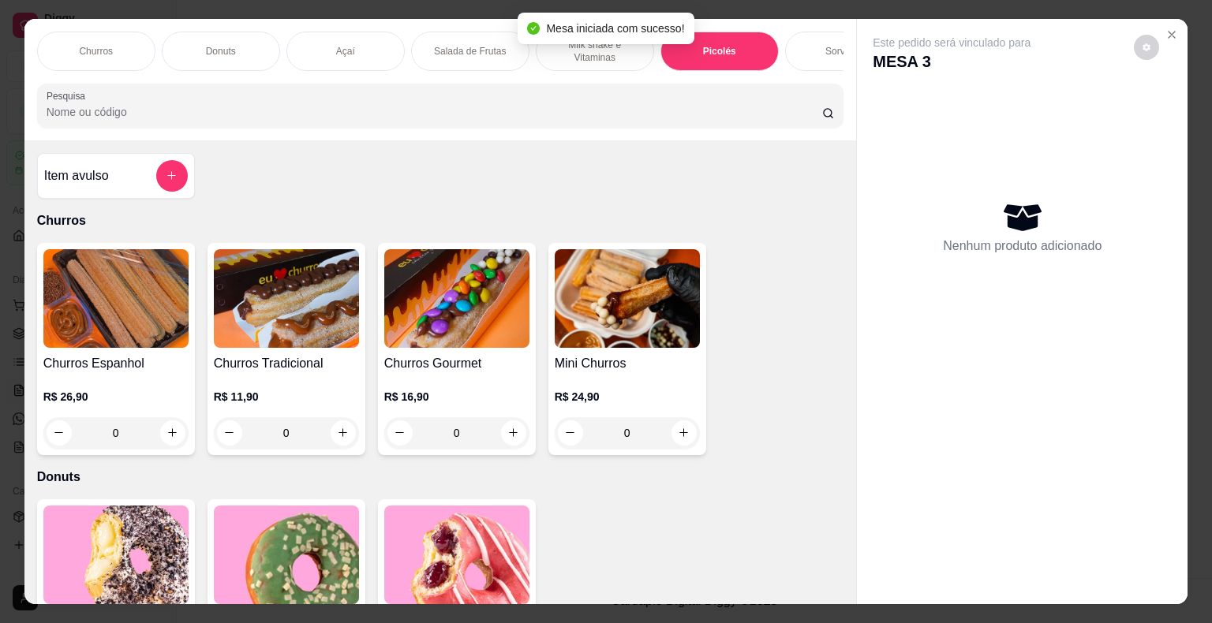
scroll to position [38, 0]
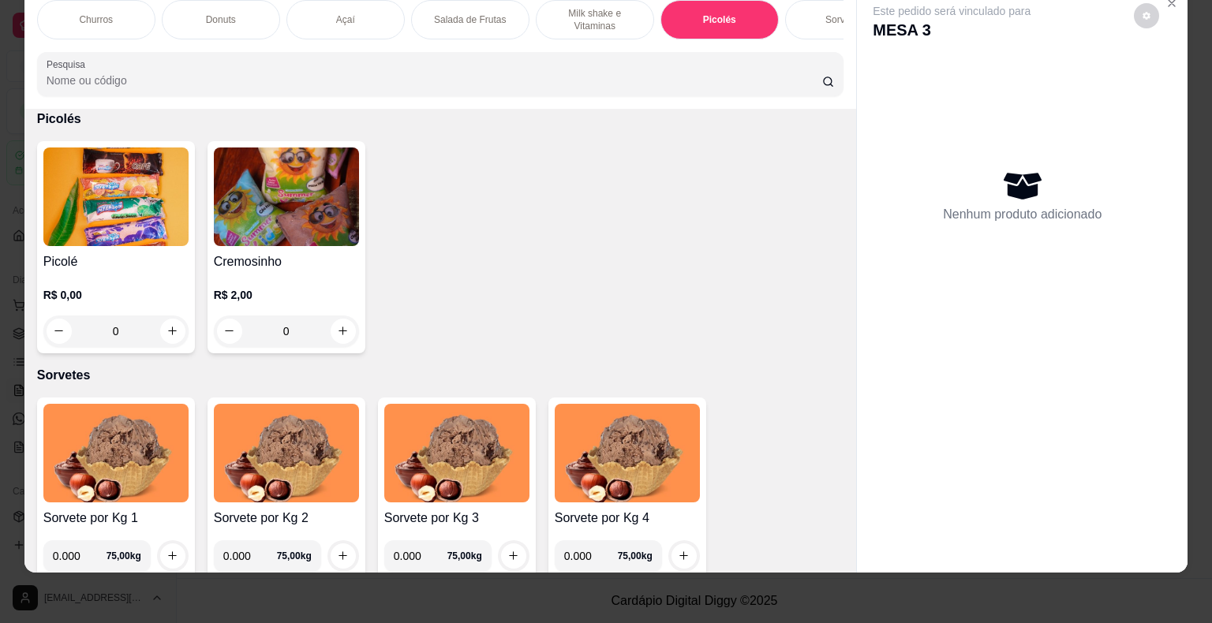
click at [125, 271] on div "R$ 0,00 0" at bounding box center [115, 309] width 145 height 76
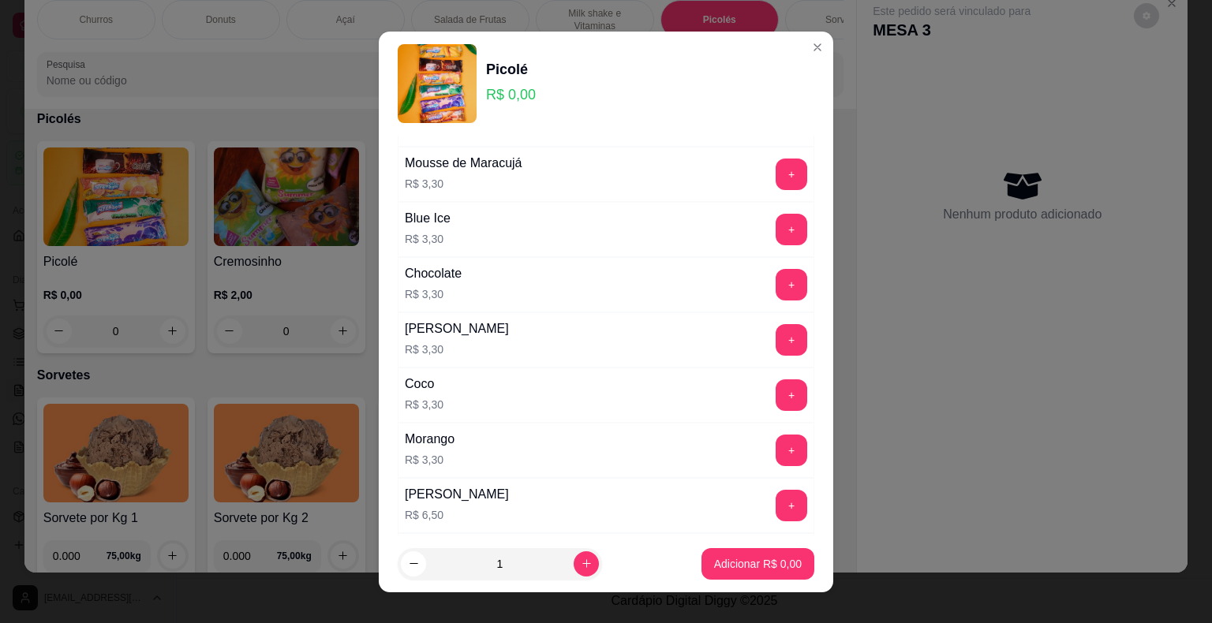
scroll to position [1093, 0]
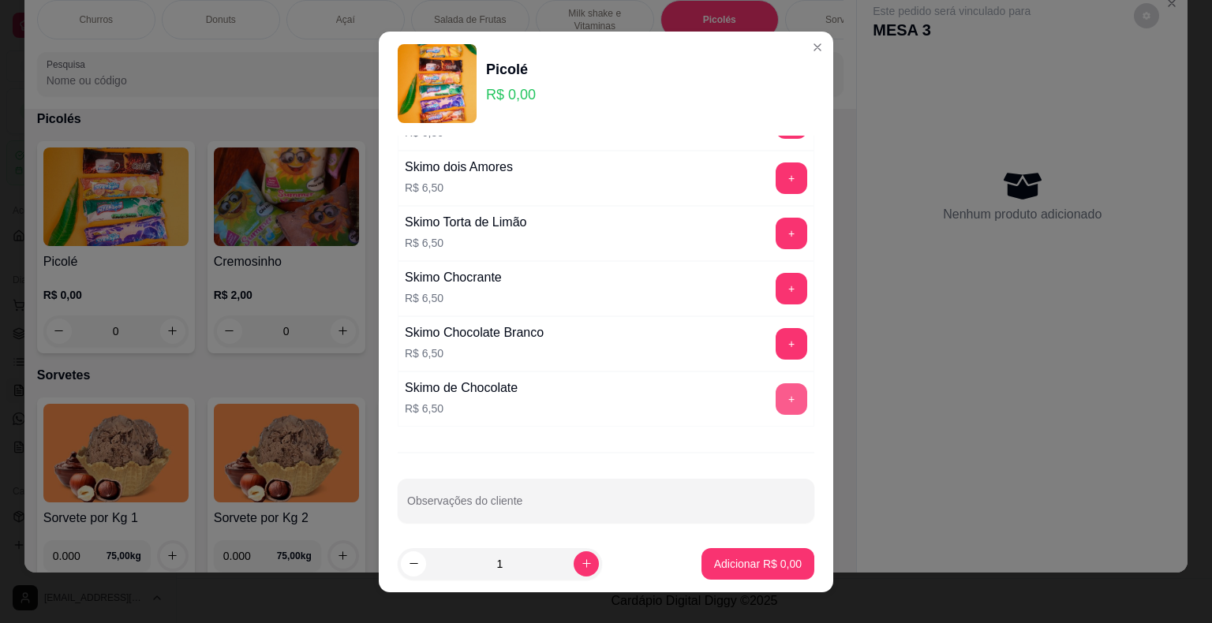
click at [775, 396] on button "+" at bounding box center [791, 399] width 32 height 32
click at [776, 394] on button "+" at bounding box center [791, 398] width 31 height 31
click at [775, 399] on button "+" at bounding box center [791, 399] width 32 height 32
click at [745, 562] on p "Adicionar R$ 26,00" at bounding box center [755, 564] width 94 height 16
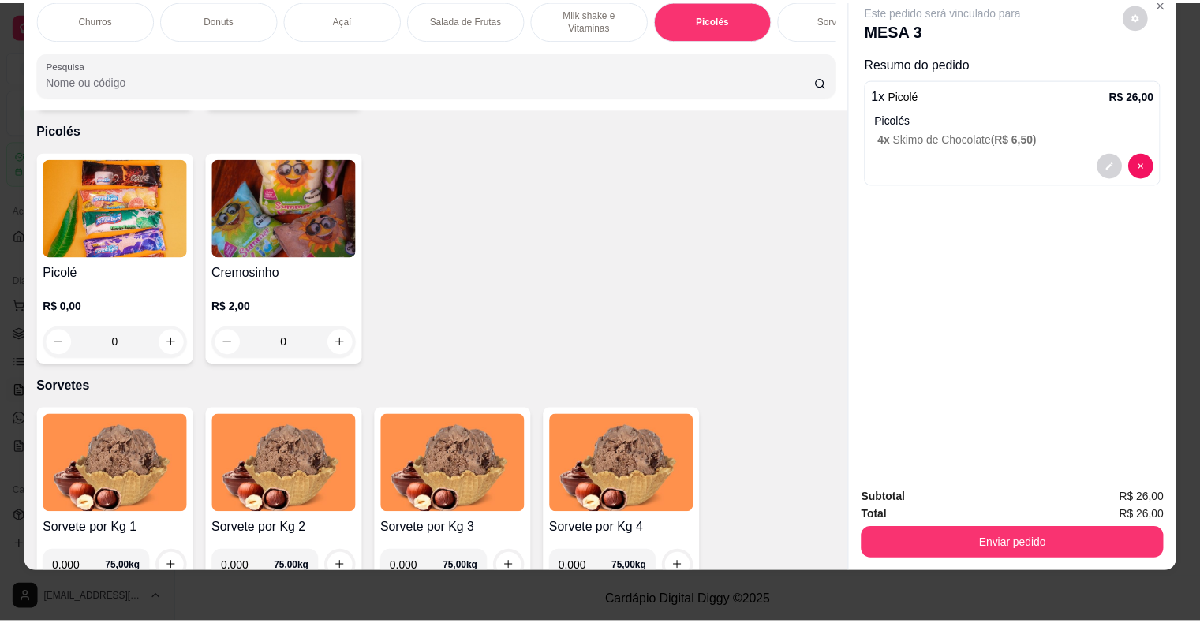
scroll to position [1821, 0]
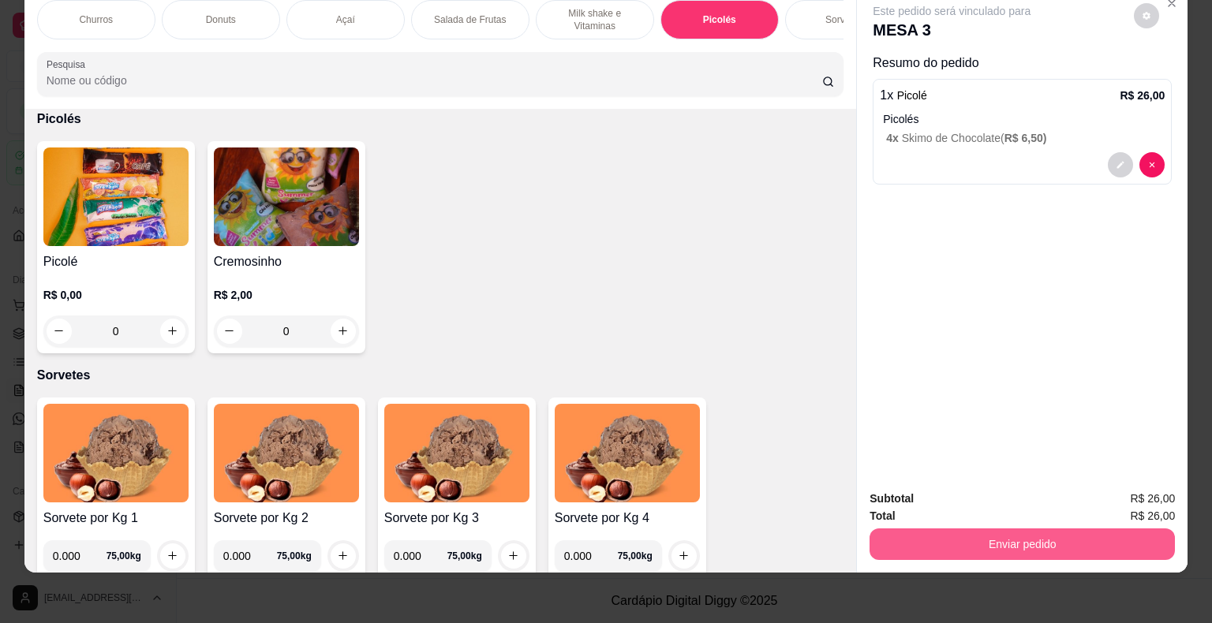
click at [925, 532] on button "Enviar pedido" at bounding box center [1021, 545] width 305 height 32
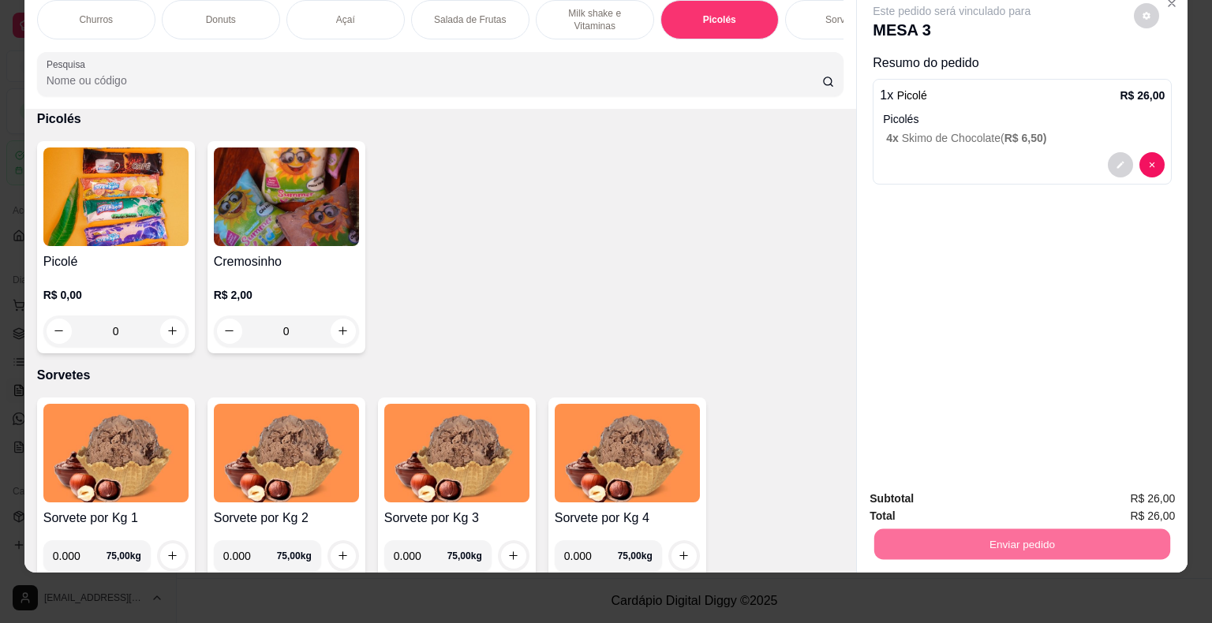
click at [1022, 500] on button "Não registrar e enviar pedido" at bounding box center [969, 494] width 164 height 30
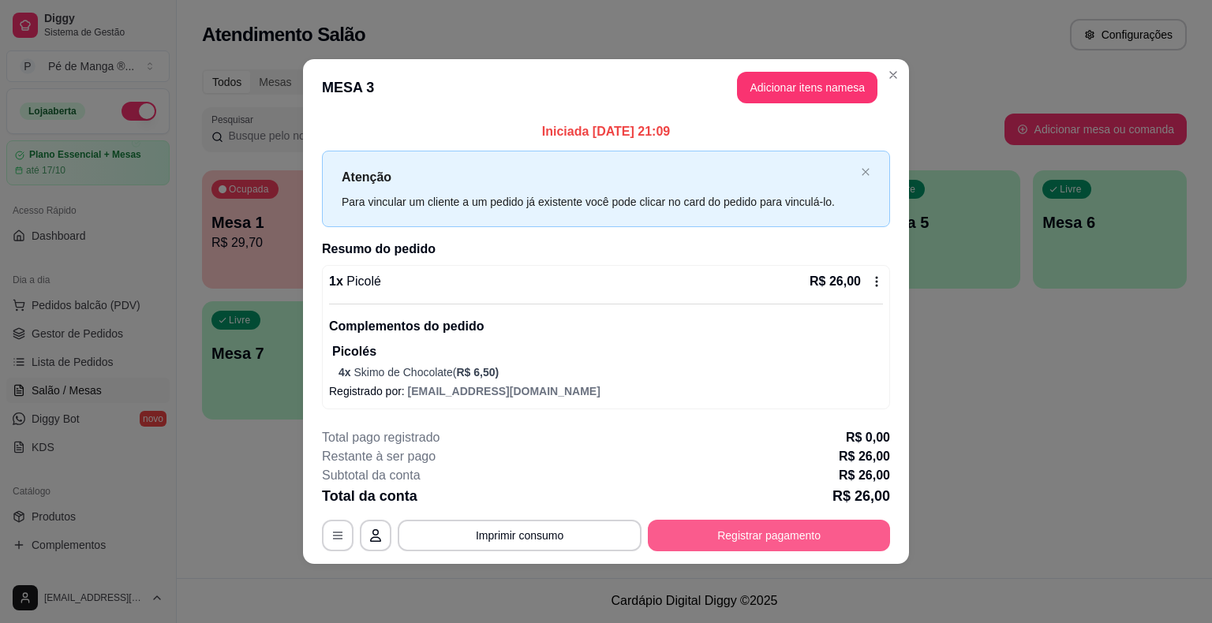
click at [808, 535] on button "Registrar pagamento" at bounding box center [769, 536] width 242 height 32
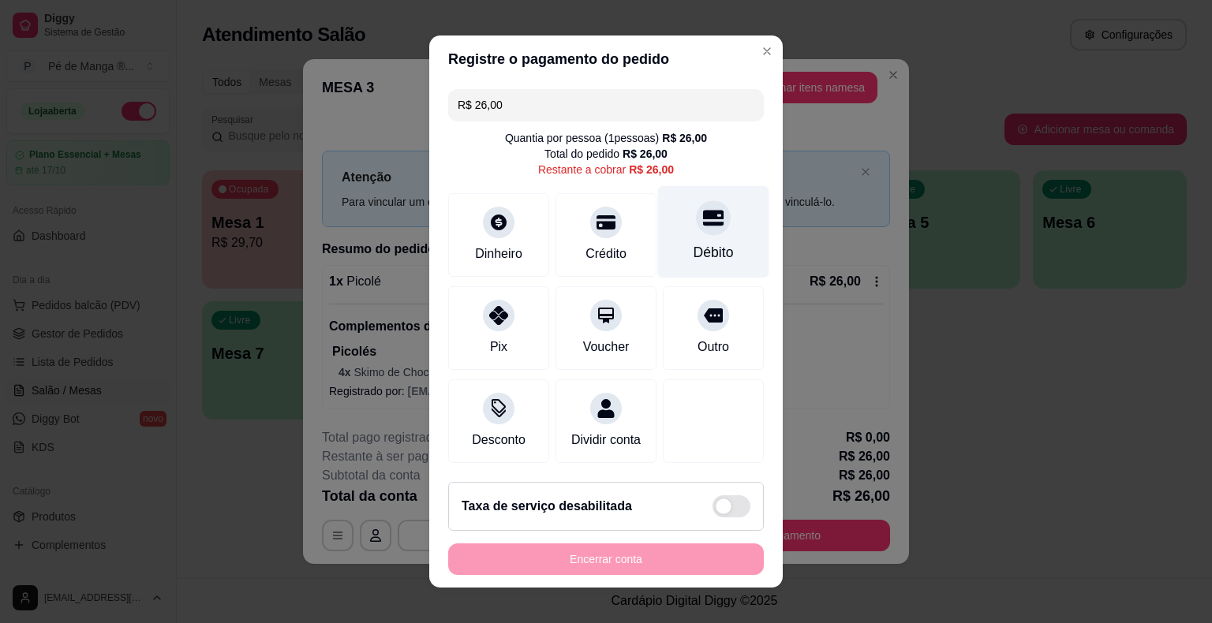
click at [704, 246] on div "Débito" at bounding box center [713, 252] width 40 height 21
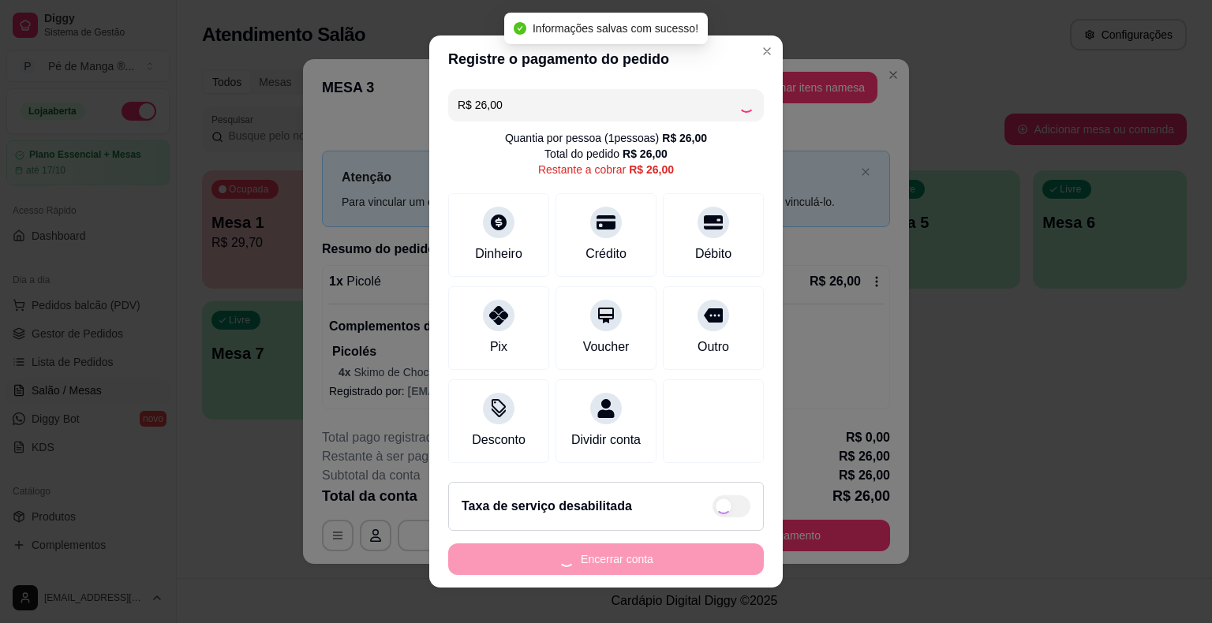
type input "R$ 0,00"
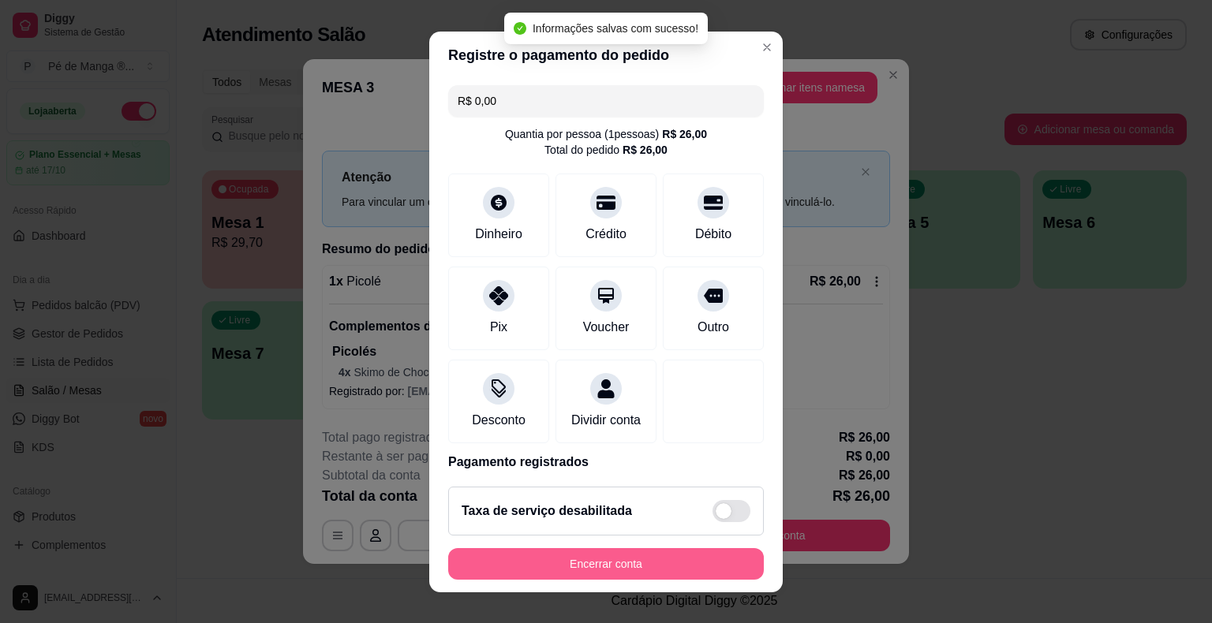
click at [648, 563] on button "Encerrar conta" at bounding box center [606, 564] width 316 height 32
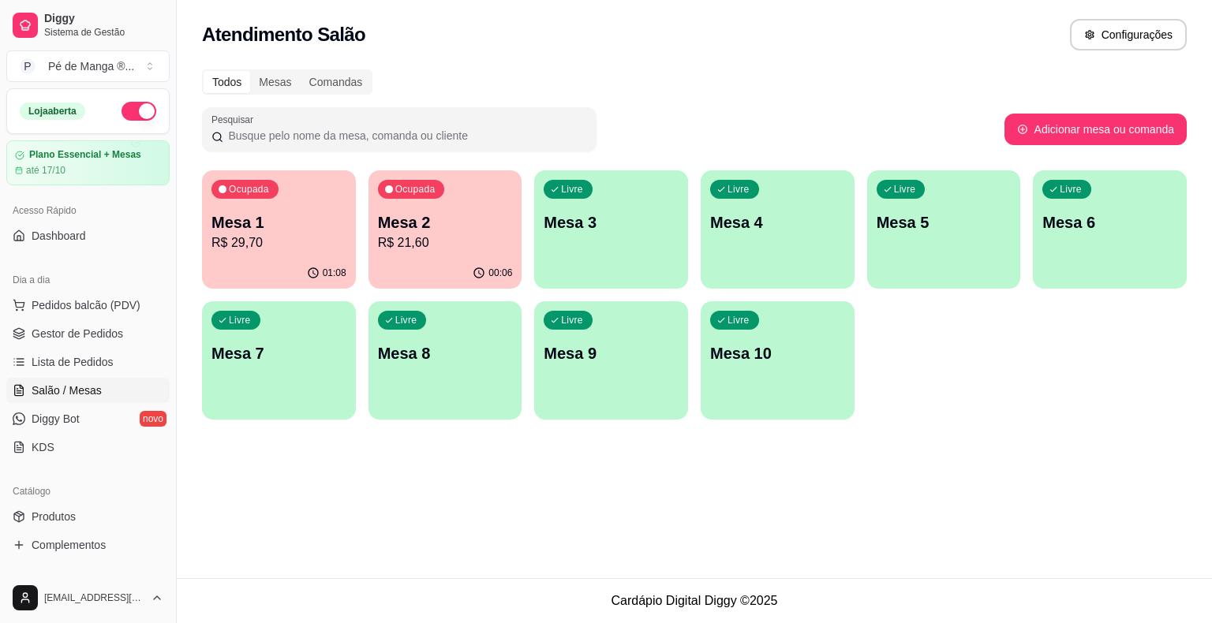
click at [410, 242] on p "R$ 21,60" at bounding box center [445, 242] width 135 height 19
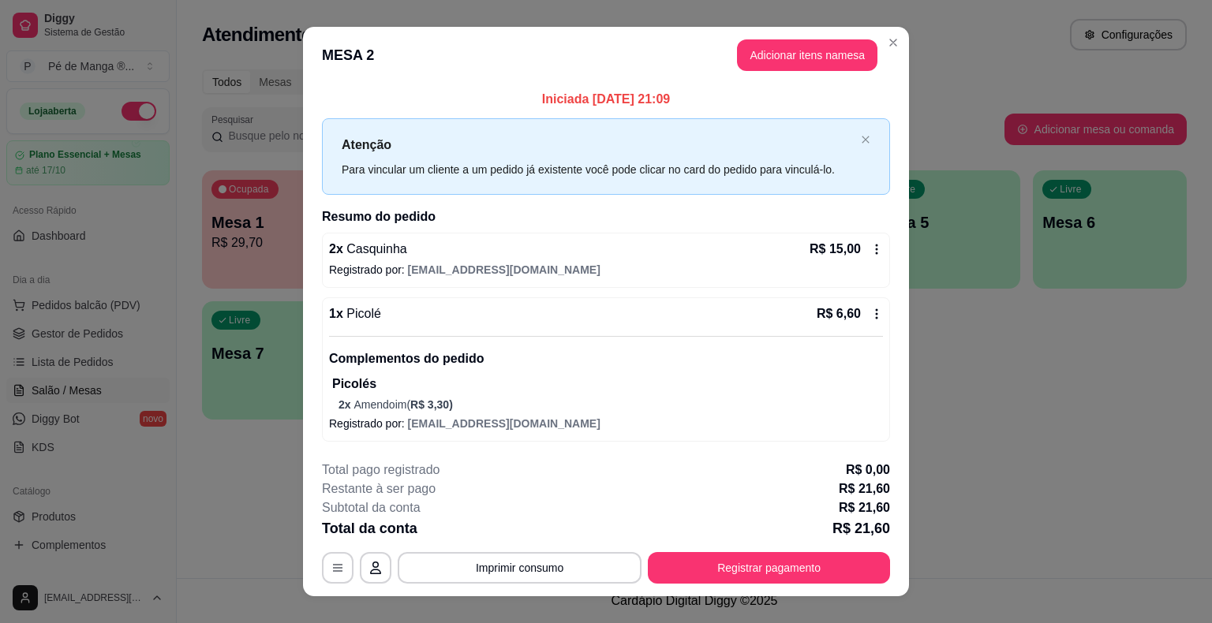
click at [805, 551] on div "**********" at bounding box center [606, 522] width 568 height 123
click at [808, 560] on button "Registrar pagamento" at bounding box center [769, 568] width 242 height 32
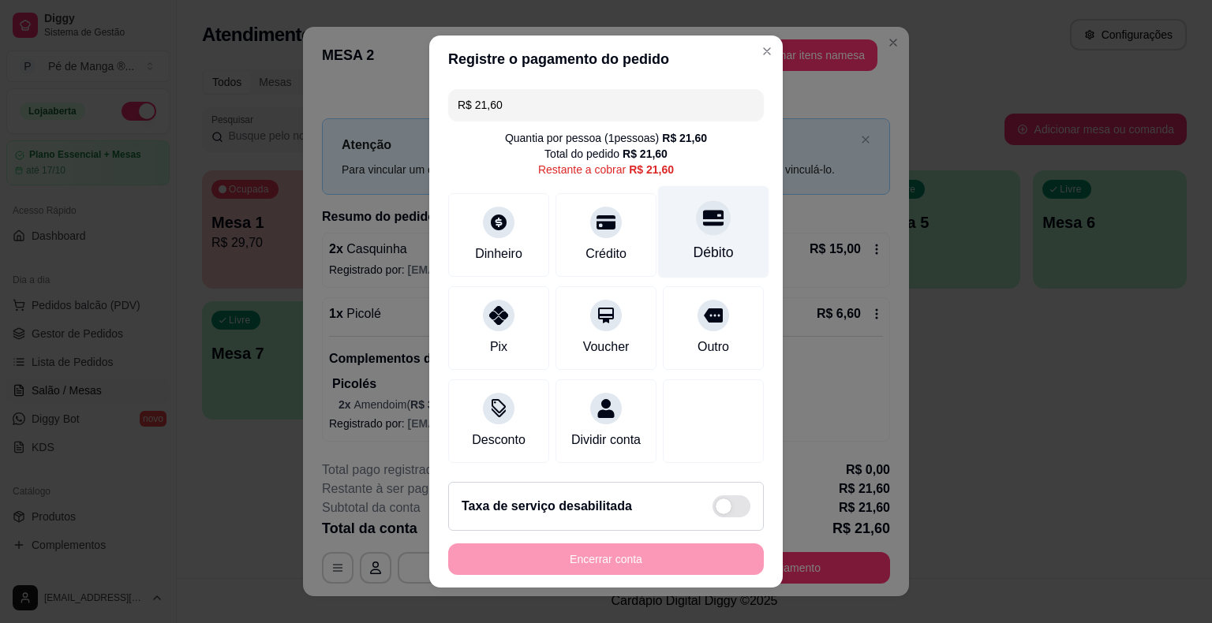
click at [708, 233] on div "Débito" at bounding box center [713, 232] width 111 height 92
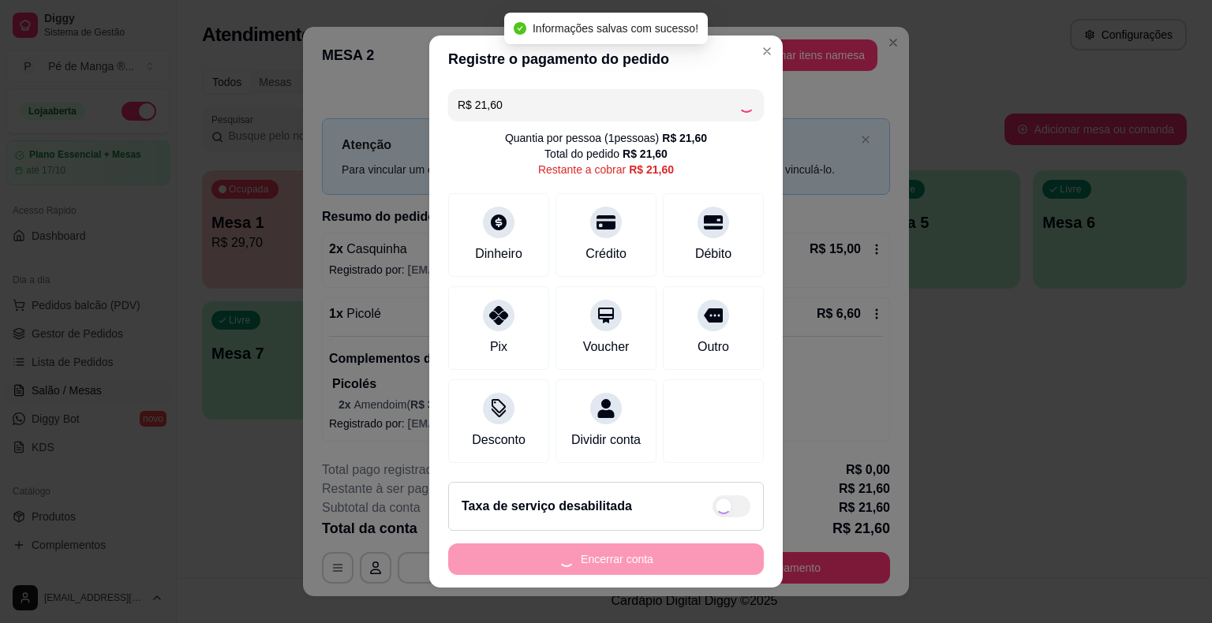
type input "R$ 0,00"
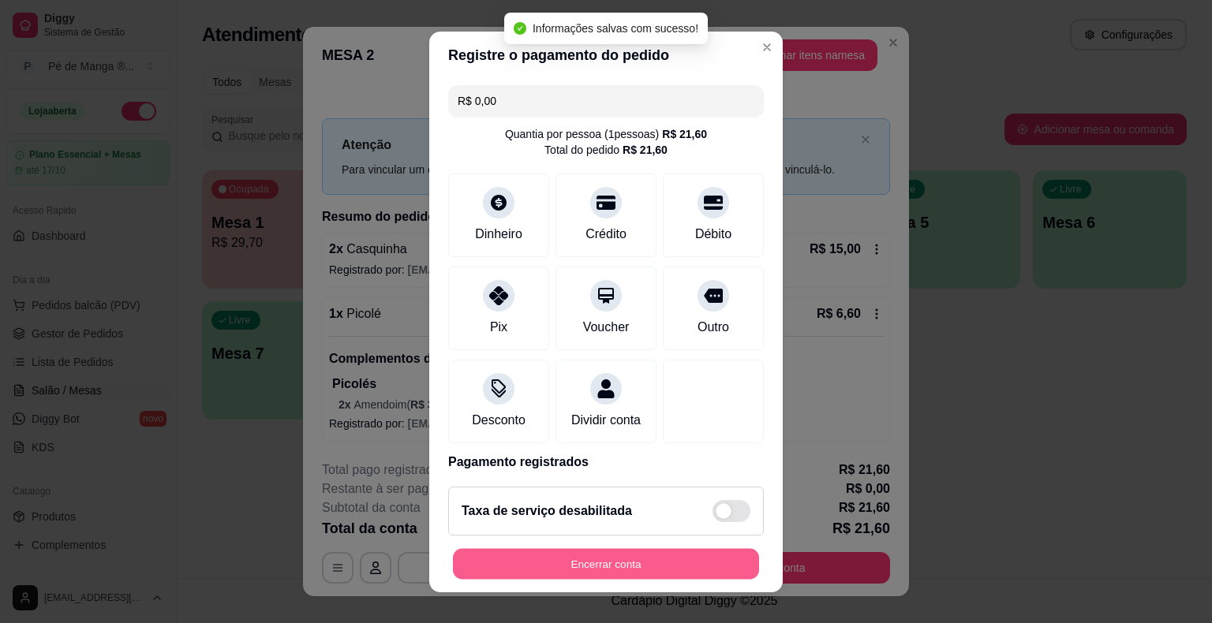
click at [626, 566] on button "Encerrar conta" at bounding box center [606, 563] width 306 height 31
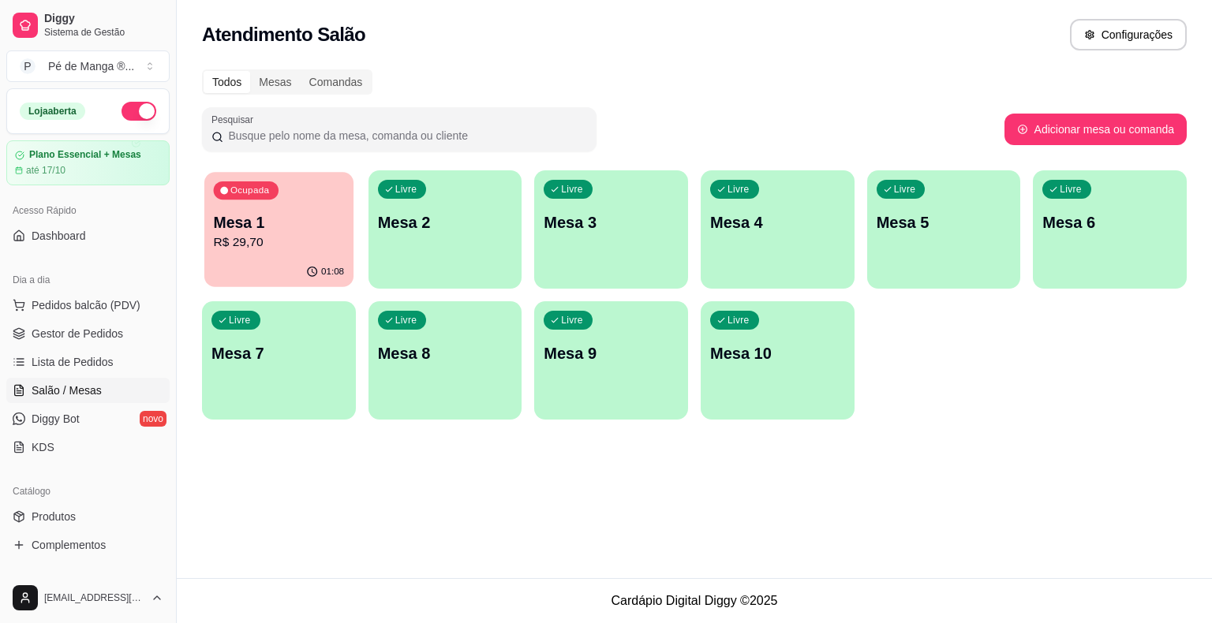
click at [293, 241] on p "R$ 29,70" at bounding box center [279, 242] width 131 height 18
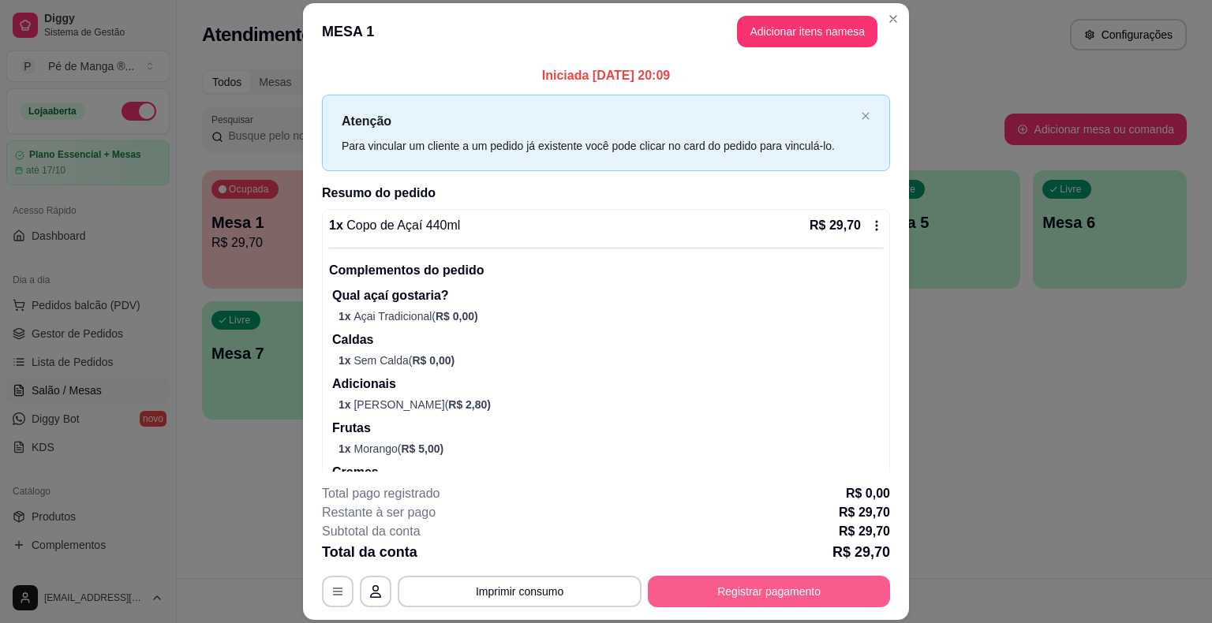
click at [765, 589] on button "Registrar pagamento" at bounding box center [769, 592] width 242 height 32
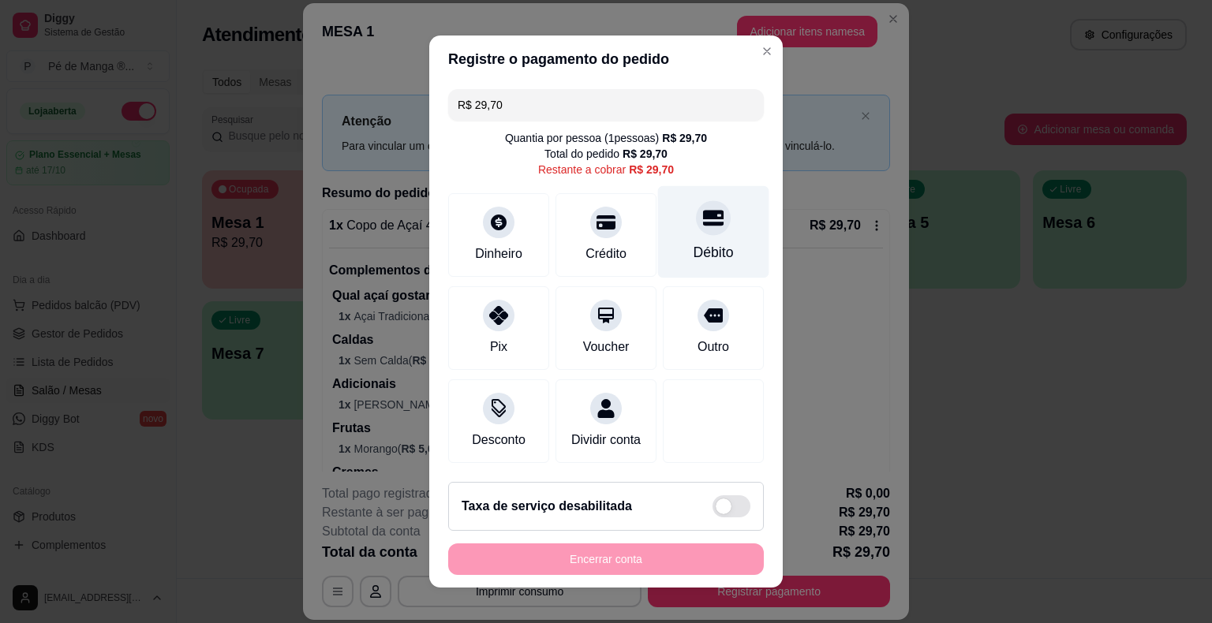
click at [707, 227] on div at bounding box center [713, 217] width 35 height 35
type input "R$ 0,00"
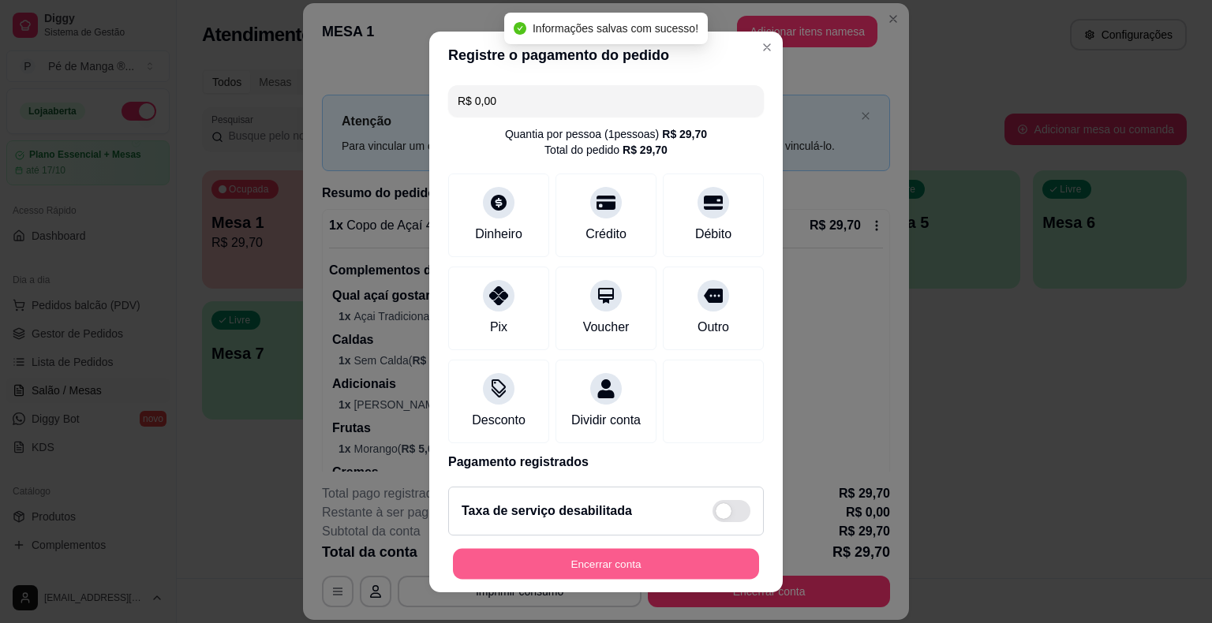
click at [655, 554] on button "Encerrar conta" at bounding box center [606, 563] width 306 height 31
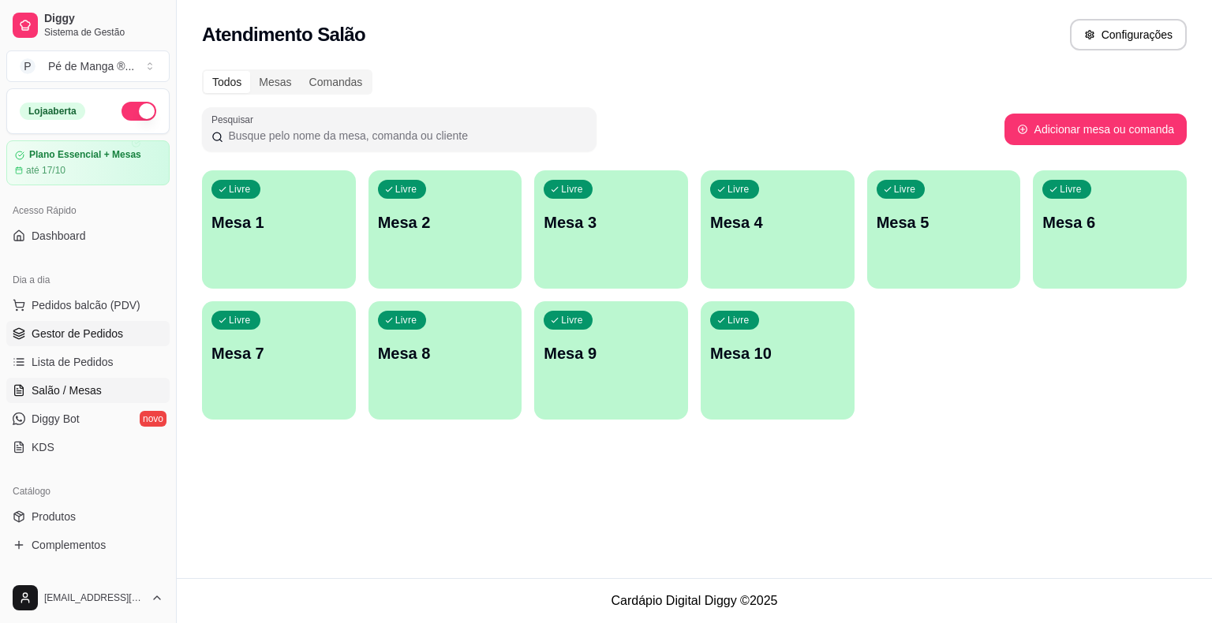
click at [99, 334] on span "Gestor de Pedidos" at bounding box center [78, 334] width 92 height 16
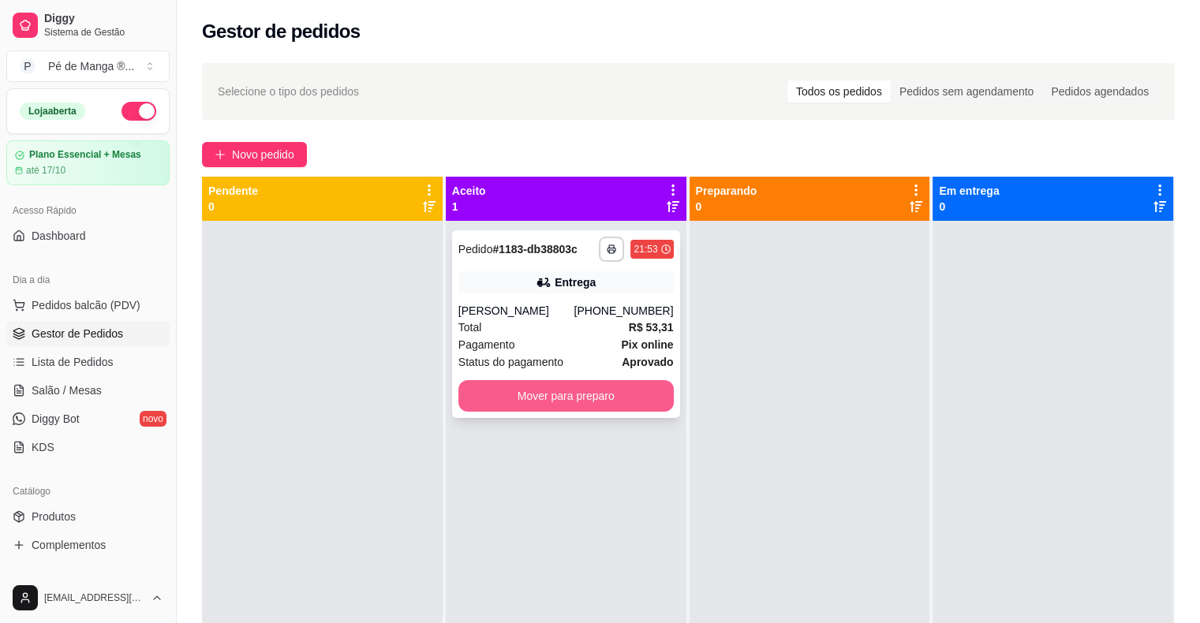
click at [631, 399] on button "Mover para preparo" at bounding box center [565, 396] width 215 height 32
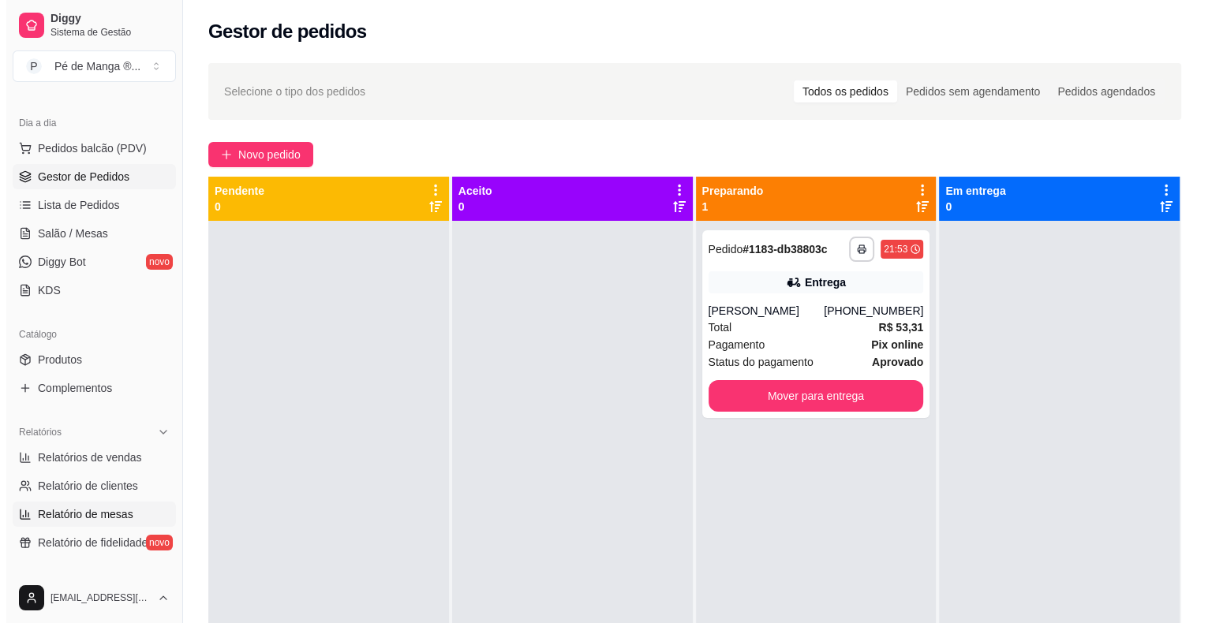
scroll to position [158, 0]
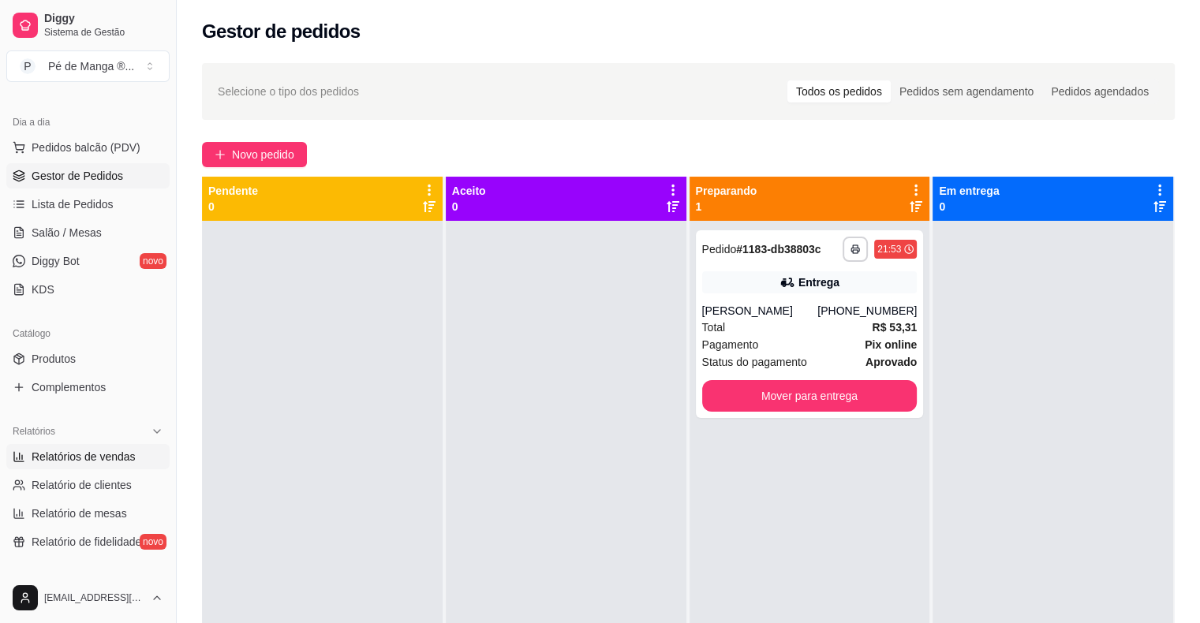
click at [92, 453] on span "Relatórios de vendas" at bounding box center [84, 457] width 104 height 16
select select "ALL"
select select "0"
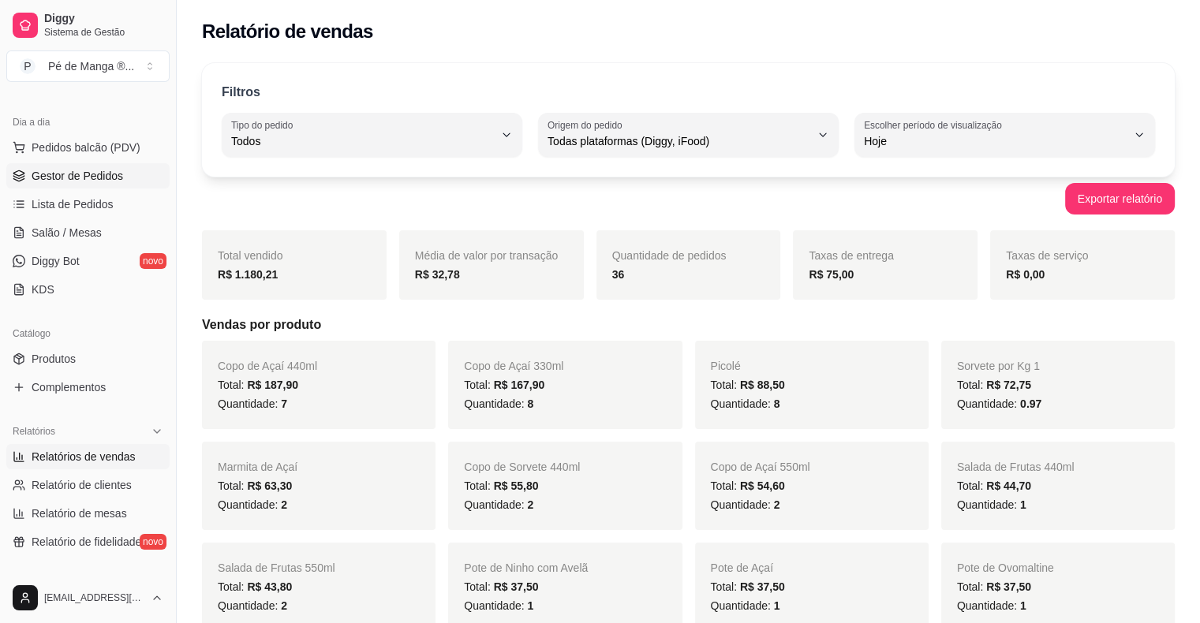
click at [88, 168] on span "Gestor de Pedidos" at bounding box center [78, 176] width 92 height 16
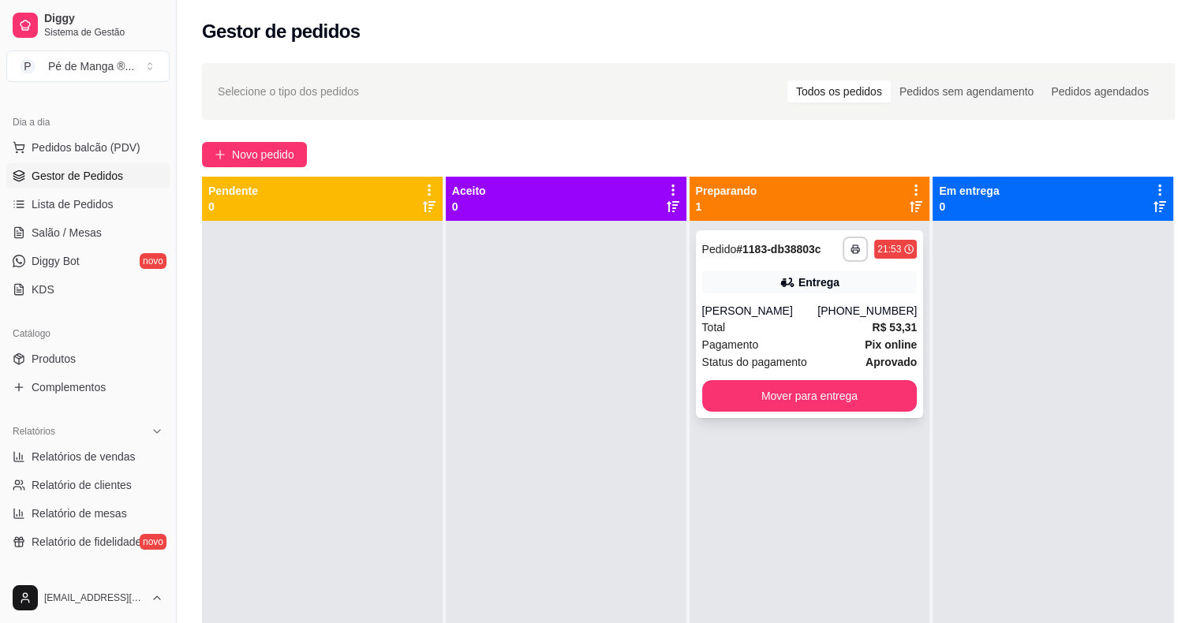
click at [808, 379] on div "**********" at bounding box center [810, 324] width 228 height 188
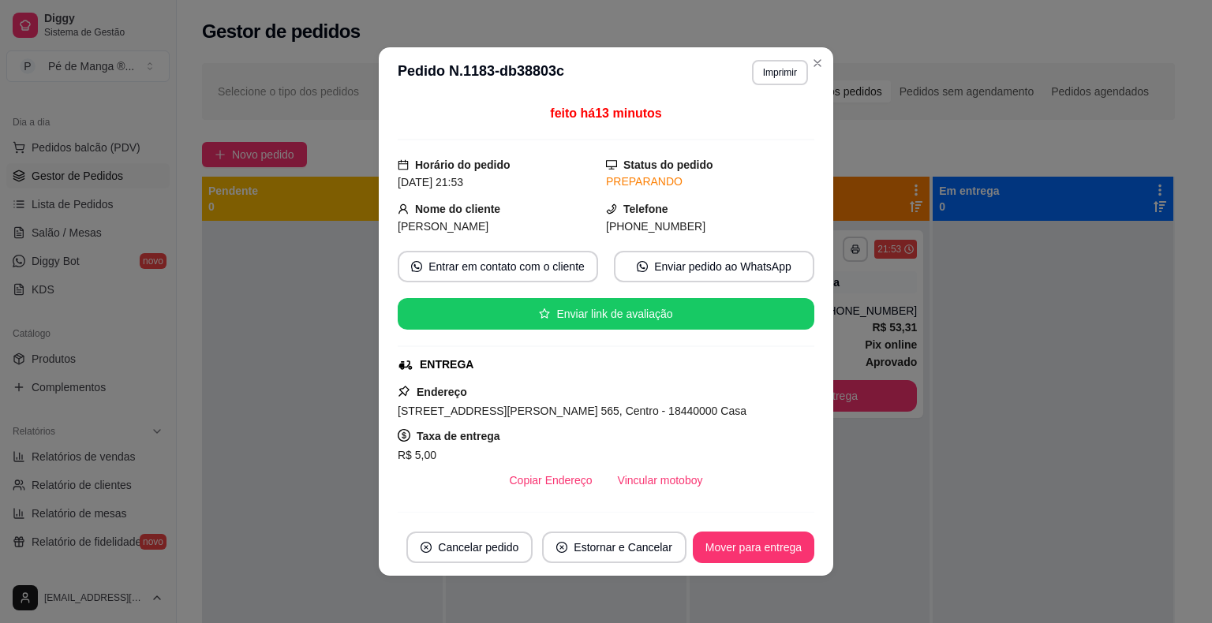
scroll to position [357, 0]
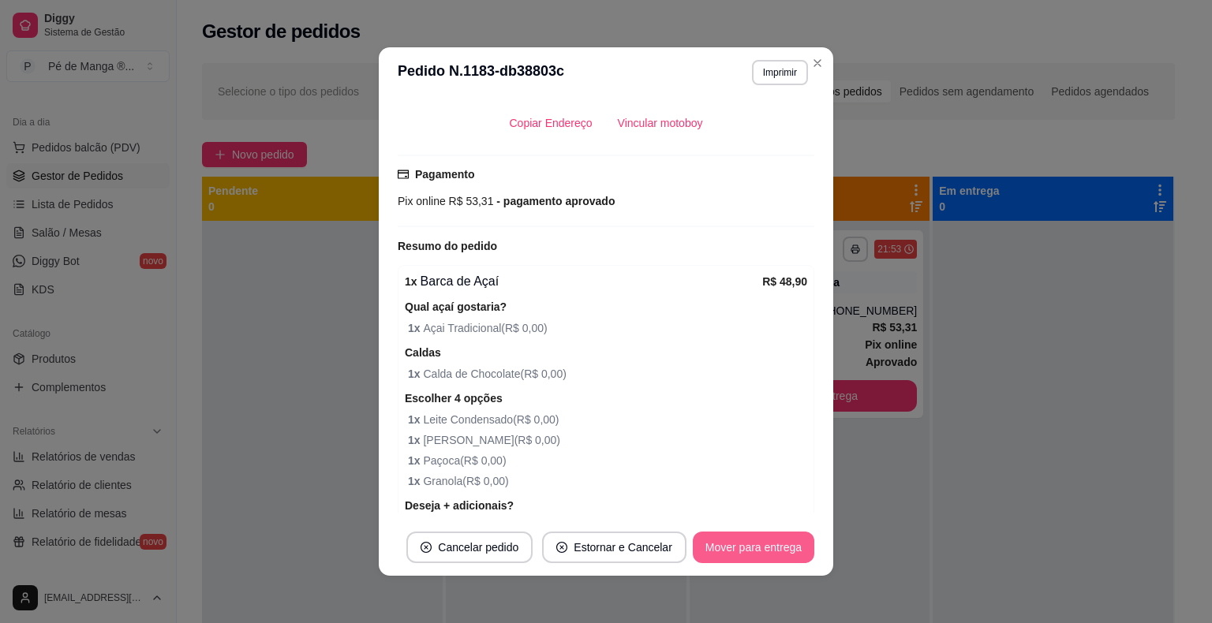
click at [737, 542] on button "Mover para entrega" at bounding box center [753, 548] width 121 height 32
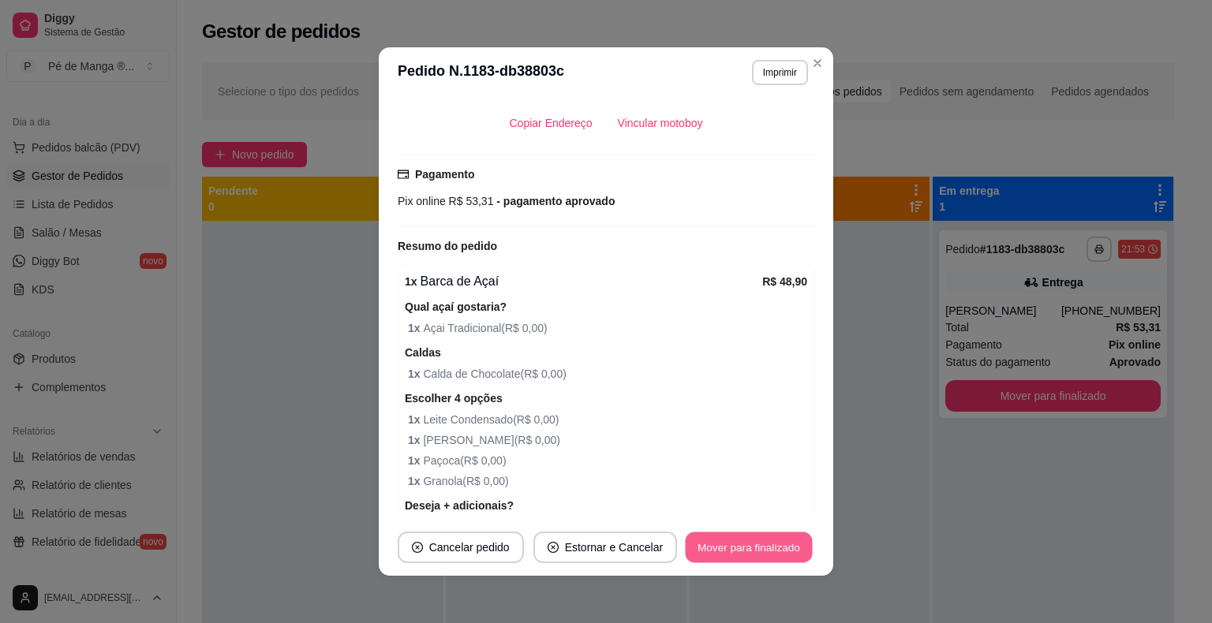
click at [760, 551] on button "Mover para finalizado" at bounding box center [748, 547] width 127 height 31
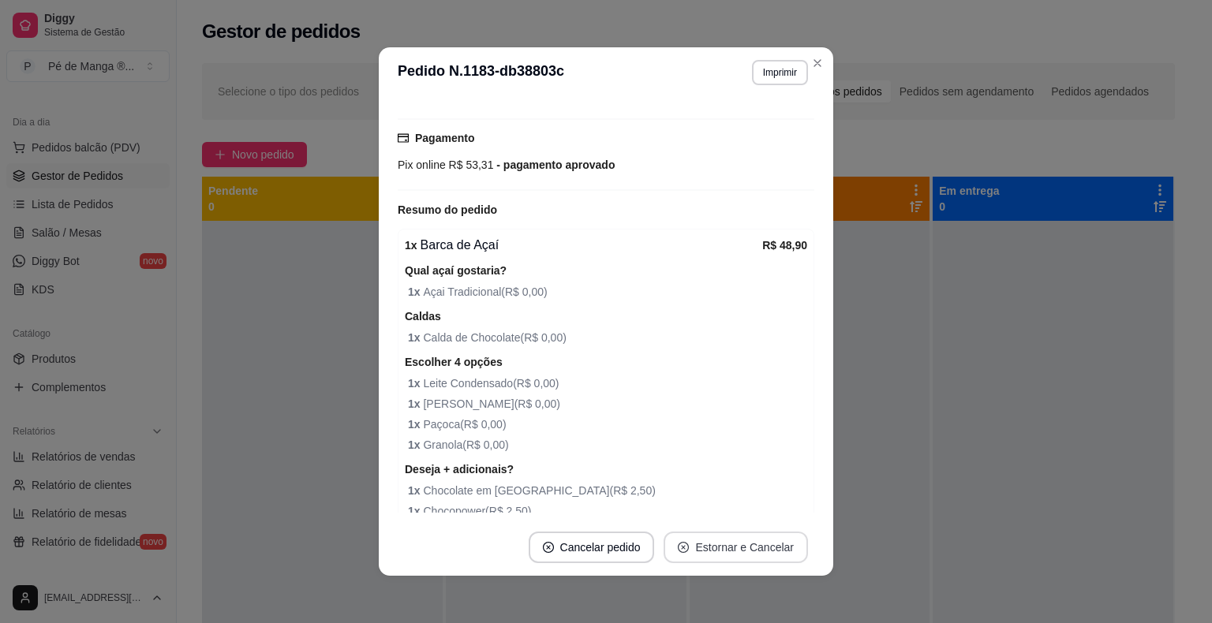
scroll to position [322, 0]
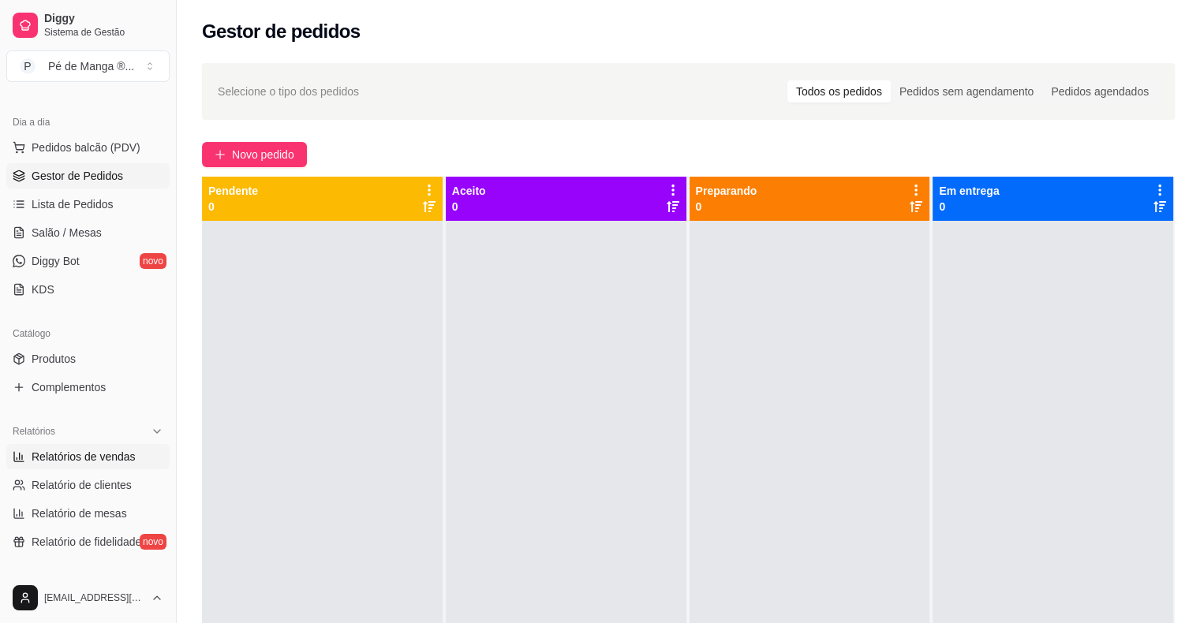
click at [65, 456] on span "Relatórios de vendas" at bounding box center [84, 457] width 104 height 16
select select "ALL"
select select "0"
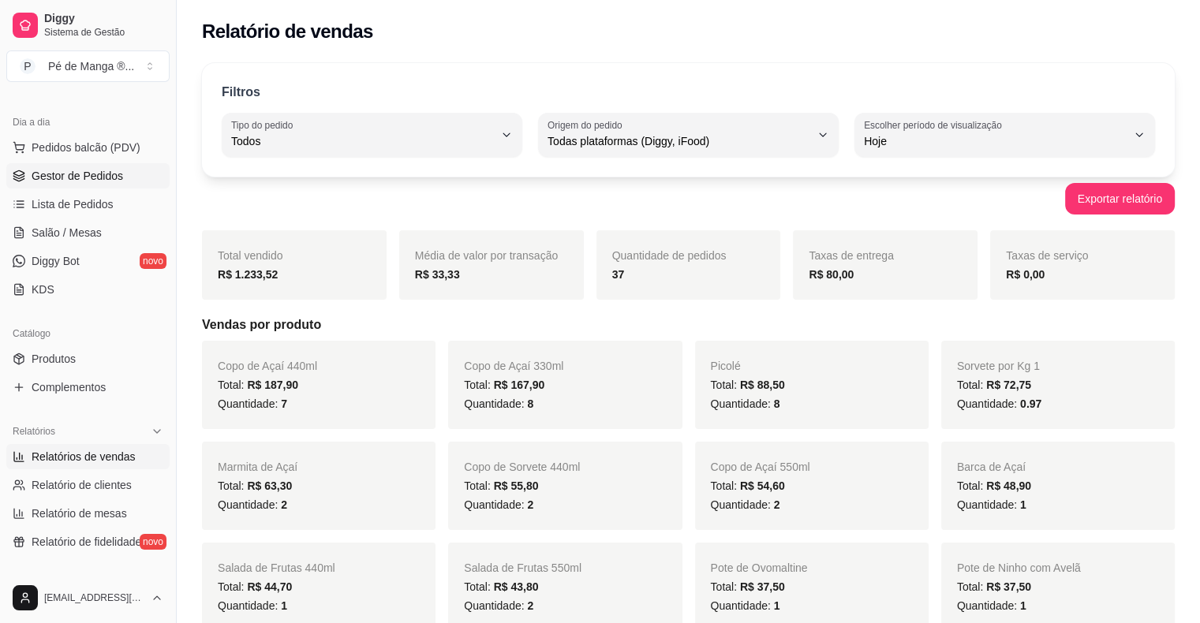
click at [85, 177] on span "Gestor de Pedidos" at bounding box center [78, 176] width 92 height 16
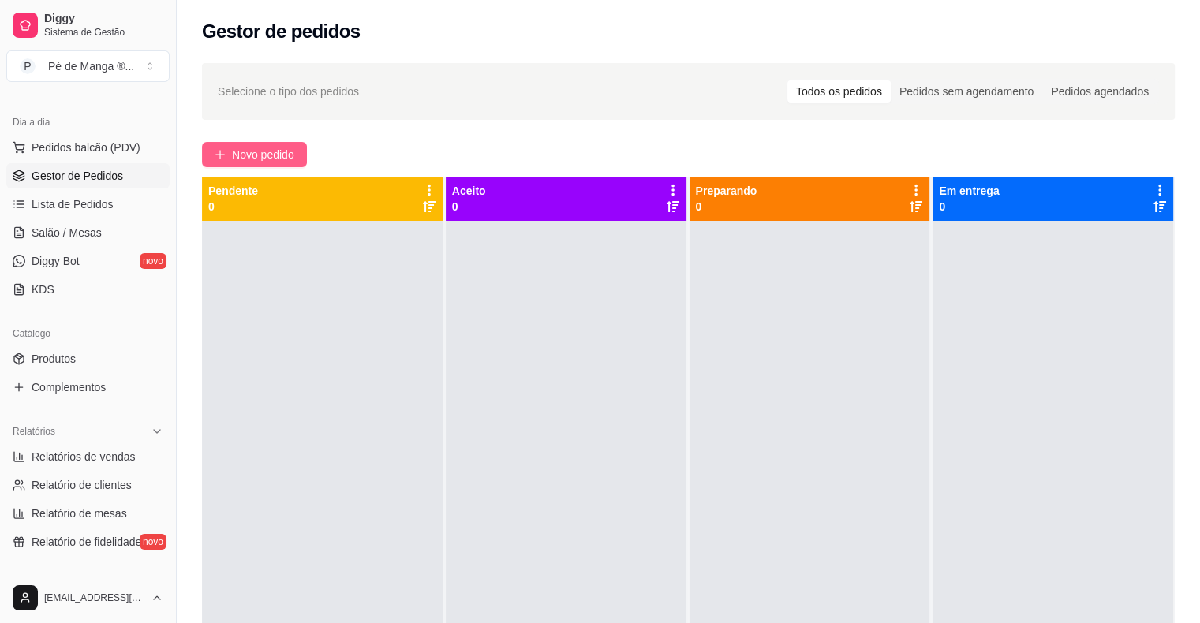
click at [282, 154] on span "Novo pedido" at bounding box center [263, 154] width 62 height 17
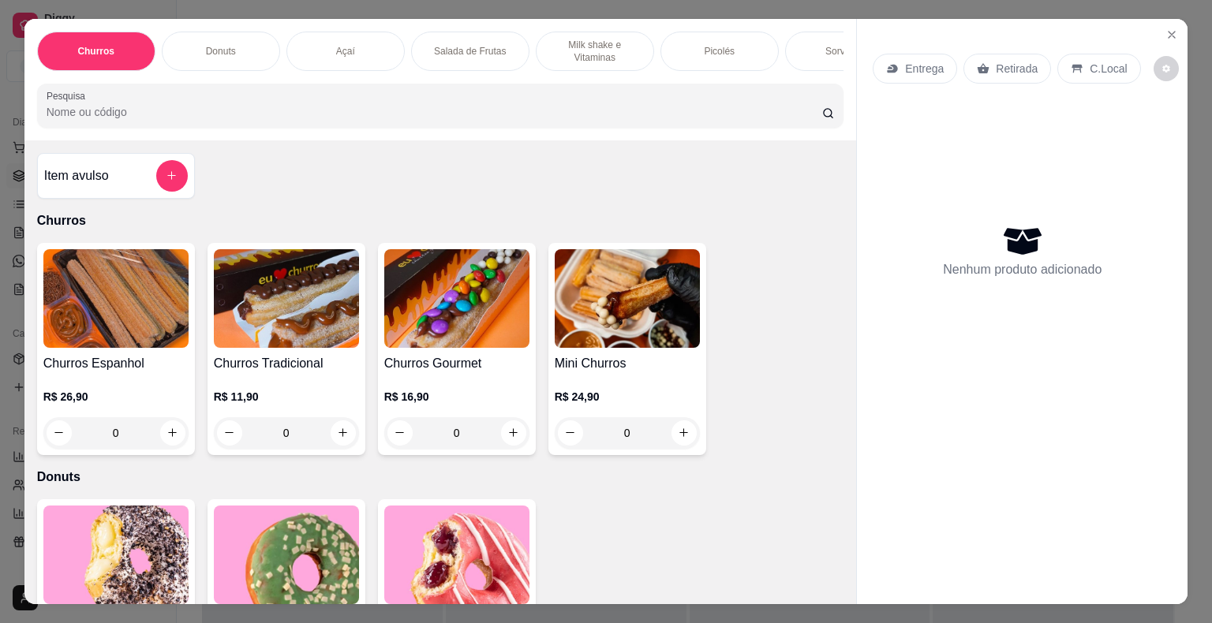
click at [582, 39] on p "Milk shake e Vitaminas" at bounding box center [595, 51] width 92 height 25
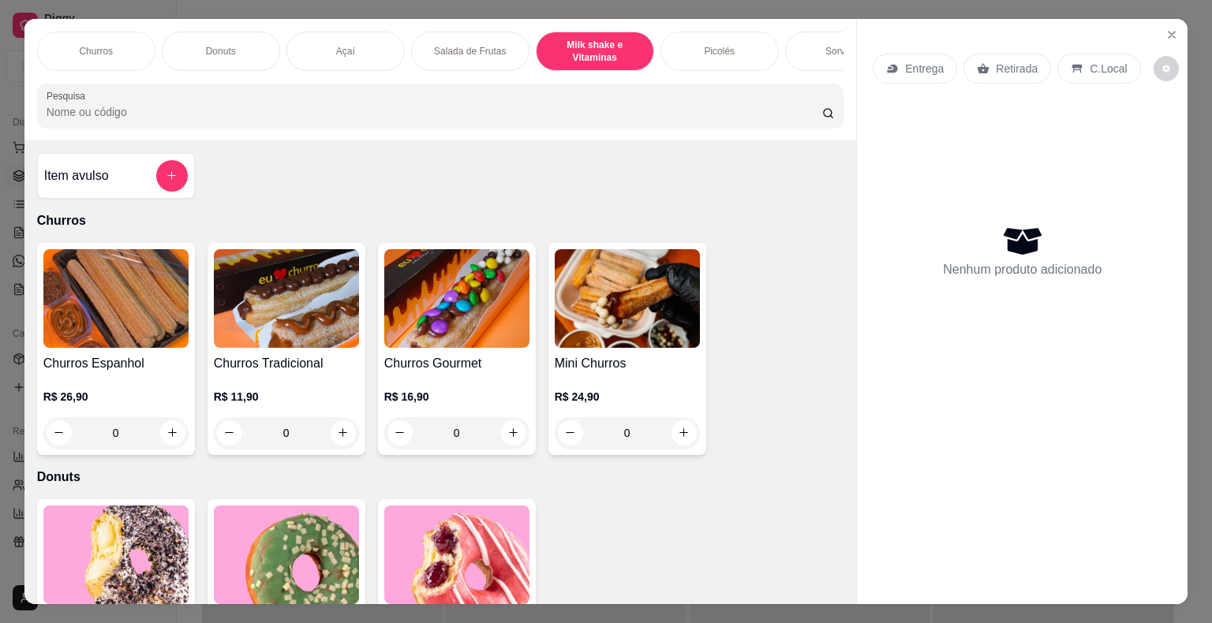
scroll to position [38, 0]
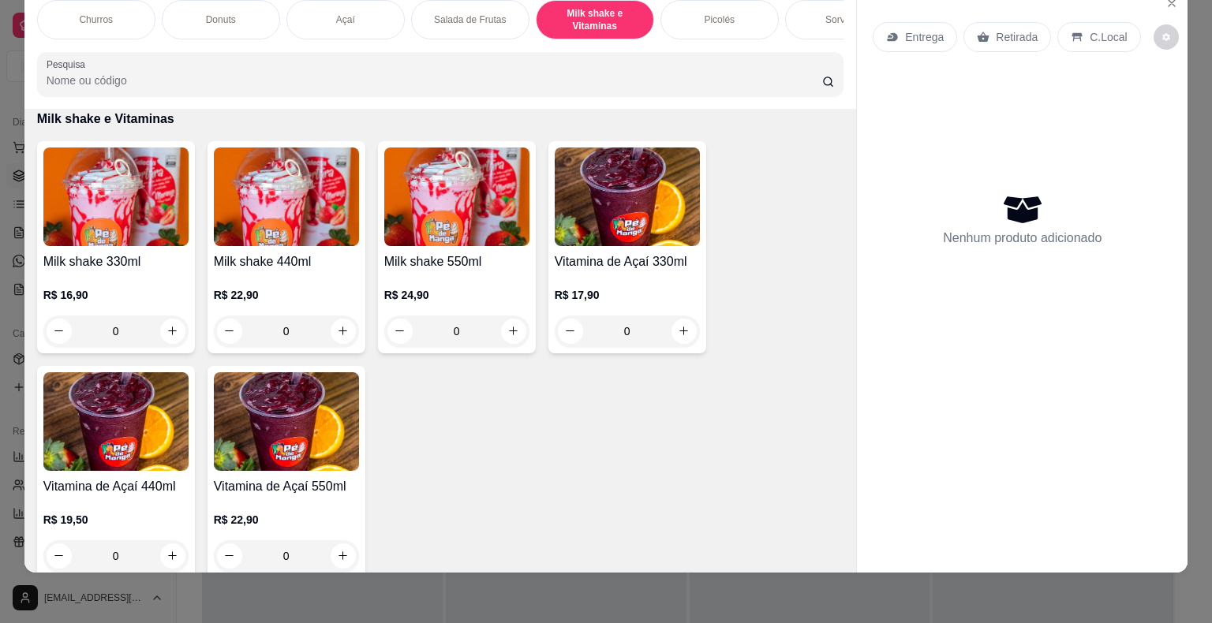
click at [405, 202] on img at bounding box center [456, 197] width 145 height 99
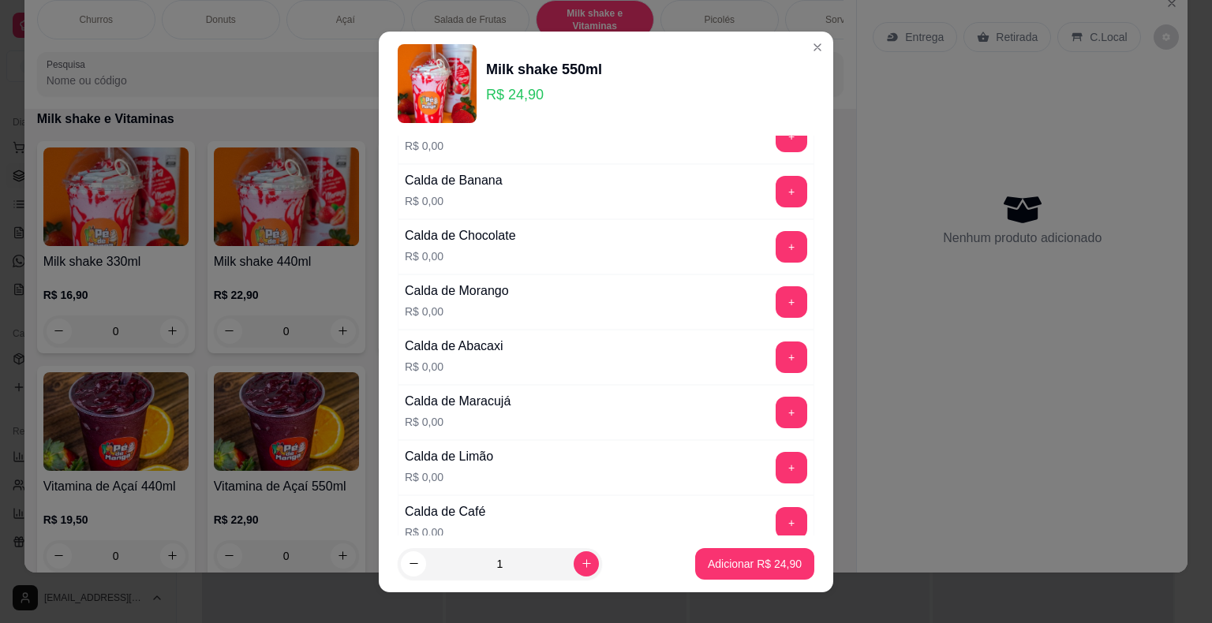
scroll to position [0, 0]
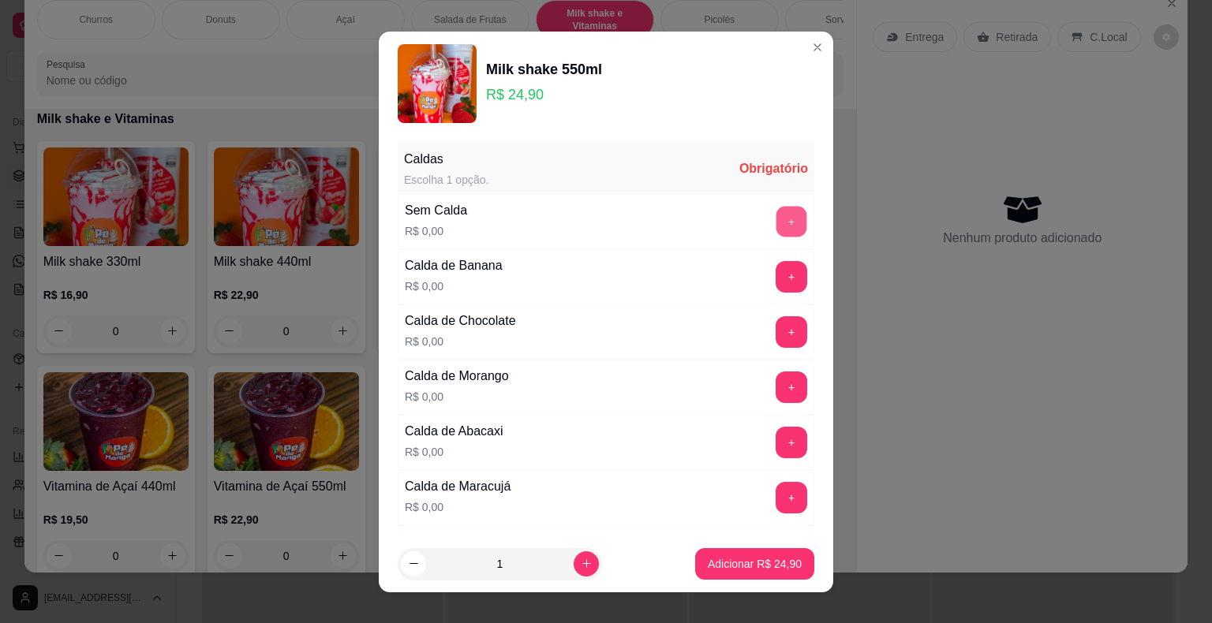
click at [776, 215] on button "+" at bounding box center [791, 221] width 31 height 31
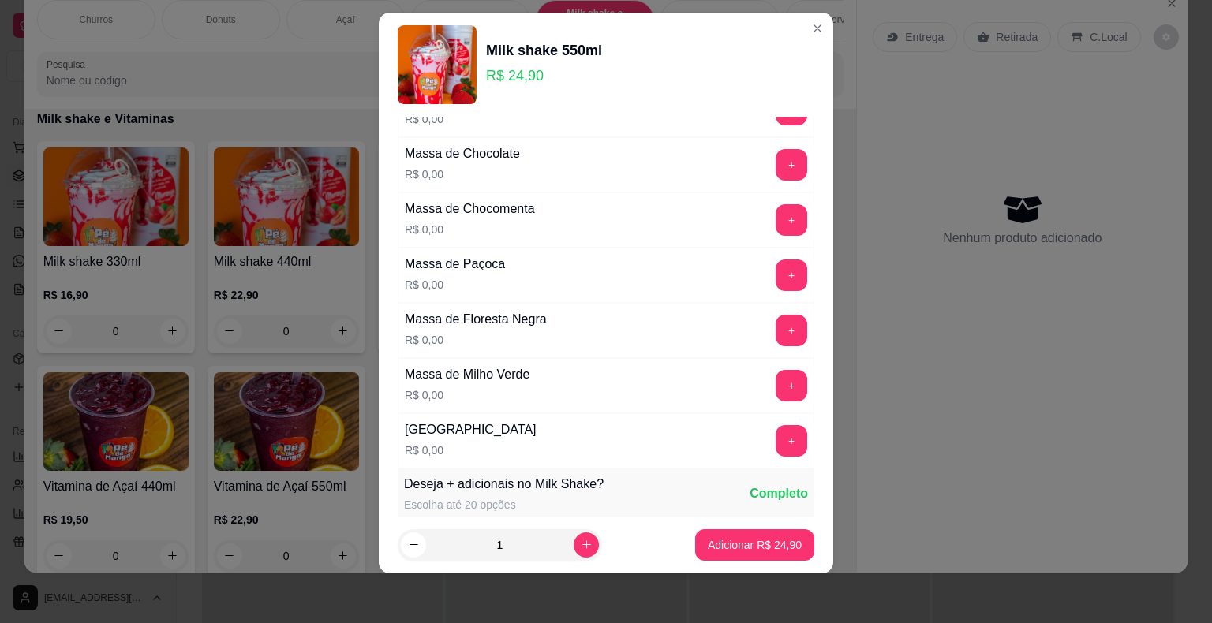
scroll to position [1608, 0]
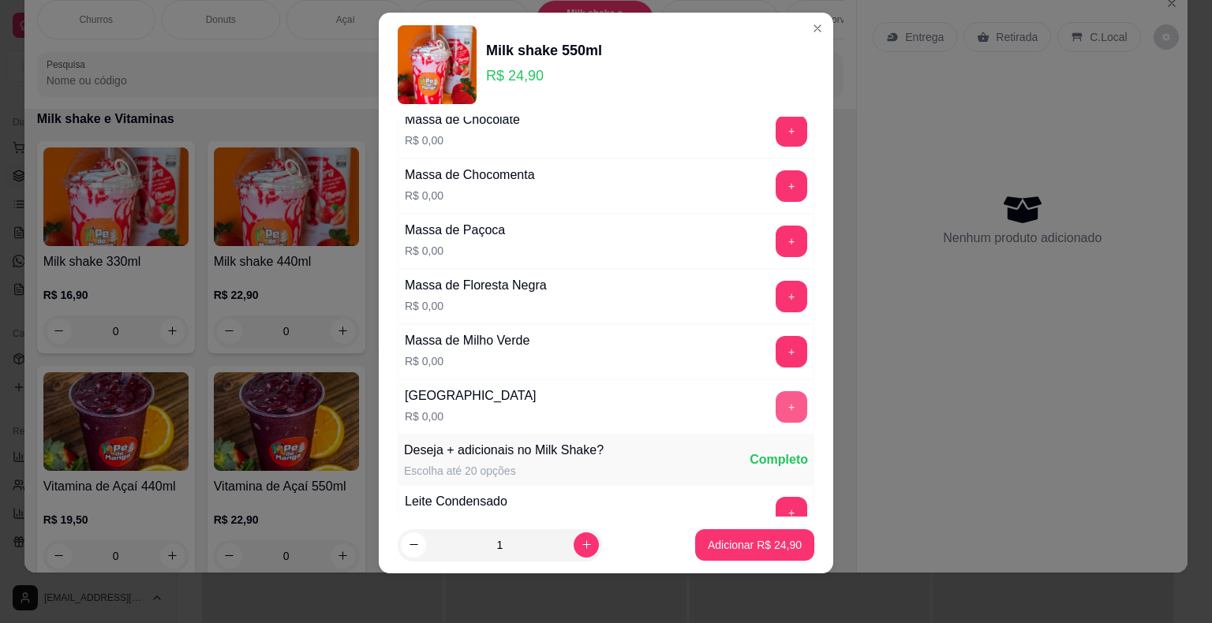
click at [775, 398] on button "+" at bounding box center [791, 407] width 32 height 32
click at [745, 548] on p "Adicionar R$ 24,90" at bounding box center [755, 544] width 92 height 15
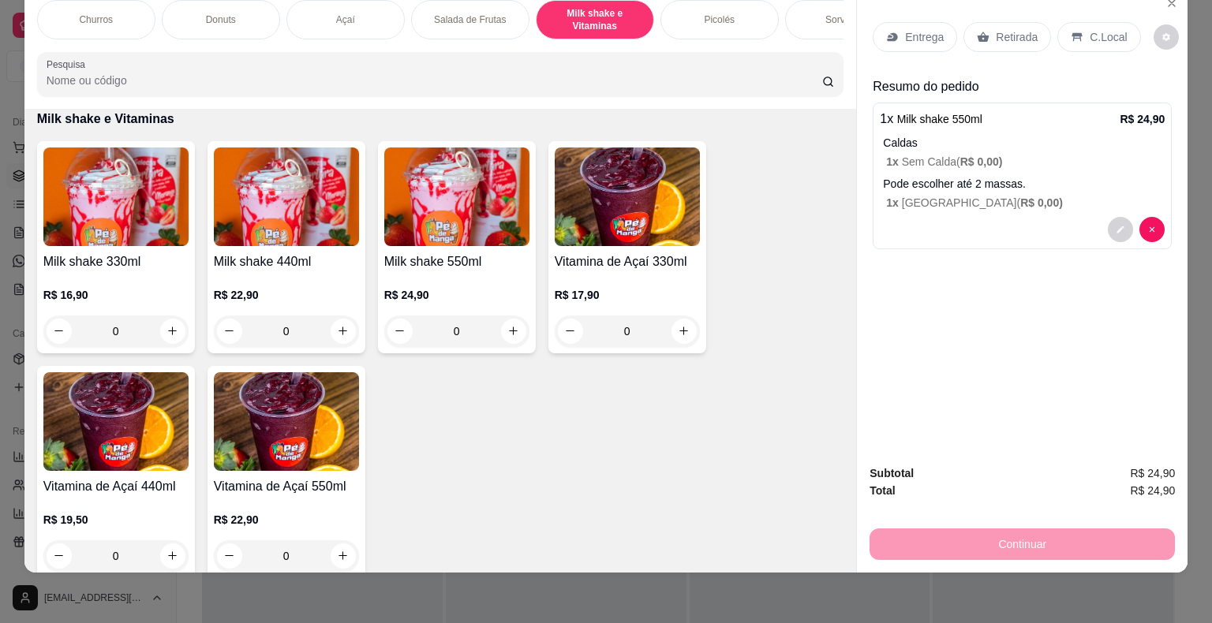
click at [458, 227] on img at bounding box center [456, 197] width 145 height 99
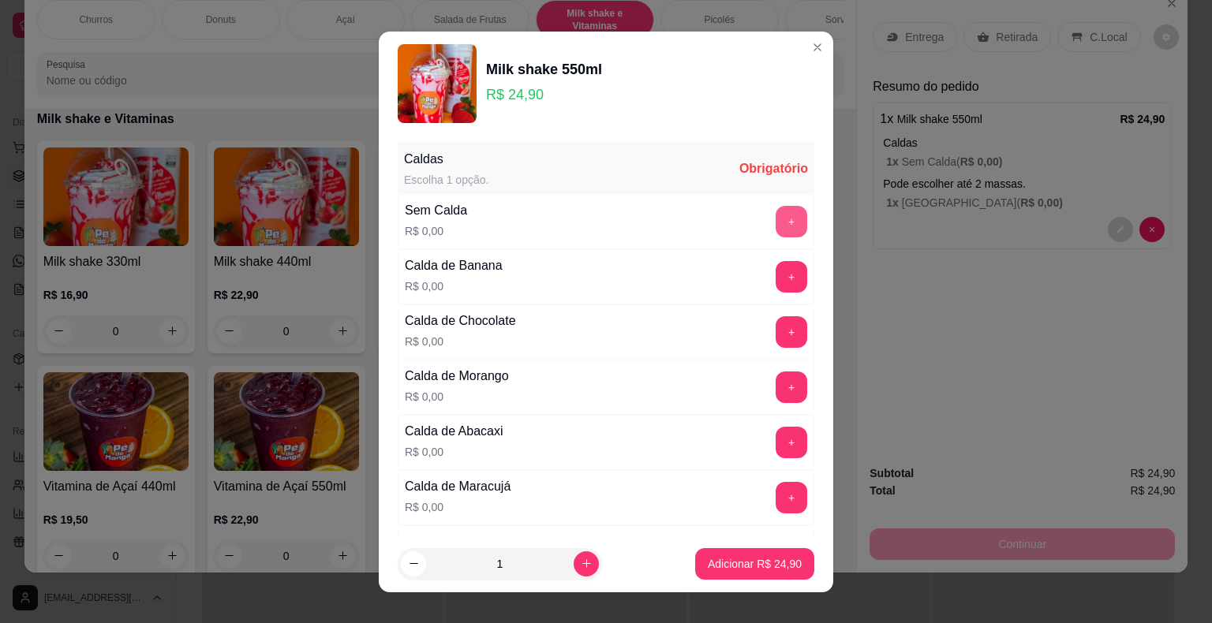
click at [775, 222] on button "+" at bounding box center [791, 222] width 32 height 32
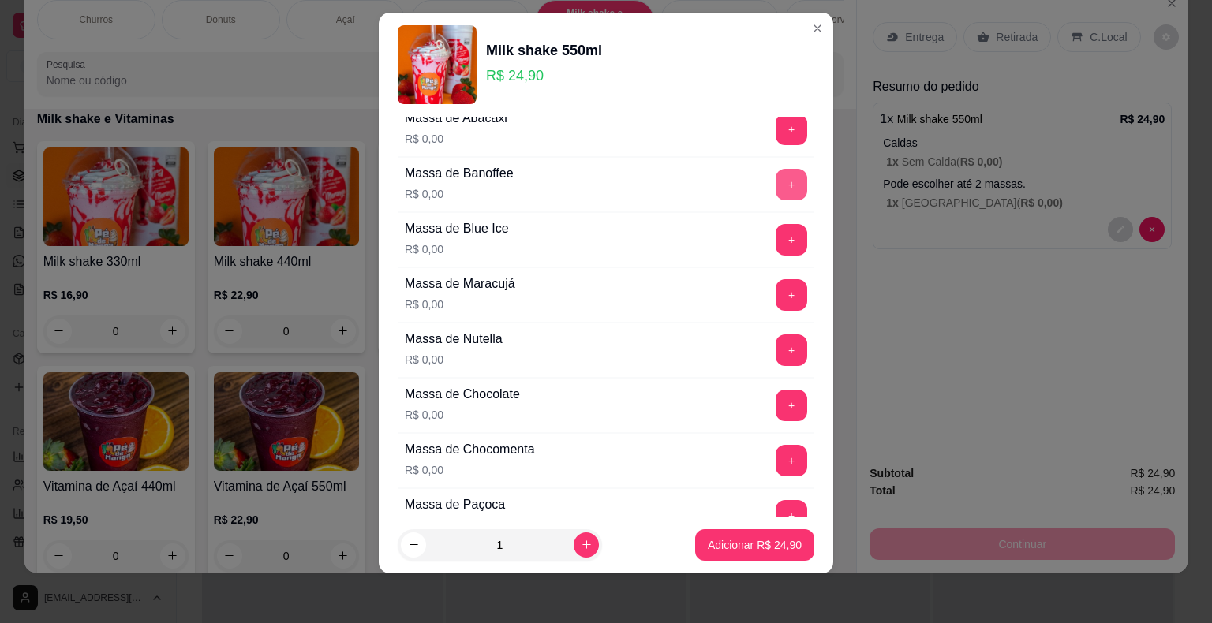
scroll to position [1371, 0]
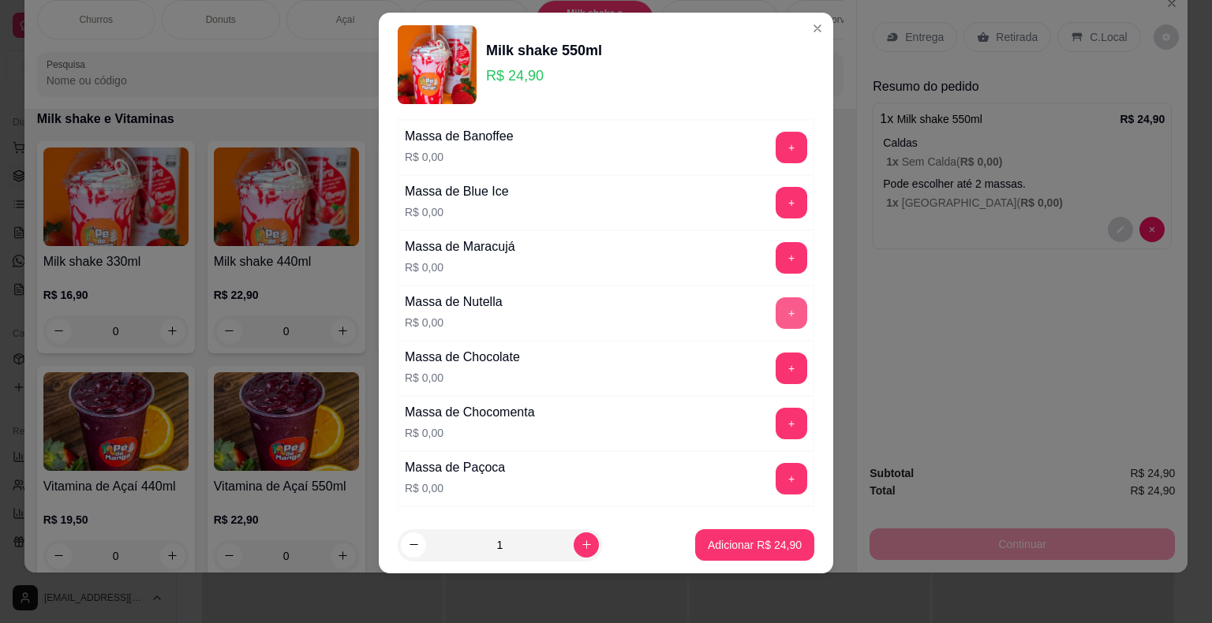
click at [775, 301] on button "+" at bounding box center [791, 313] width 32 height 32
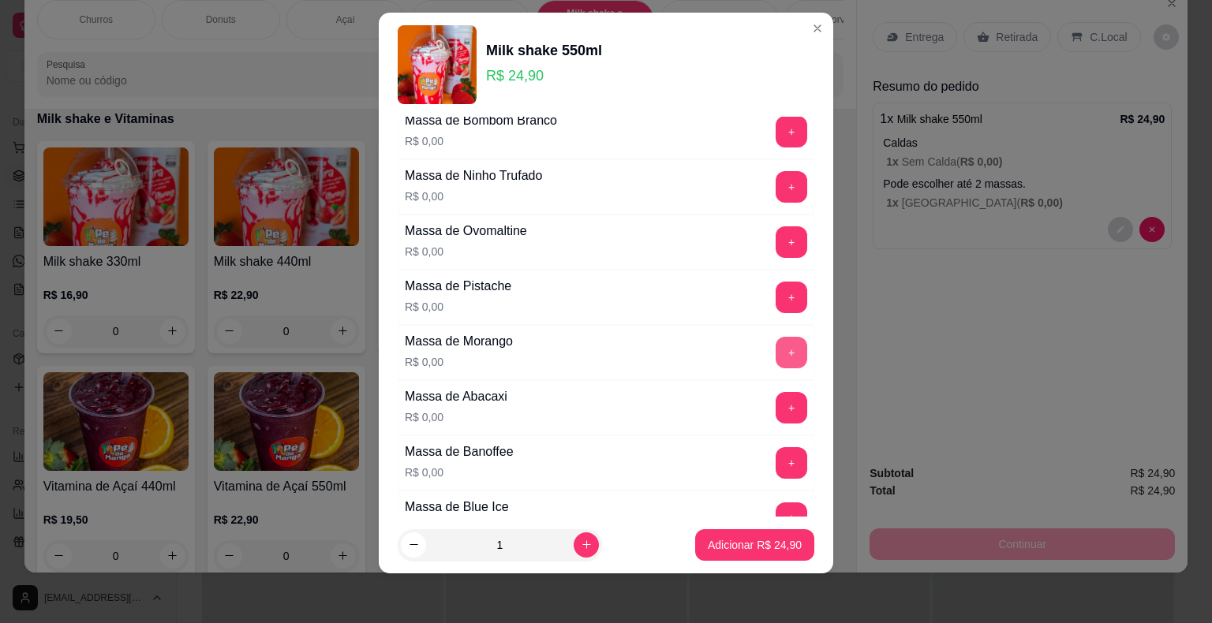
scroll to position [977, 0]
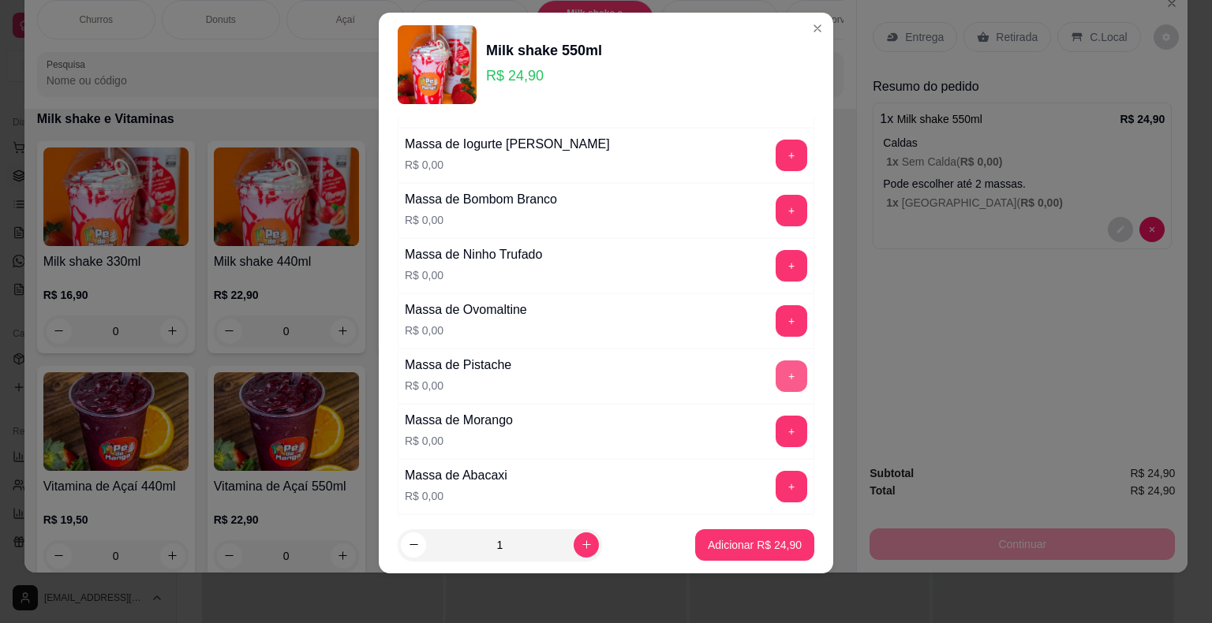
click at [775, 368] on button "+" at bounding box center [791, 376] width 32 height 32
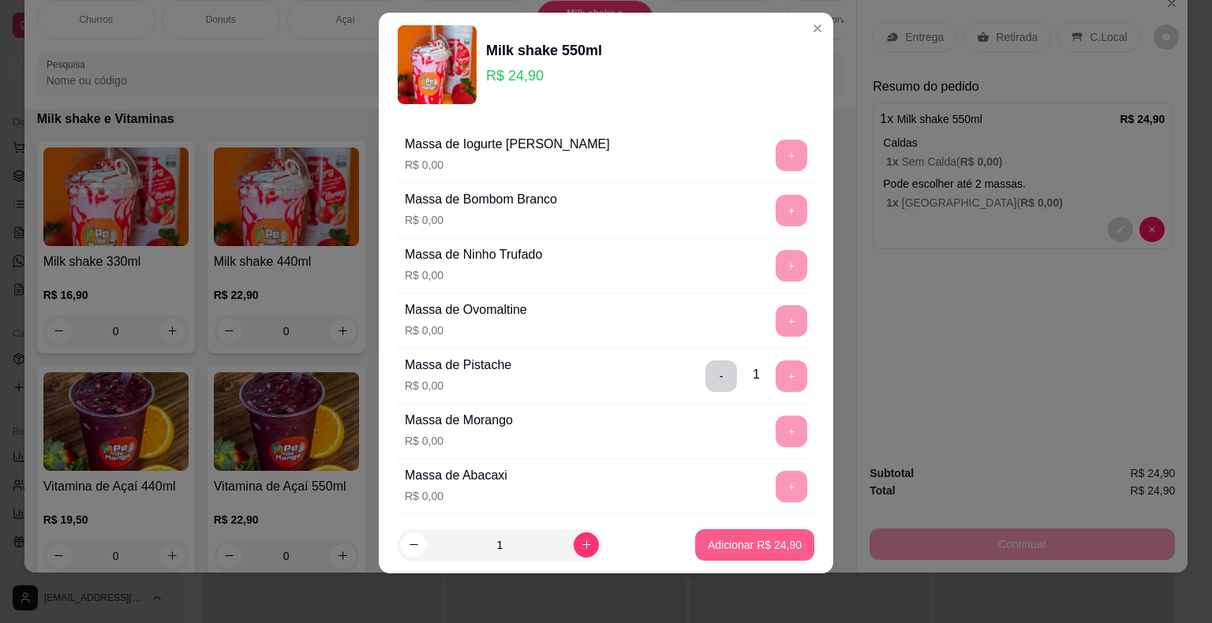
click at [731, 543] on p "Adicionar R$ 24,90" at bounding box center [755, 545] width 94 height 16
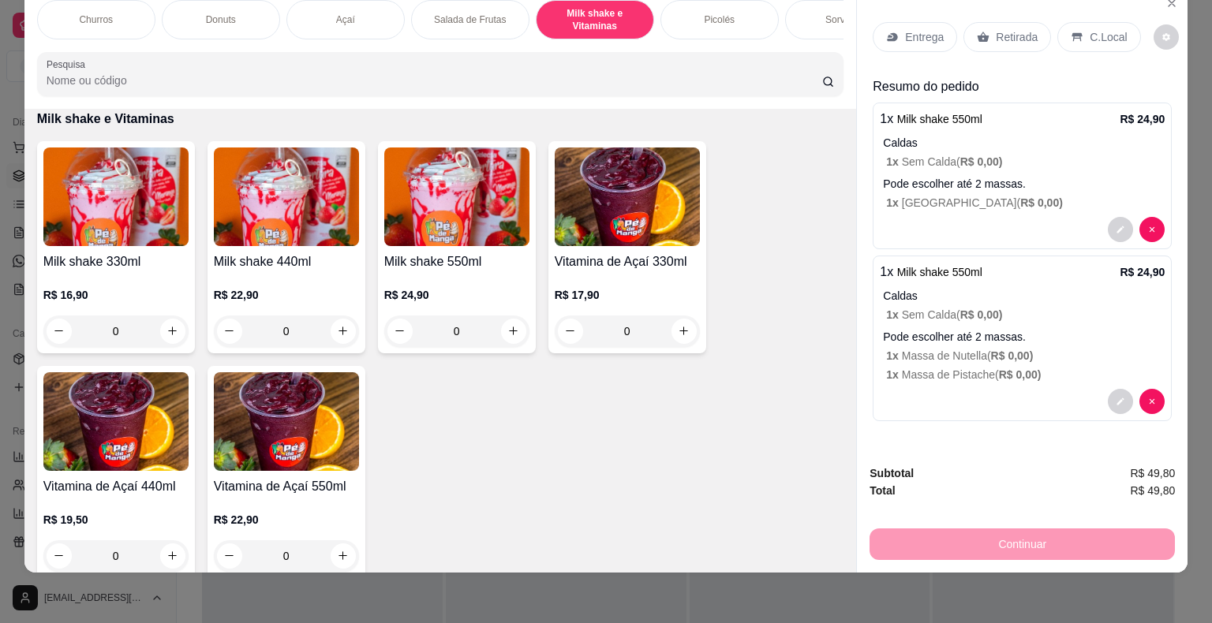
click at [469, 21] on div "Salada de Frutas" at bounding box center [470, 19] width 118 height 39
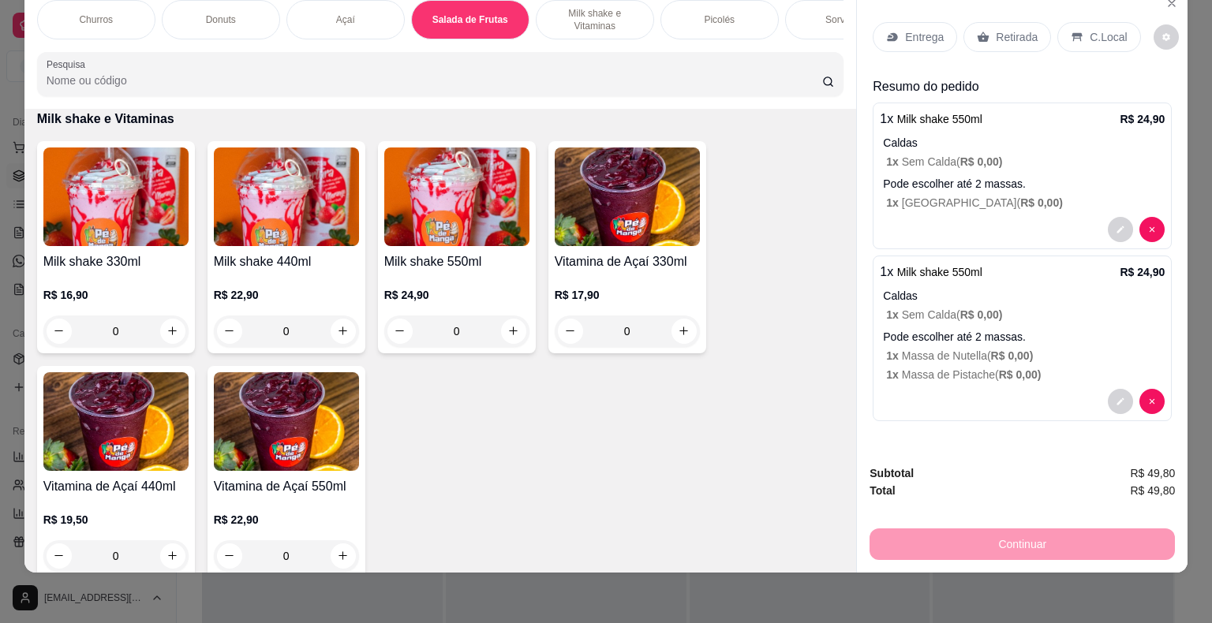
scroll to position [1083, 0]
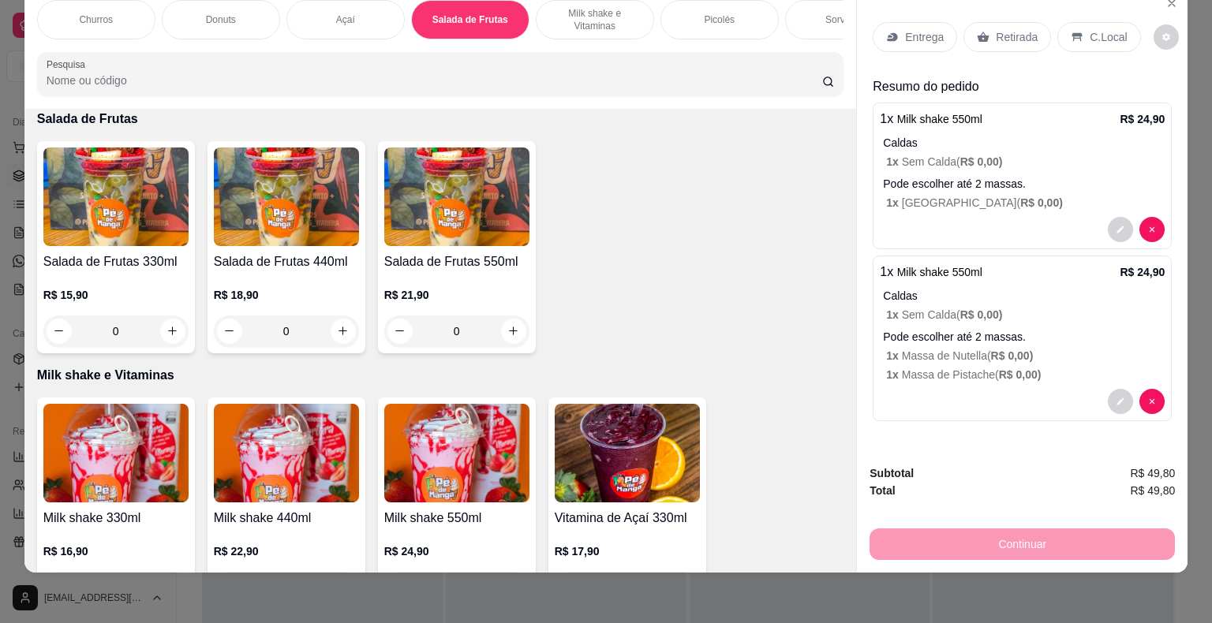
click at [424, 243] on img at bounding box center [456, 197] width 145 height 99
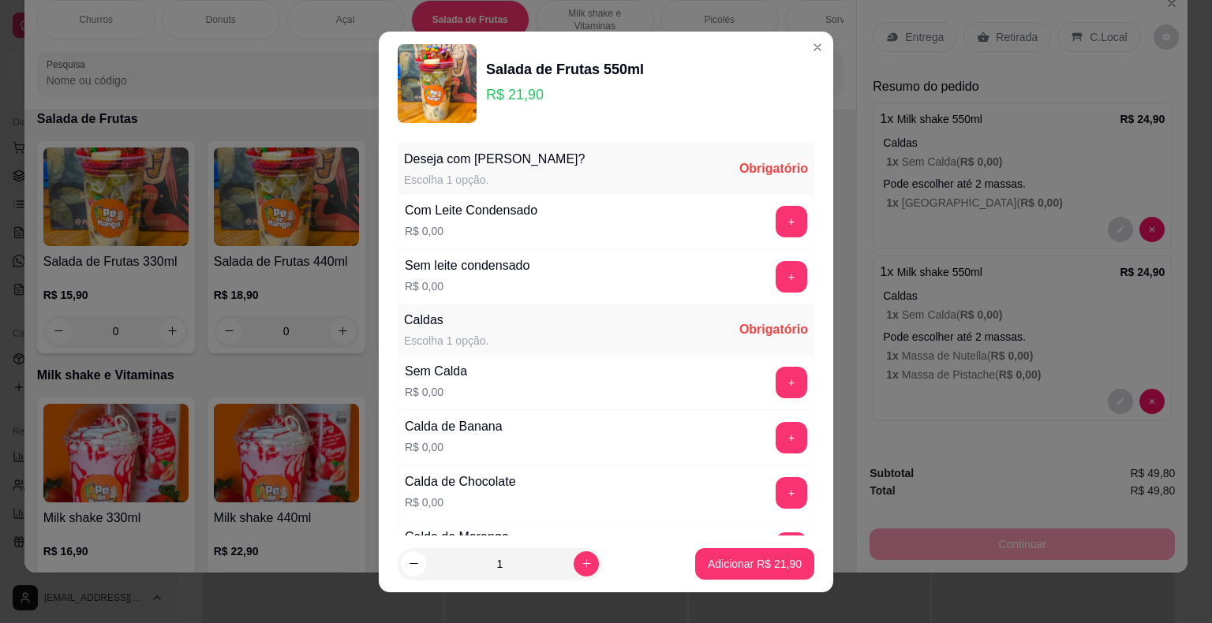
click at [775, 219] on button "+" at bounding box center [791, 222] width 32 height 32
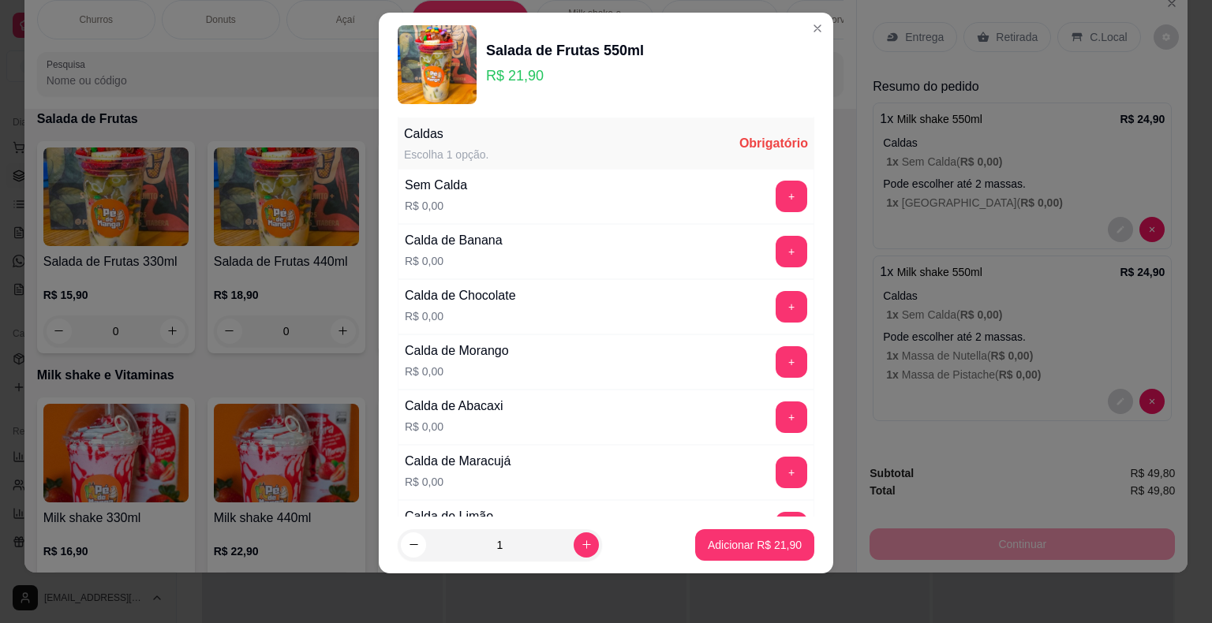
scroll to position [167, 0]
click at [776, 200] on button "+" at bounding box center [791, 196] width 31 height 31
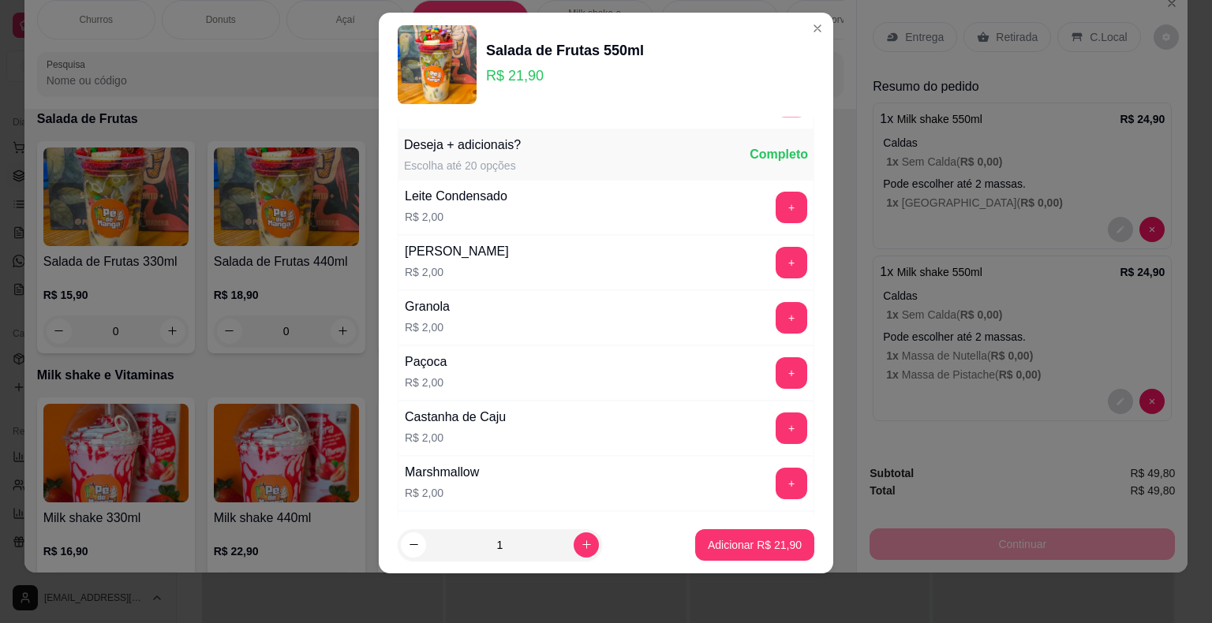
scroll to position [877, 0]
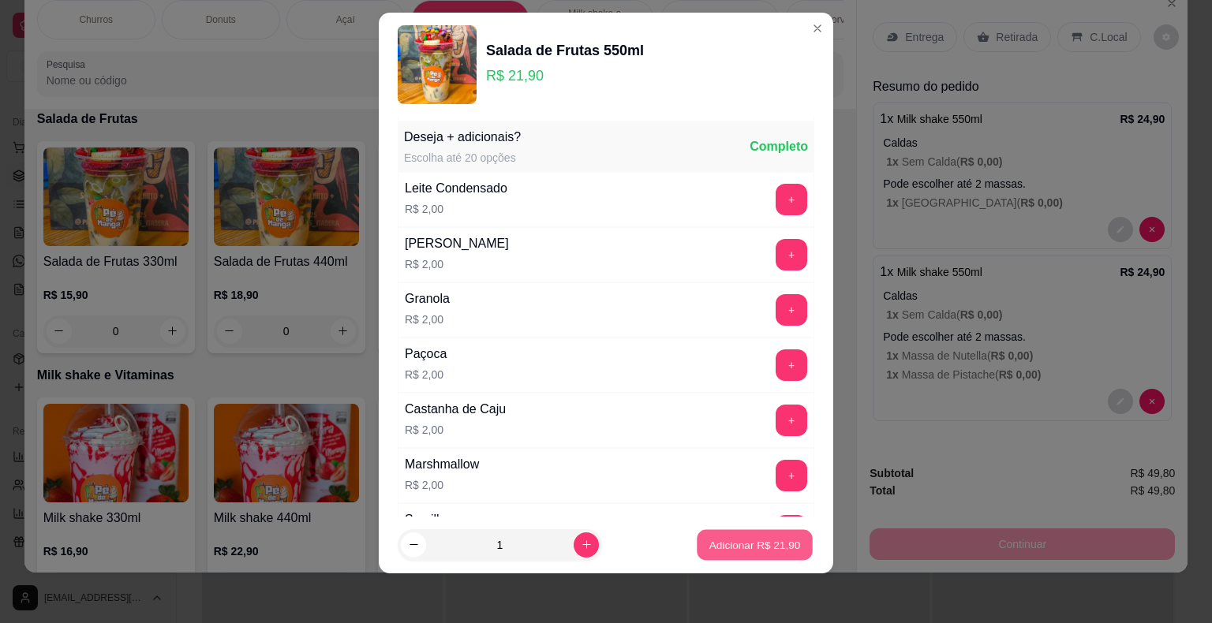
click at [719, 535] on button "Adicionar R$ 21,90" at bounding box center [755, 544] width 116 height 31
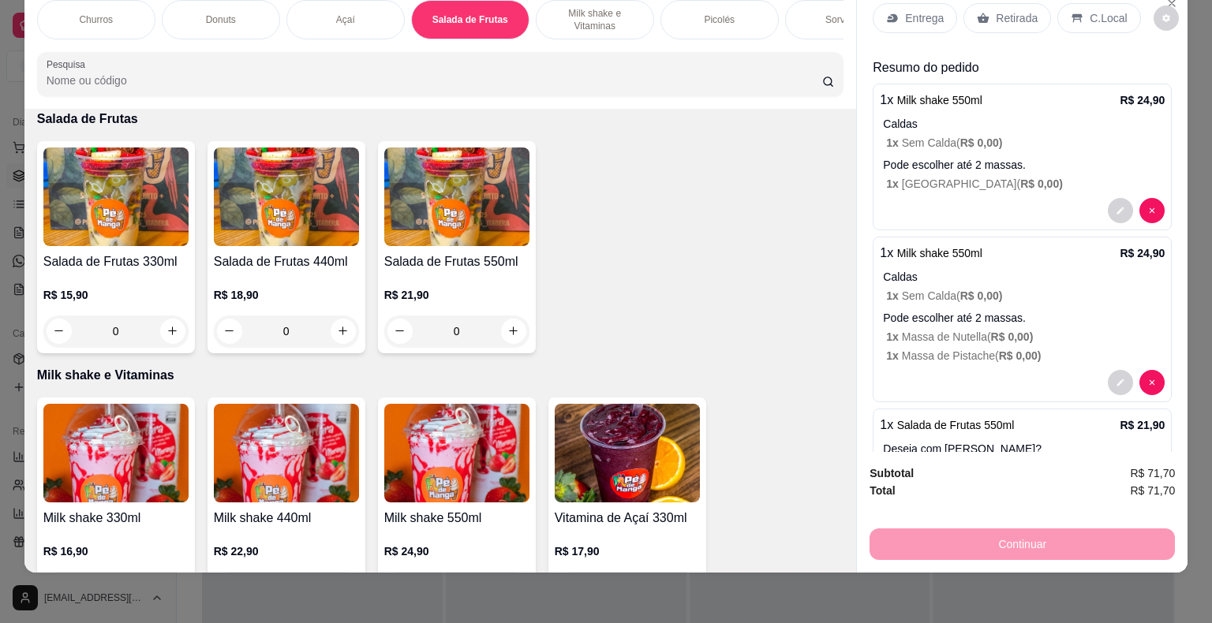
scroll to position [0, 0]
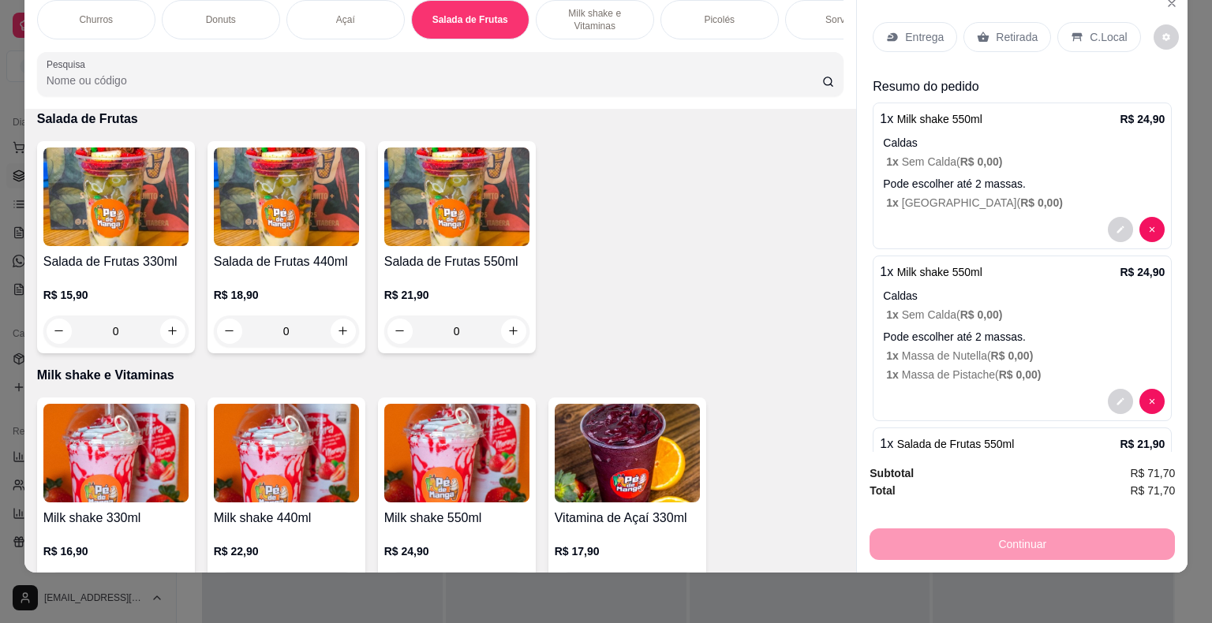
click at [1020, 196] on span "R$ 0,00 )" at bounding box center [1041, 202] width 43 height 13
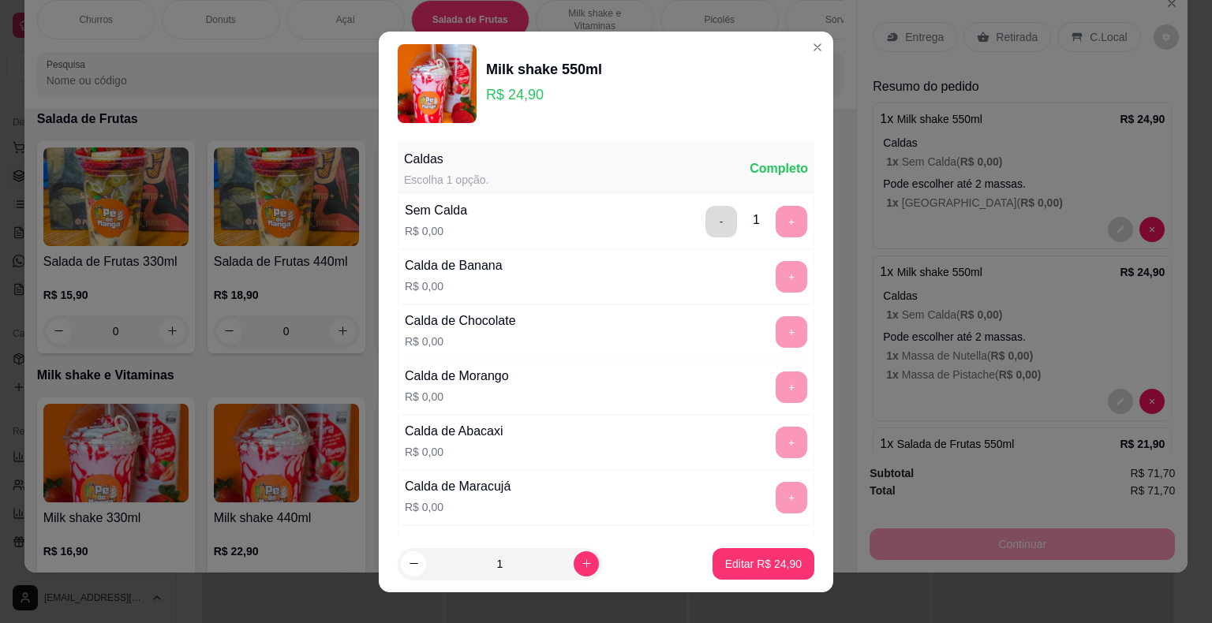
click at [705, 222] on button "-" at bounding box center [721, 222] width 32 height 32
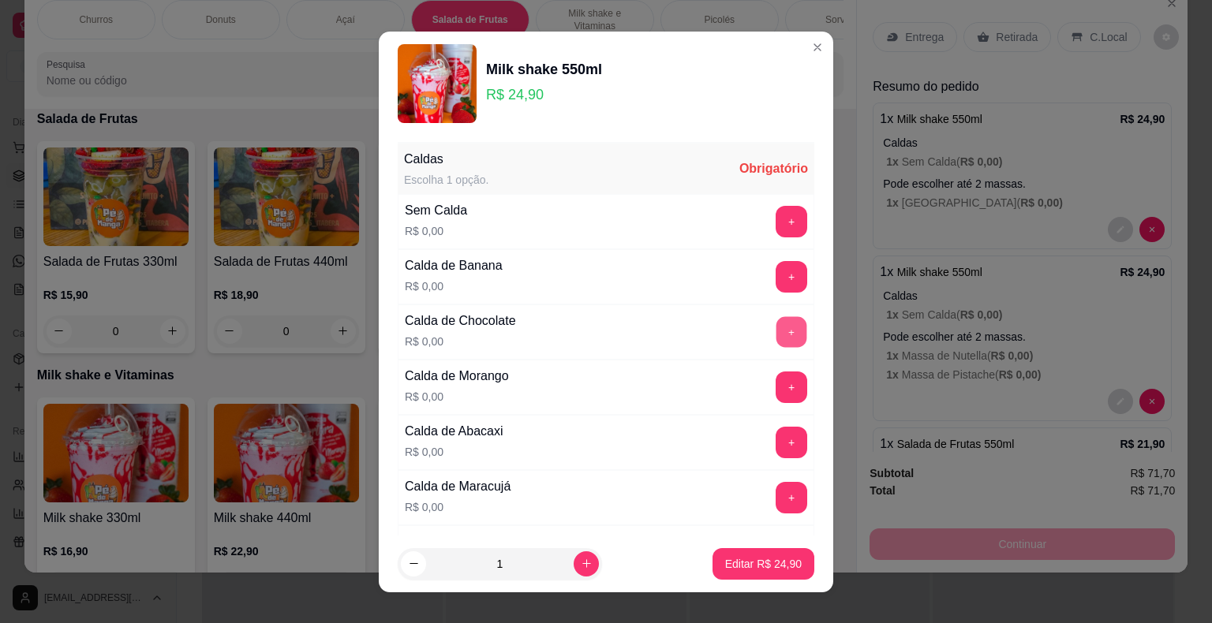
click at [776, 333] on button "+" at bounding box center [791, 331] width 31 height 31
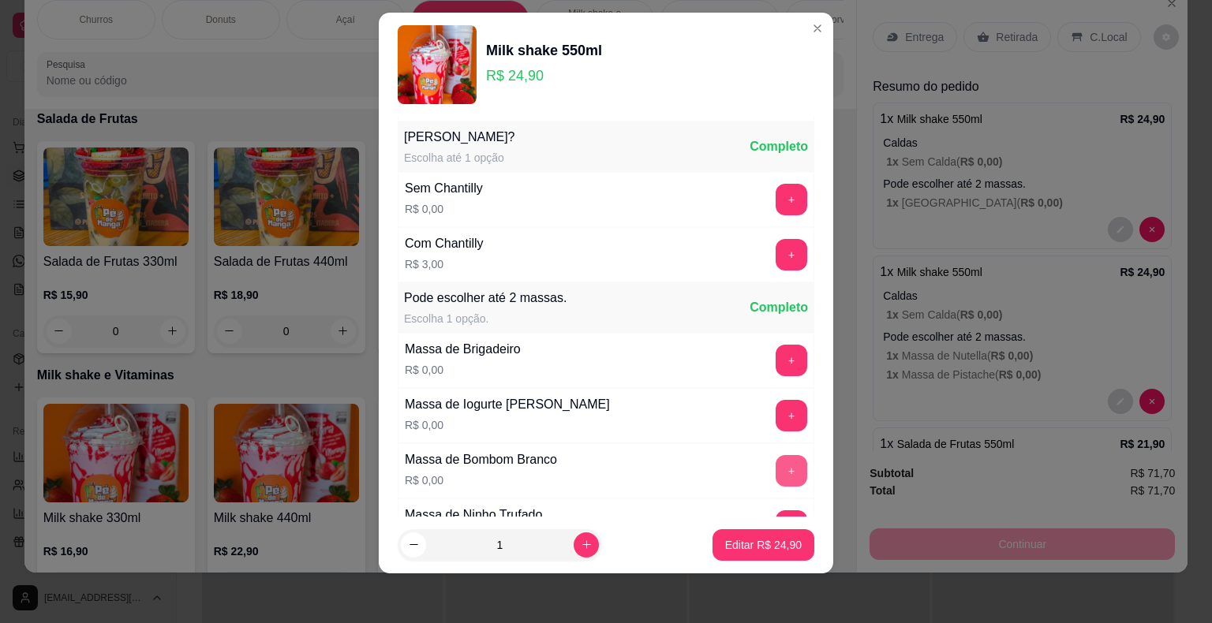
scroll to position [716, 0]
click at [753, 539] on p "Editar R$ 24,90" at bounding box center [763, 544] width 74 height 15
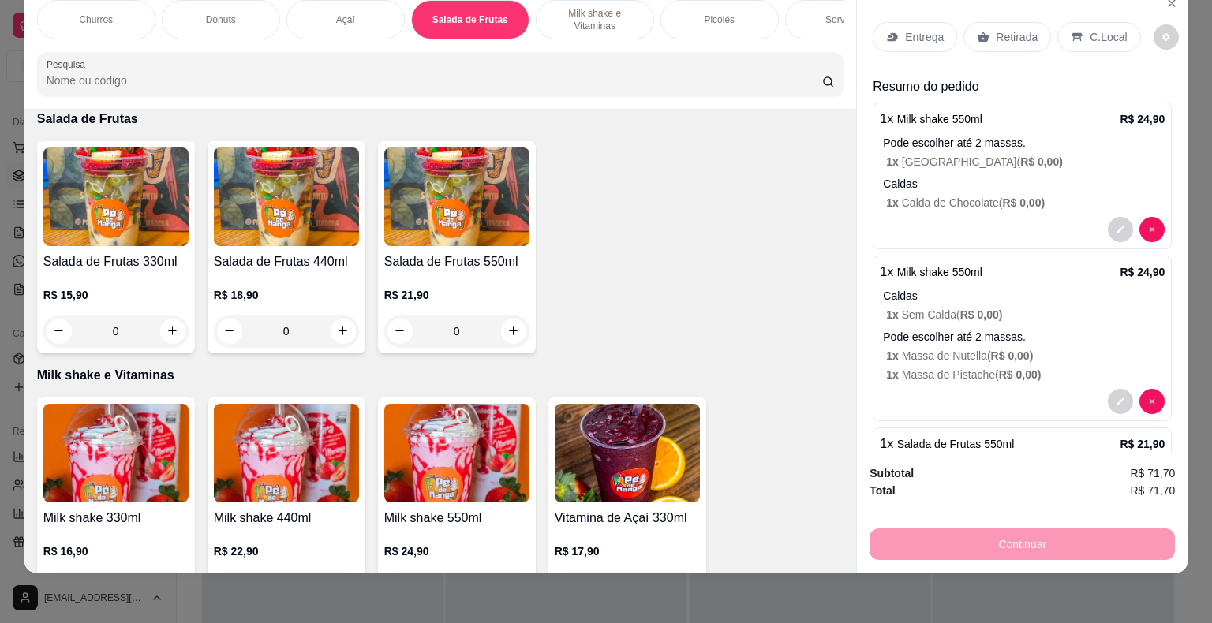
click at [917, 29] on p "Entrega" at bounding box center [924, 37] width 39 height 16
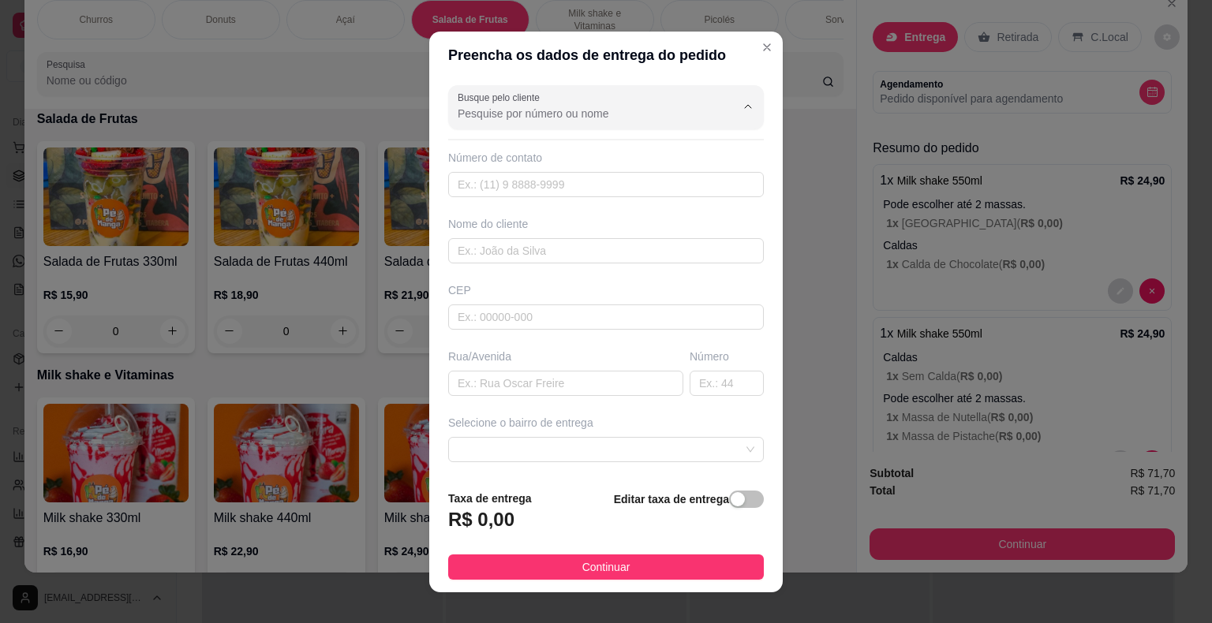
click at [614, 109] on input "Busque pelo cliente" at bounding box center [584, 114] width 252 height 16
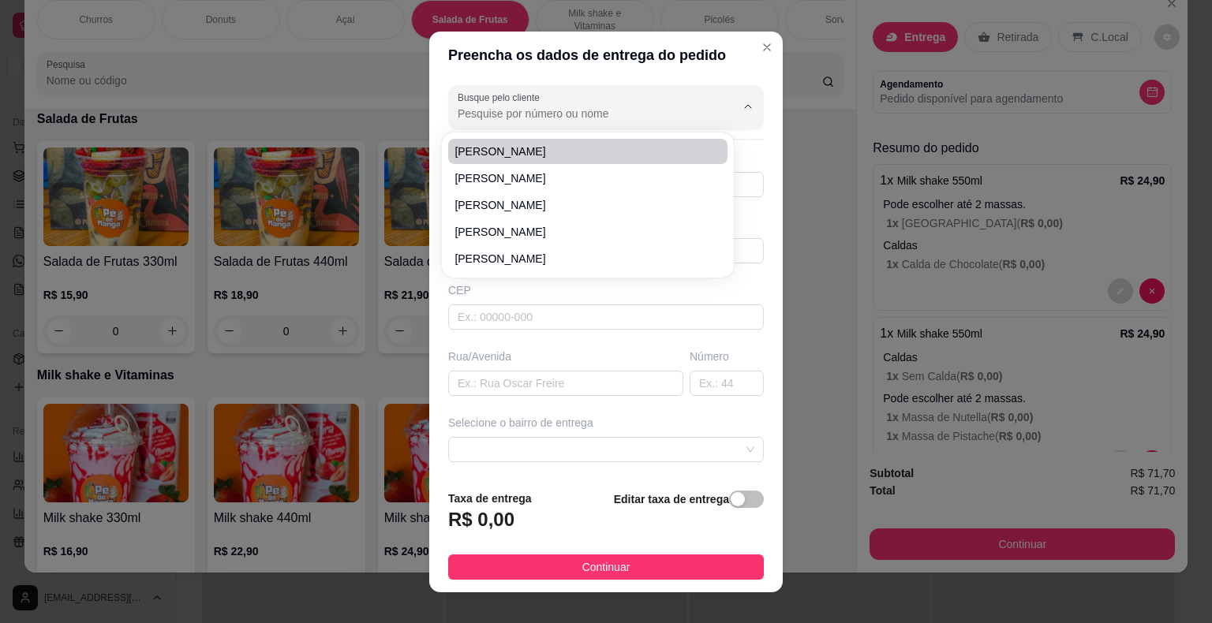
paste input "15 99635-2708"
type input "15 99635-2708"
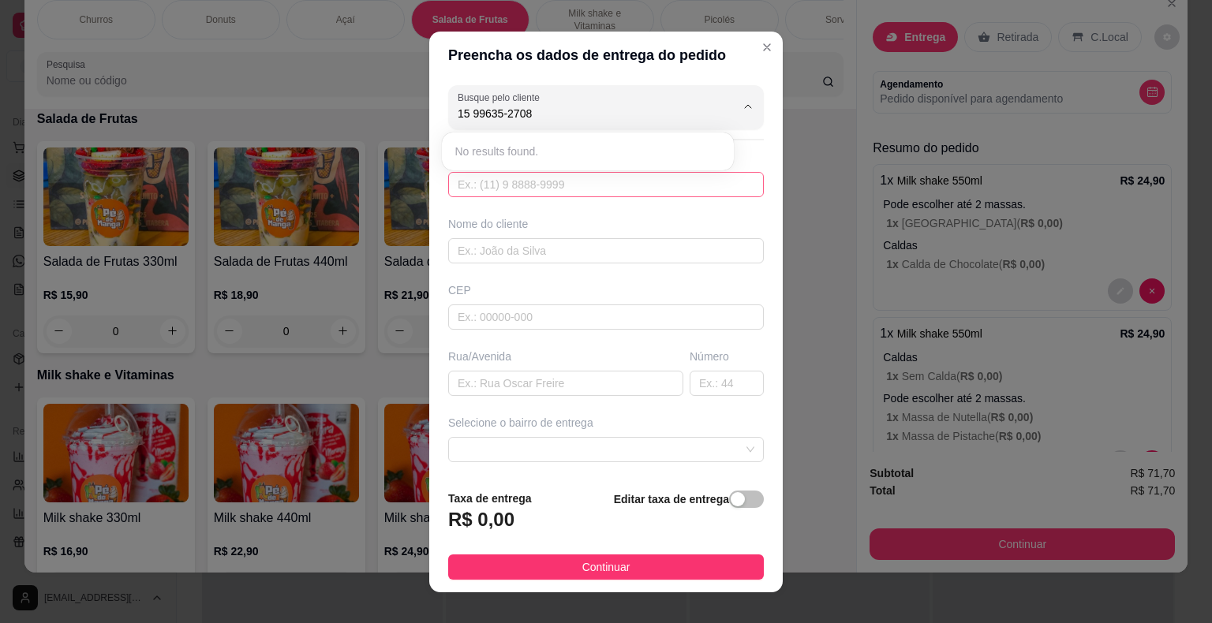
click at [596, 185] on input "text" at bounding box center [606, 184] width 316 height 25
paste input "[PHONE_NUMBER]"
type input "[PHONE_NUMBER]"
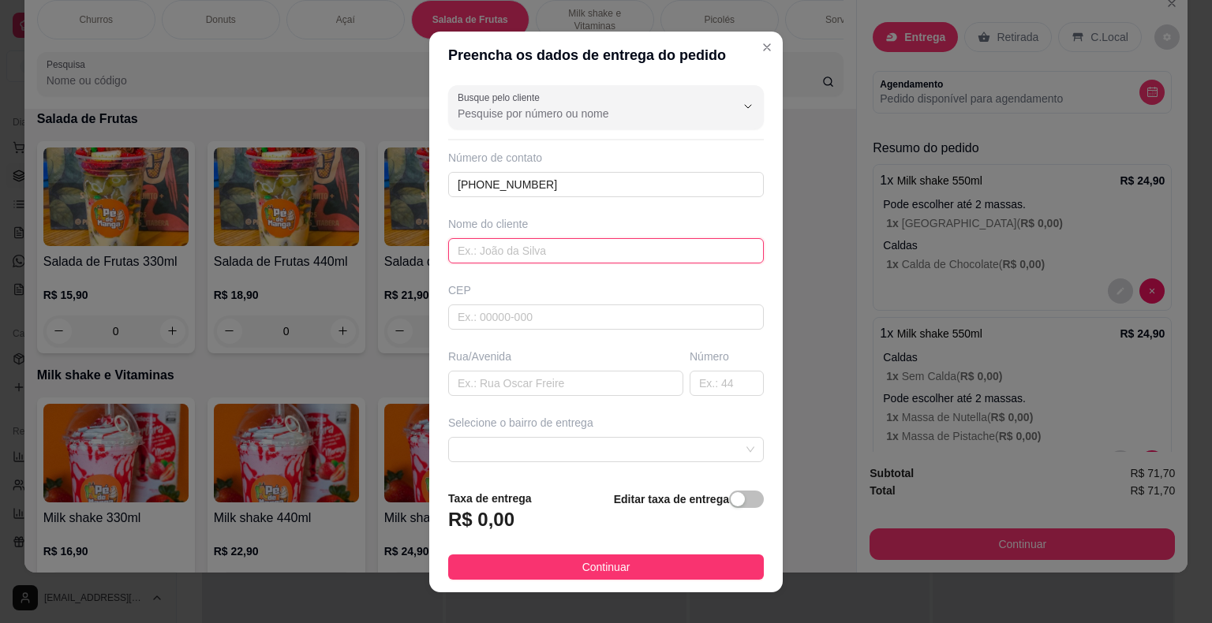
click at [584, 260] on input "text" at bounding box center [606, 250] width 316 height 25
type input "[PERSON_NAME]"
drag, startPoint x: 576, startPoint y: 313, endPoint x: 574, endPoint y: 301, distance: 11.9
click at [574, 308] on input "text" at bounding box center [606, 316] width 316 height 25
type input "18440000"
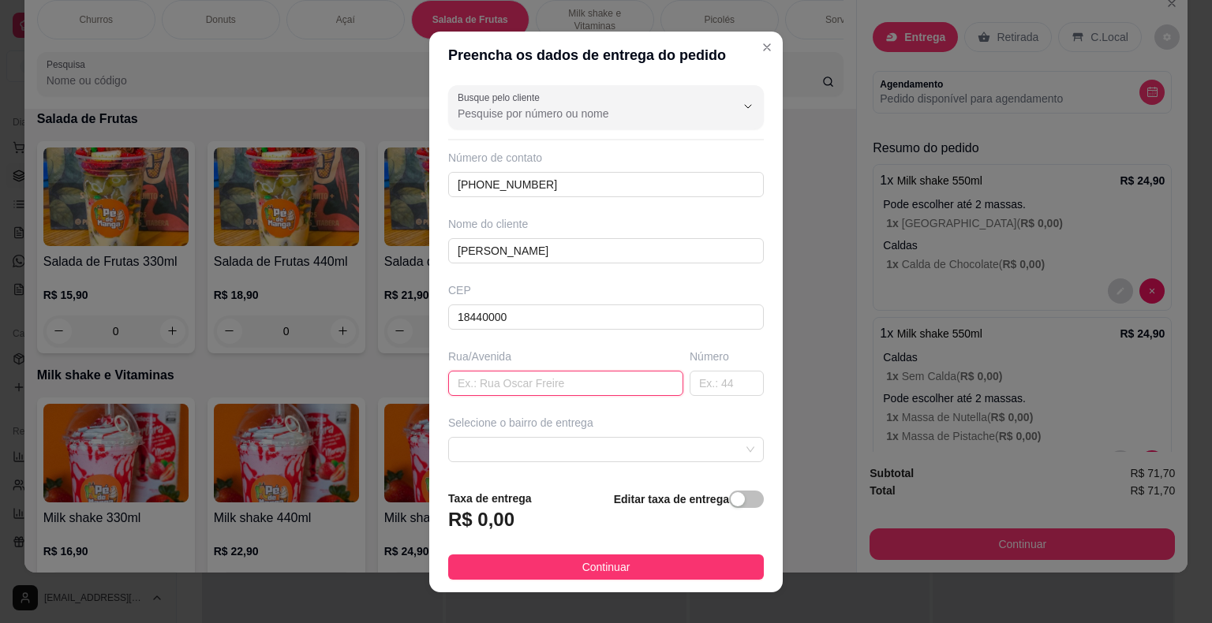
click at [560, 387] on input "text" at bounding box center [565, 383] width 235 height 25
type input "[GEOGRAPHIC_DATA][PERSON_NAME]"
click at [689, 382] on input "text" at bounding box center [726, 383] width 74 height 25
click at [632, 449] on span at bounding box center [606, 450] width 297 height 24
type input "1424"
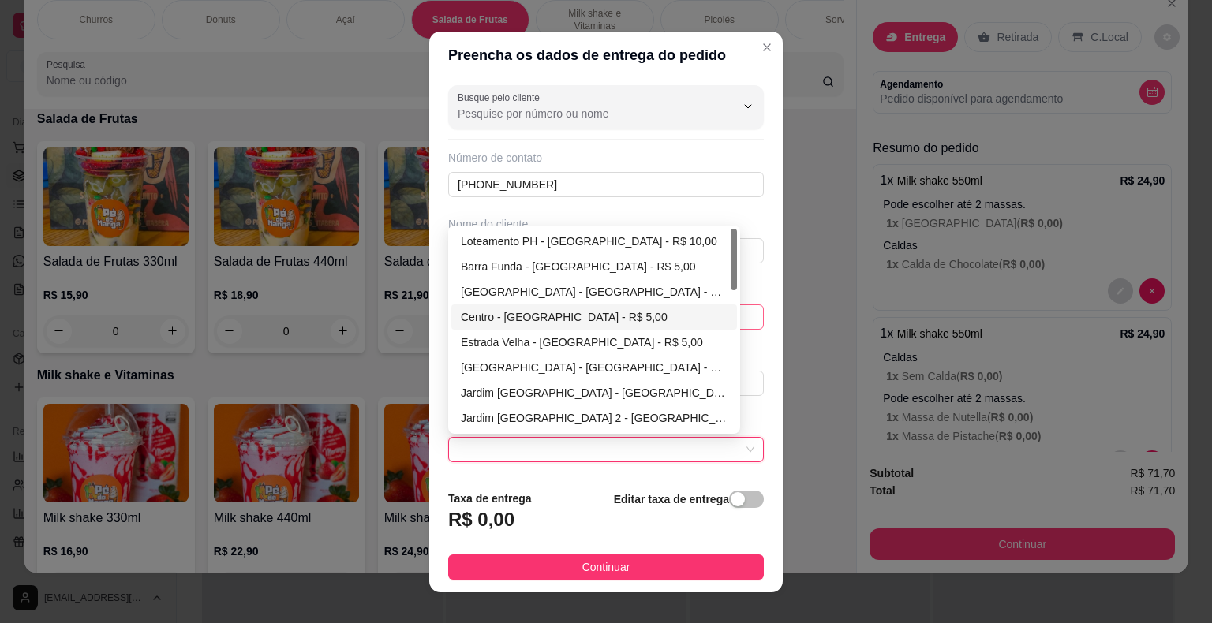
click at [592, 315] on div "Centro - [GEOGRAPHIC_DATA] - R$ 5,00" at bounding box center [594, 316] width 267 height 17
type input "Itaberá"
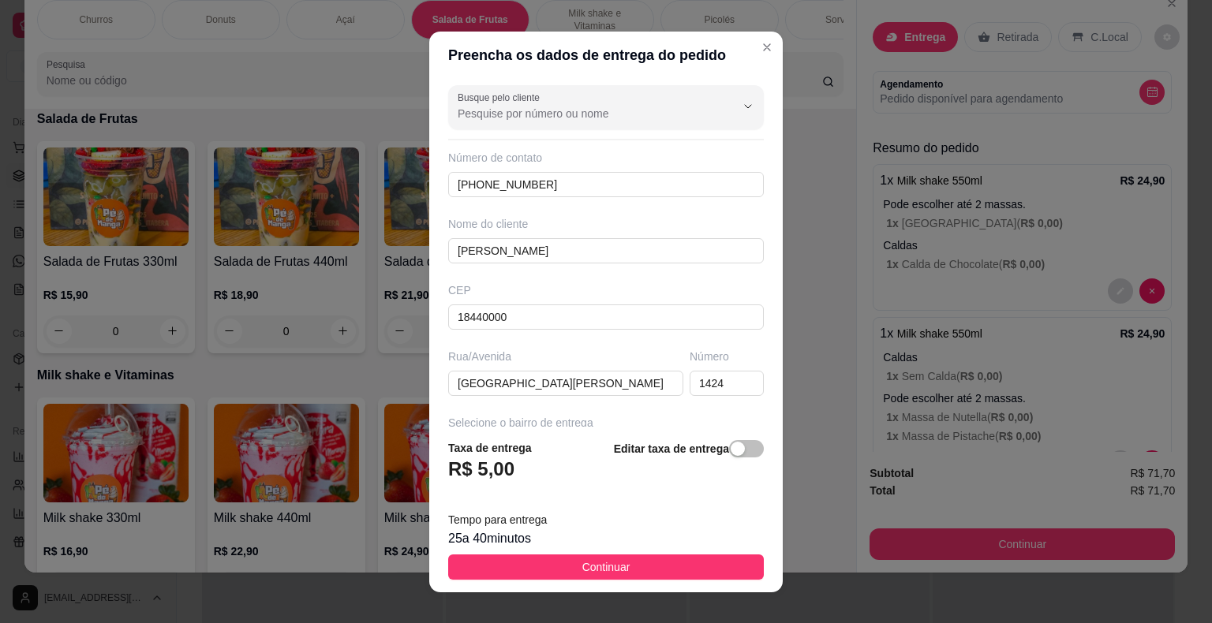
click at [550, 569] on button "Continuar" at bounding box center [606, 567] width 316 height 25
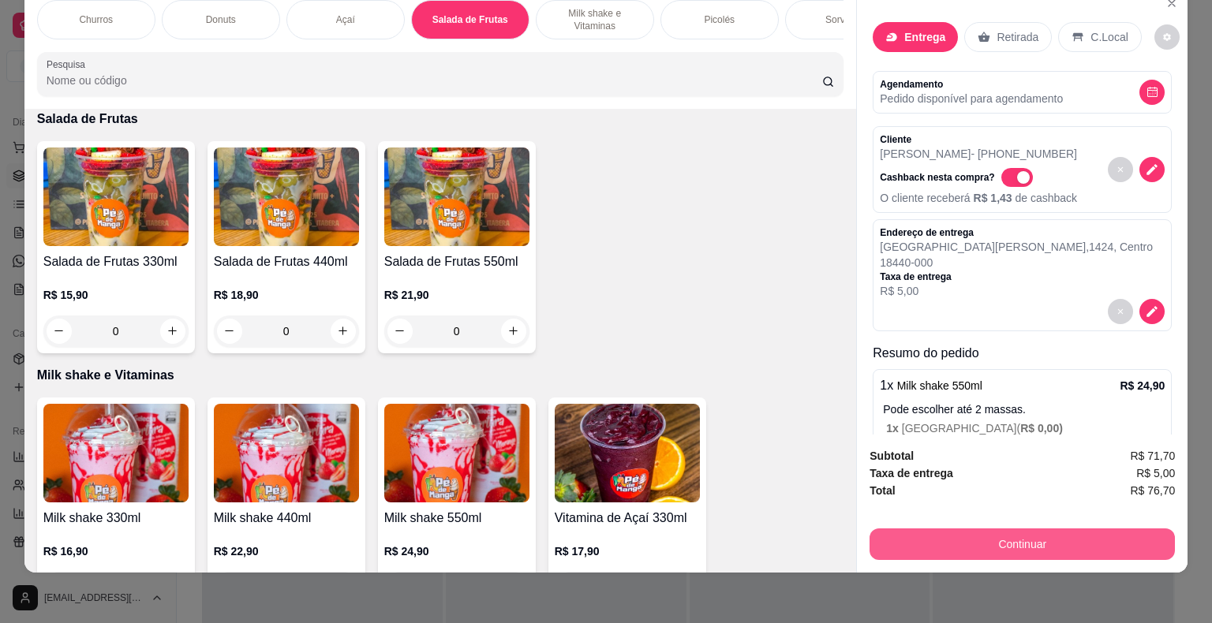
click at [1010, 541] on button "Continuar" at bounding box center [1021, 545] width 305 height 32
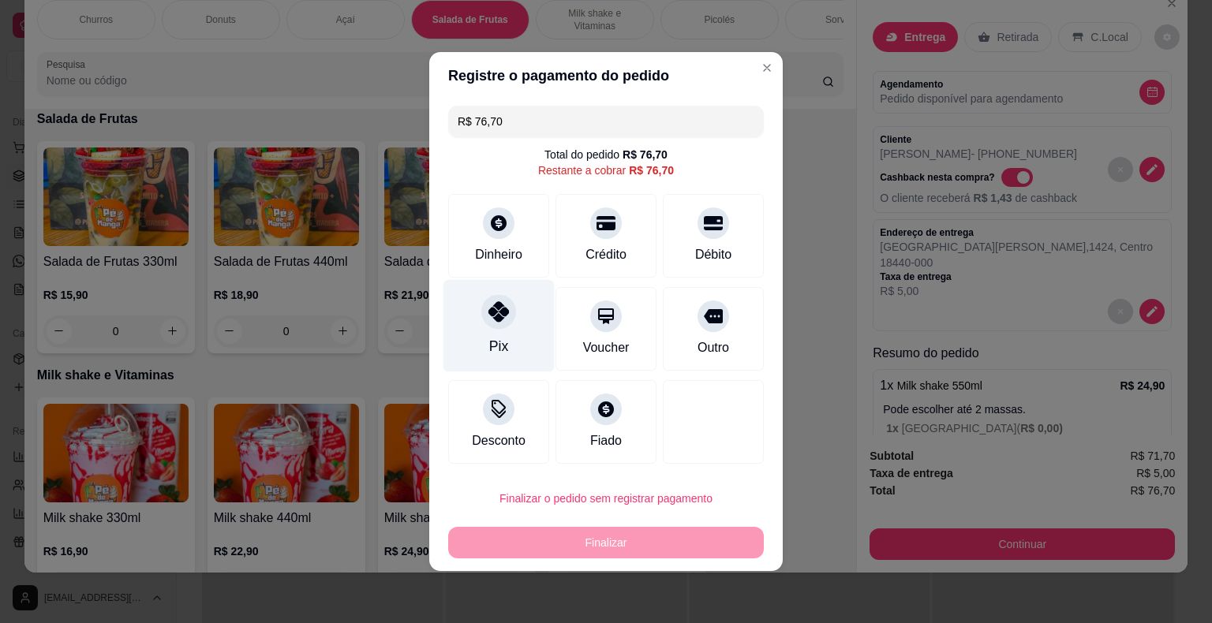
click at [502, 339] on div "Pix" at bounding box center [498, 346] width 19 height 21
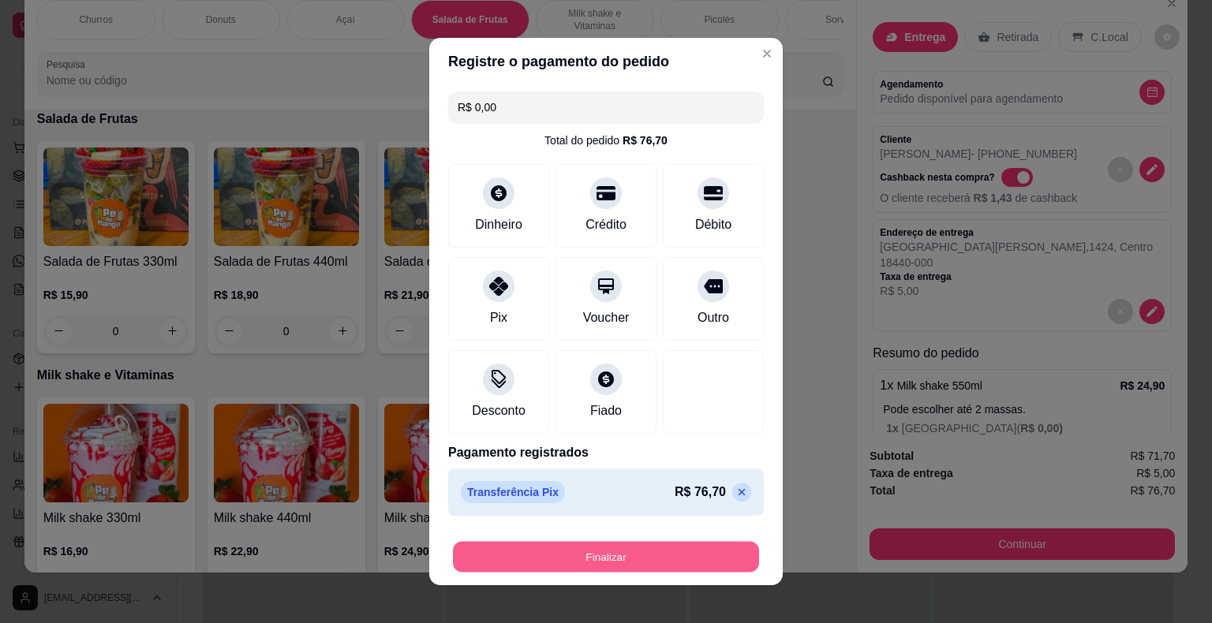
click at [590, 560] on button "Finalizar" at bounding box center [606, 557] width 306 height 31
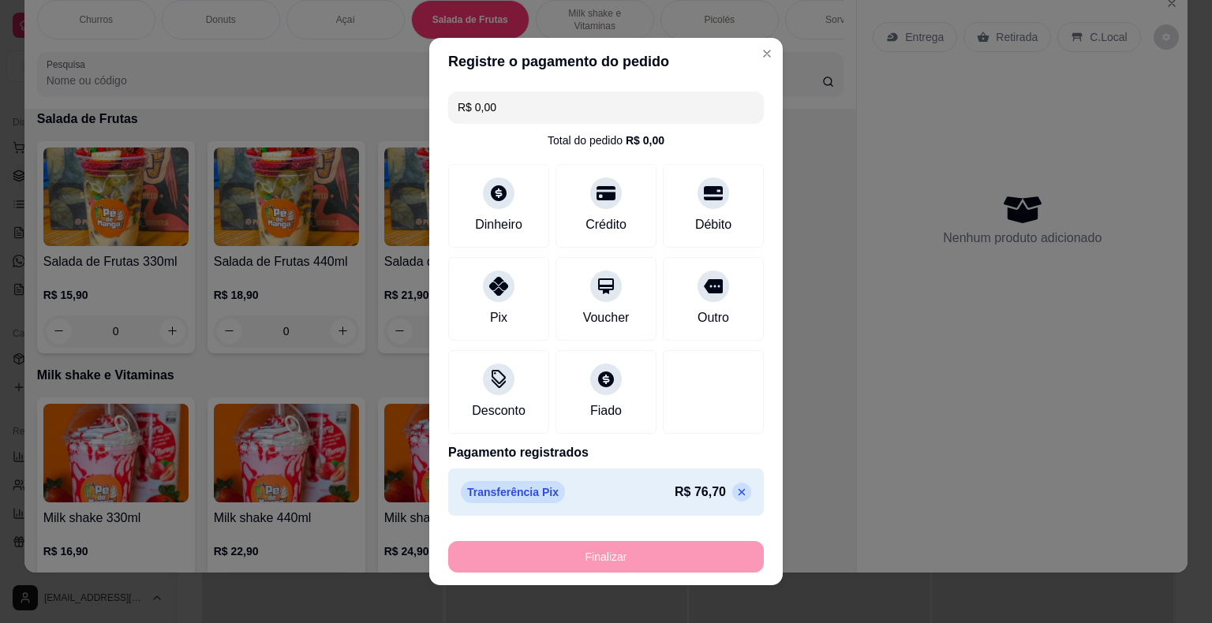
type input "-R$ 76,70"
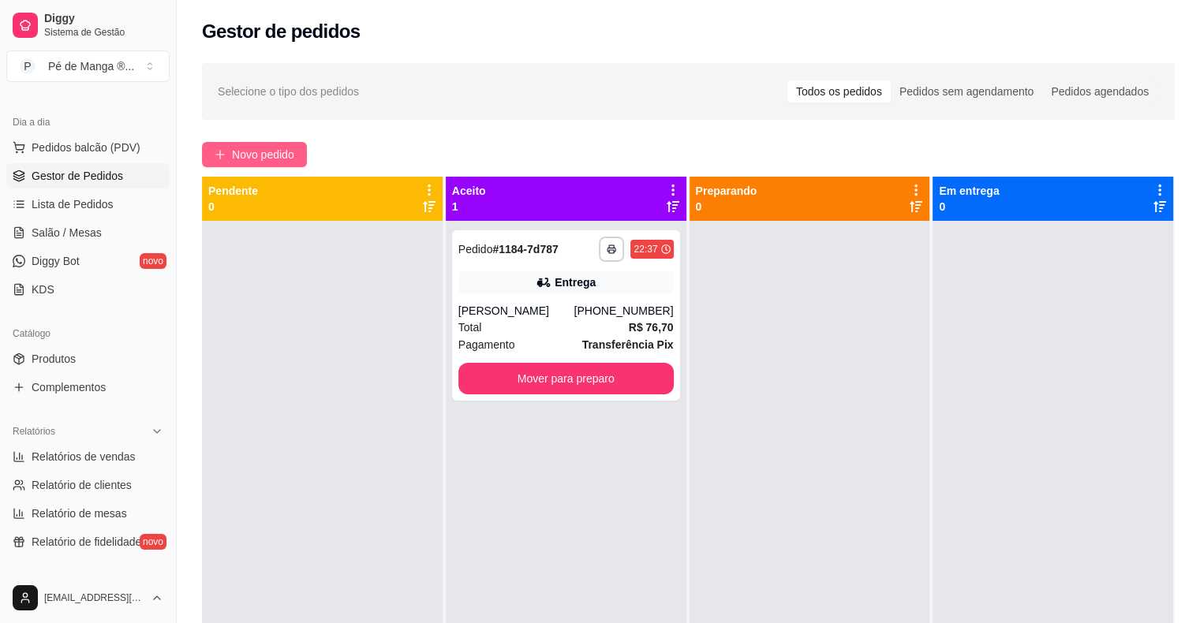
click at [270, 156] on span "Novo pedido" at bounding box center [263, 154] width 62 height 17
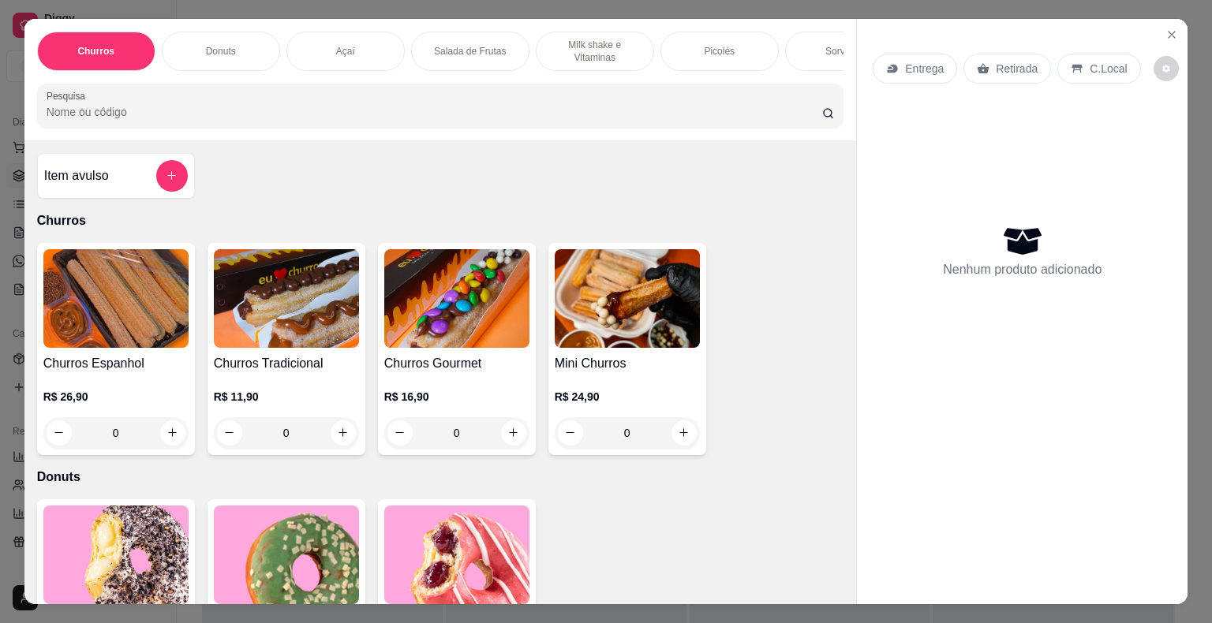
click at [350, 47] on div "Açaí" at bounding box center [345, 51] width 118 height 39
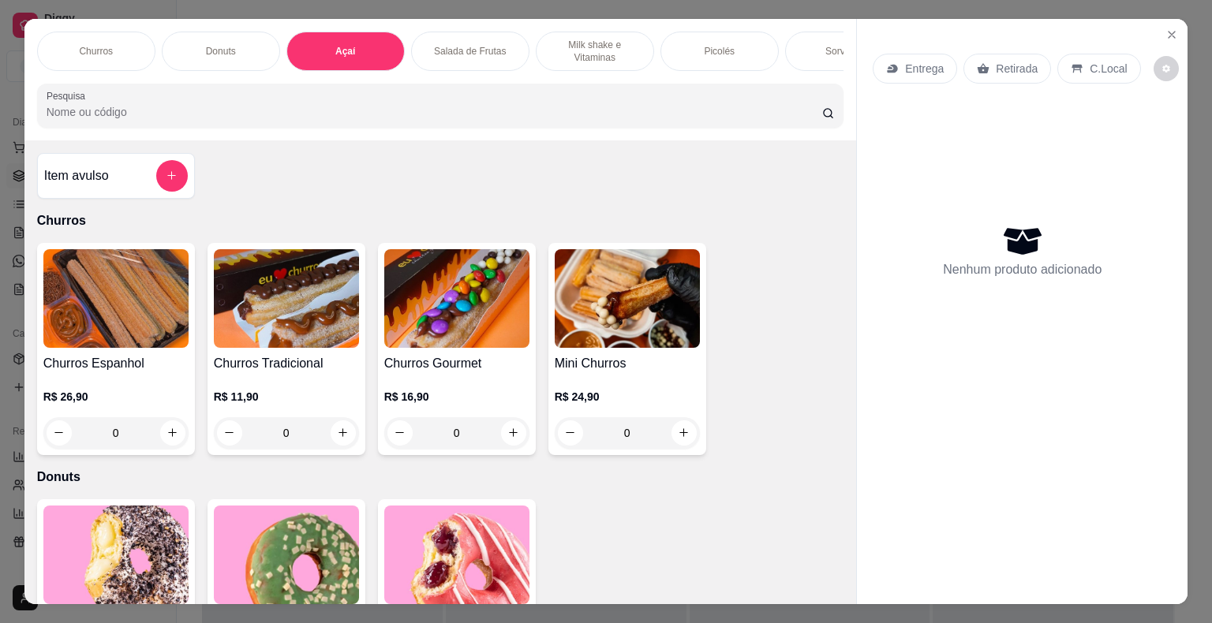
scroll to position [38, 0]
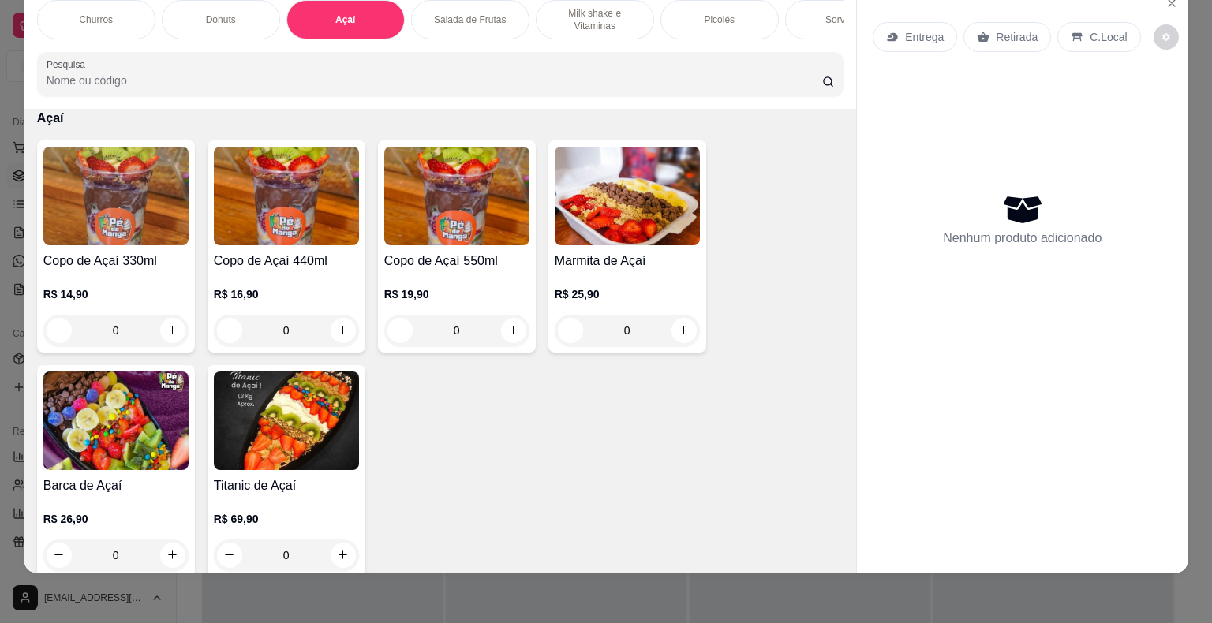
click at [407, 256] on h4 "Copo de Açaí 550ml" at bounding box center [456, 261] width 145 height 19
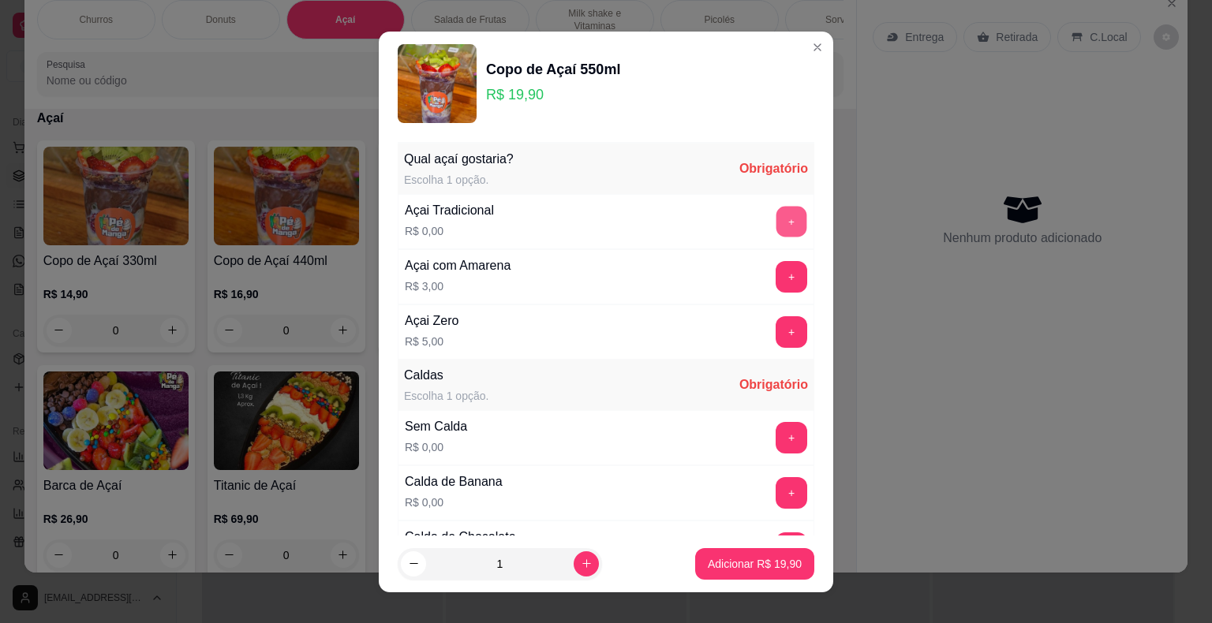
click at [776, 224] on button "+" at bounding box center [791, 221] width 31 height 31
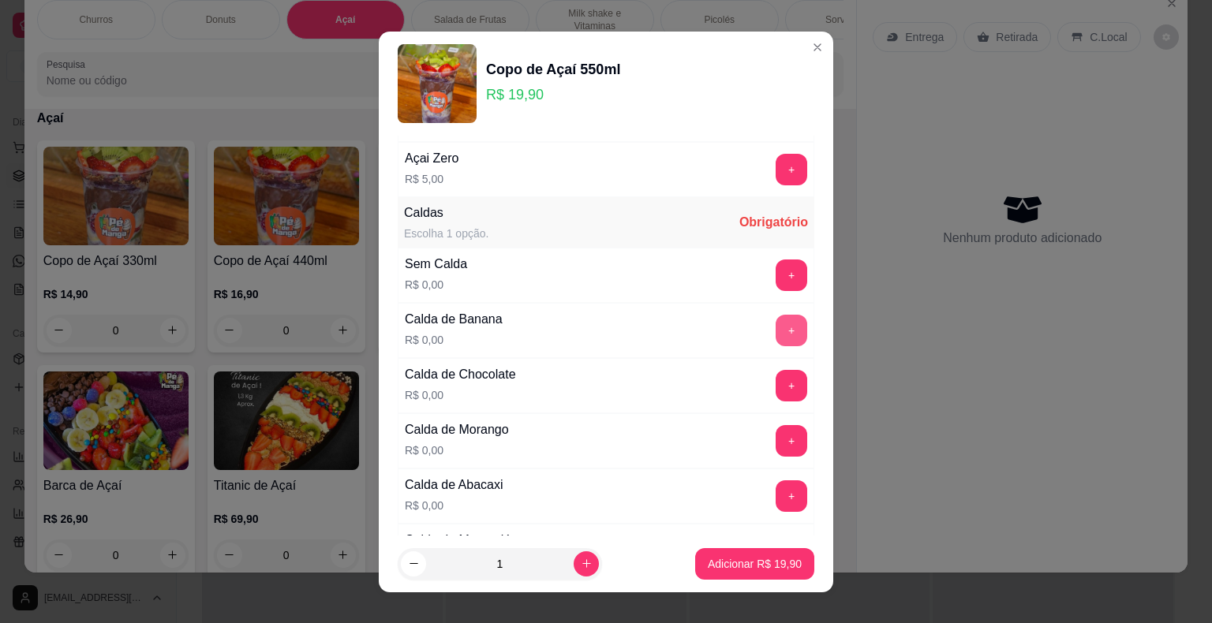
scroll to position [158, 0]
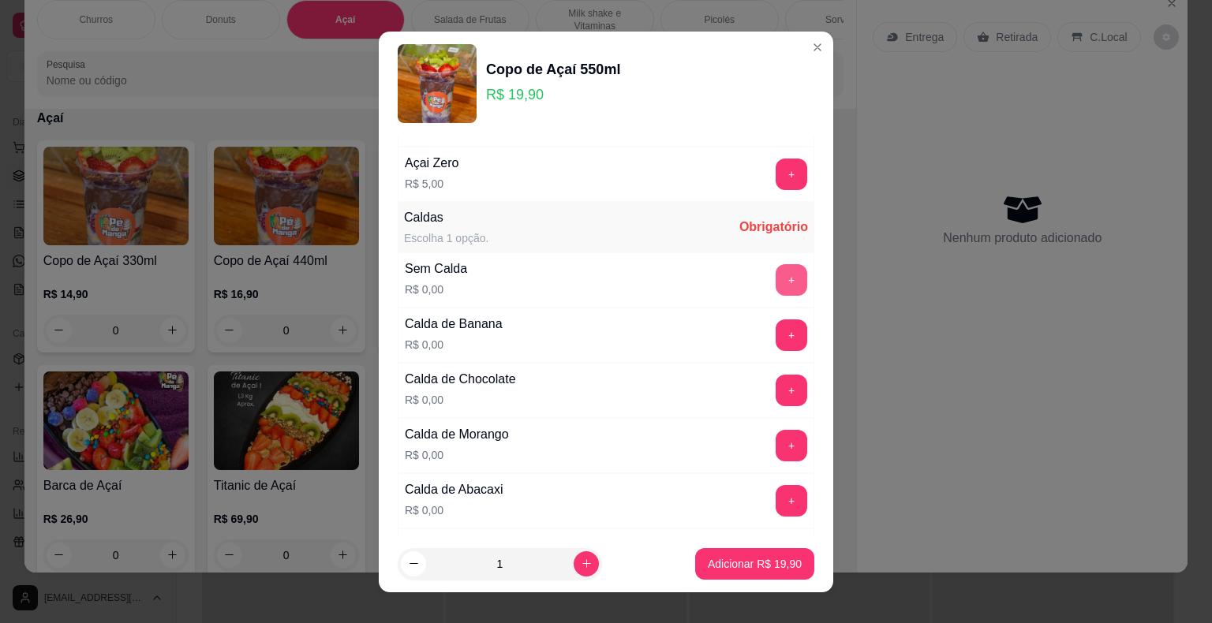
click at [775, 264] on button "+" at bounding box center [791, 280] width 32 height 32
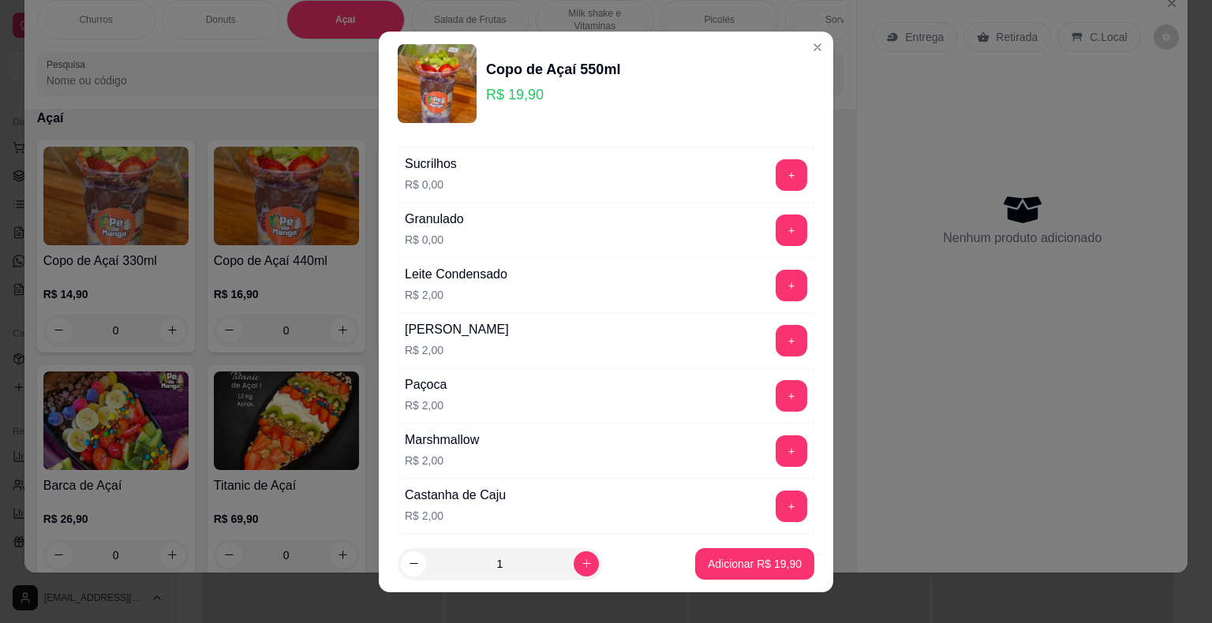
scroll to position [1104, 0]
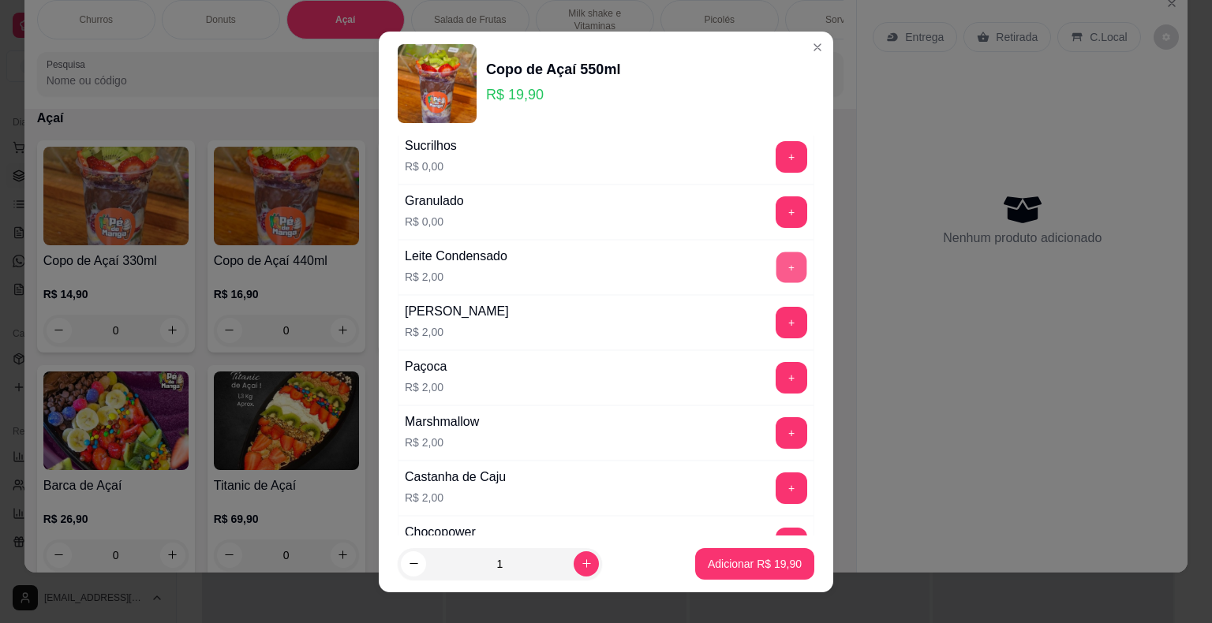
click at [776, 266] on button "+" at bounding box center [791, 267] width 31 height 31
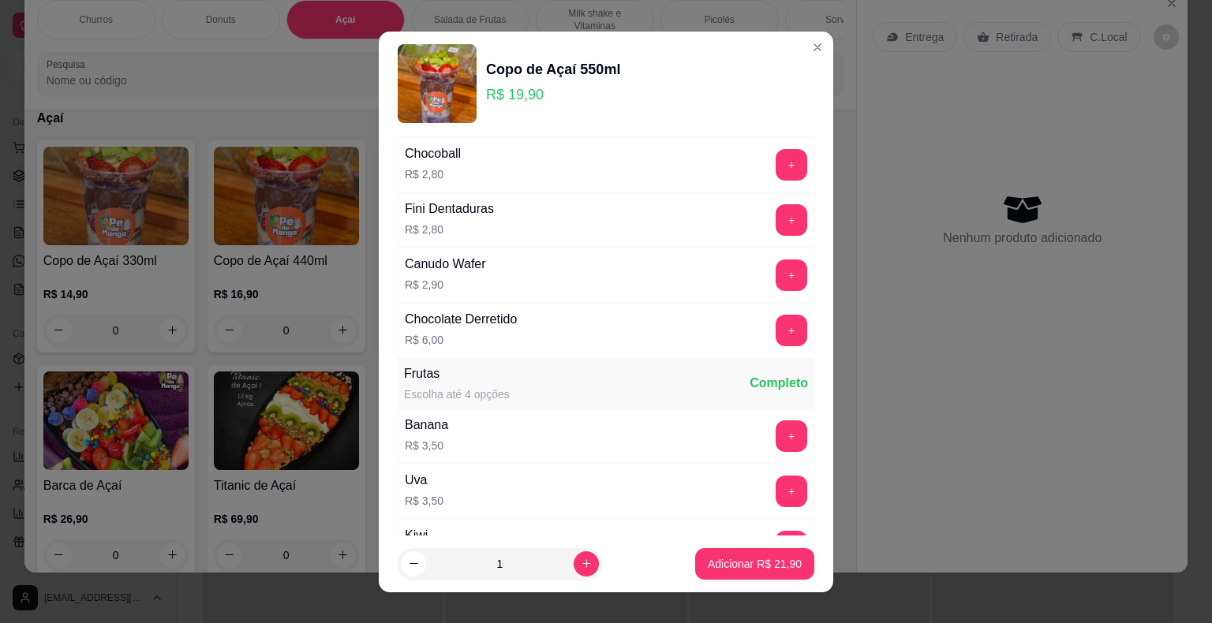
scroll to position [1893, 0]
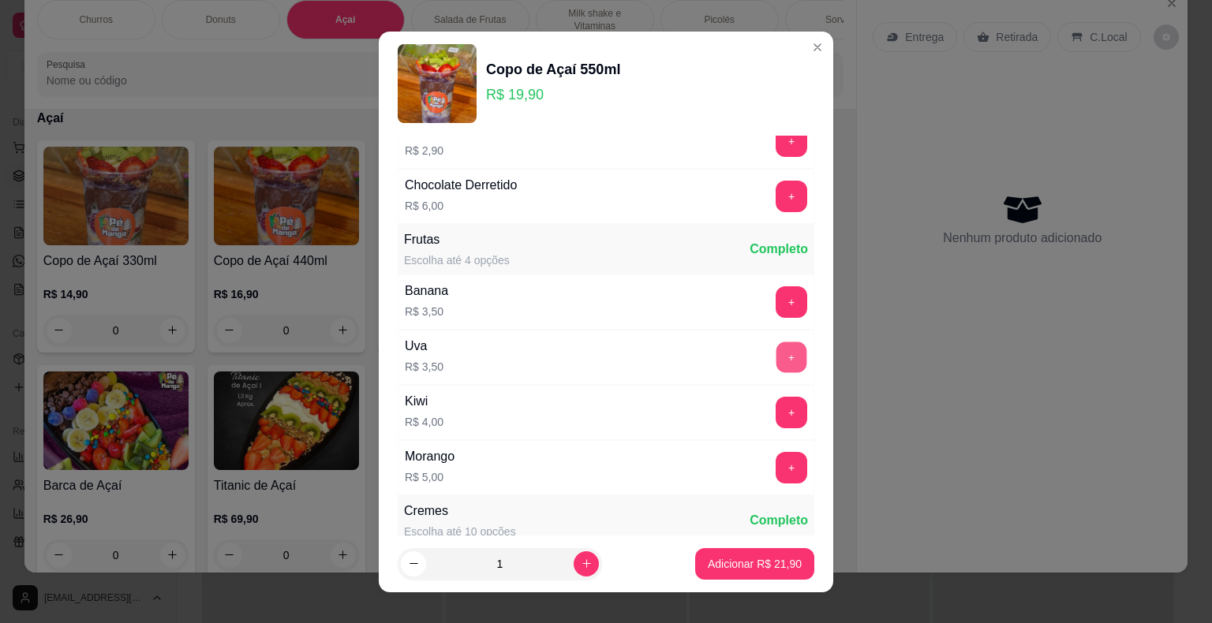
click at [776, 346] on button "+" at bounding box center [791, 357] width 31 height 31
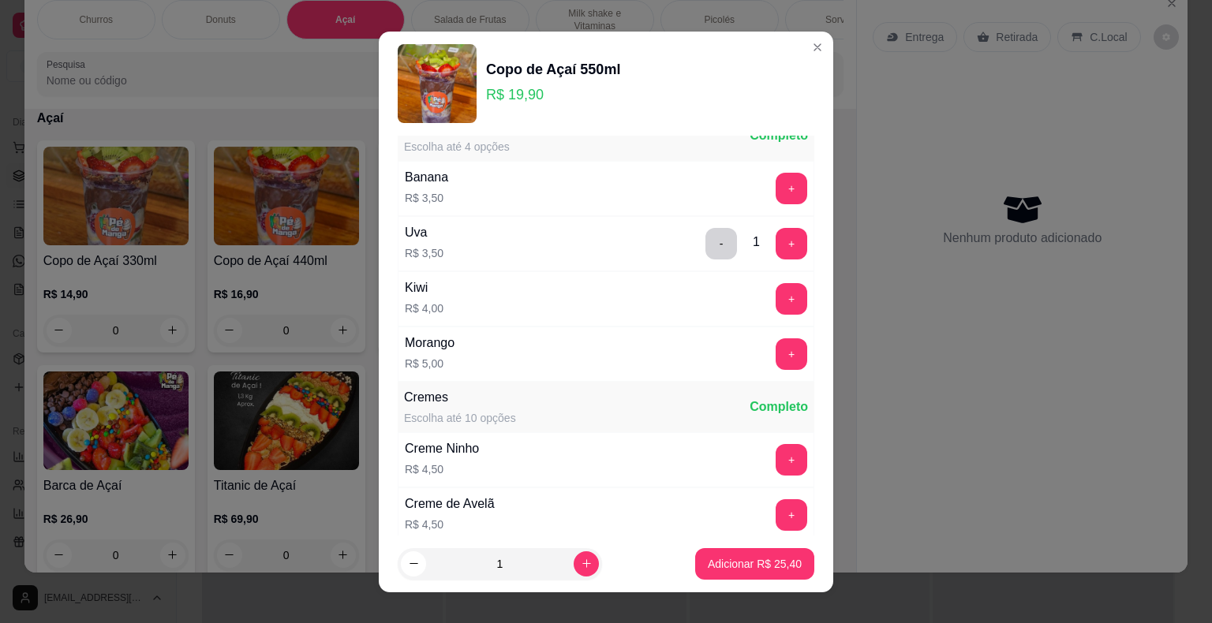
scroll to position [1972, 0]
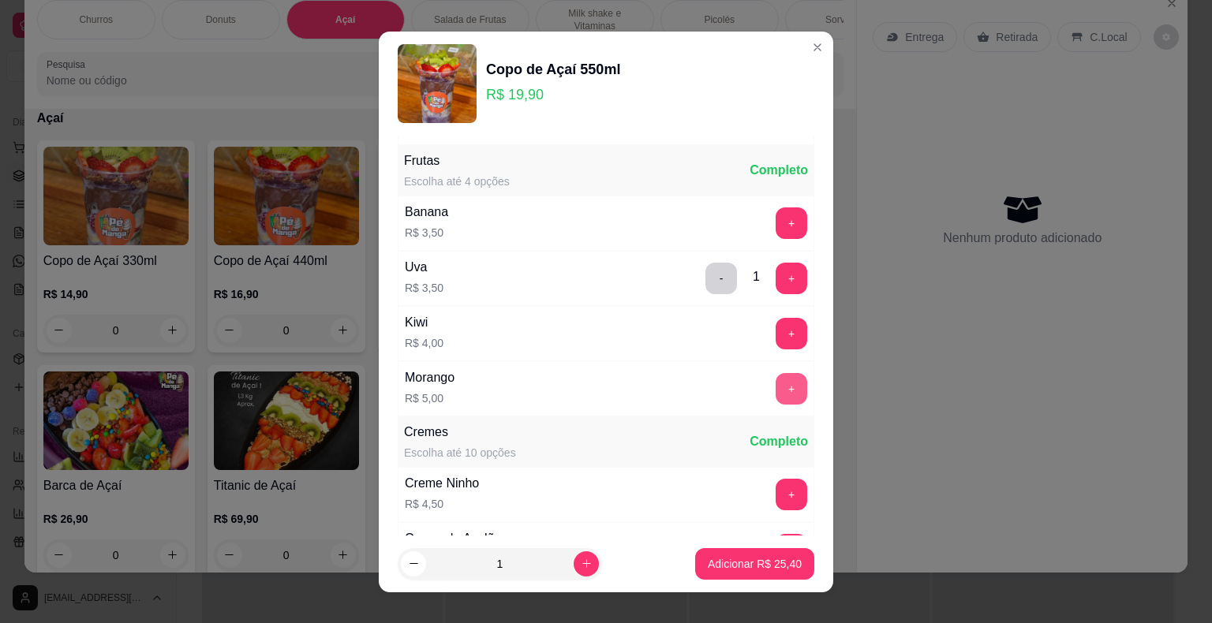
click at [775, 375] on button "+" at bounding box center [791, 389] width 32 height 32
click at [709, 558] on p "Adicionar R$ 30,40" at bounding box center [755, 563] width 92 height 15
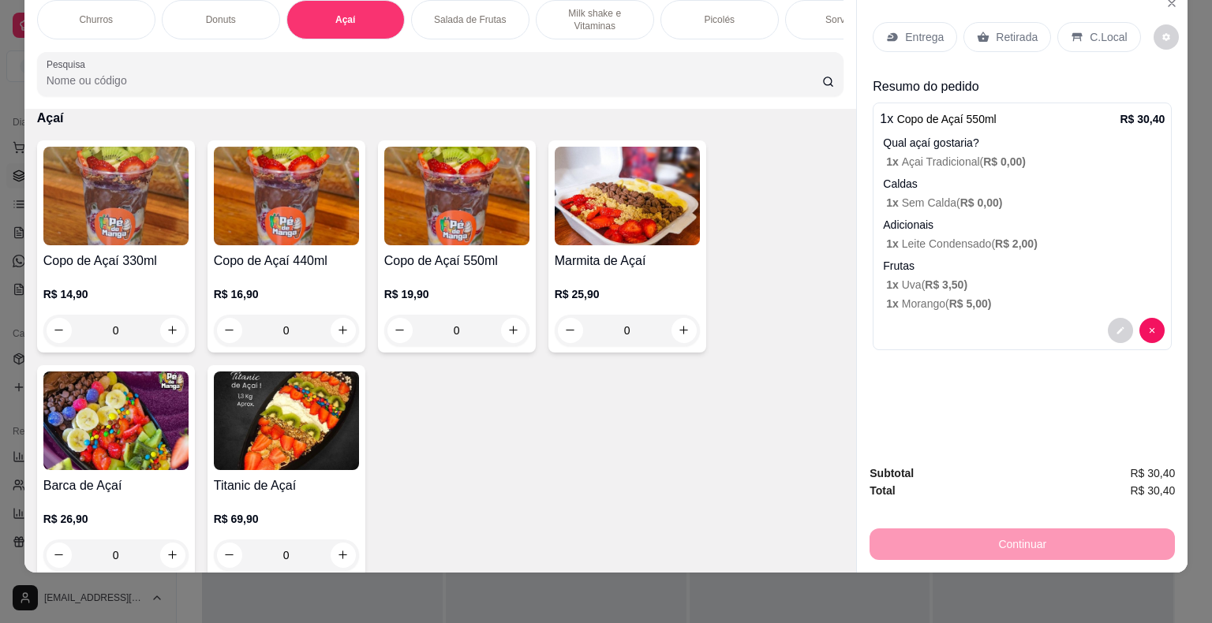
click at [825, 13] on p "Sorvetes" at bounding box center [843, 19] width 37 height 13
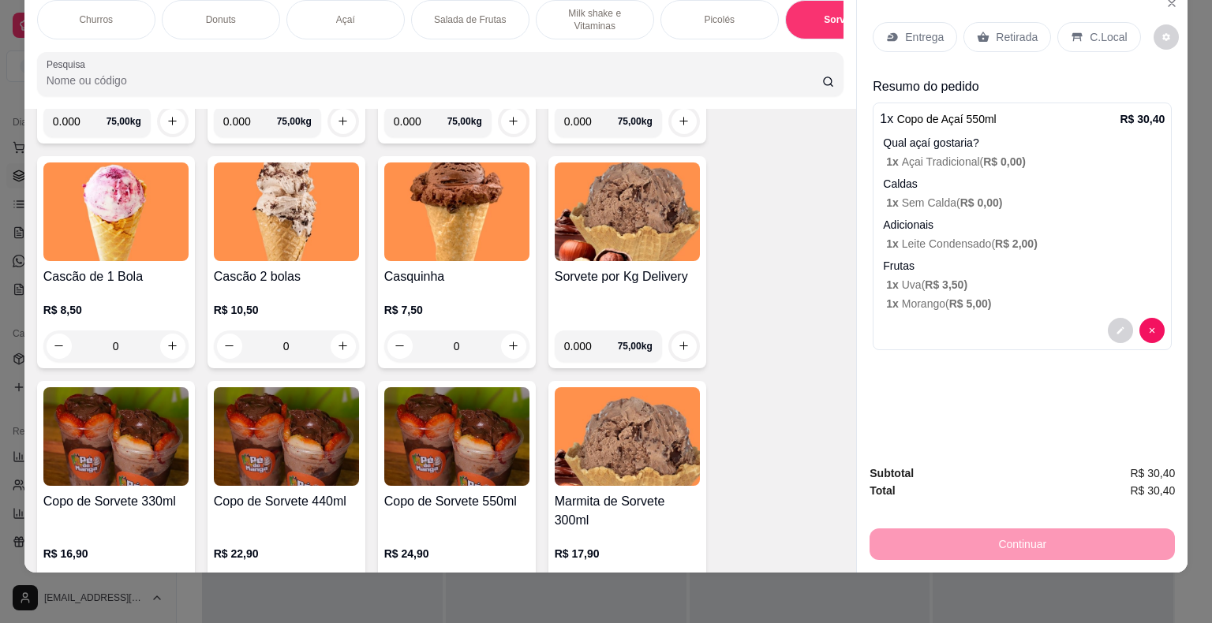
scroll to position [2471, 0]
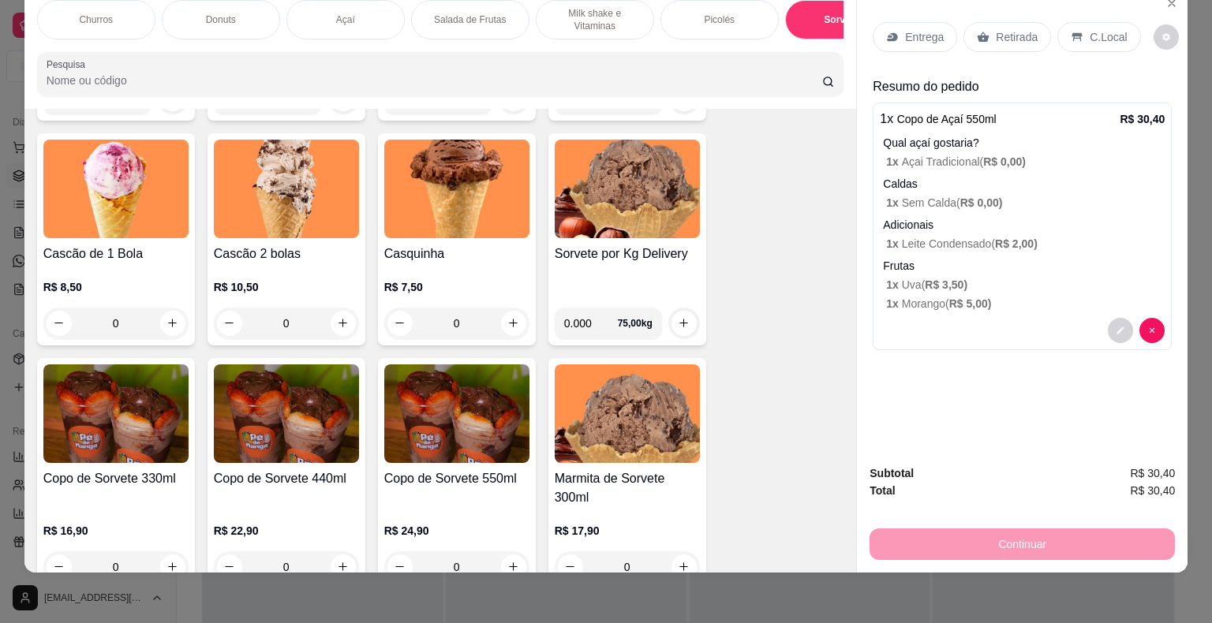
click at [145, 441] on img at bounding box center [115, 413] width 145 height 99
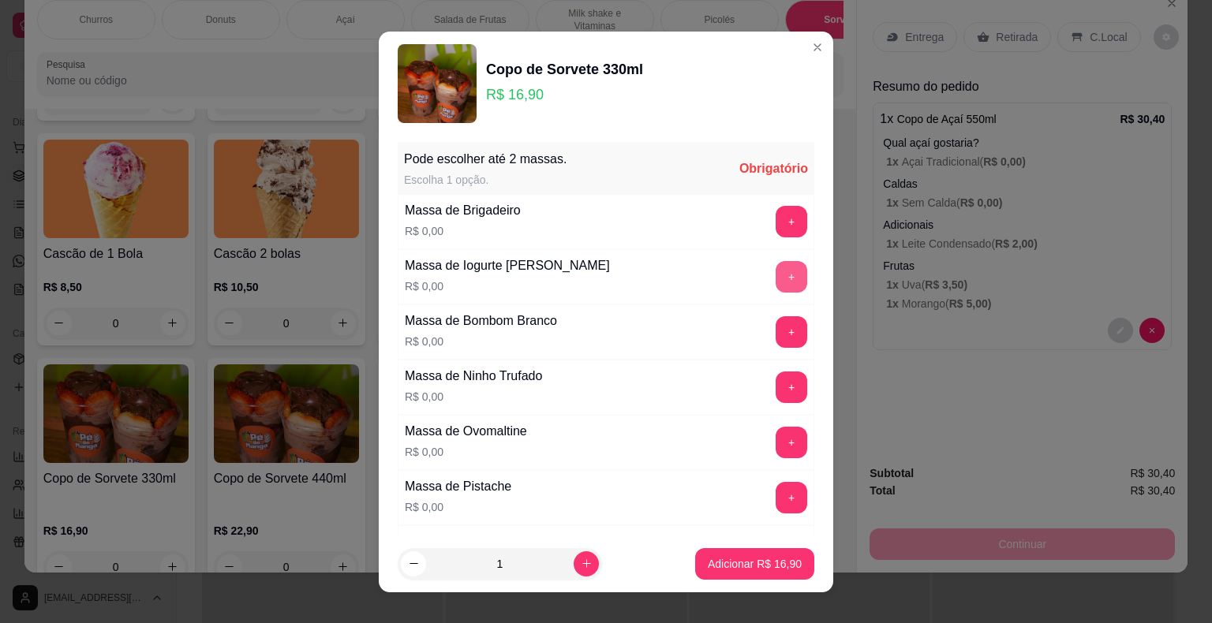
click at [775, 263] on button "+" at bounding box center [791, 277] width 32 height 32
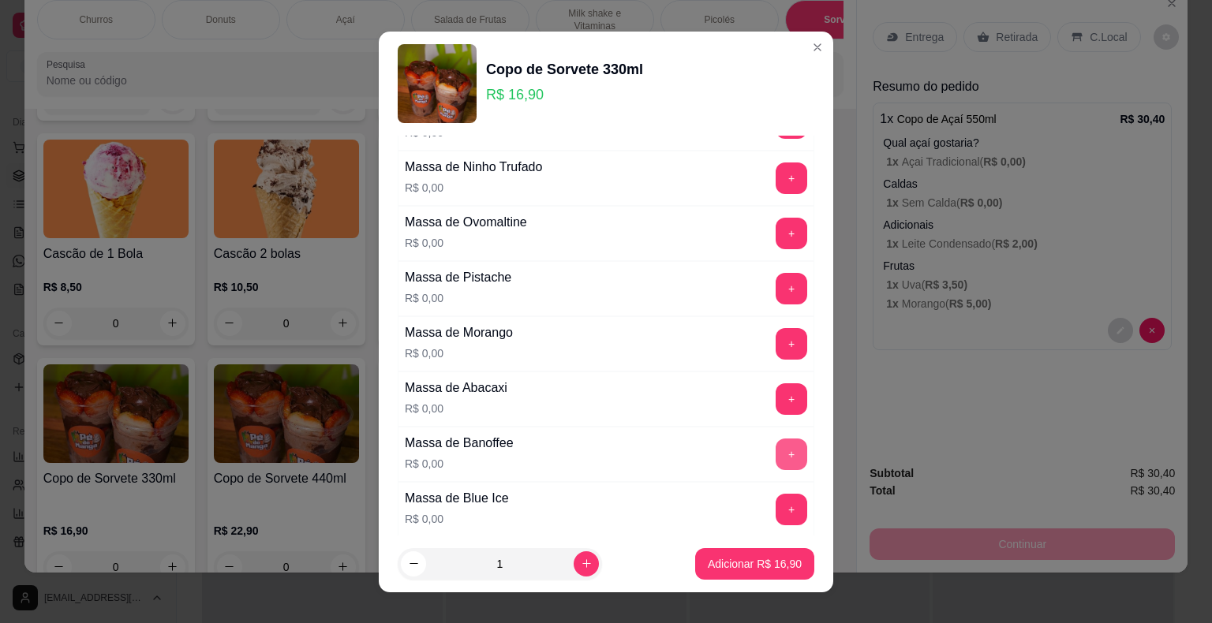
scroll to position [237, 0]
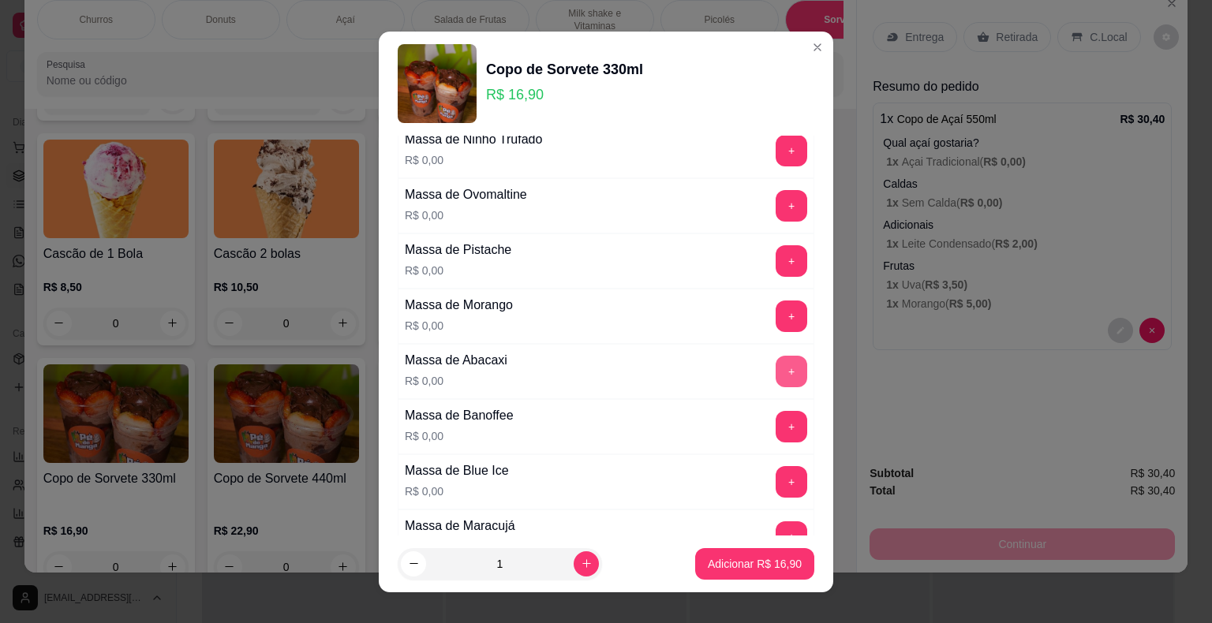
click at [775, 366] on button "+" at bounding box center [791, 372] width 32 height 32
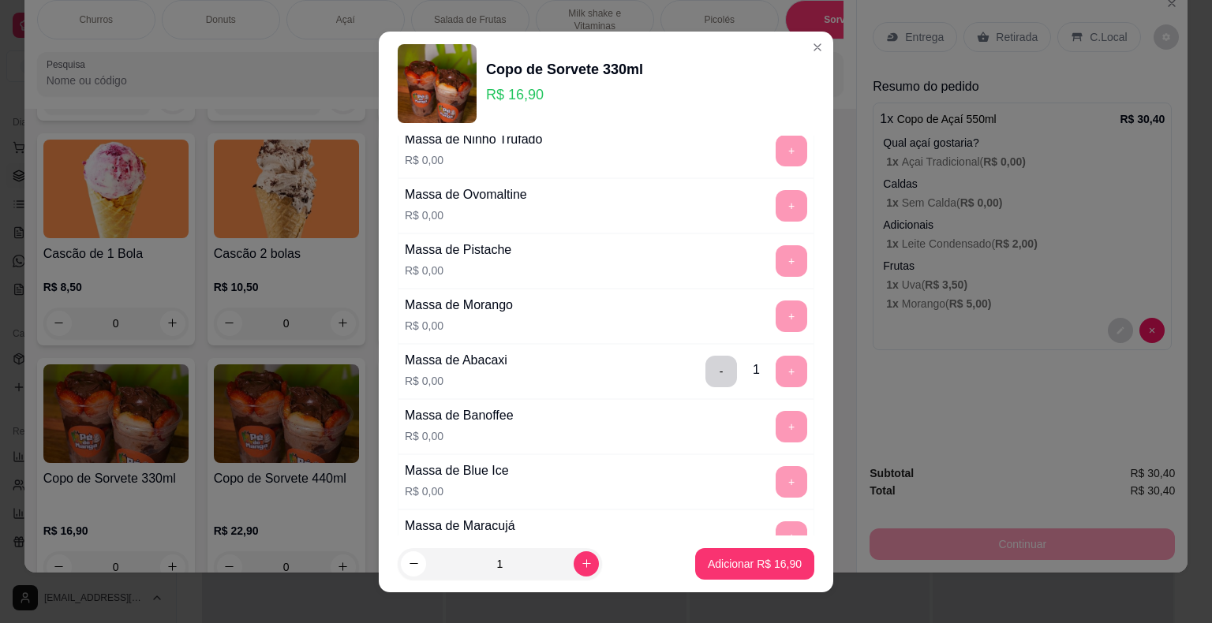
scroll to position [19, 0]
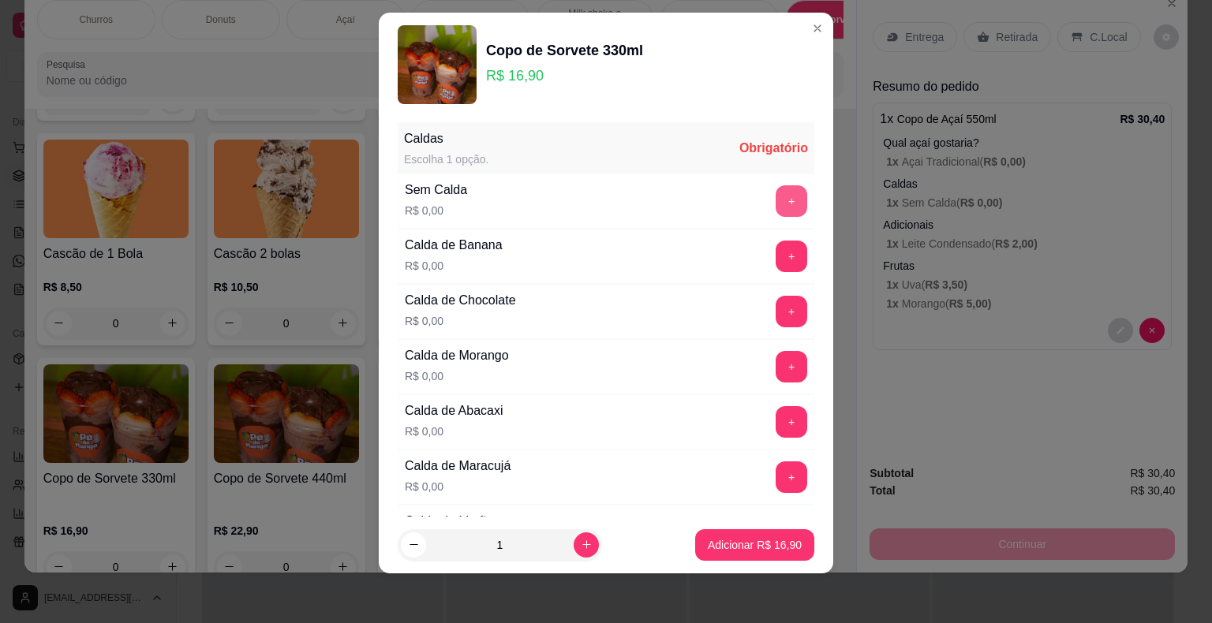
click at [775, 199] on button "+" at bounding box center [791, 201] width 32 height 32
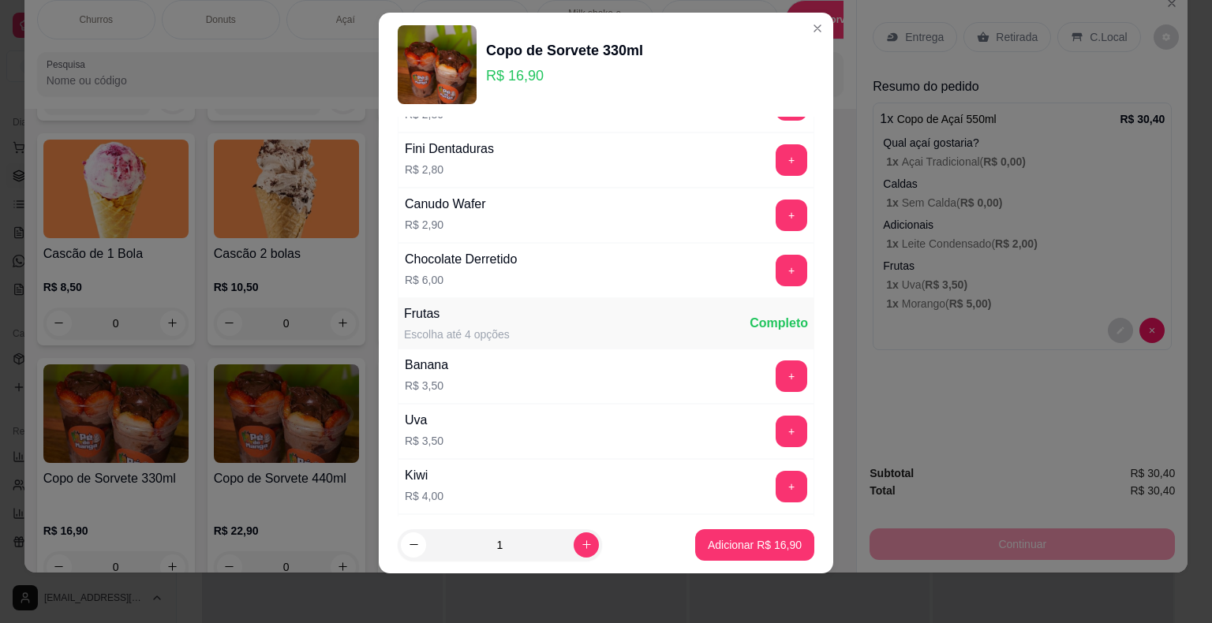
scroll to position [2702, 0]
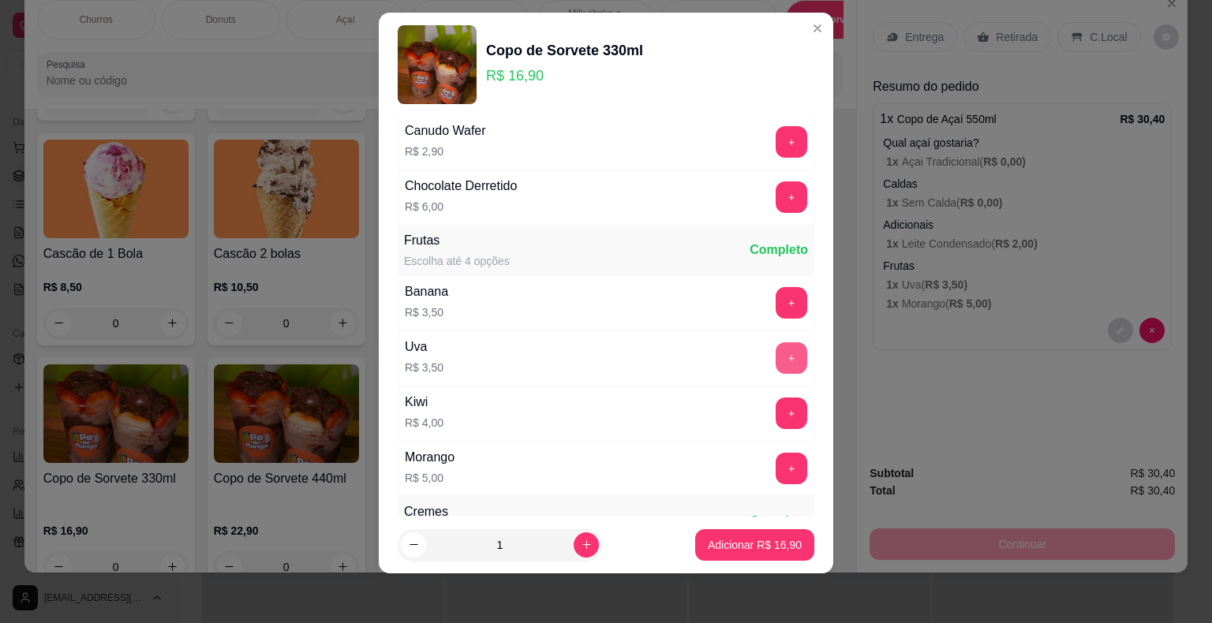
click at [775, 342] on button "+" at bounding box center [791, 358] width 32 height 32
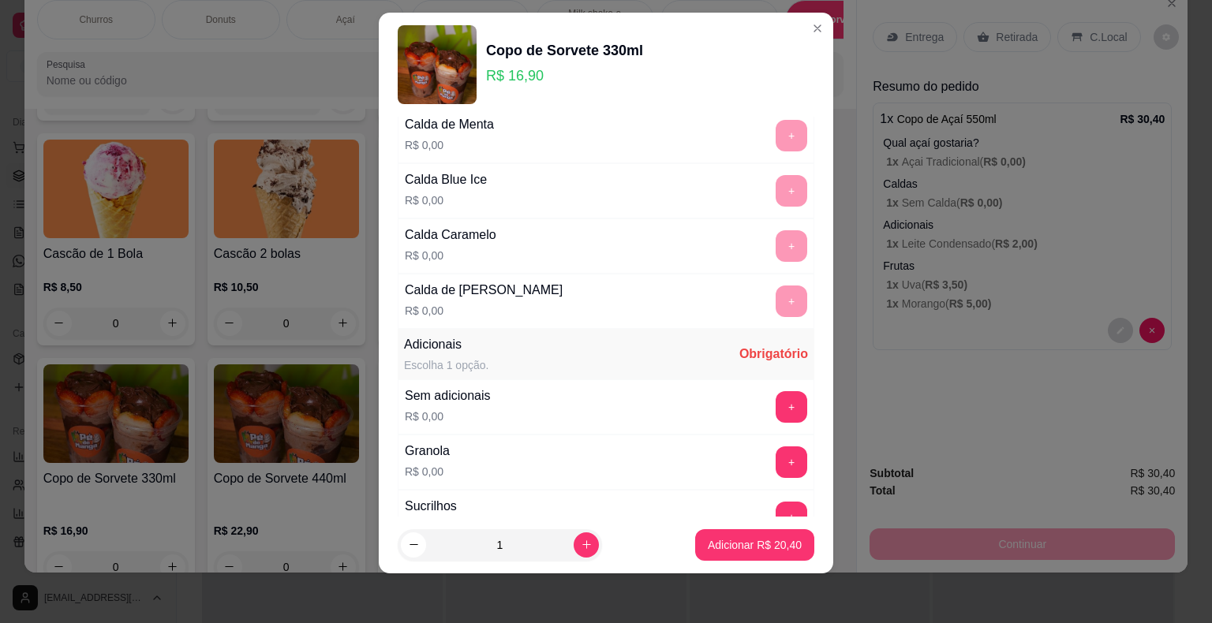
scroll to position [1559, 0]
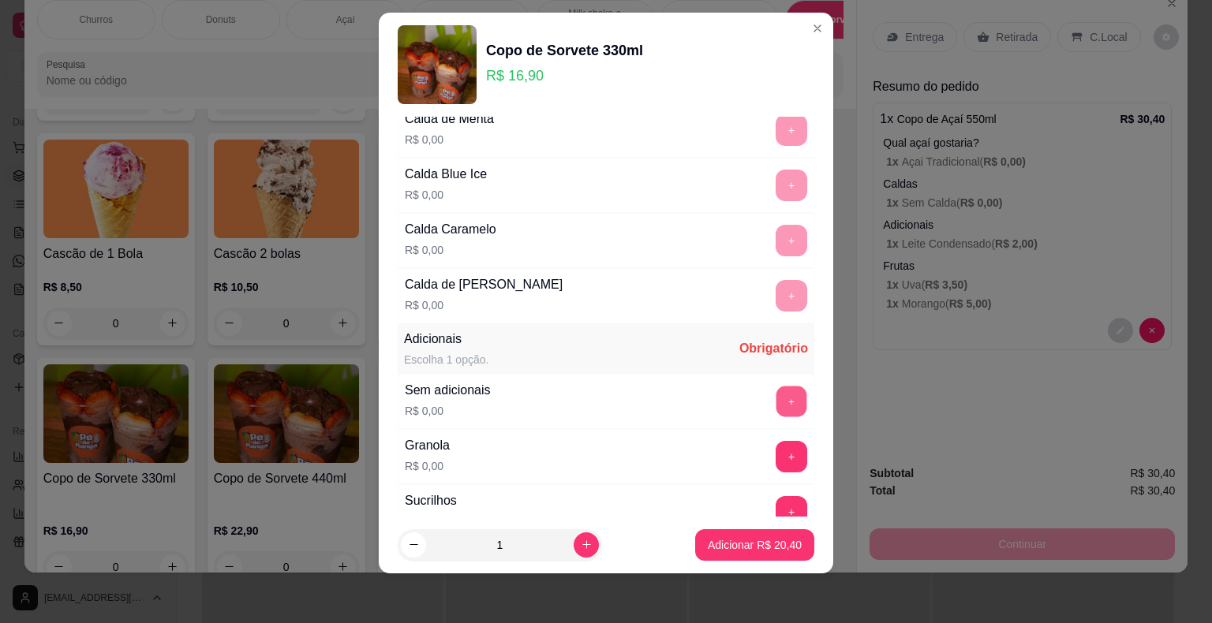
click at [776, 386] on button "+" at bounding box center [791, 401] width 31 height 31
click at [729, 540] on p "Adicionar R$ 20,40" at bounding box center [755, 544] width 92 height 15
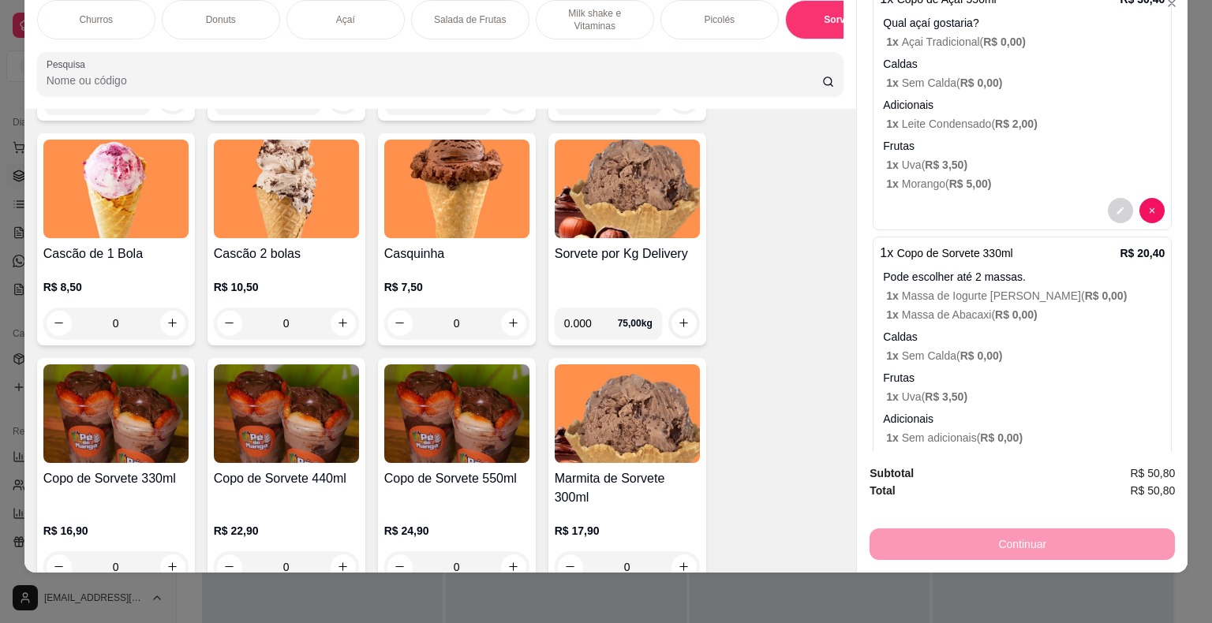
scroll to position [0, 0]
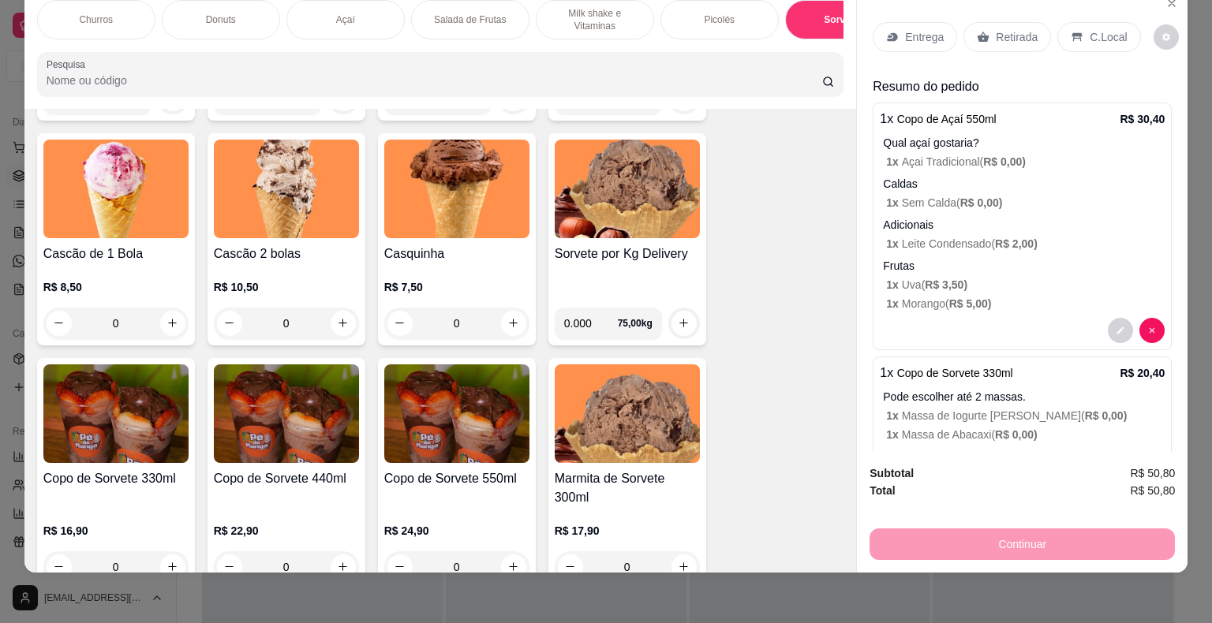
click at [911, 29] on p "Entrega" at bounding box center [924, 37] width 39 height 16
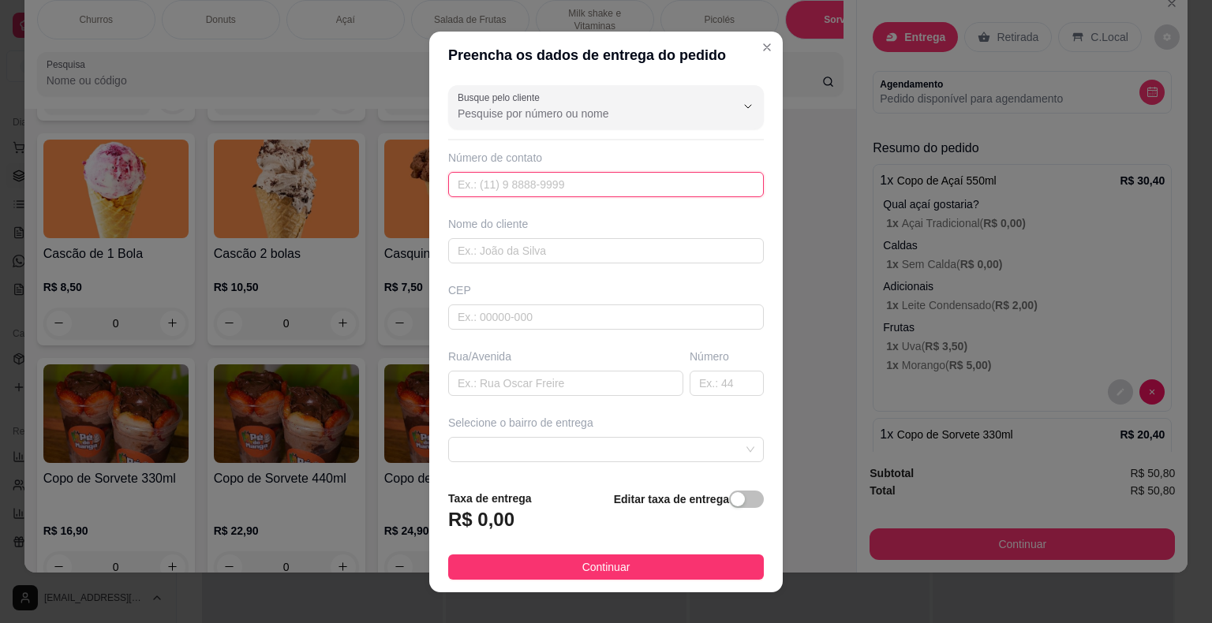
click at [671, 193] on input "text" at bounding box center [606, 184] width 316 height 25
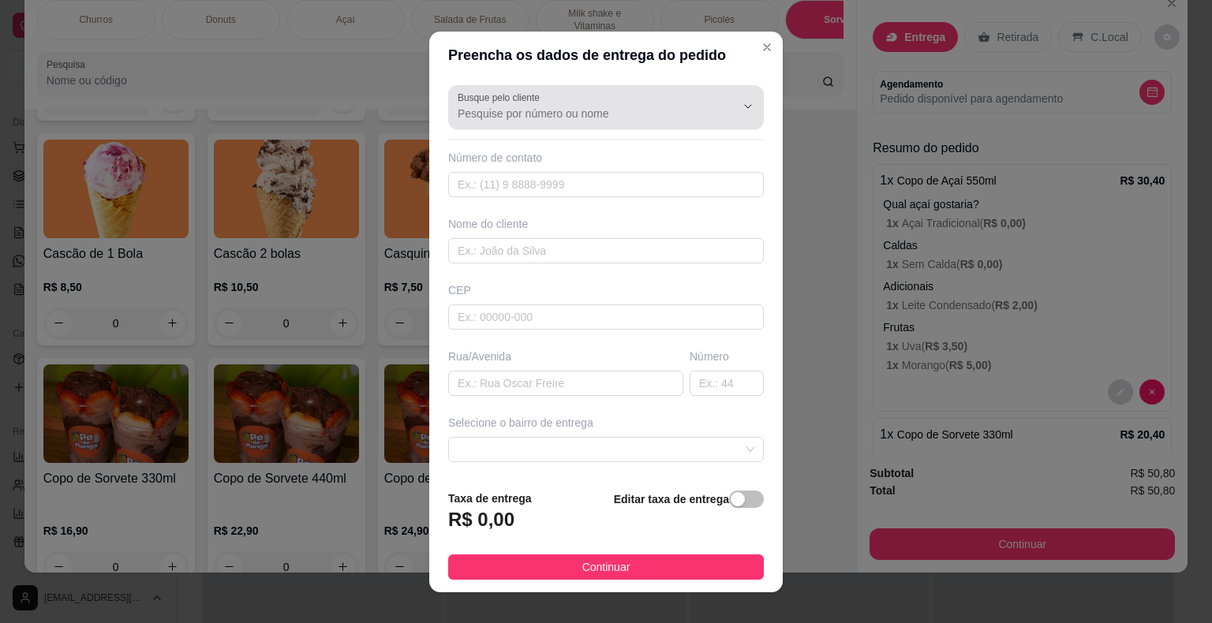
click at [619, 122] on div "Busque pelo cliente" at bounding box center [606, 107] width 316 height 44
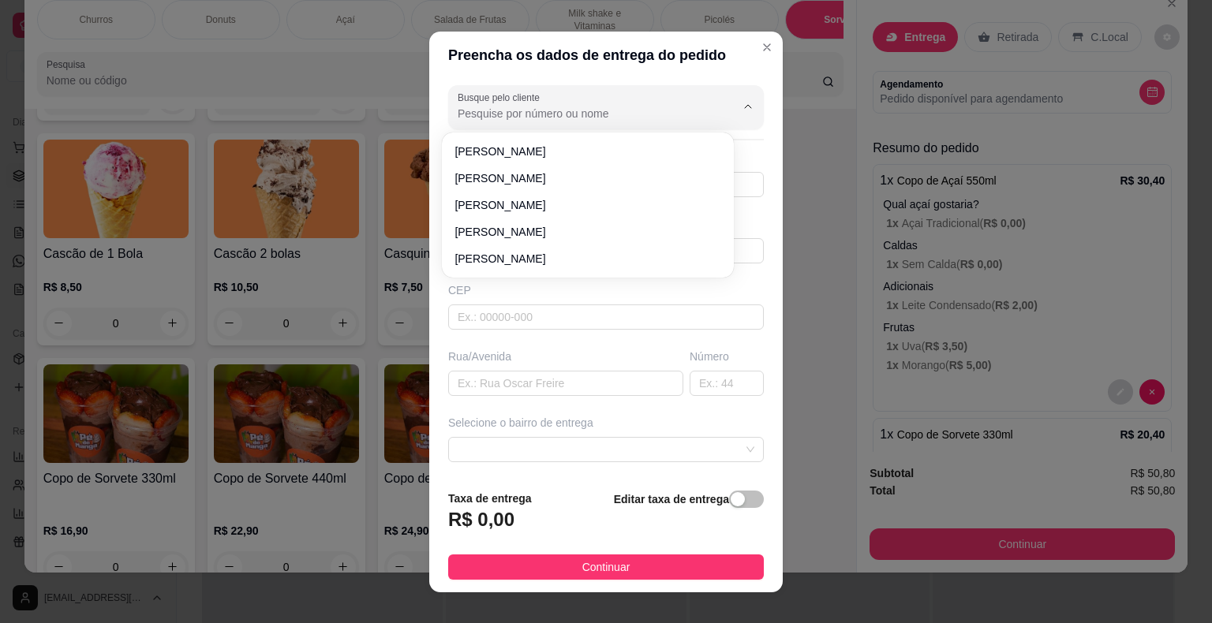
paste input "15 99718-3744"
type input "15 99718-3744"
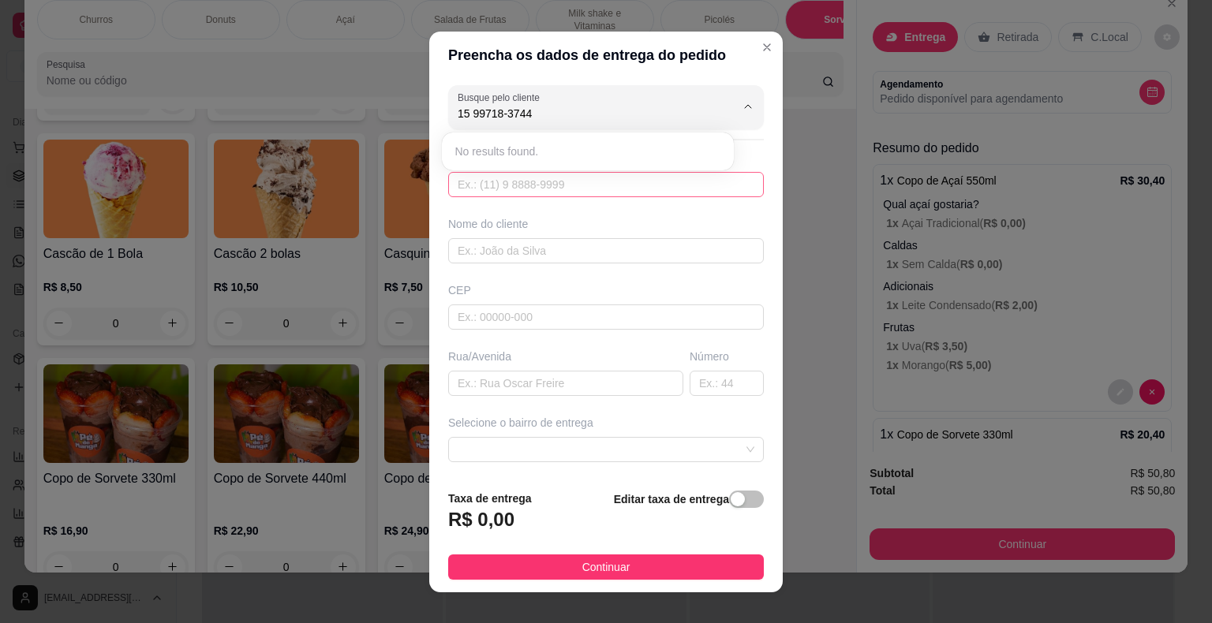
click at [577, 188] on input "text" at bounding box center [606, 184] width 316 height 25
paste input "15 99718-3744"
type input "15 99718-3744"
click at [575, 187] on input "text" at bounding box center [606, 184] width 316 height 25
click at [574, 182] on input "text" at bounding box center [606, 184] width 316 height 25
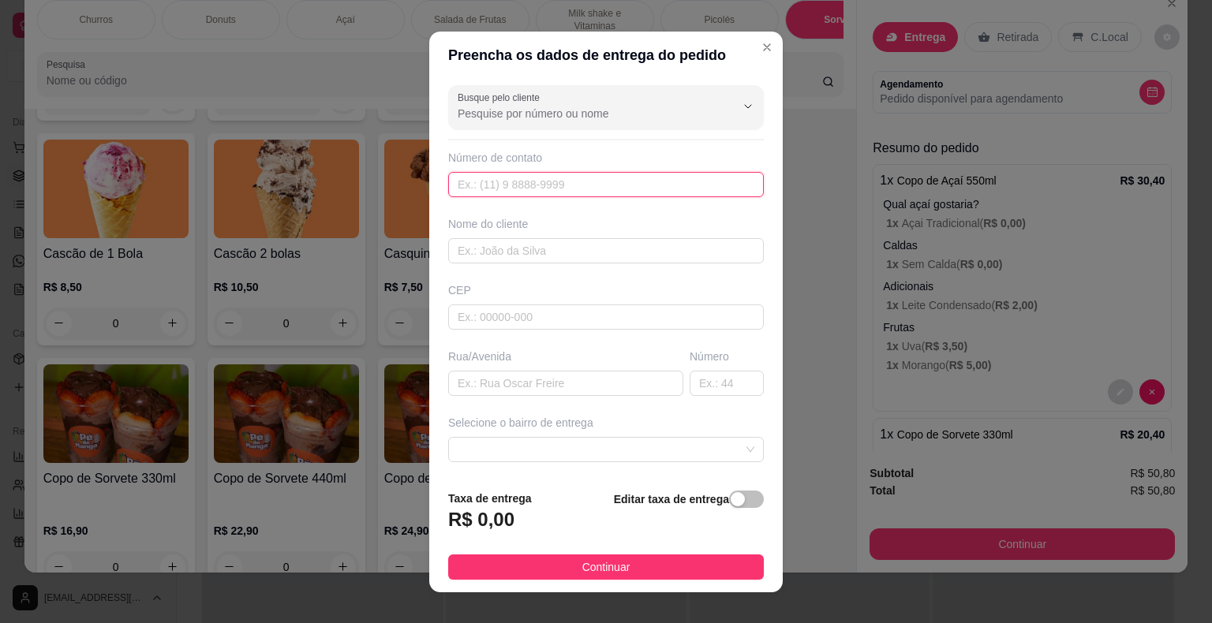
paste input "[PHONE_NUMBER]"
type input "[PHONE_NUMBER]"
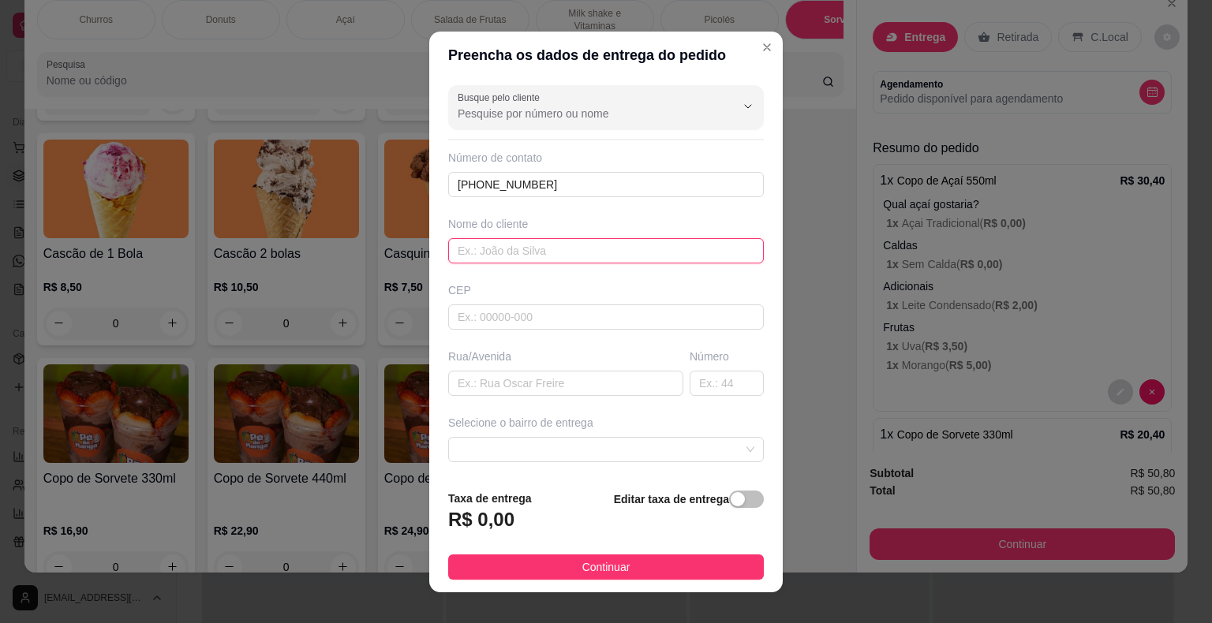
click at [555, 253] on input "text" at bounding box center [606, 250] width 316 height 25
type input "Mi"
drag, startPoint x: 538, startPoint y: 320, endPoint x: 530, endPoint y: 324, distance: 8.8
click at [540, 321] on input "text" at bounding box center [606, 316] width 316 height 25
type input "18440000"
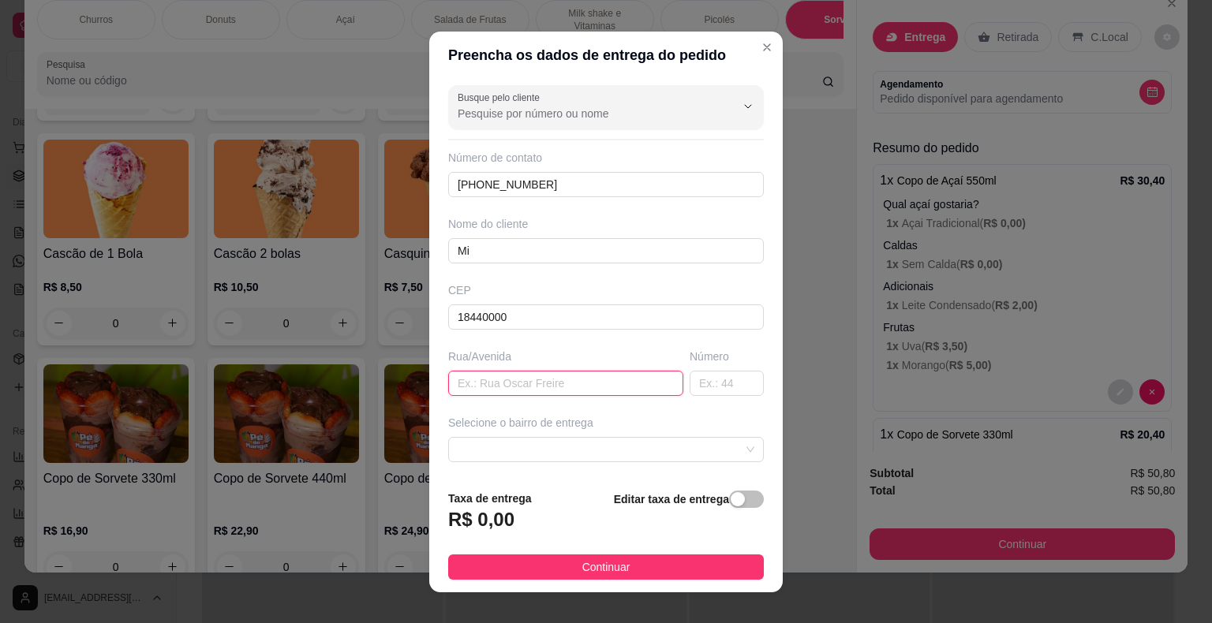
click at [569, 386] on input "text" at bounding box center [565, 383] width 235 height 25
type input "[PERSON_NAME]"
click at [704, 382] on input "text" at bounding box center [726, 383] width 74 height 25
type input "09"
click at [668, 462] on div "Busque pelo cliente Número de contato [PHONE_NUMBER] Nome do cliente Mi CEP 184…" at bounding box center [605, 278] width 353 height 398
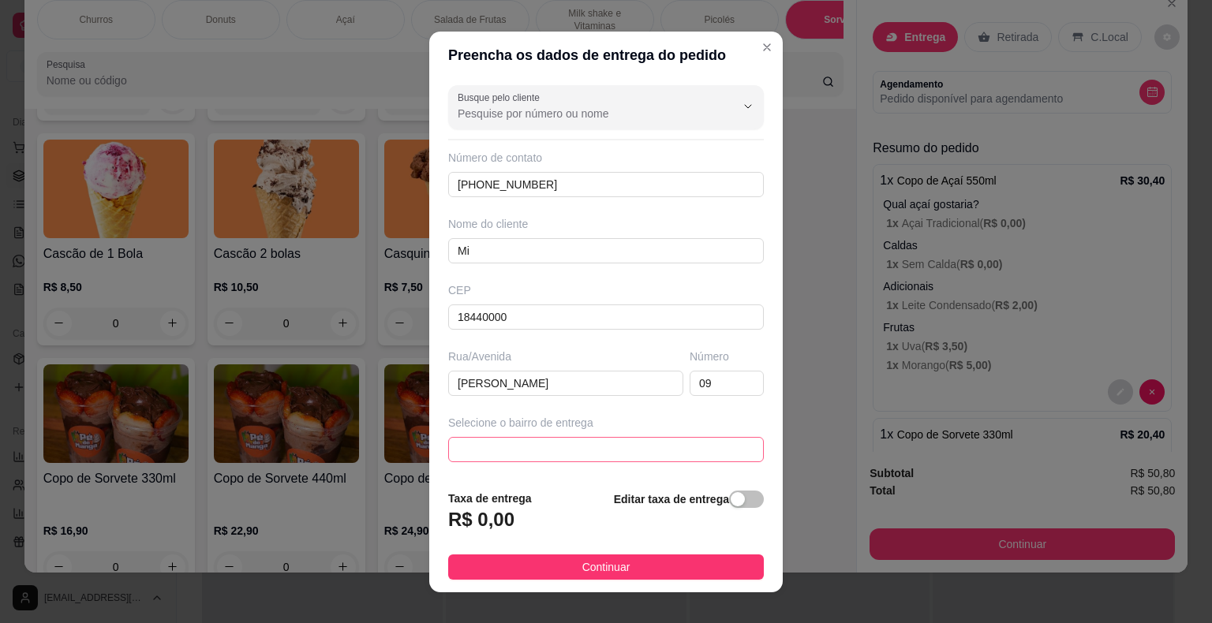
click at [667, 454] on span at bounding box center [606, 450] width 297 height 24
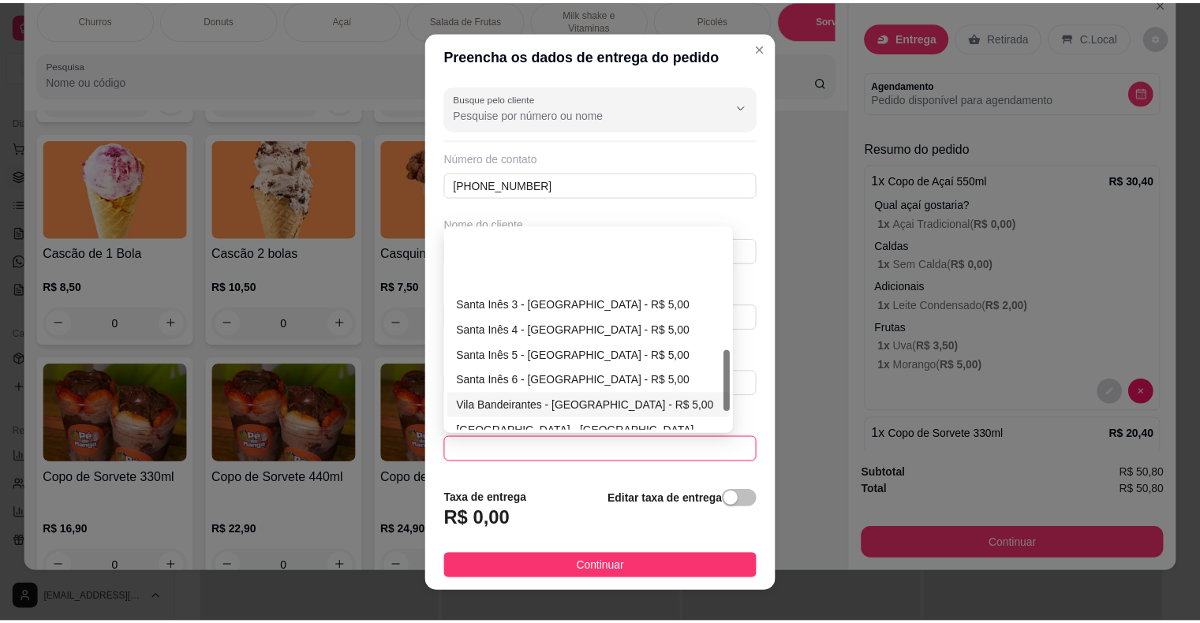
scroll to position [394, 0]
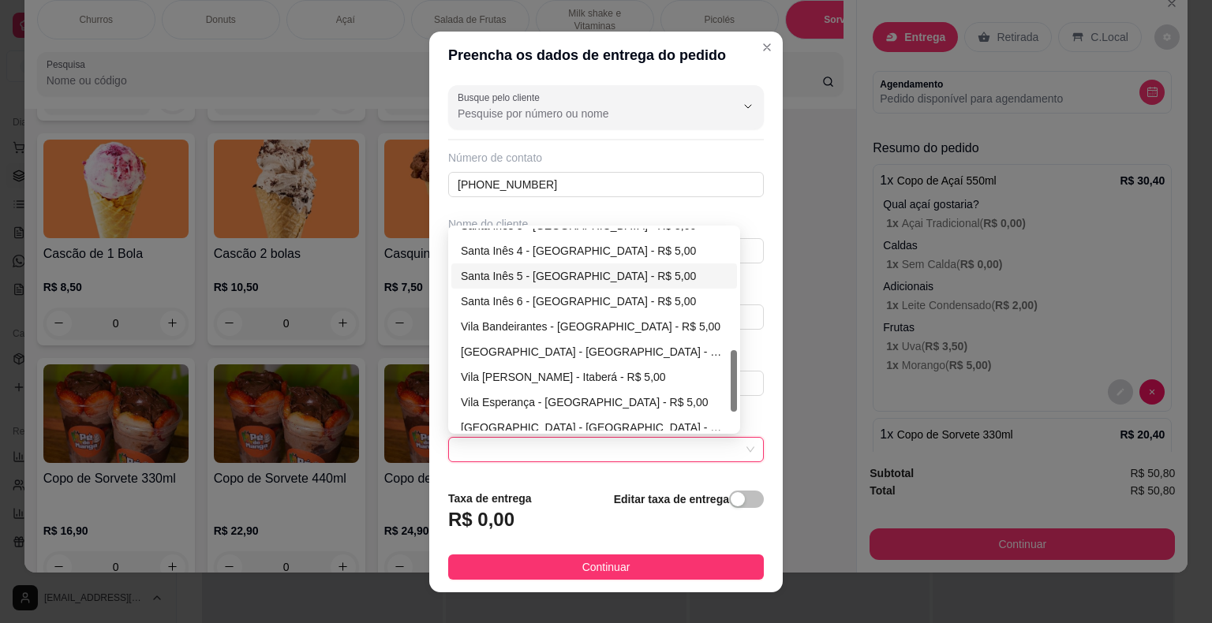
click at [585, 272] on div "Santa Inês 5 - [GEOGRAPHIC_DATA] - R$ 5,00" at bounding box center [594, 275] width 267 height 17
type input "Itaberá"
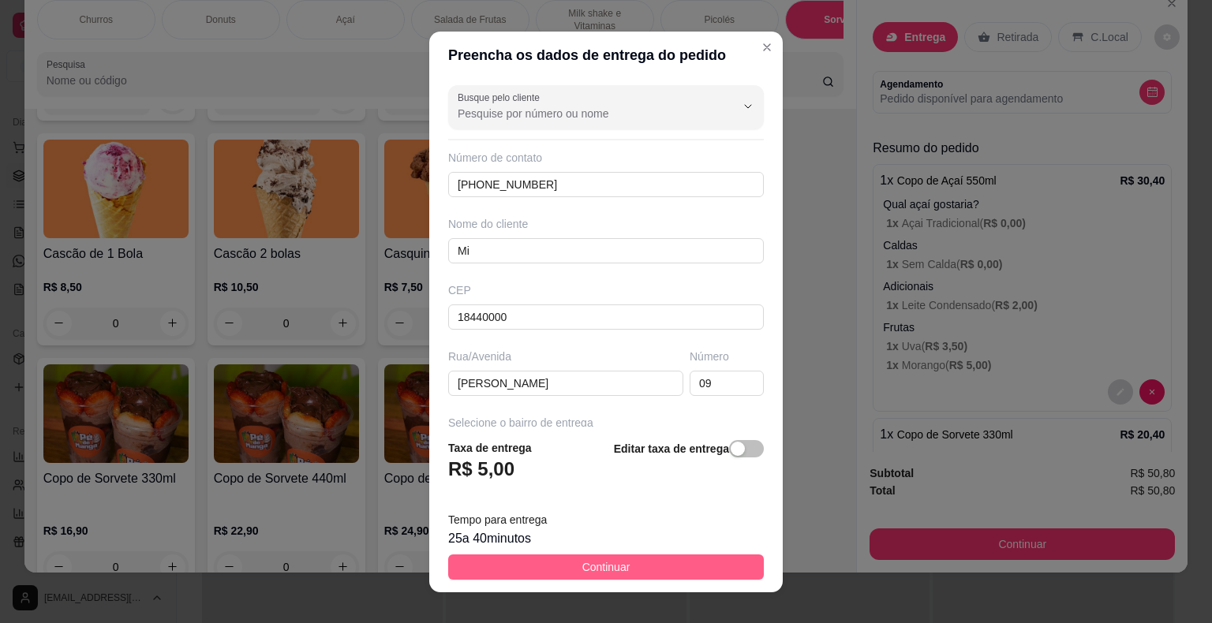
click at [622, 574] on button "Continuar" at bounding box center [606, 567] width 316 height 25
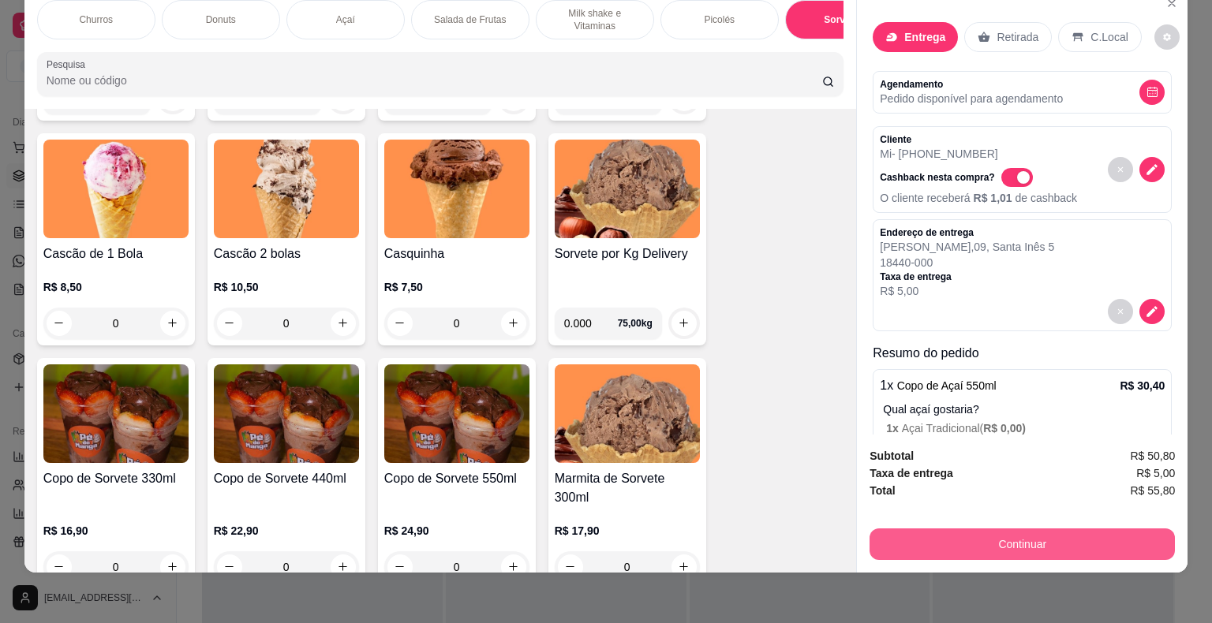
click at [1060, 533] on button "Continuar" at bounding box center [1021, 545] width 305 height 32
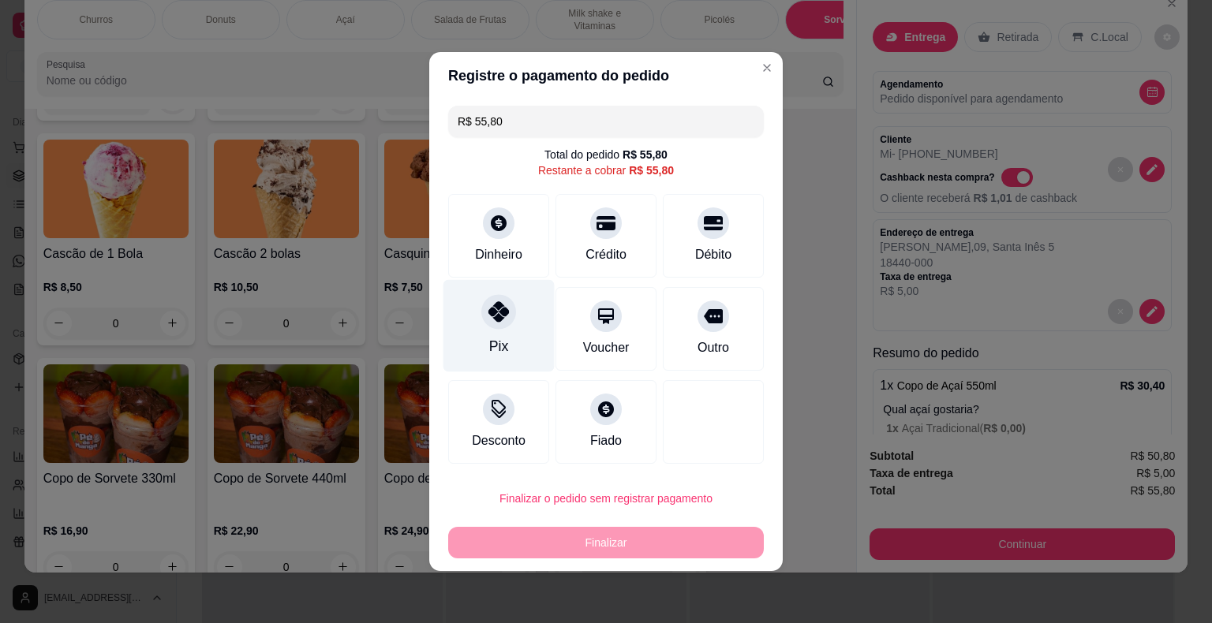
click at [510, 326] on div "Pix" at bounding box center [498, 326] width 111 height 92
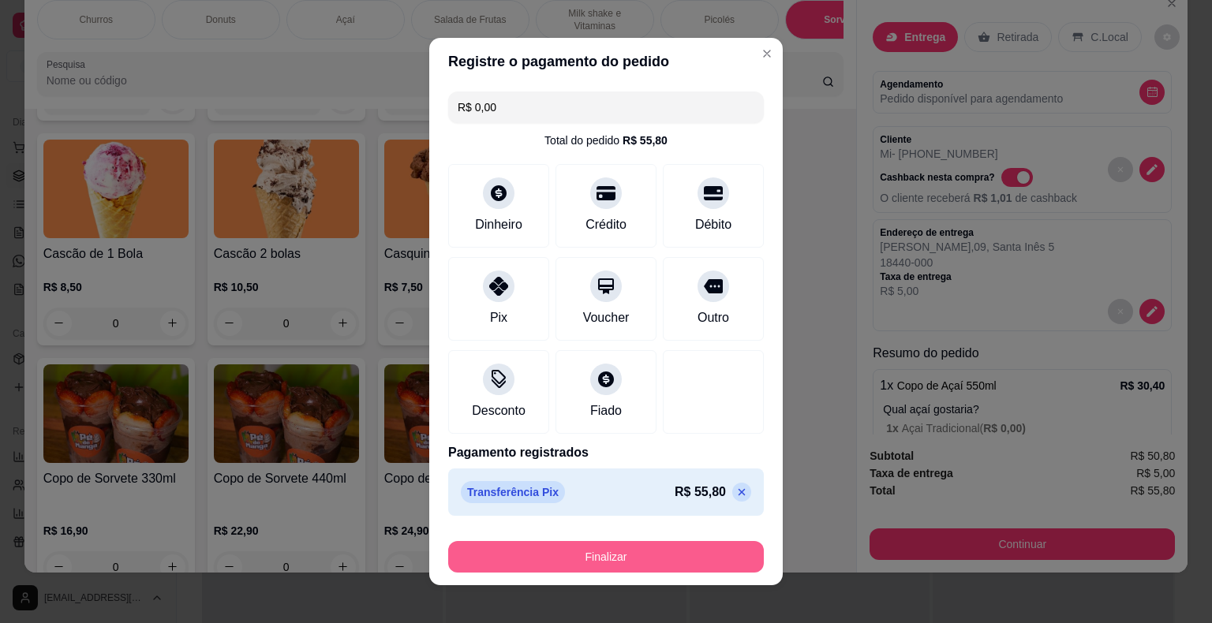
click at [552, 560] on button "Finalizar" at bounding box center [606, 557] width 316 height 32
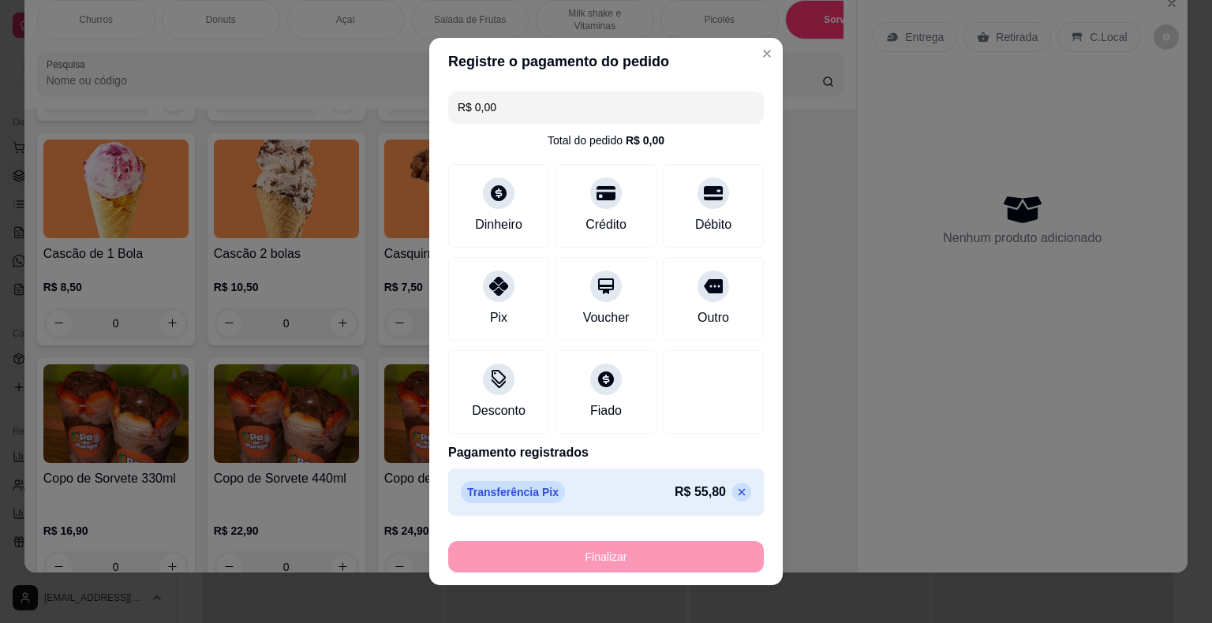
type input "-R$ 55,80"
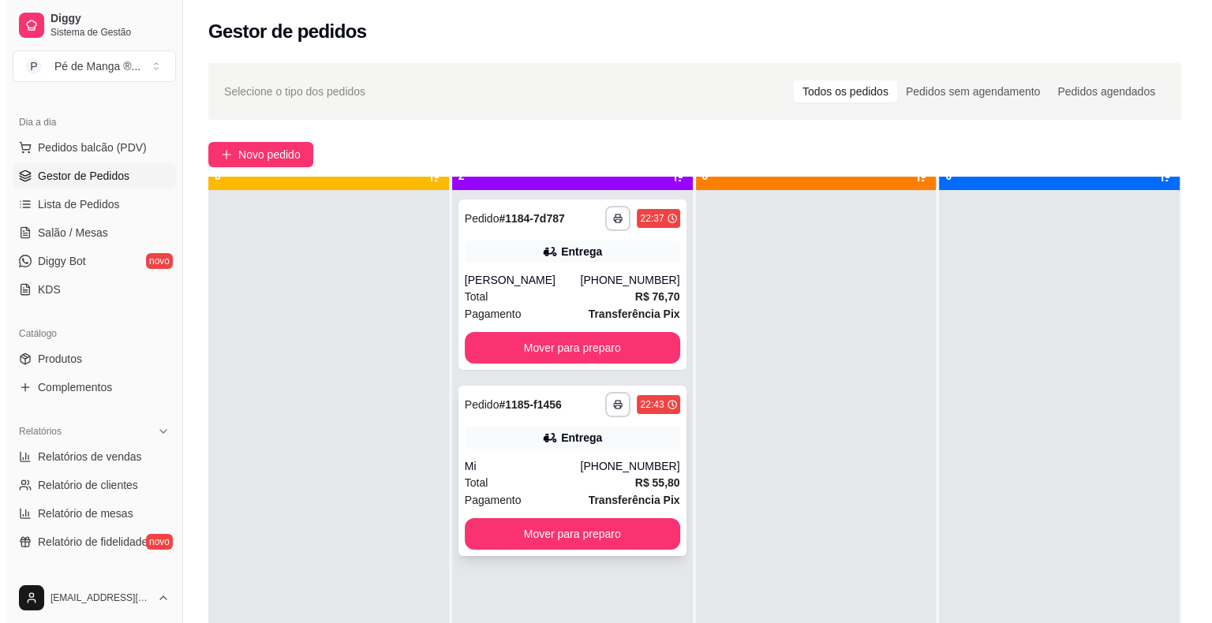
scroll to position [44, 0]
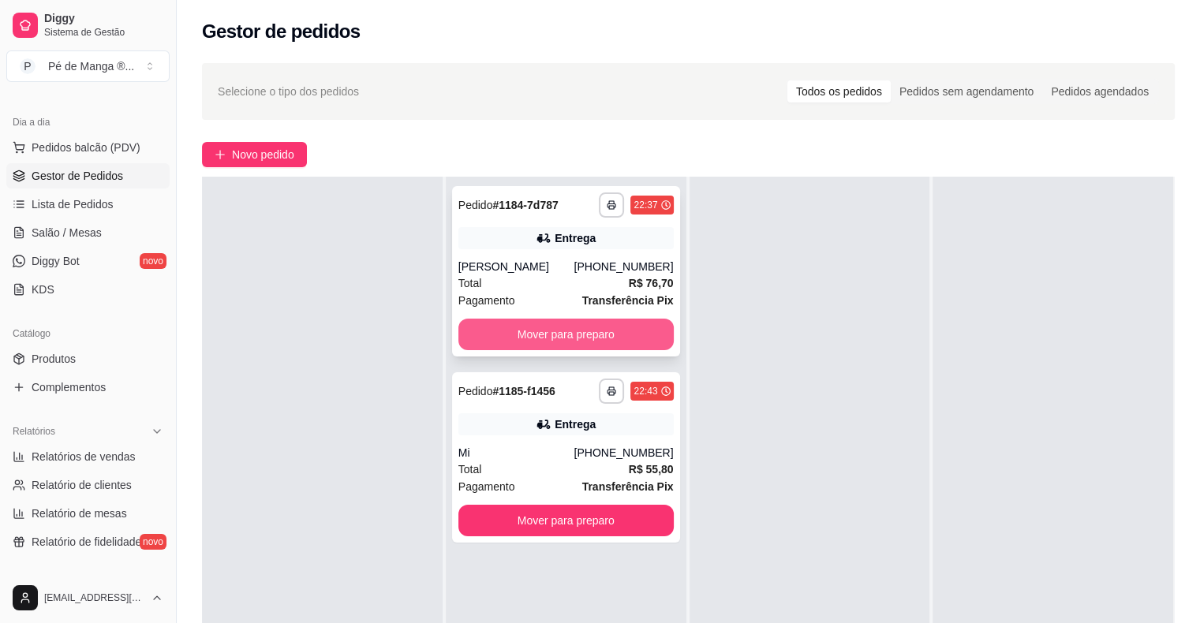
click at [615, 307] on strong "Transferência Pix" at bounding box center [628, 300] width 92 height 13
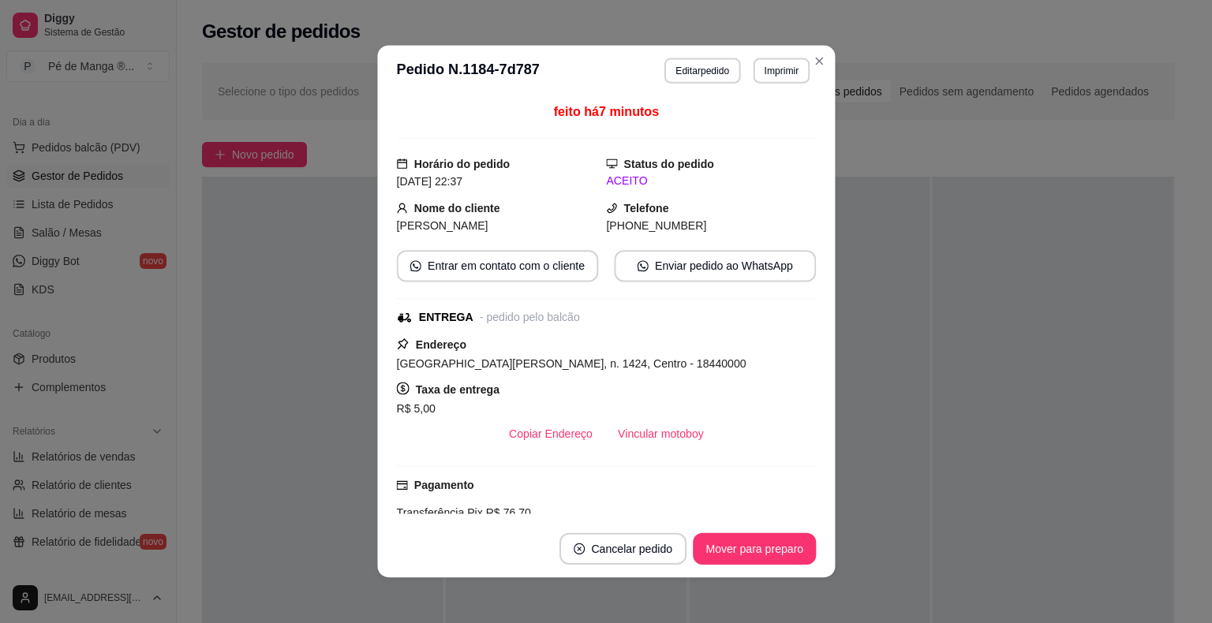
click at [620, 331] on div "feito há 7 minutos Horário do pedido [DATE] 22:37 Status do pedido ACEITO Nome …" at bounding box center [606, 309] width 420 height 412
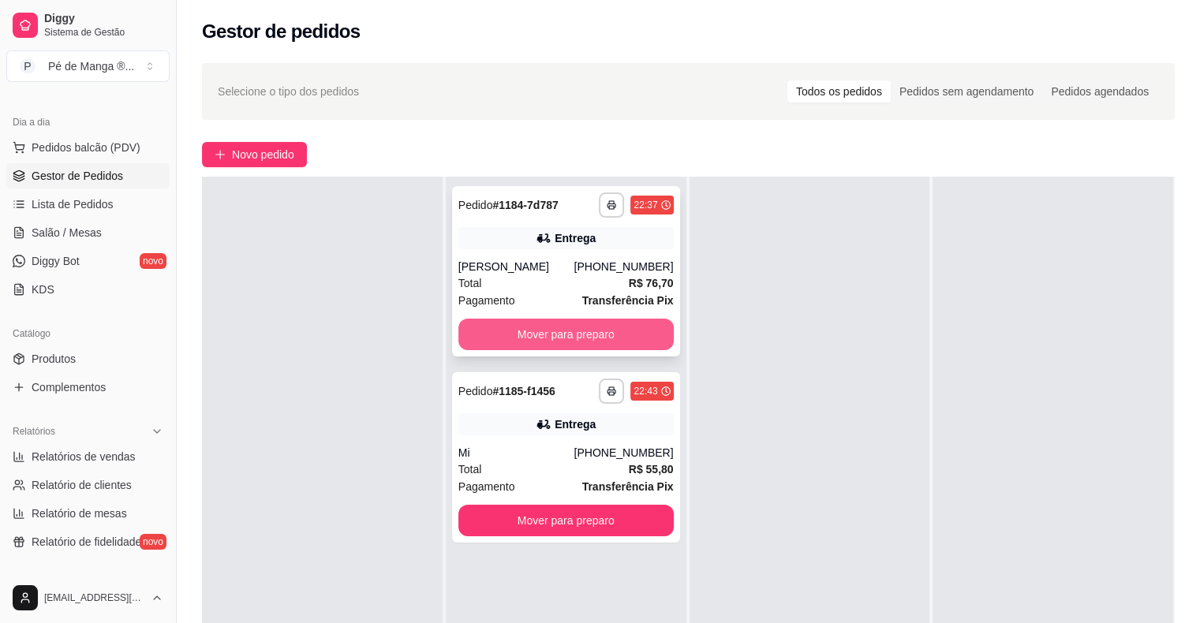
click at [556, 328] on button "Mover para preparo" at bounding box center [565, 335] width 215 height 32
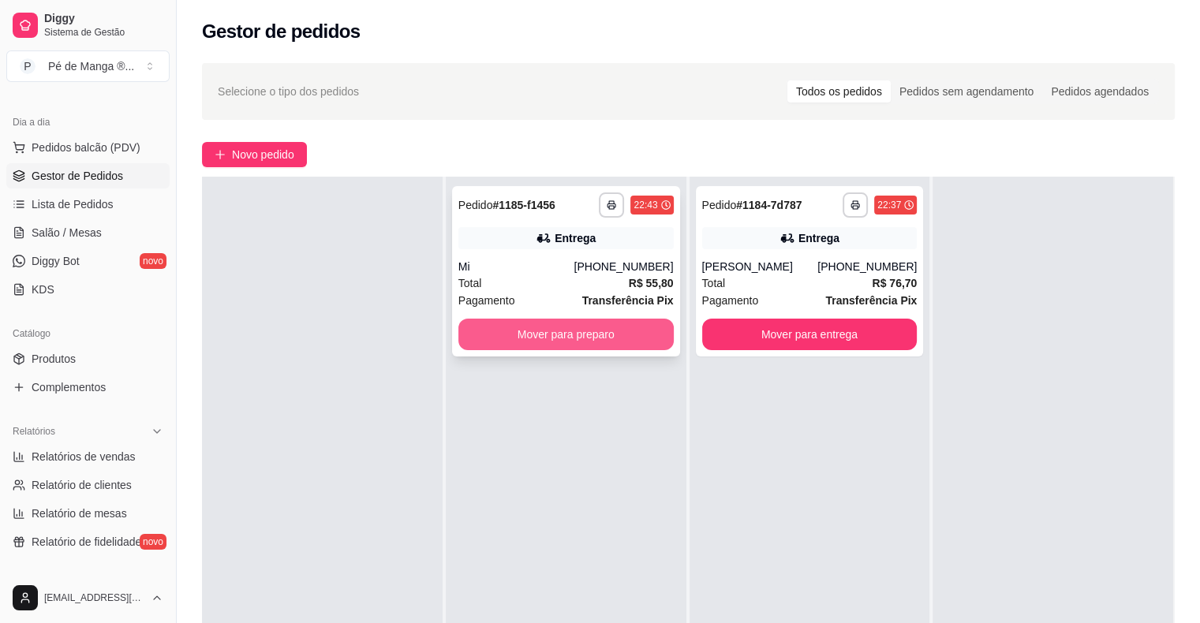
click at [559, 339] on button "Mover para preparo" at bounding box center [565, 335] width 215 height 32
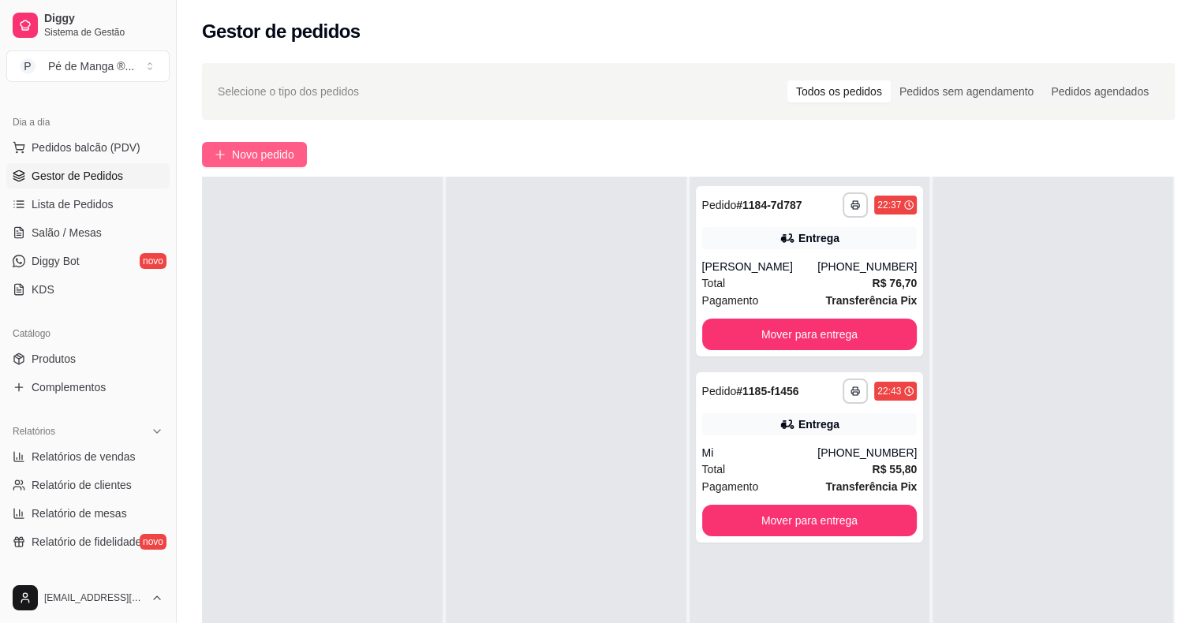
click at [263, 163] on button "Novo pedido" at bounding box center [254, 154] width 105 height 25
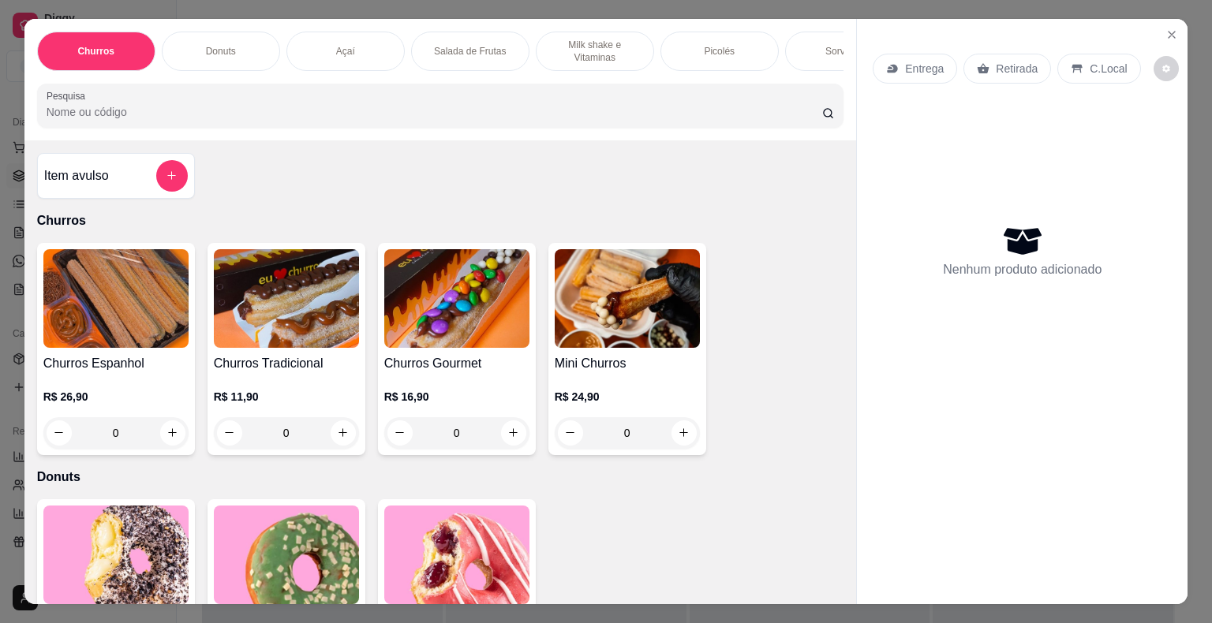
drag, startPoint x: 297, startPoint y: 42, endPoint x: 290, endPoint y: 58, distance: 18.0
click at [301, 47] on div "Açaí" at bounding box center [345, 51] width 118 height 39
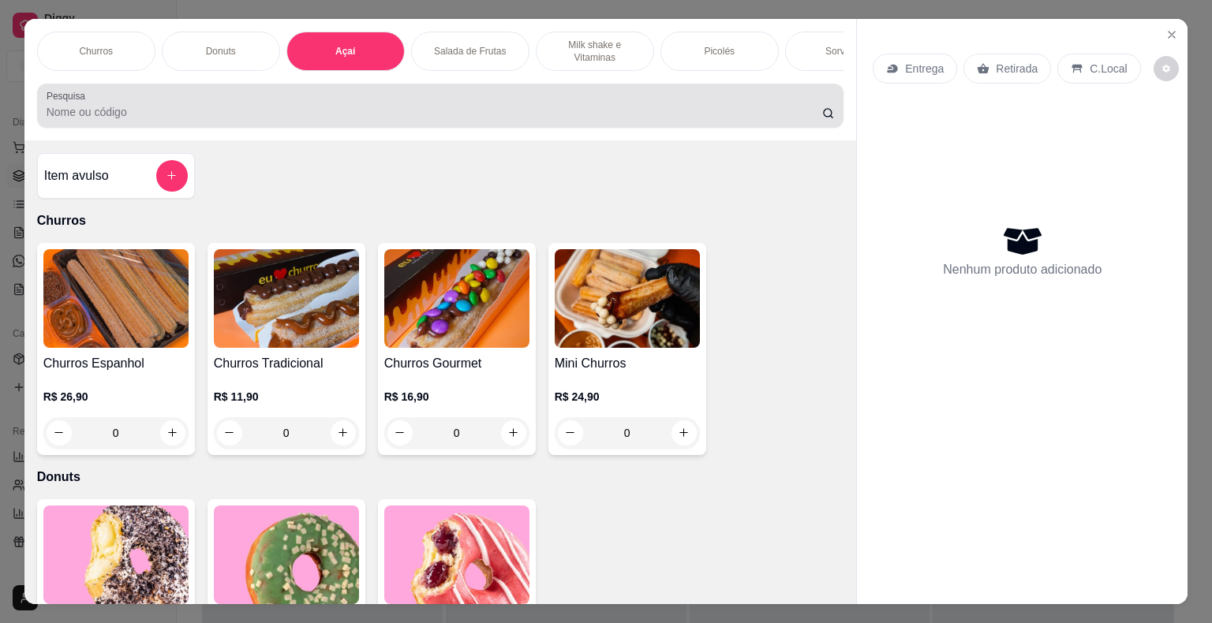
scroll to position [38, 0]
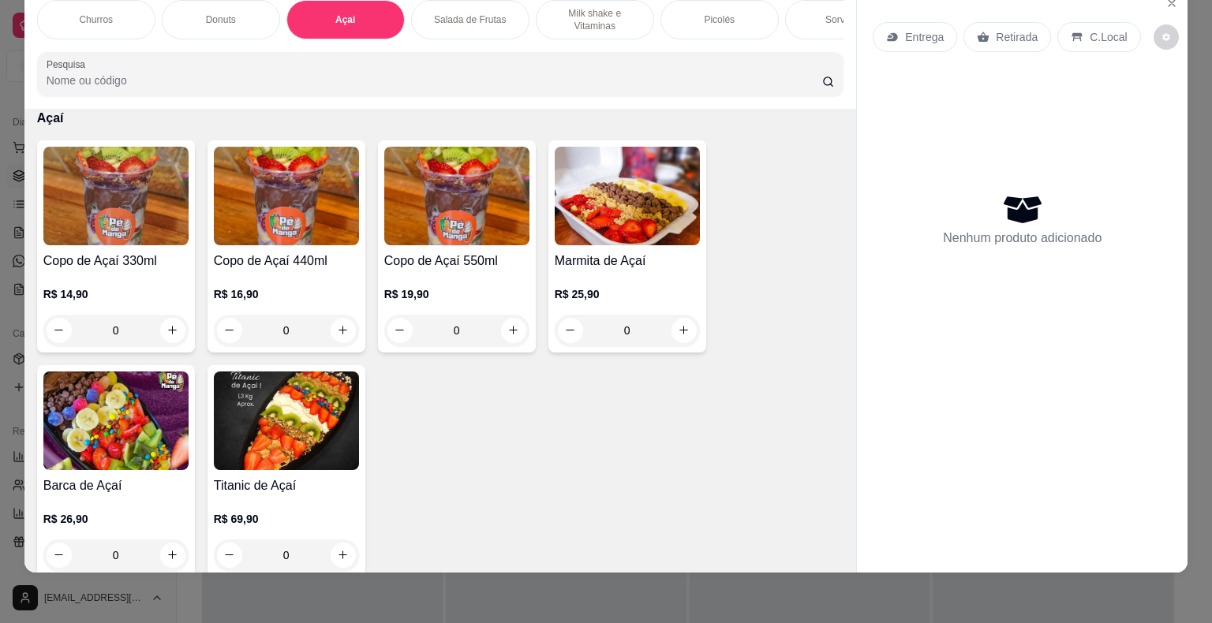
click at [301, 251] on div "Copo de Açaí 440ml R$ 16,90 0" at bounding box center [286, 246] width 158 height 212
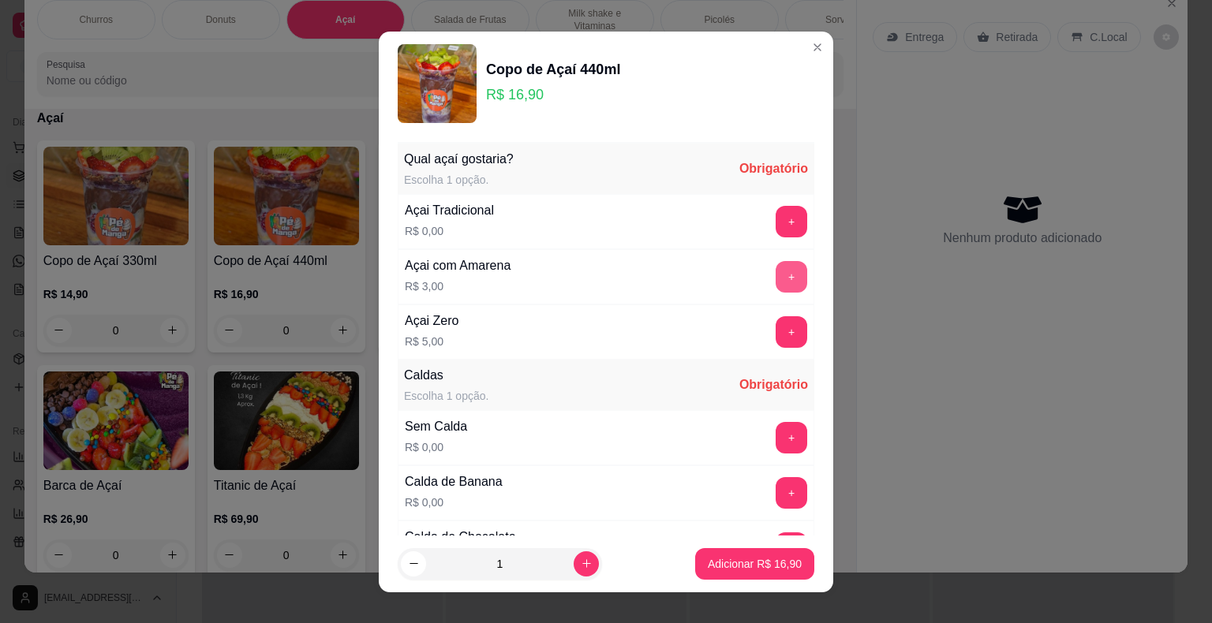
click at [775, 262] on button "+" at bounding box center [791, 277] width 32 height 32
click at [776, 438] on button "+" at bounding box center [791, 437] width 31 height 31
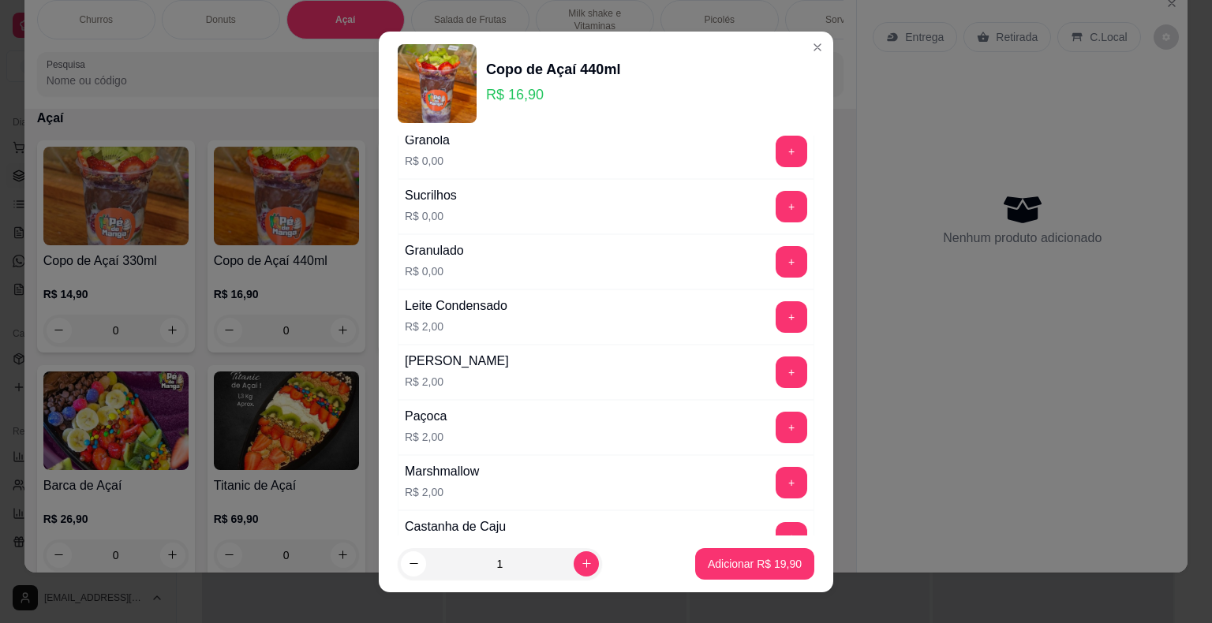
scroll to position [1104, 0]
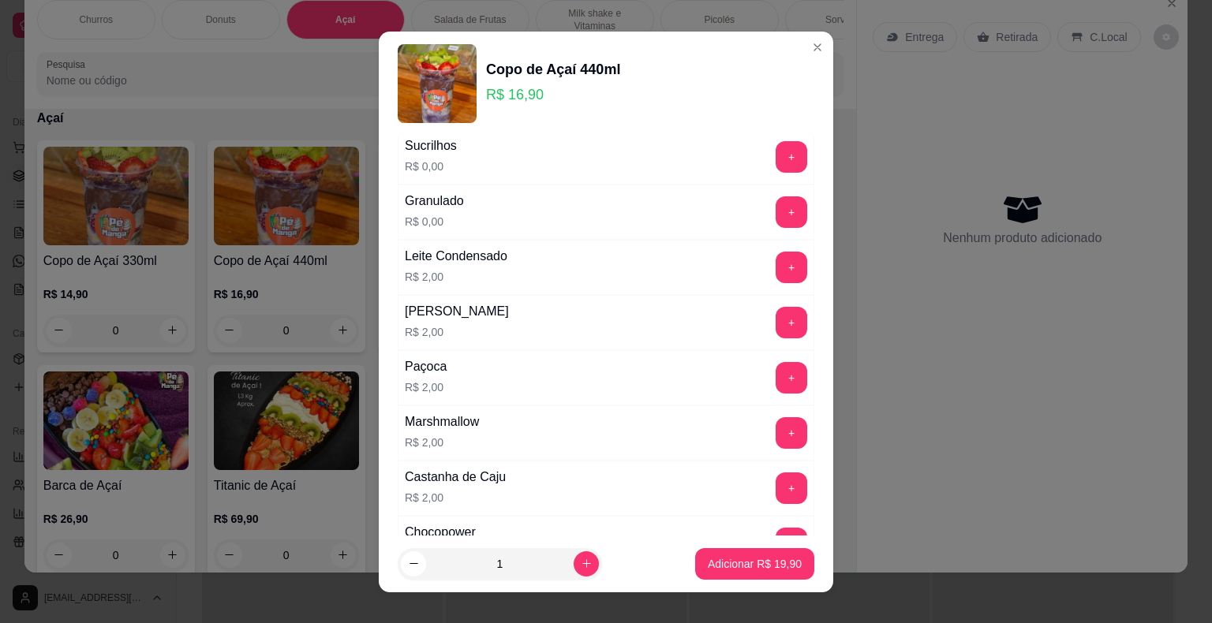
click at [775, 264] on button "+" at bounding box center [791, 268] width 32 height 32
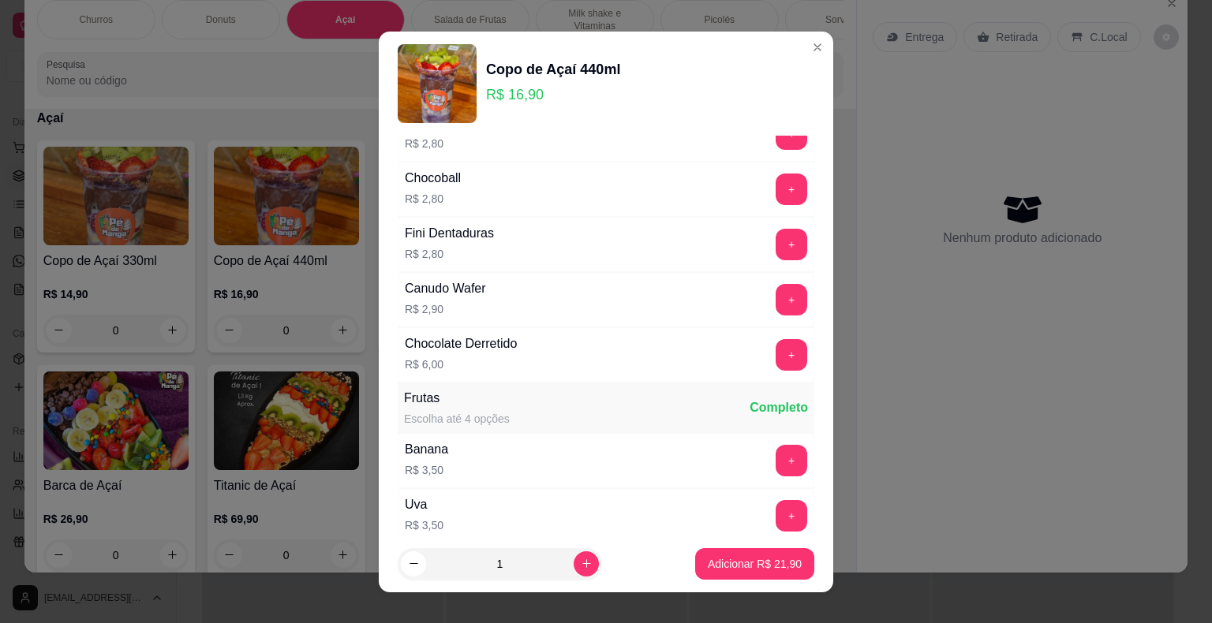
scroll to position [1735, 0]
click at [775, 499] on button "+" at bounding box center [791, 515] width 32 height 32
click at [746, 564] on p "Adicionar R$ 25,40" at bounding box center [755, 564] width 94 height 16
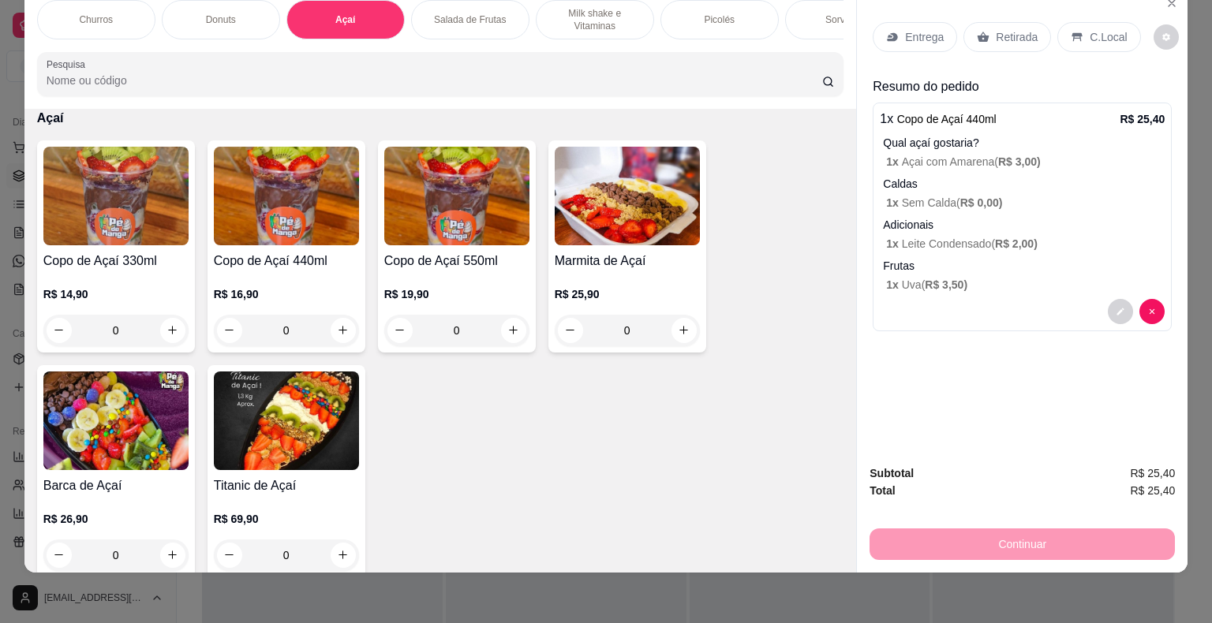
click at [282, 216] on img at bounding box center [286, 196] width 145 height 99
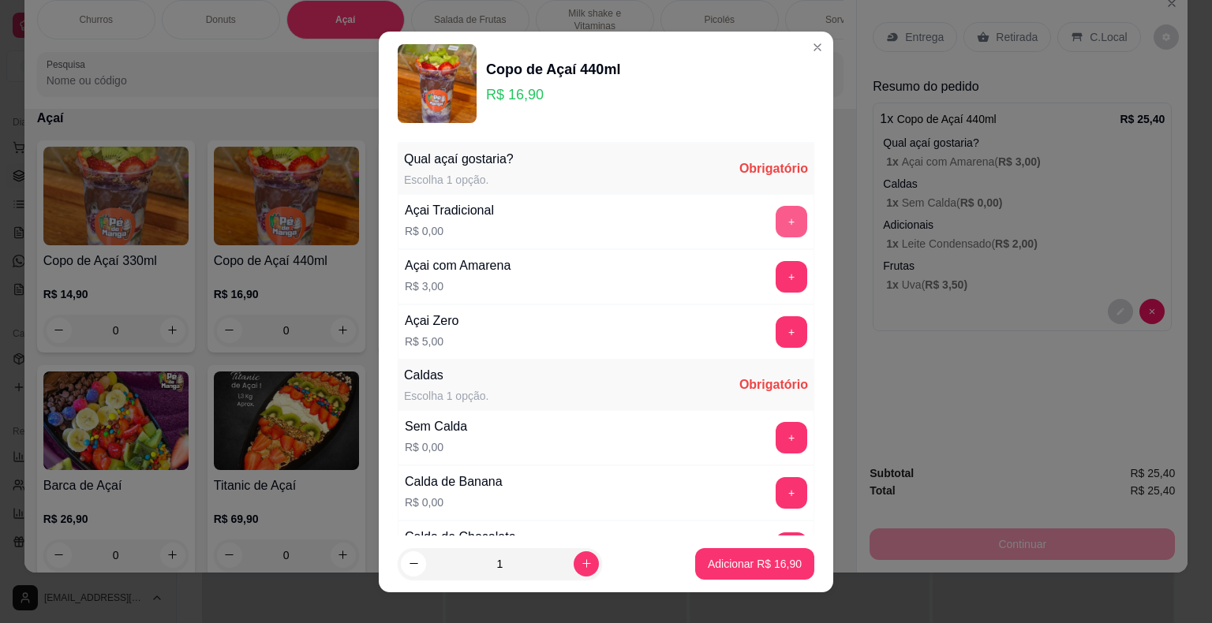
click at [775, 222] on button "+" at bounding box center [791, 222] width 32 height 32
click at [775, 434] on button "+" at bounding box center [791, 438] width 32 height 32
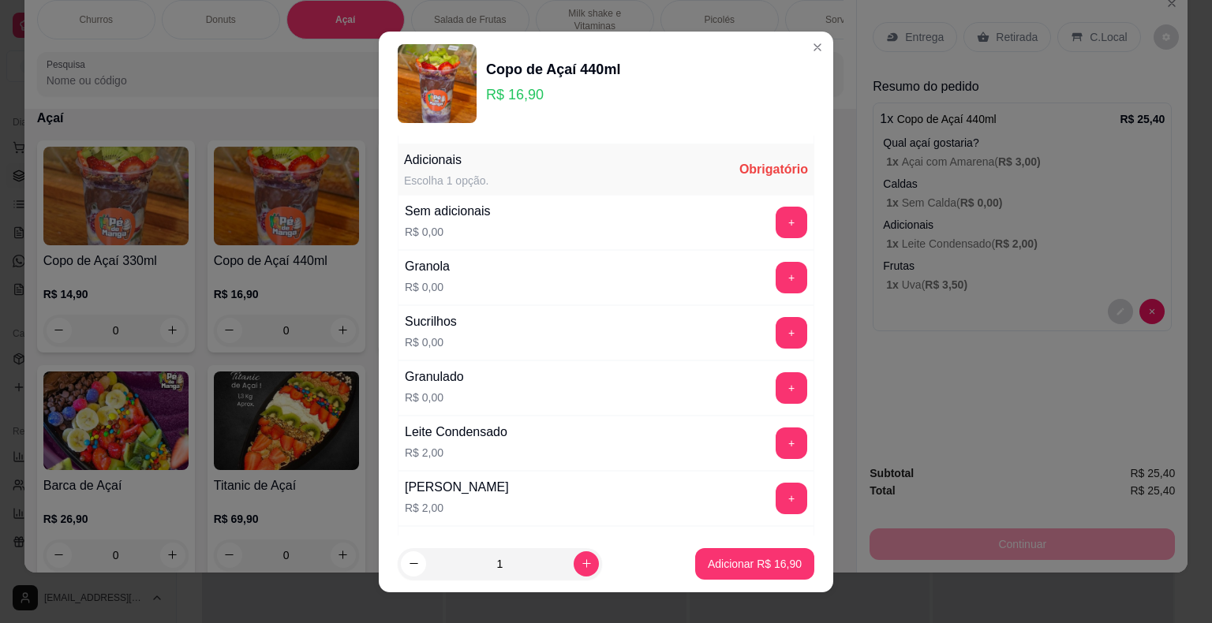
scroll to position [947, 0]
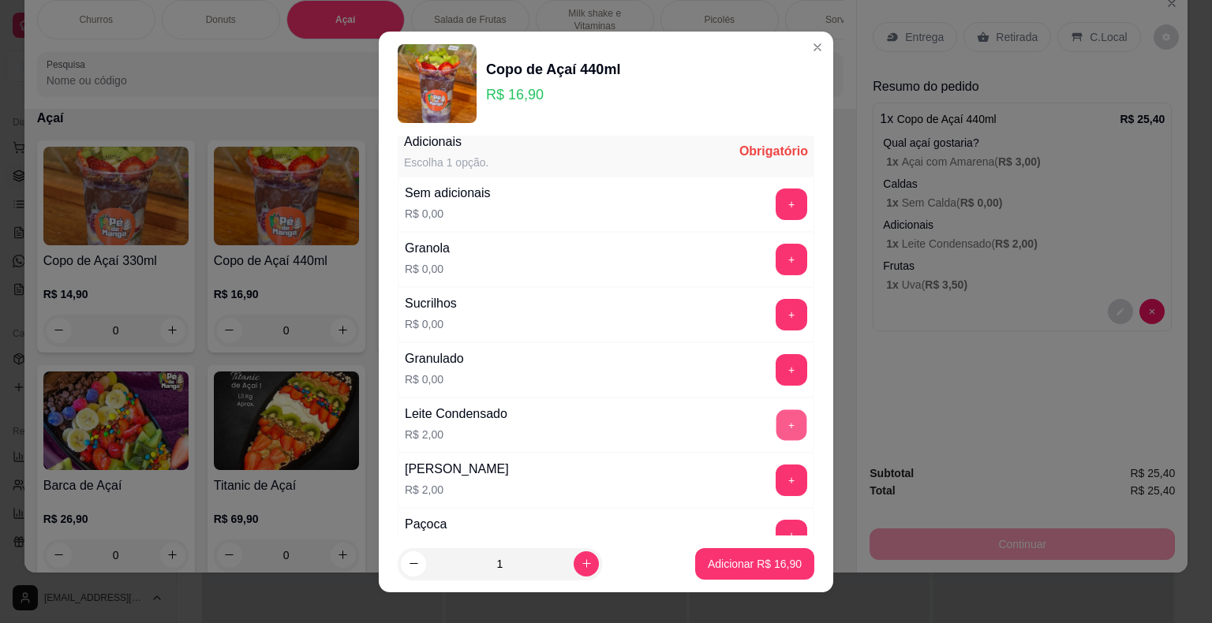
click at [776, 423] on button "+" at bounding box center [791, 424] width 31 height 31
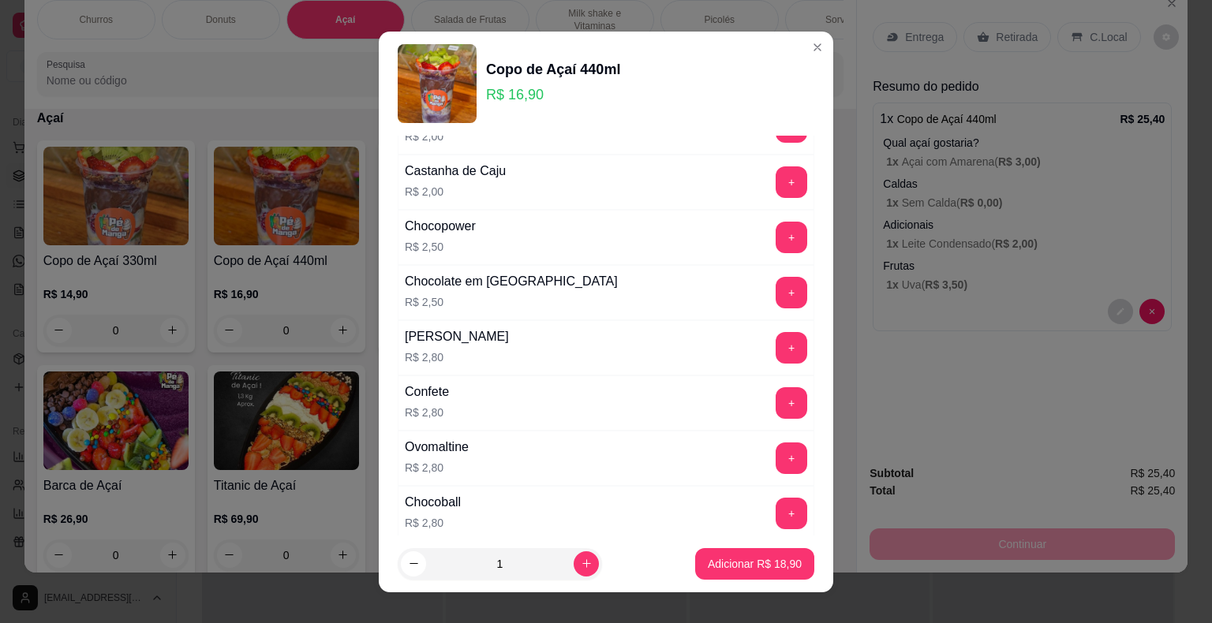
scroll to position [1420, 0]
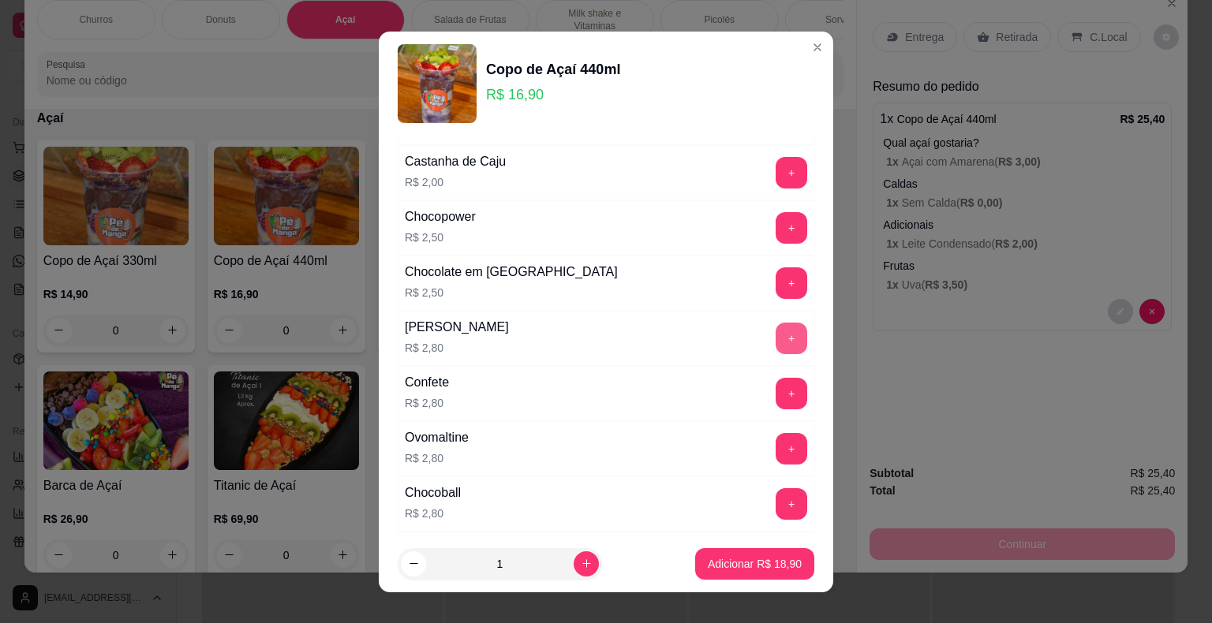
click at [775, 331] on button "+" at bounding box center [791, 339] width 32 height 32
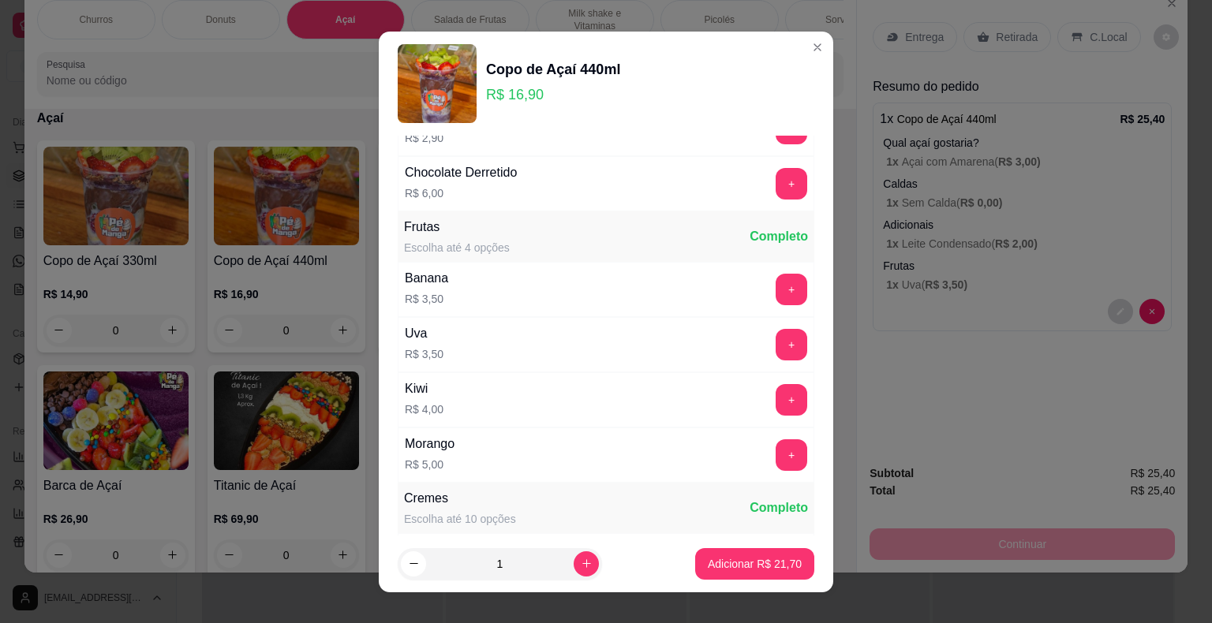
scroll to position [1972, 0]
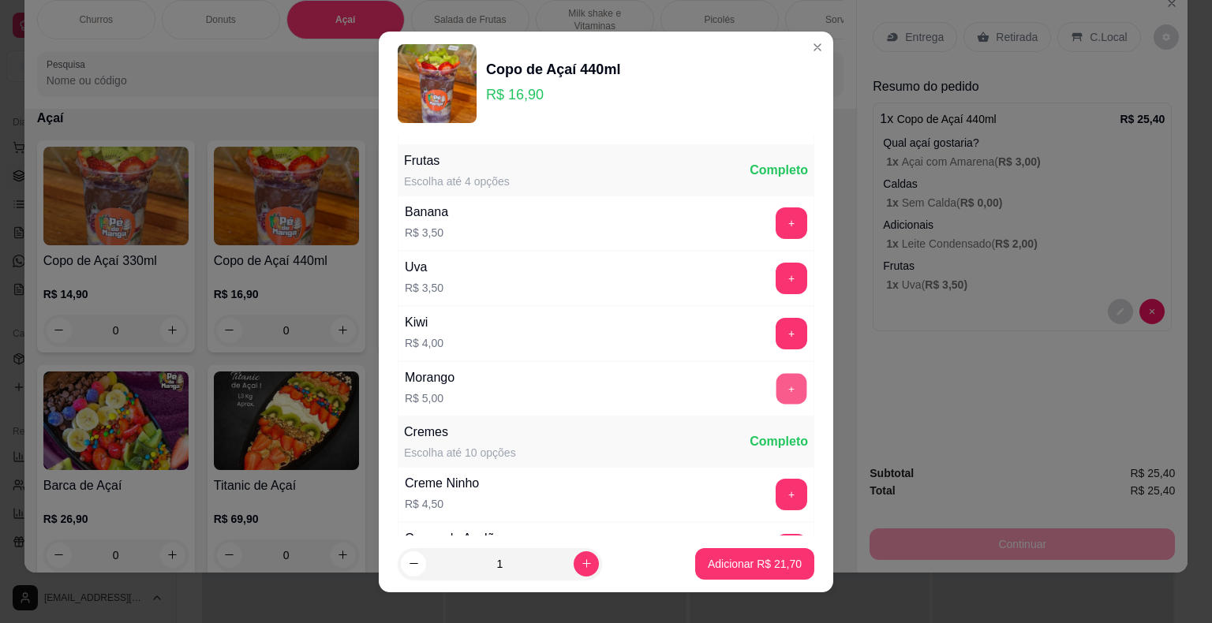
click at [776, 375] on button "+" at bounding box center [791, 388] width 31 height 31
click at [775, 207] on button "+" at bounding box center [791, 223] width 32 height 32
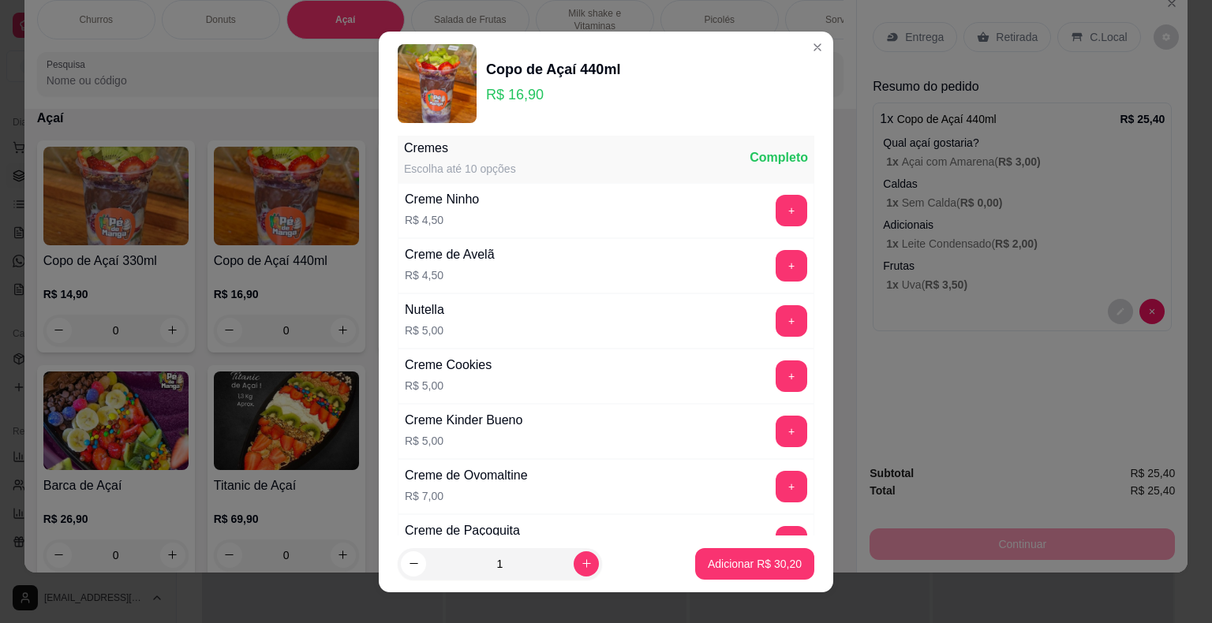
scroll to position [2288, 0]
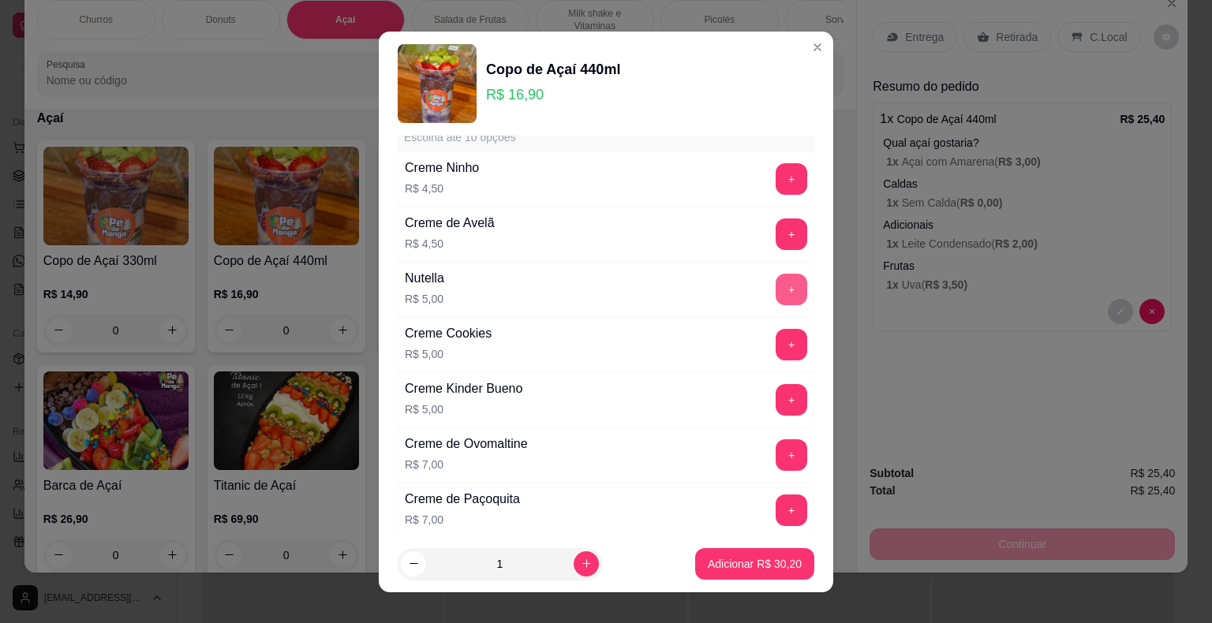
click at [775, 274] on button "+" at bounding box center [791, 290] width 32 height 32
click at [753, 563] on p "Adicionar R$ 35,20" at bounding box center [755, 563] width 92 height 15
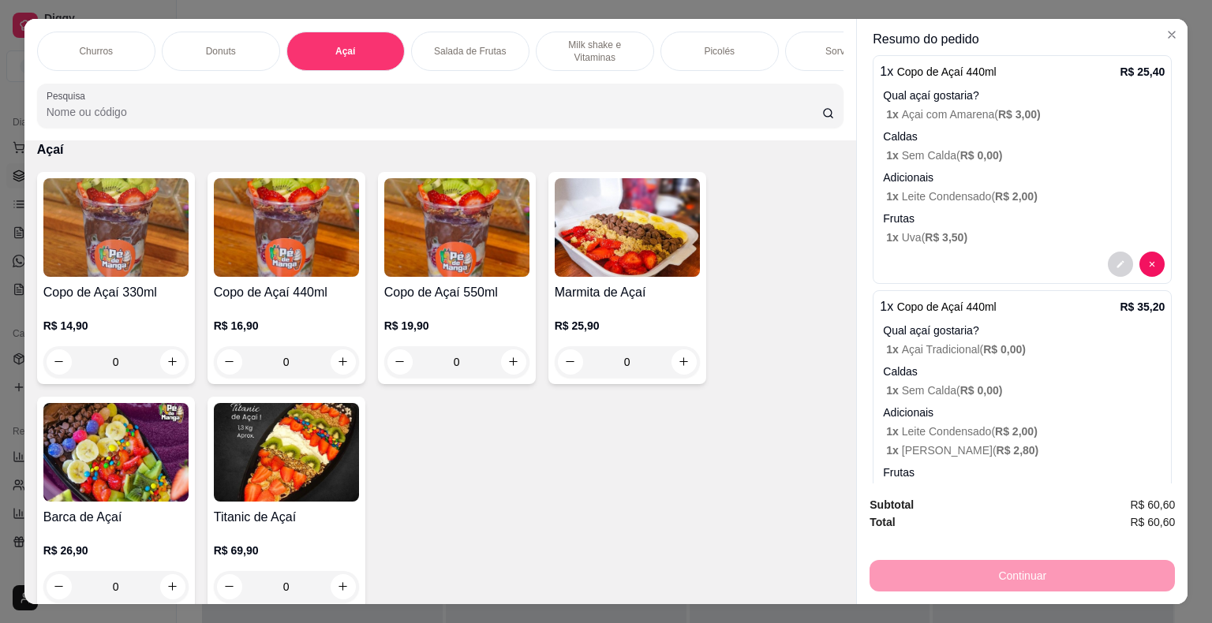
scroll to position [0, 0]
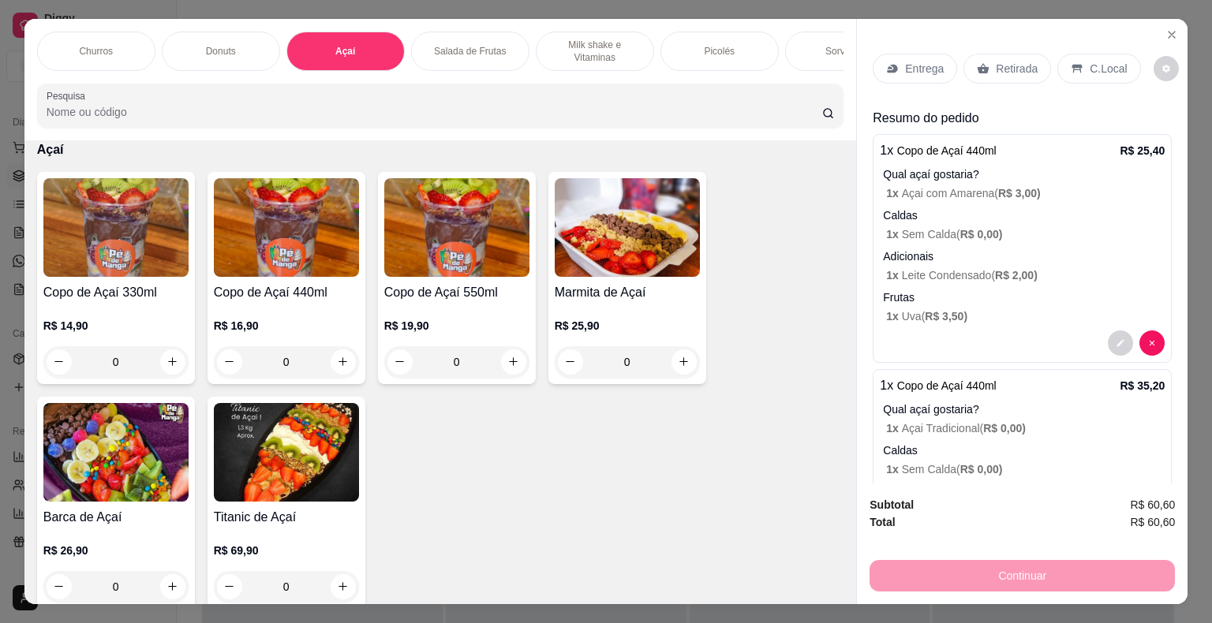
click at [938, 63] on div "Entrega" at bounding box center [914, 69] width 84 height 30
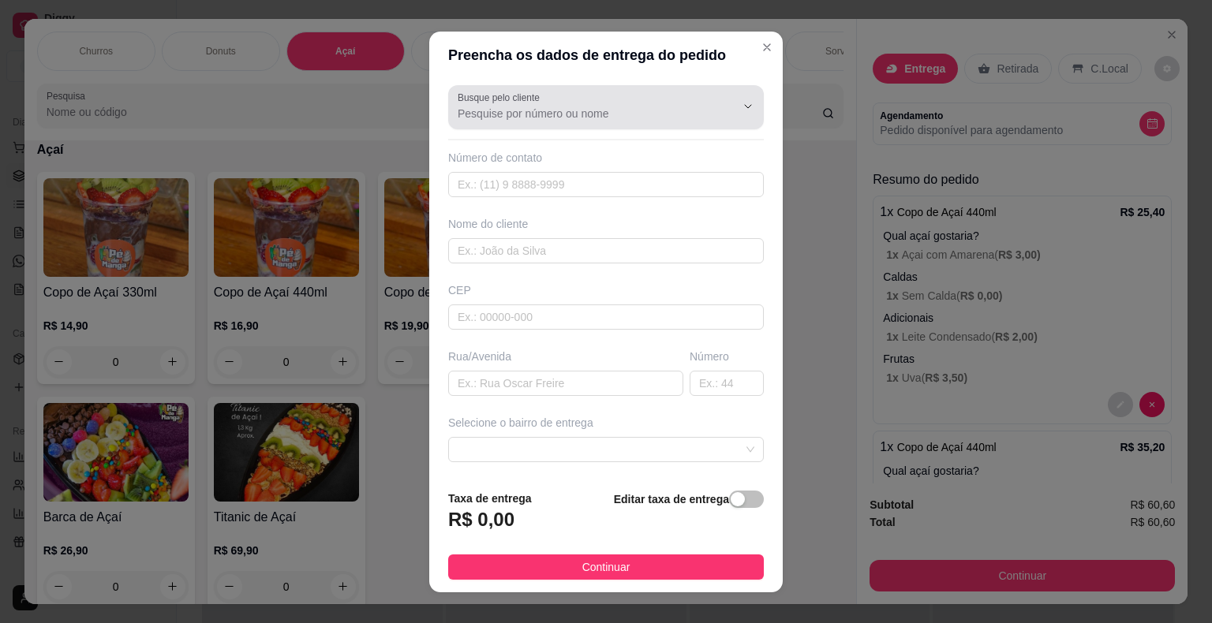
click at [529, 112] on input "Busque pelo cliente" at bounding box center [584, 114] width 252 height 16
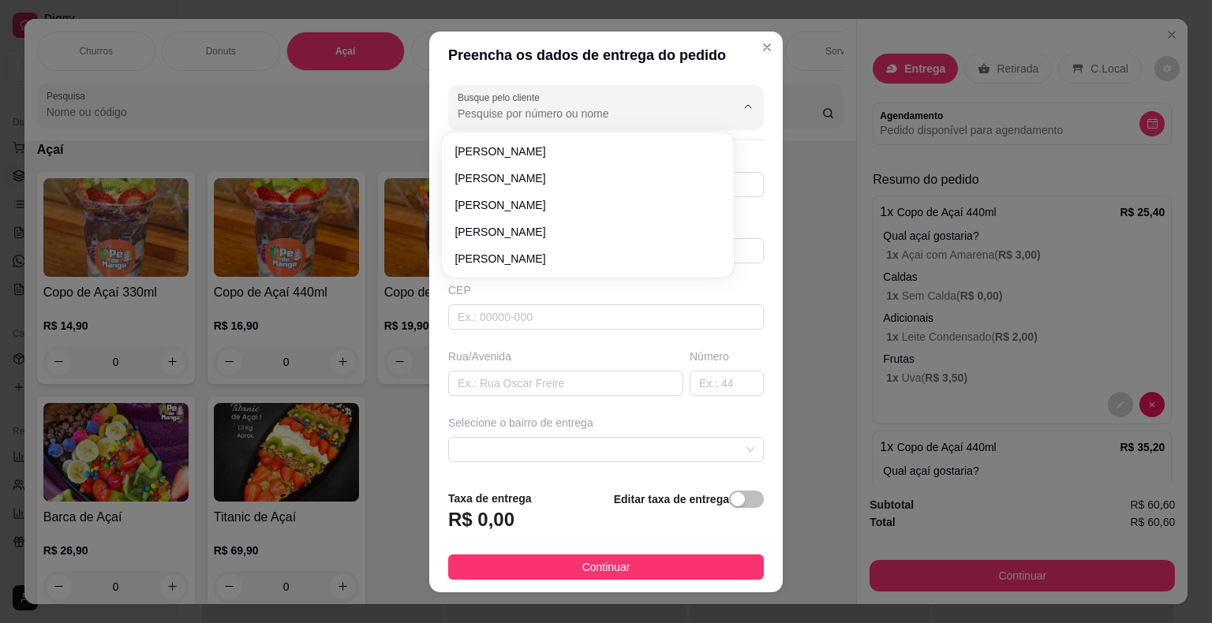
paste input "15 99620-7422"
type input "15 99620-7422"
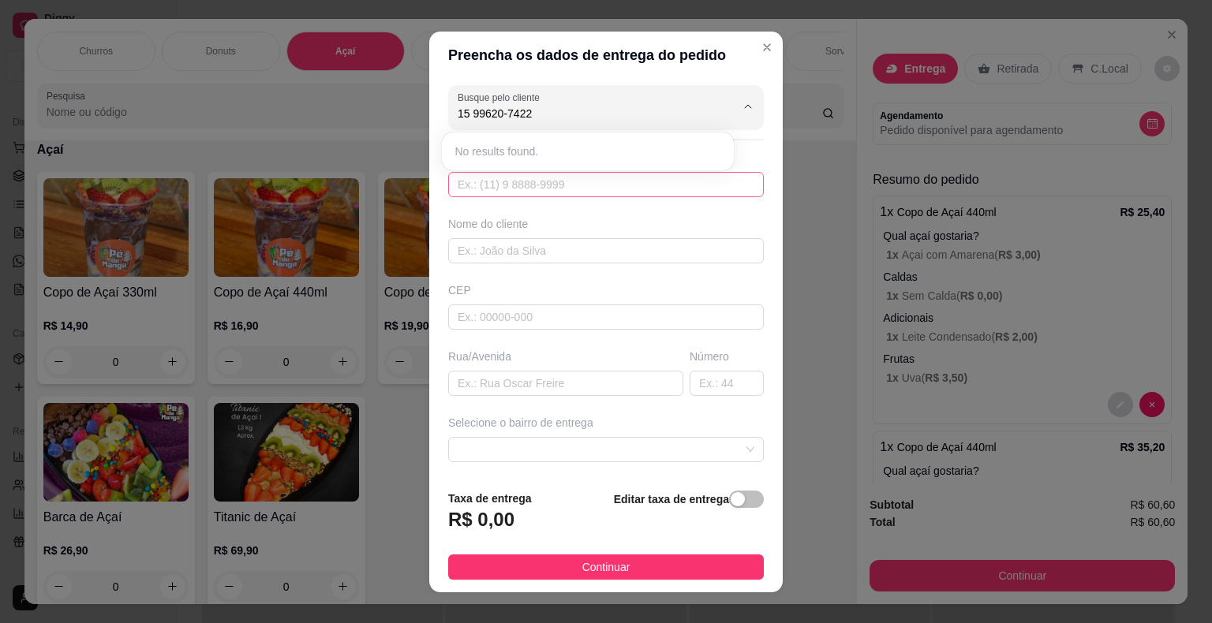
click at [584, 182] on input "text" at bounding box center [606, 184] width 316 height 25
paste input "15 99620-7422"
type input "15 99620-7422"
click at [577, 188] on input "text" at bounding box center [606, 184] width 316 height 25
paste input "15 99620-7422"
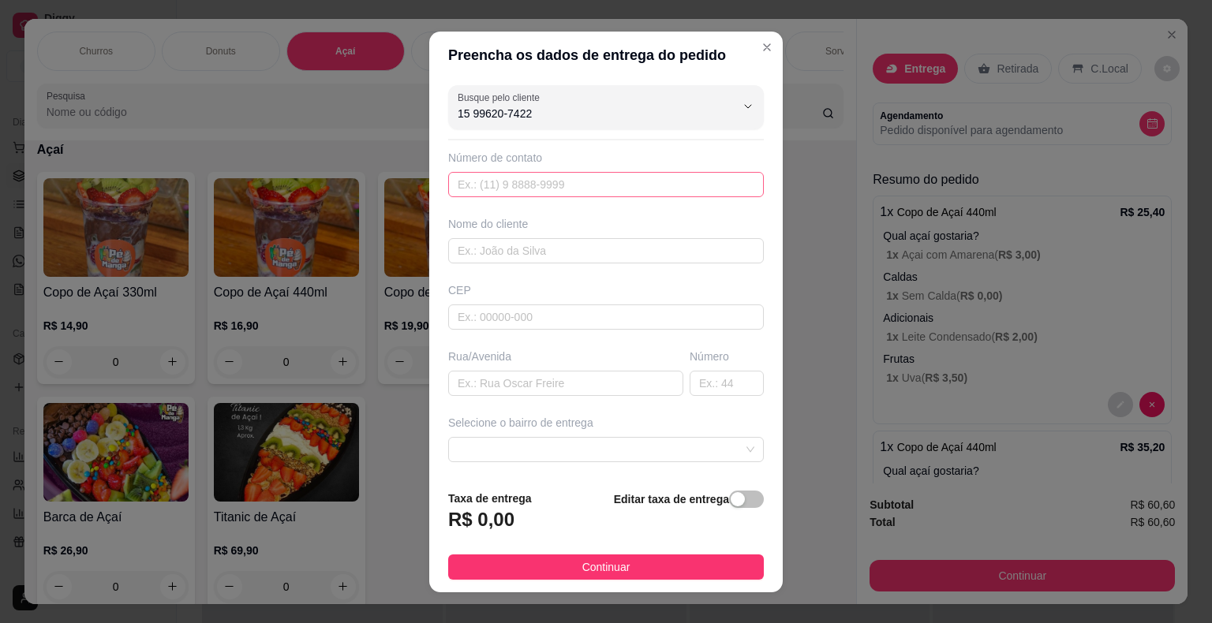
type input "15 99620-7422"
click at [696, 188] on input "text" at bounding box center [606, 184] width 316 height 25
click at [694, 185] on input "text" at bounding box center [606, 184] width 316 height 25
paste input "[PHONE_NUMBER]"
type input "[PHONE_NUMBER]"
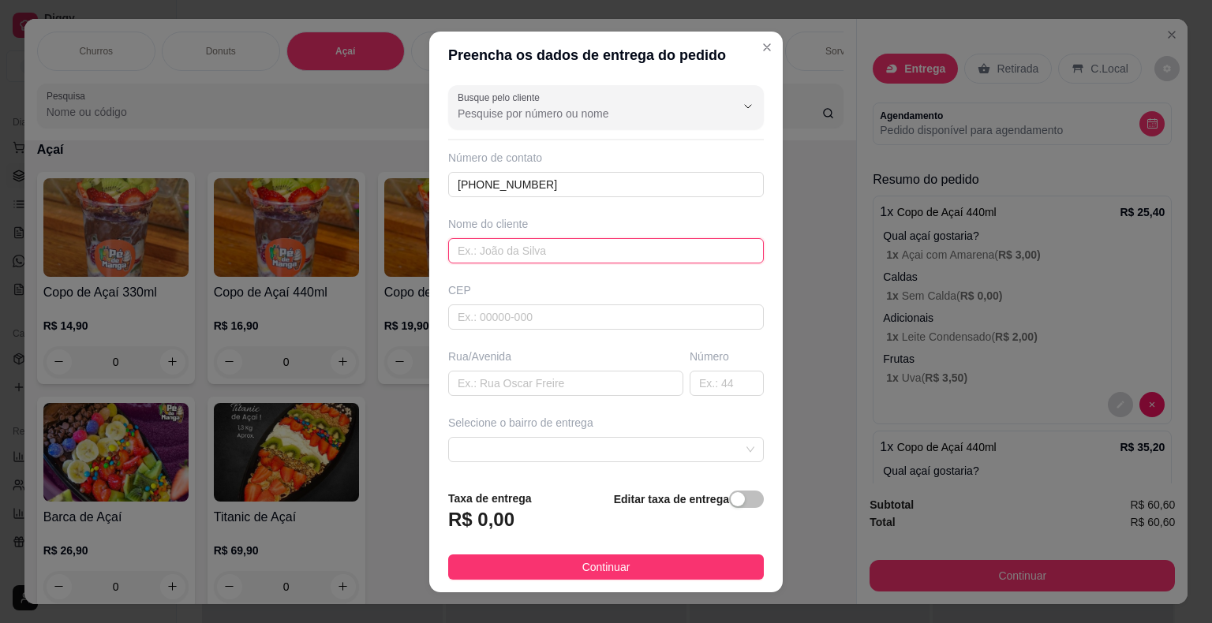
click at [644, 245] on input "text" at bounding box center [606, 250] width 316 height 25
type input "n"
type input "Ana"
click at [507, 326] on input "text" at bounding box center [606, 316] width 316 height 25
type input "18440000"
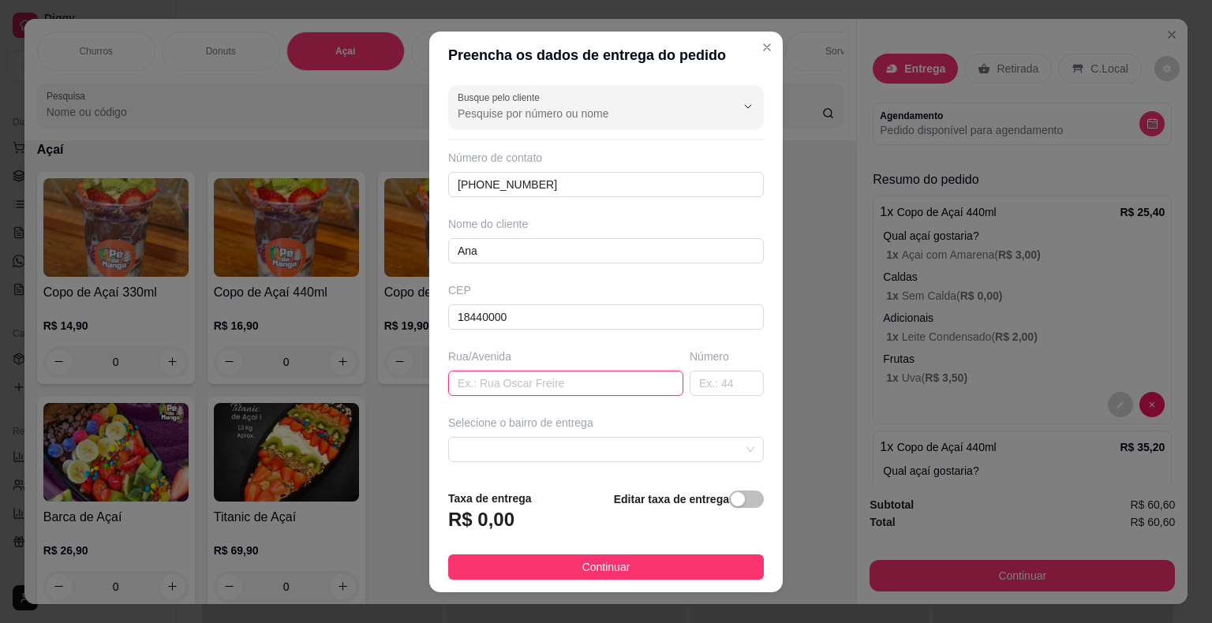
click at [543, 377] on input "text" at bounding box center [565, 383] width 235 height 25
type input "[PERSON_NAME]"
click at [691, 383] on input "text" at bounding box center [726, 383] width 74 height 25
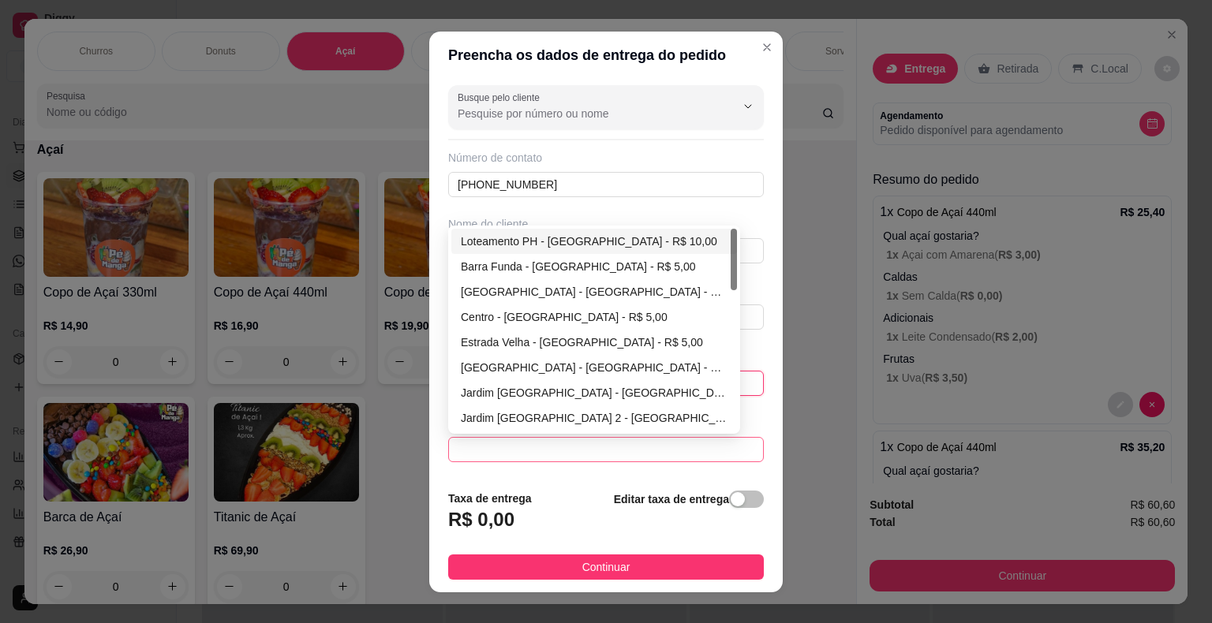
click at [691, 456] on span at bounding box center [606, 450] width 297 height 24
type input "526"
click at [593, 308] on div "Centro - [GEOGRAPHIC_DATA] - R$ 5,00" at bounding box center [594, 316] width 267 height 17
type input "Itaberá"
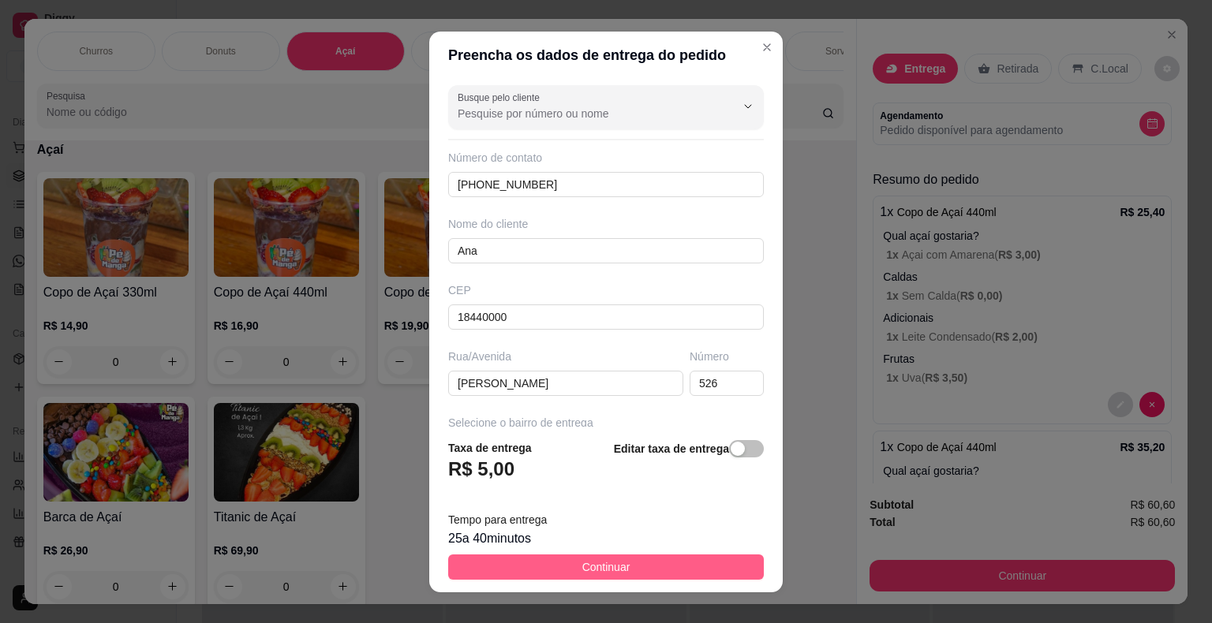
click at [661, 567] on button "Continuar" at bounding box center [606, 567] width 316 height 25
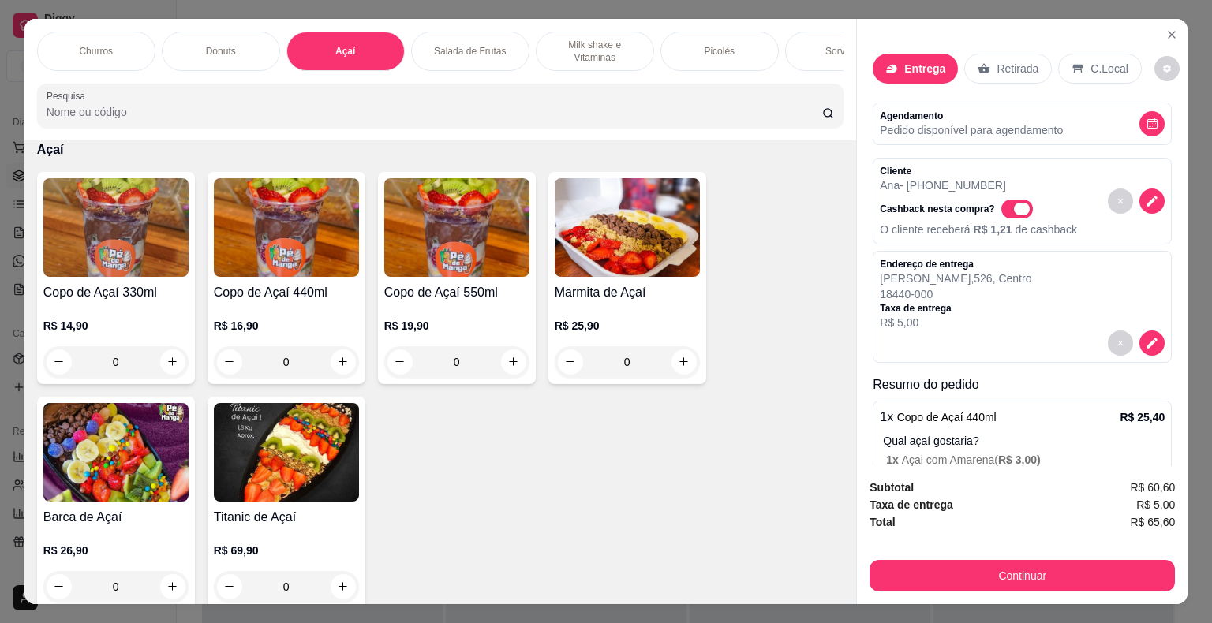
click at [1001, 204] on span "Automatic updates" at bounding box center [1017, 209] width 32 height 19
click at [1000, 211] on input "Automatic updates" at bounding box center [1005, 216] width 10 height 10
checkbox input "false"
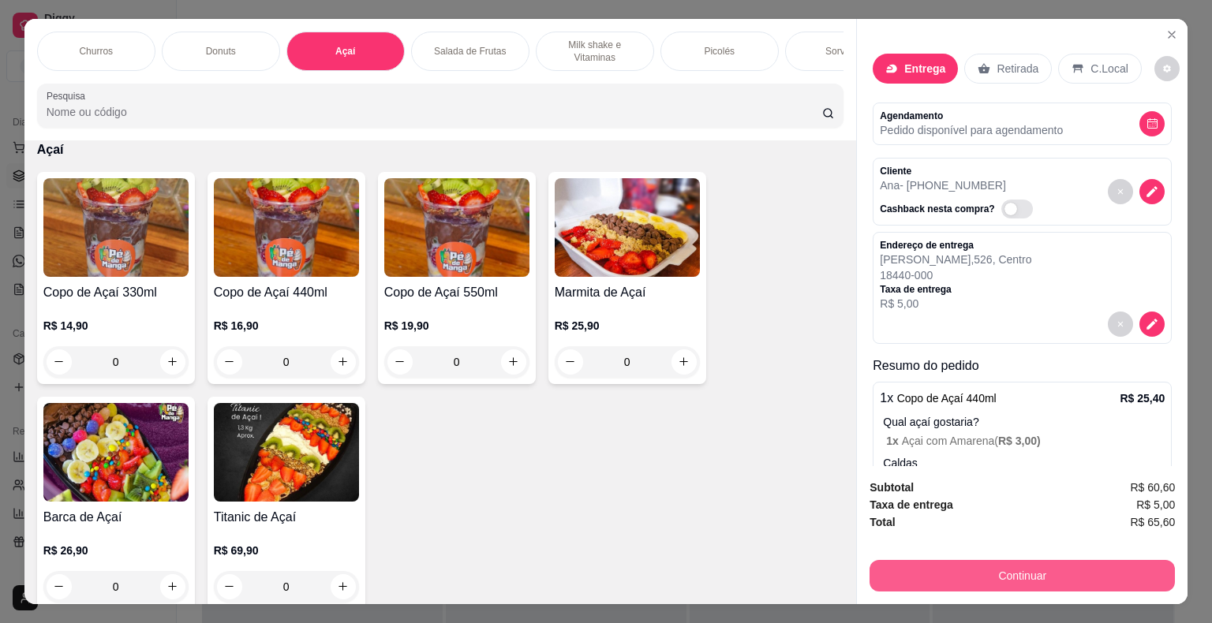
click at [1054, 570] on button "Continuar" at bounding box center [1021, 576] width 305 height 32
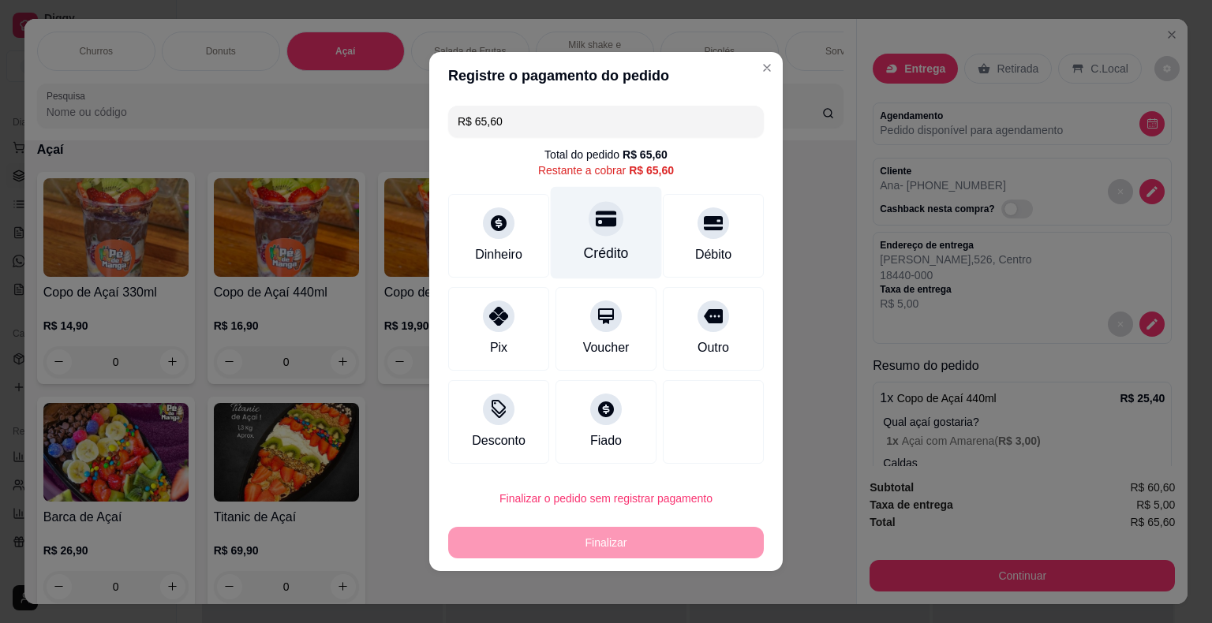
click at [631, 244] on div "Crédito" at bounding box center [606, 233] width 111 height 92
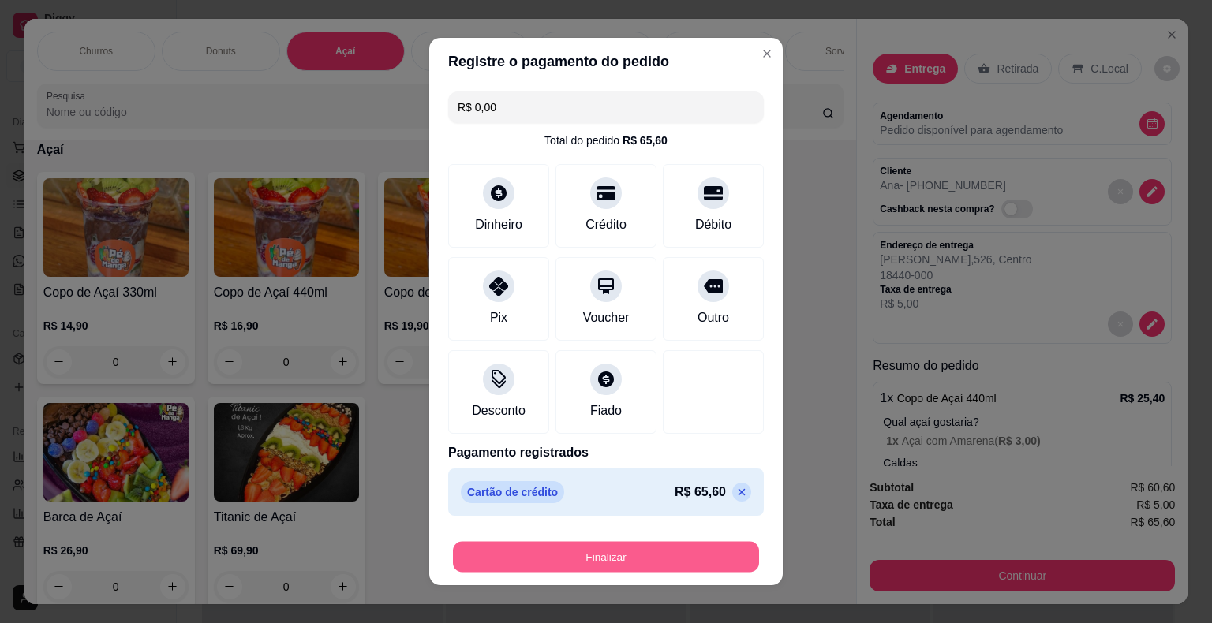
click at [636, 553] on button "Finalizar" at bounding box center [606, 557] width 306 height 31
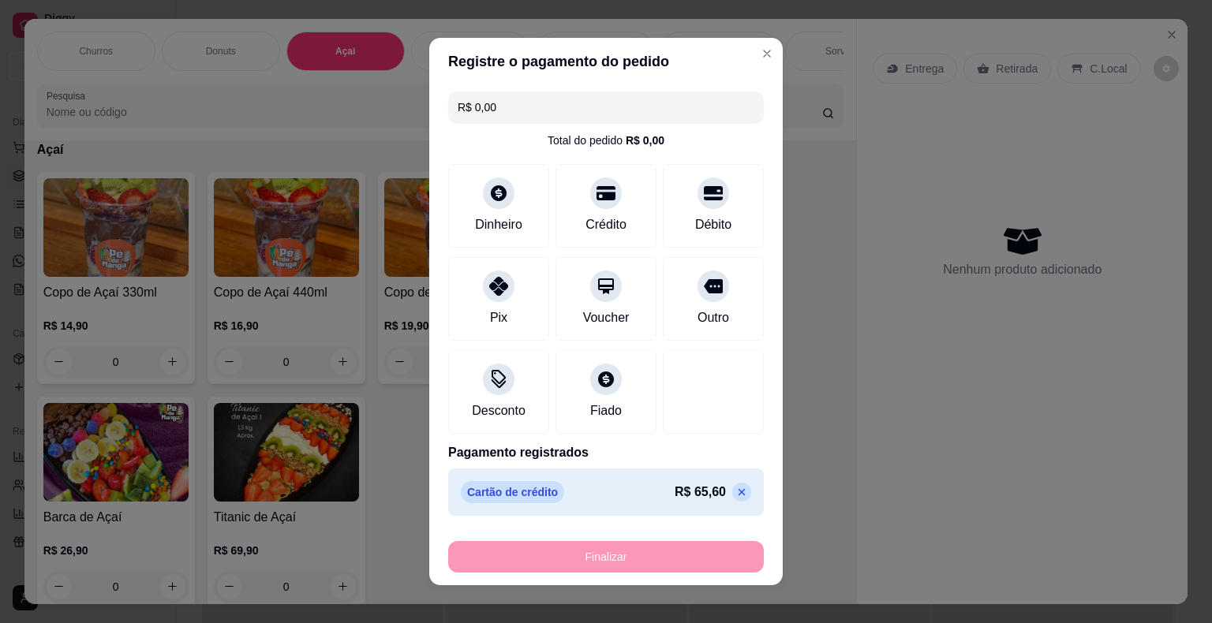
type input "-R$ 65,60"
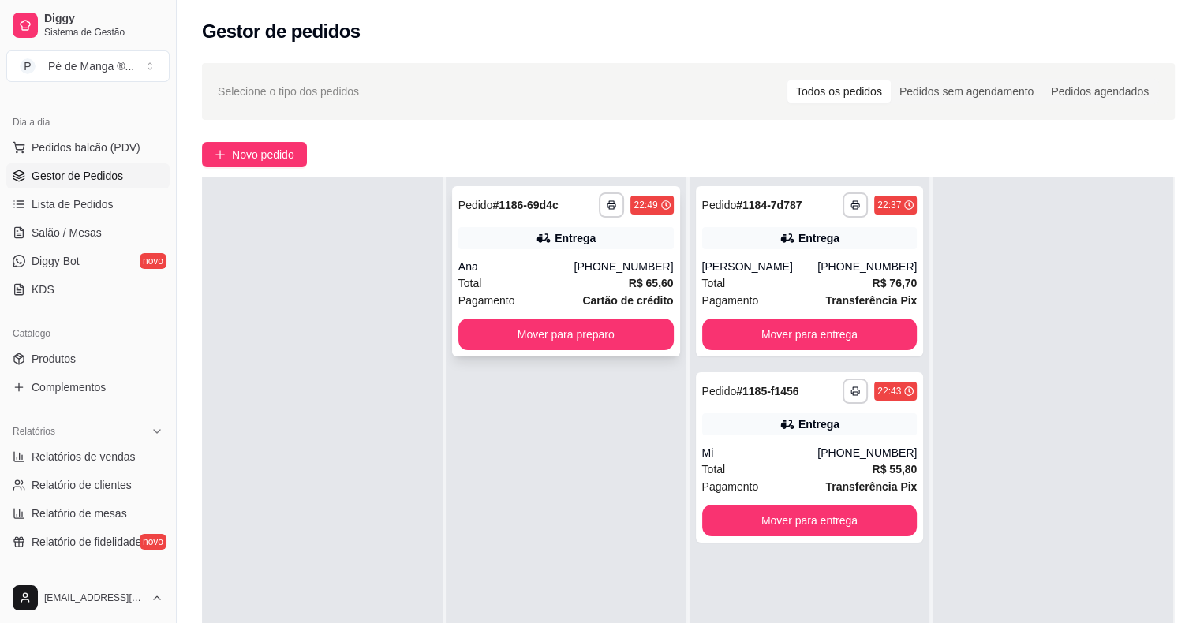
click at [558, 259] on div "Ana" at bounding box center [516, 267] width 116 height 16
click at [754, 276] on div "Total R$ 76,70" at bounding box center [809, 283] width 215 height 17
click at [818, 449] on div "Mi" at bounding box center [760, 453] width 116 height 16
drag, startPoint x: 686, startPoint y: 423, endPoint x: 713, endPoint y: 422, distance: 26.8
click at [697, 421] on div "**********" at bounding box center [809, 488] width 241 height 623
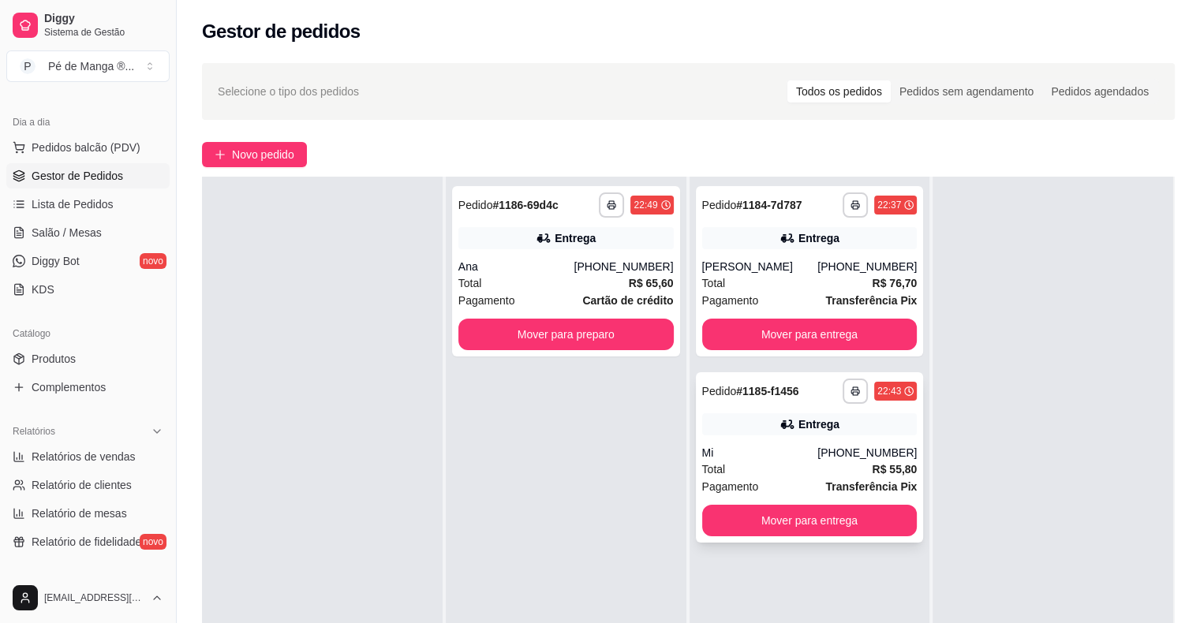
click at [723, 418] on div "Entrega" at bounding box center [809, 424] width 215 height 22
click at [613, 356] on div "**********" at bounding box center [566, 271] width 228 height 170
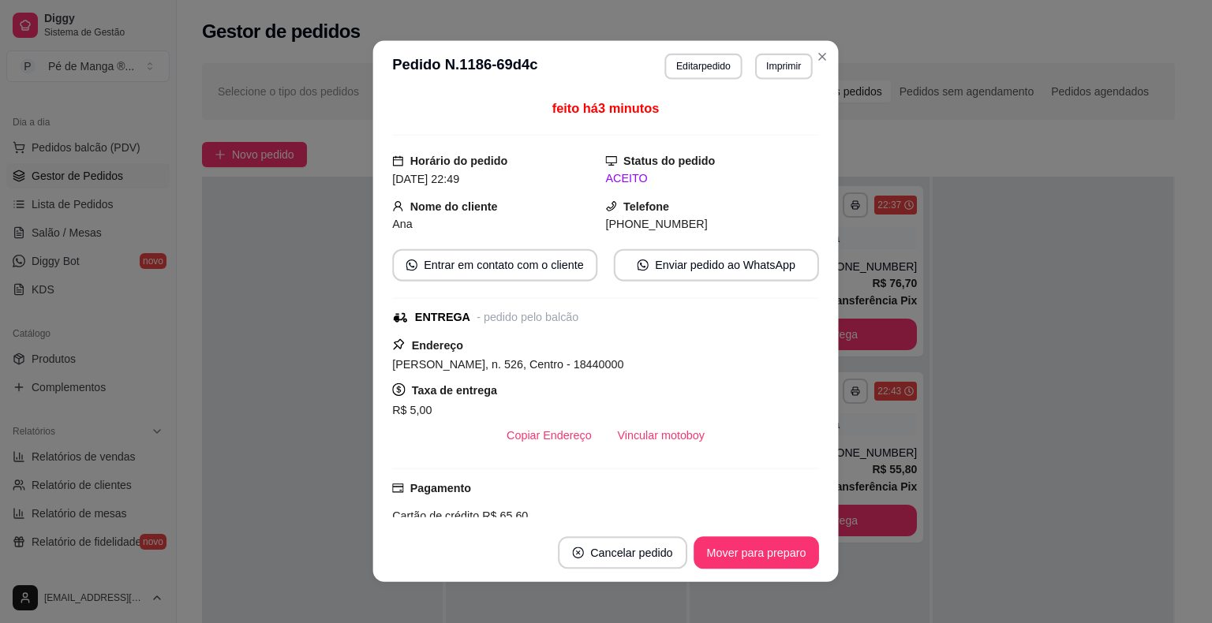
click at [617, 338] on div "Endereço [PERSON_NAME], n. 526, Centro - 18440000 Taxa de entrega R$ 5,00 Copia…" at bounding box center [606, 394] width 427 height 116
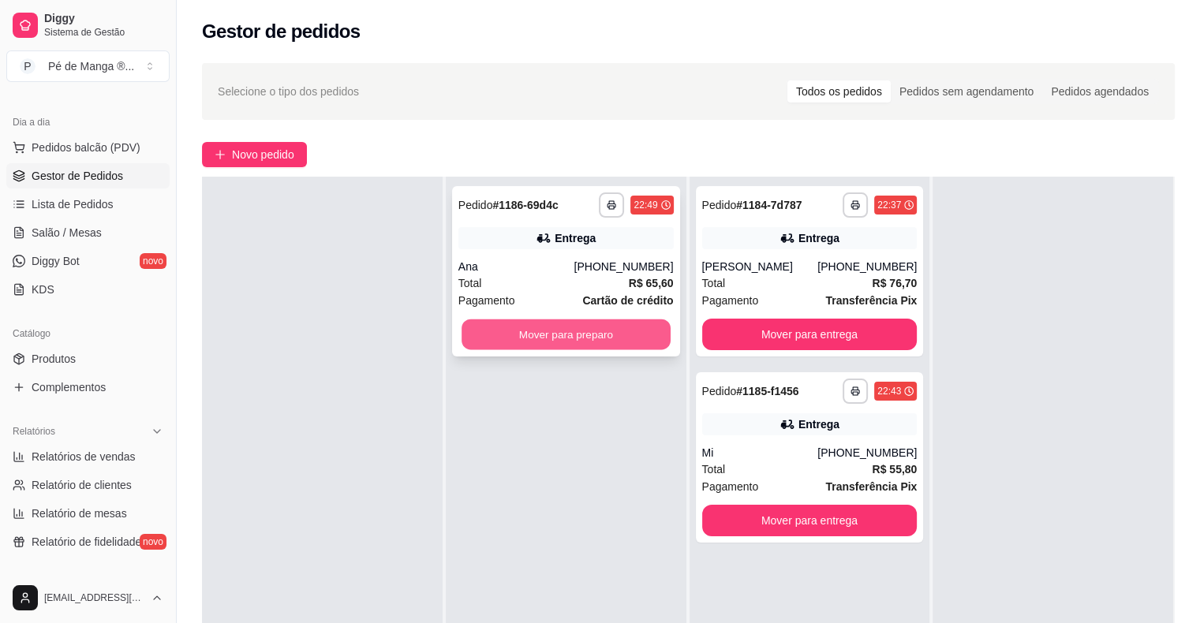
click at [588, 339] on button "Mover para preparo" at bounding box center [565, 334] width 209 height 31
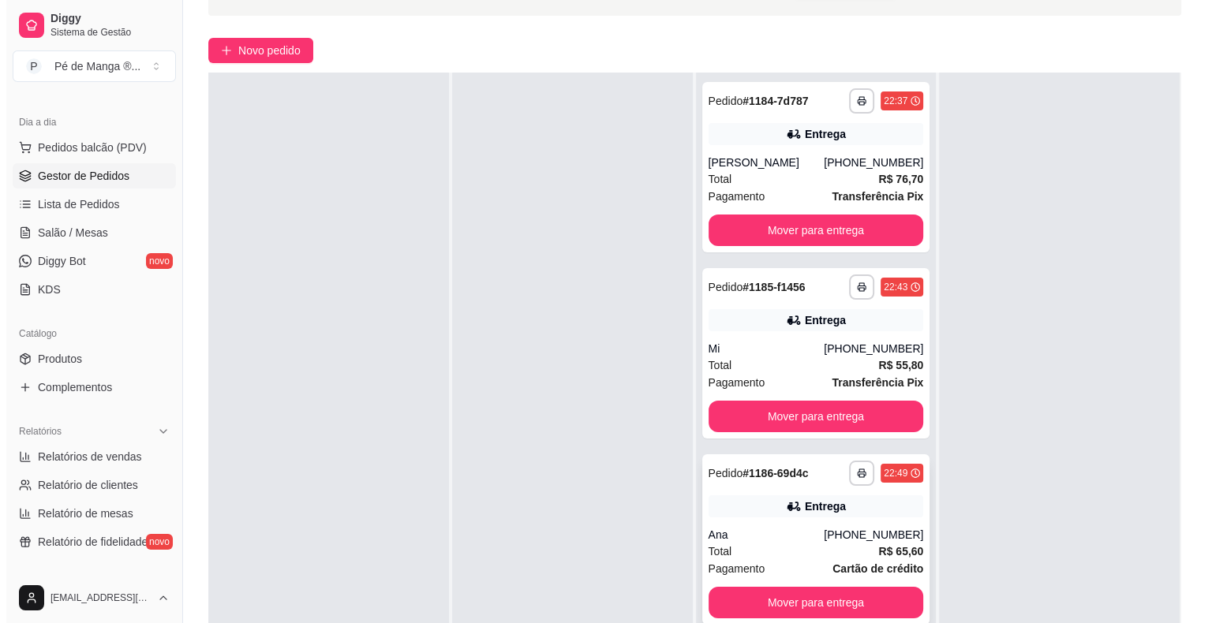
scroll to position [158, 0]
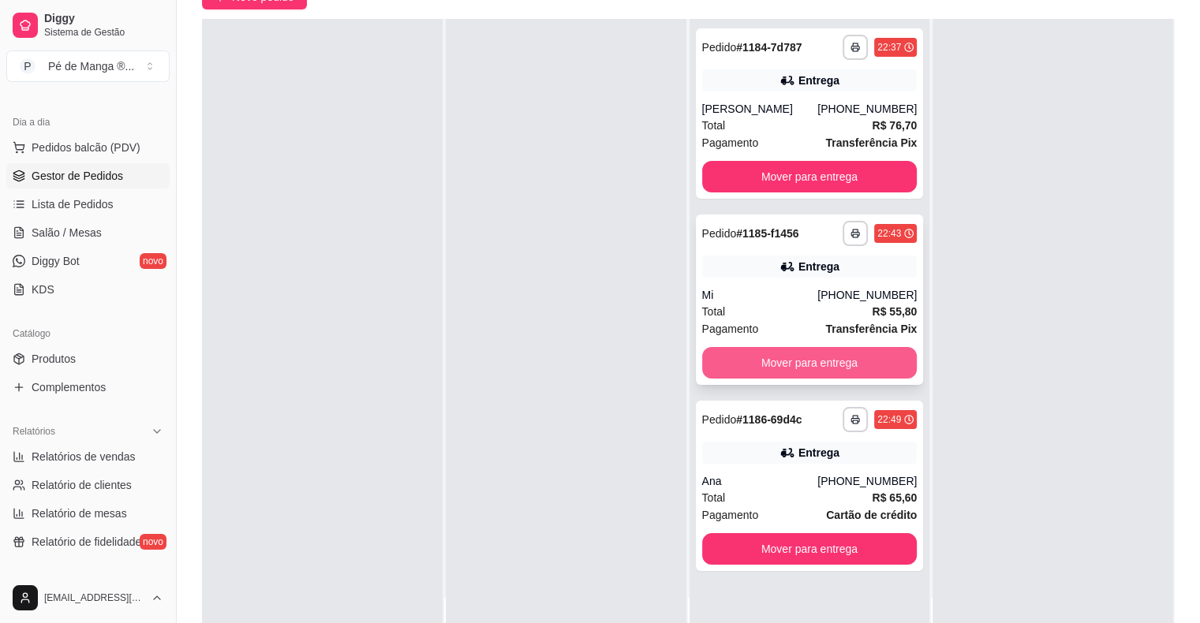
click at [764, 357] on button "Mover para entrega" at bounding box center [809, 363] width 215 height 32
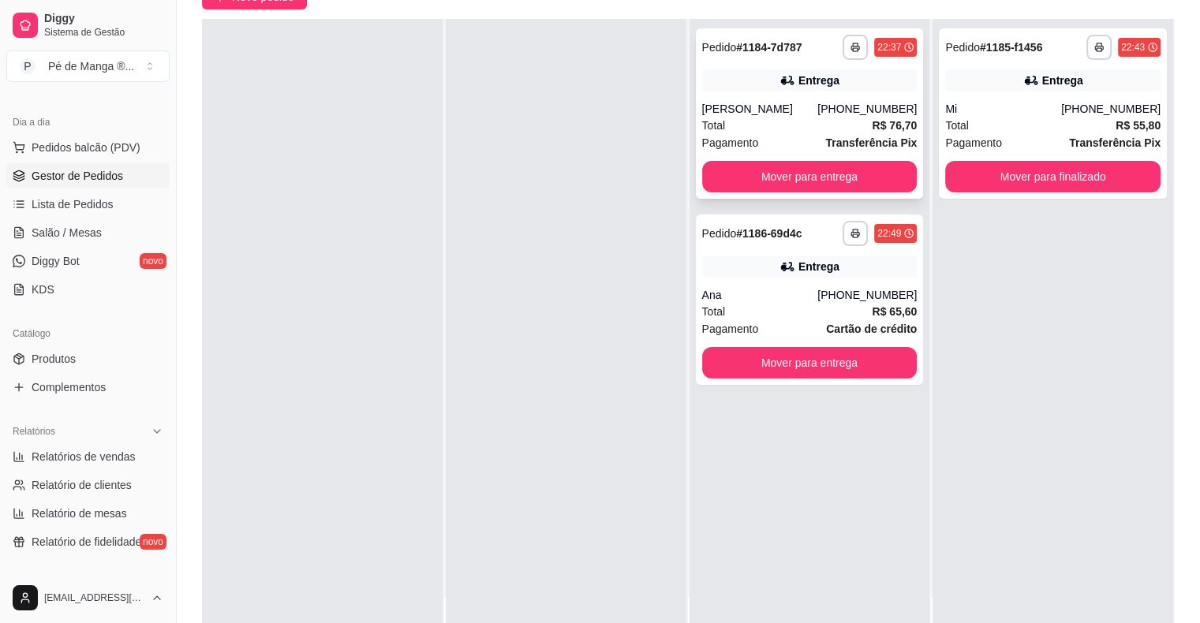
click at [793, 120] on div "Total R$ 76,70" at bounding box center [809, 125] width 215 height 17
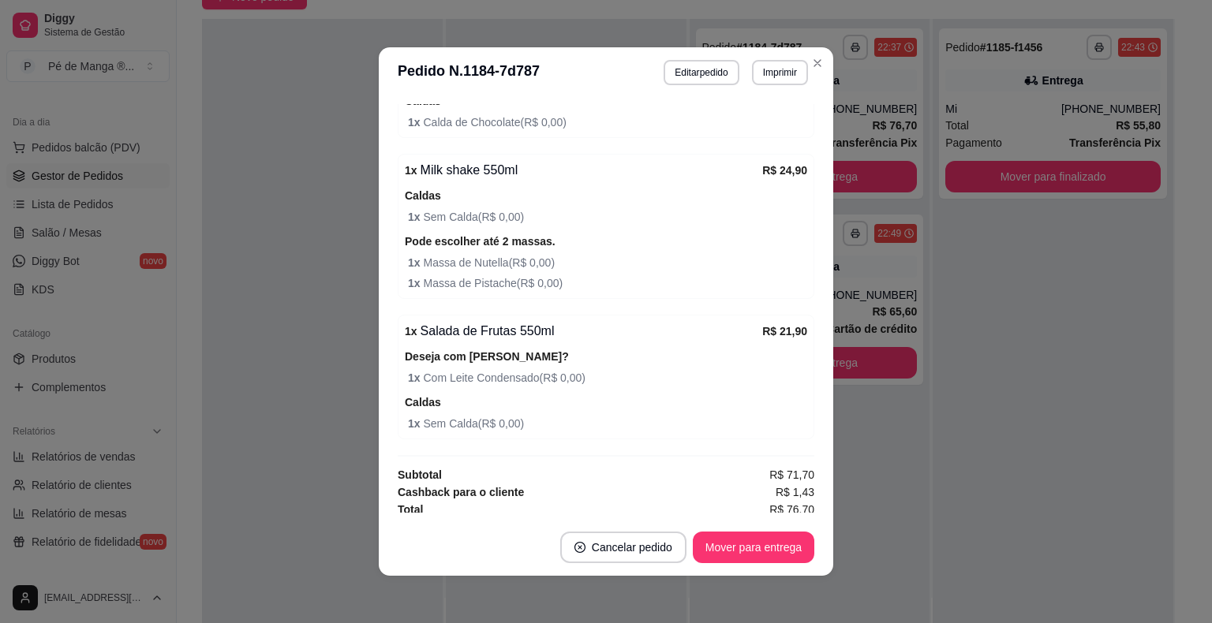
scroll to position [564, 0]
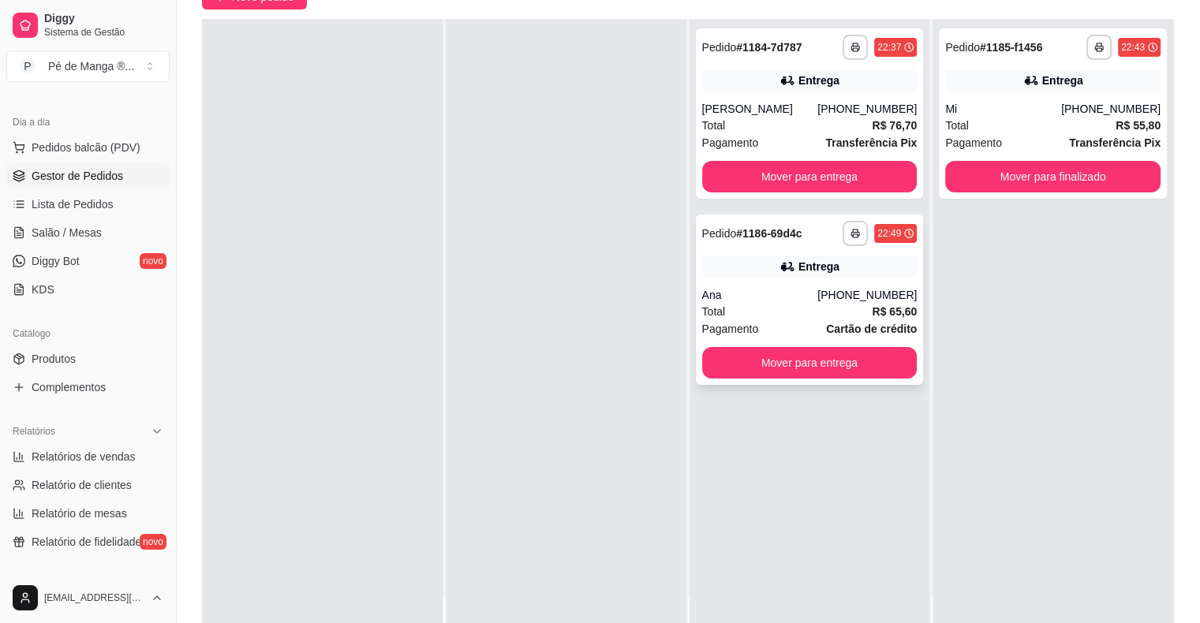
click at [883, 320] on div "**********" at bounding box center [810, 300] width 228 height 170
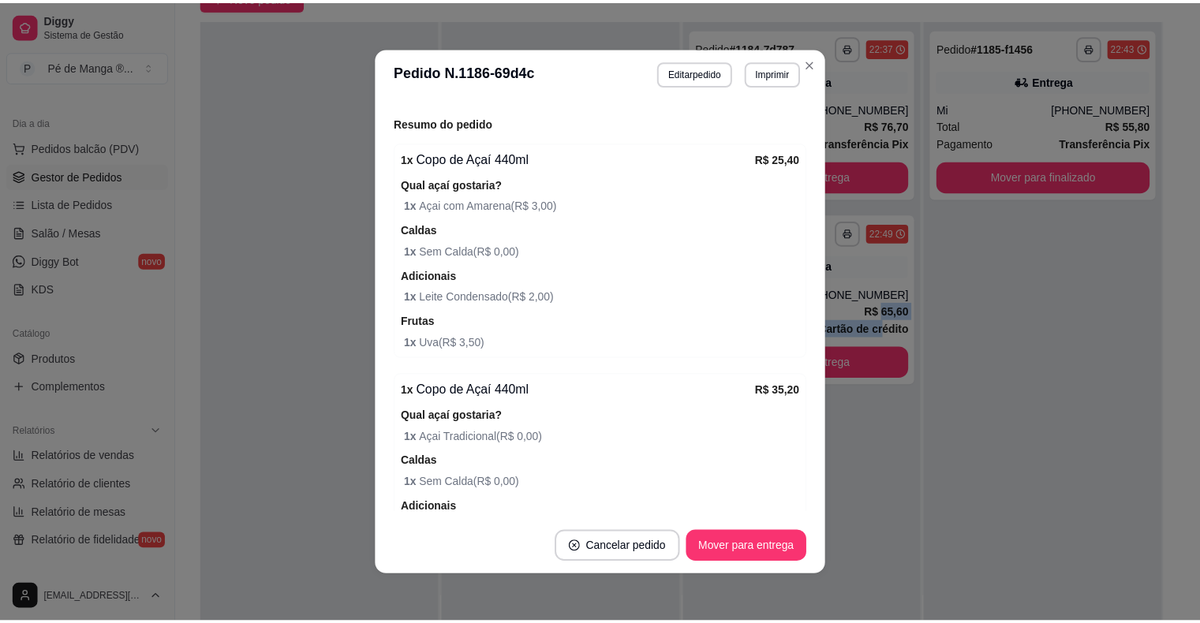
scroll to position [394, 0]
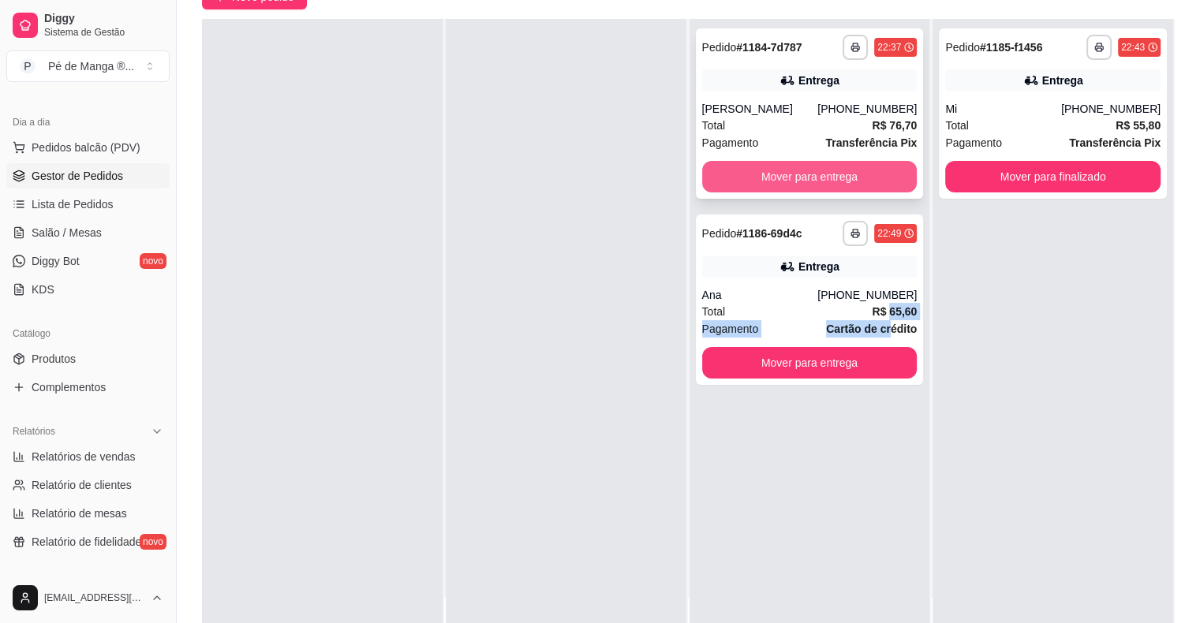
click at [832, 179] on button "Mover para entrega" at bounding box center [809, 177] width 215 height 32
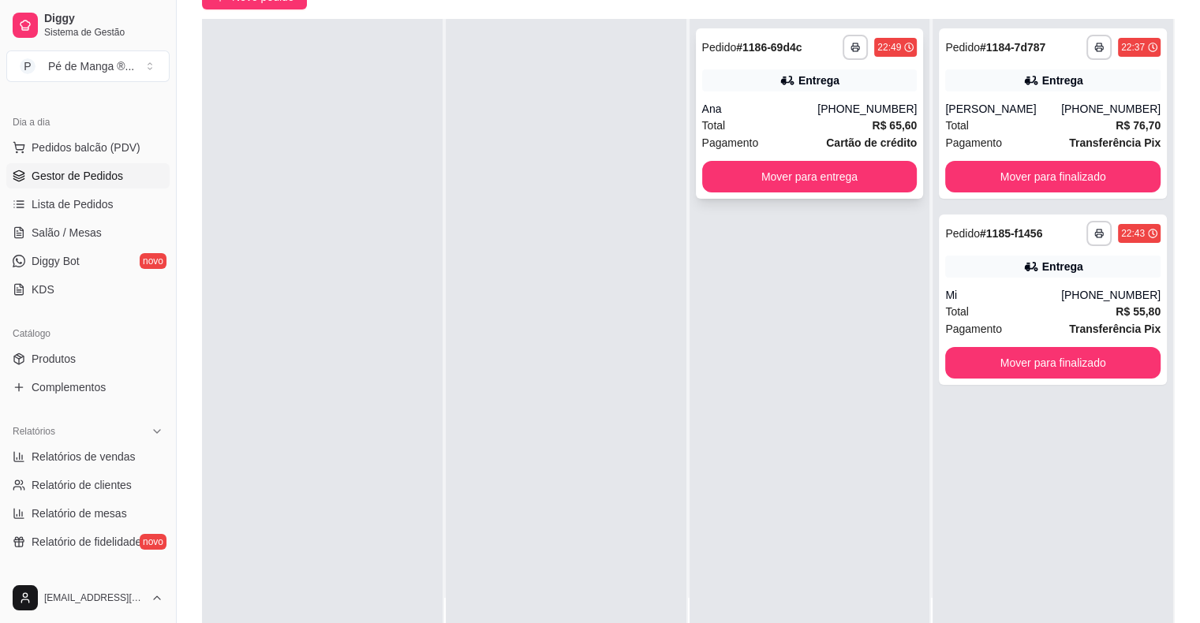
click at [776, 106] on div "Ana" at bounding box center [760, 109] width 116 height 16
click at [1023, 261] on icon at bounding box center [1031, 267] width 16 height 16
click at [952, 129] on span "Total" at bounding box center [957, 125] width 24 height 17
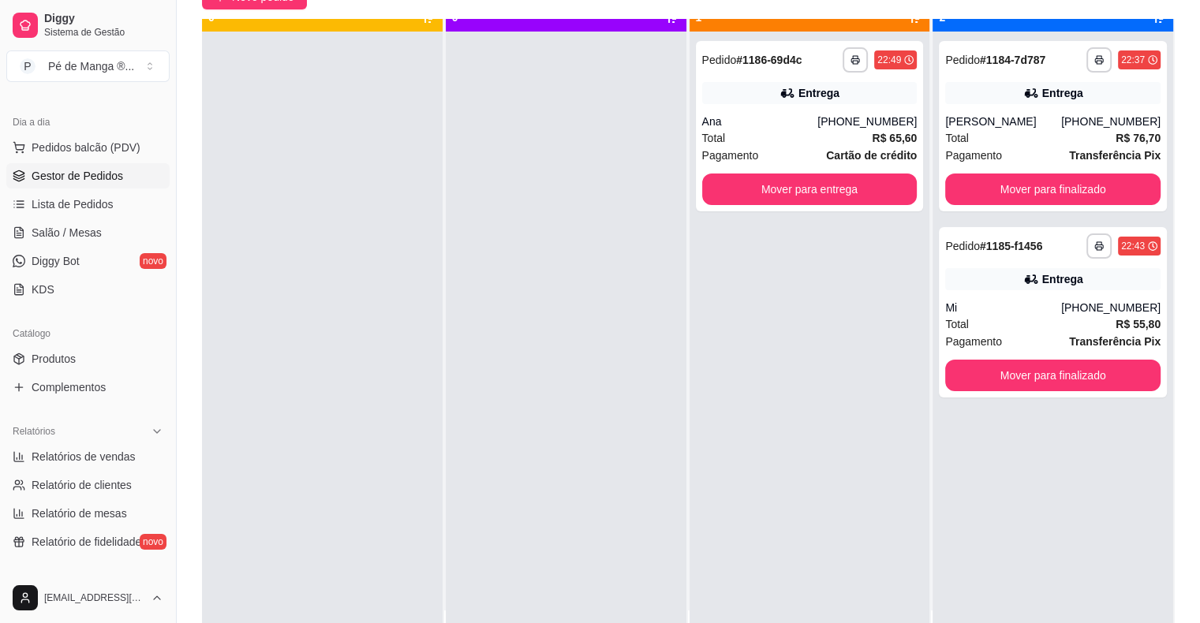
scroll to position [44, 0]
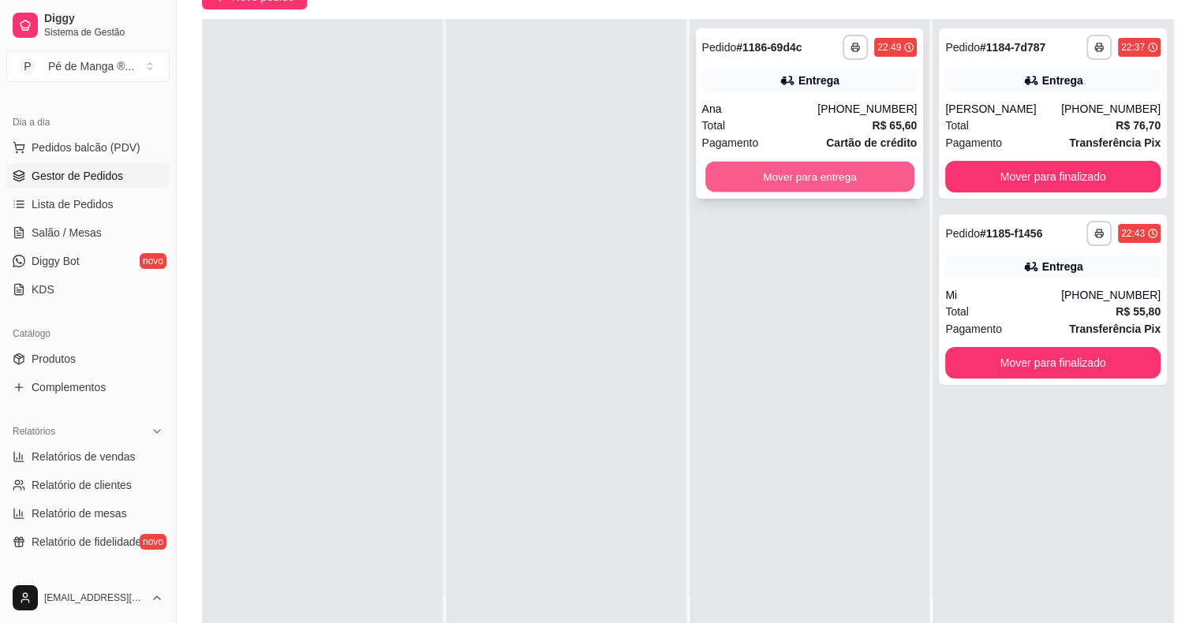
click at [770, 177] on button "Mover para entrega" at bounding box center [809, 177] width 209 height 31
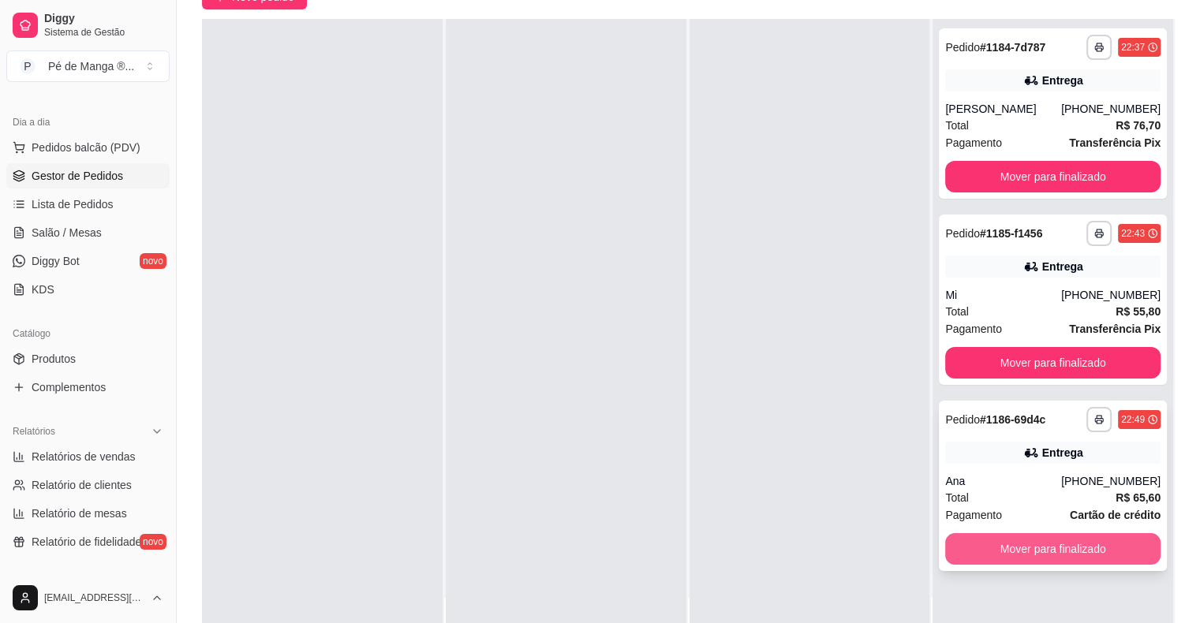
click at [970, 540] on button "Mover para finalizado" at bounding box center [1052, 549] width 215 height 32
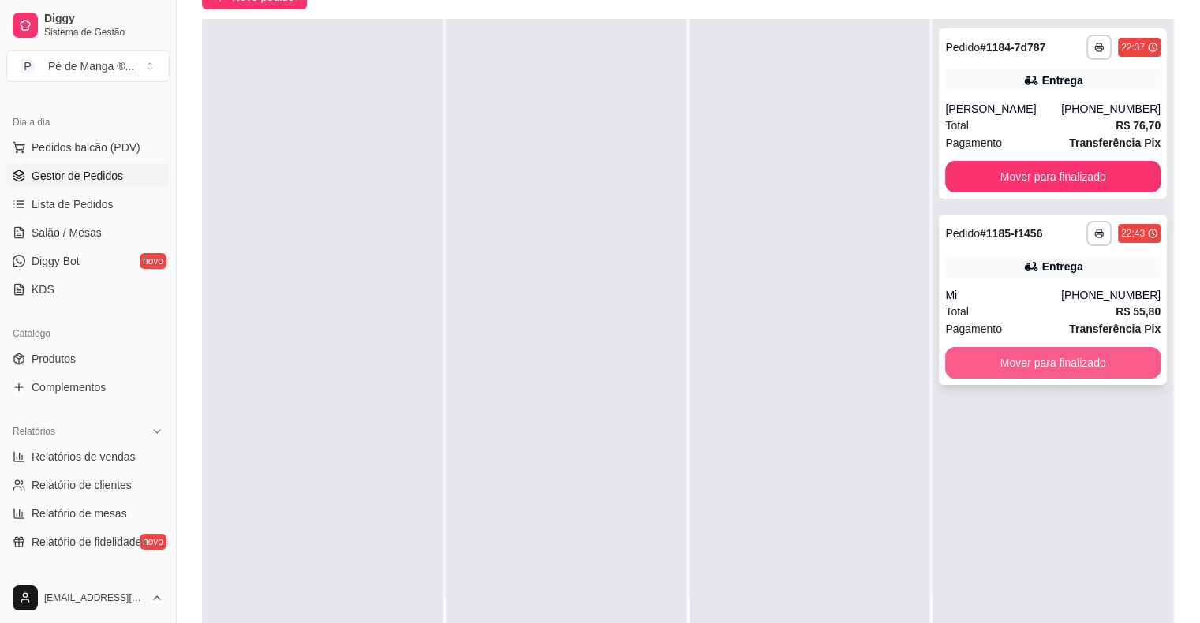
click at [997, 360] on button "Mover para finalizado" at bounding box center [1052, 363] width 215 height 32
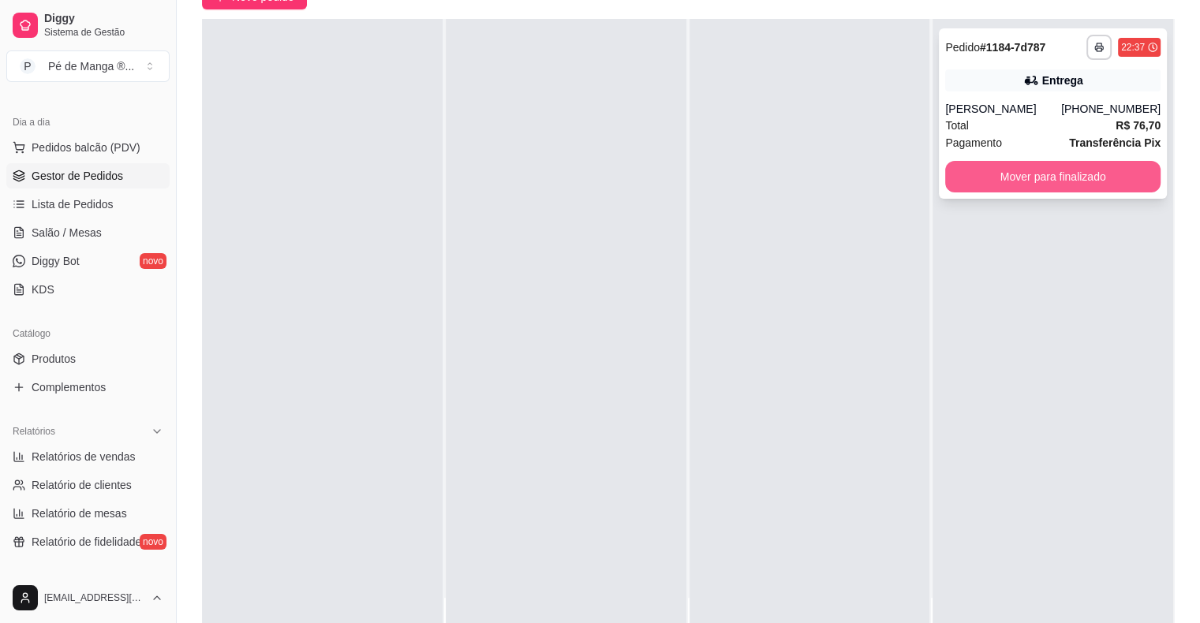
click at [1033, 169] on button "Mover para finalizado" at bounding box center [1052, 177] width 215 height 32
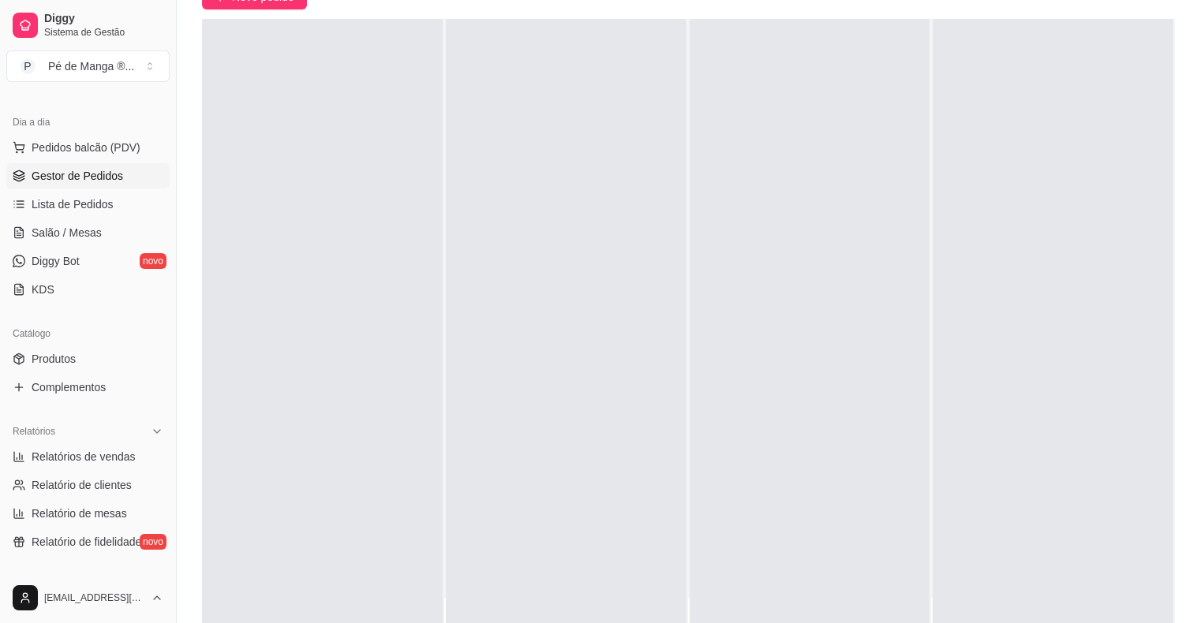
click at [1078, 573] on div at bounding box center [1052, 330] width 241 height 623
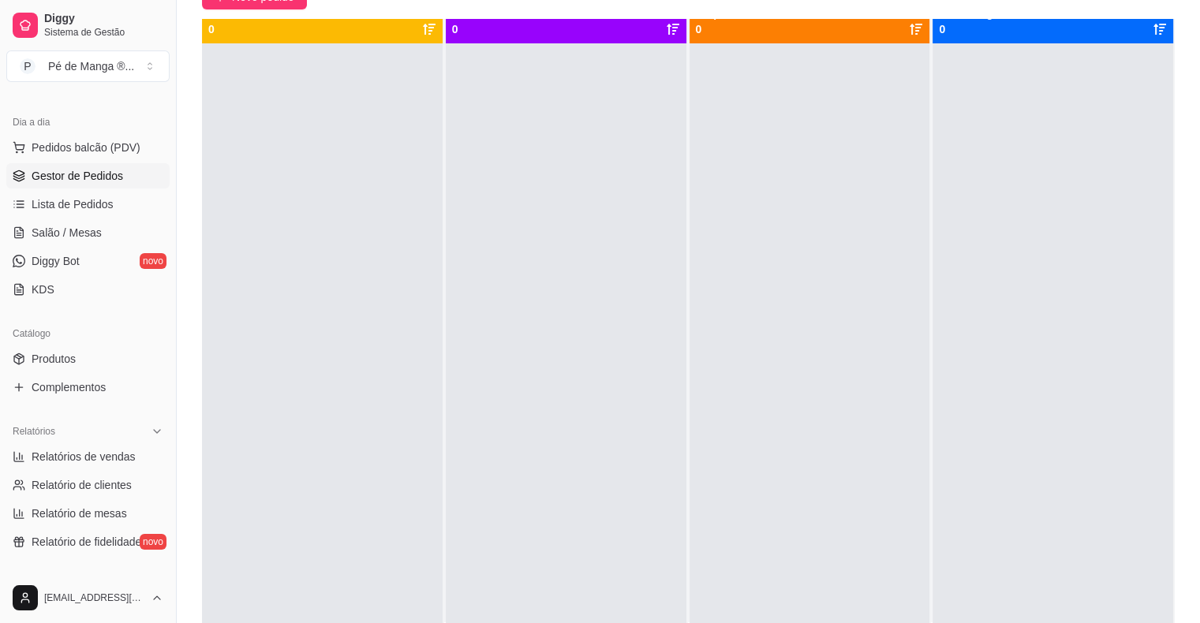
scroll to position [0, 0]
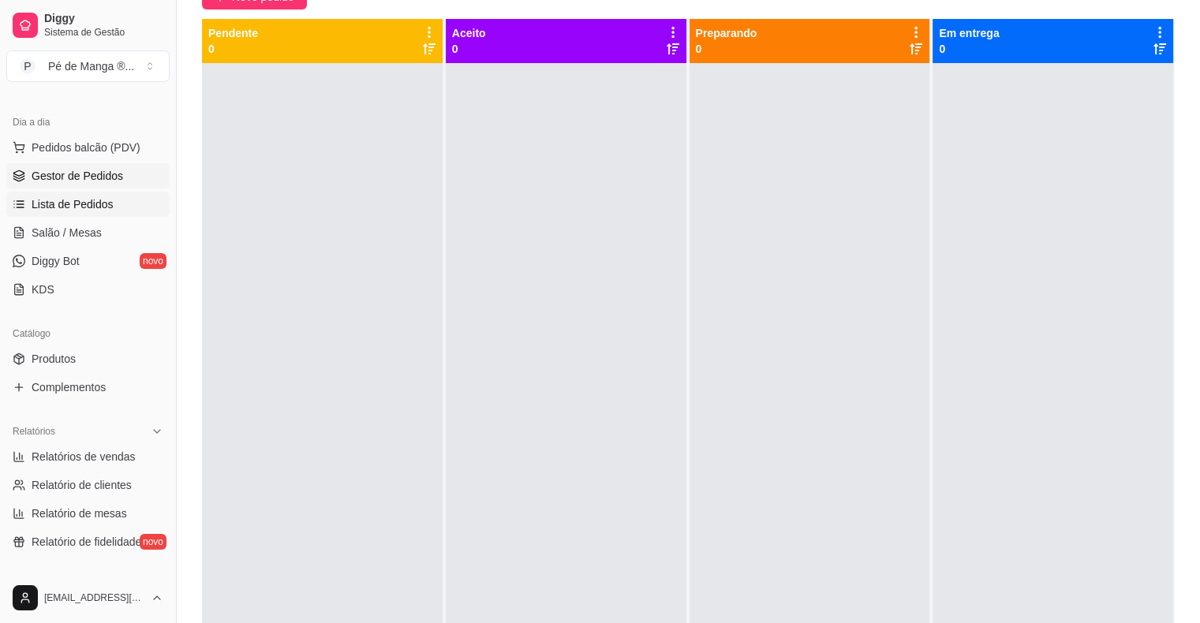
click at [118, 208] on link "Lista de Pedidos" at bounding box center [87, 204] width 163 height 25
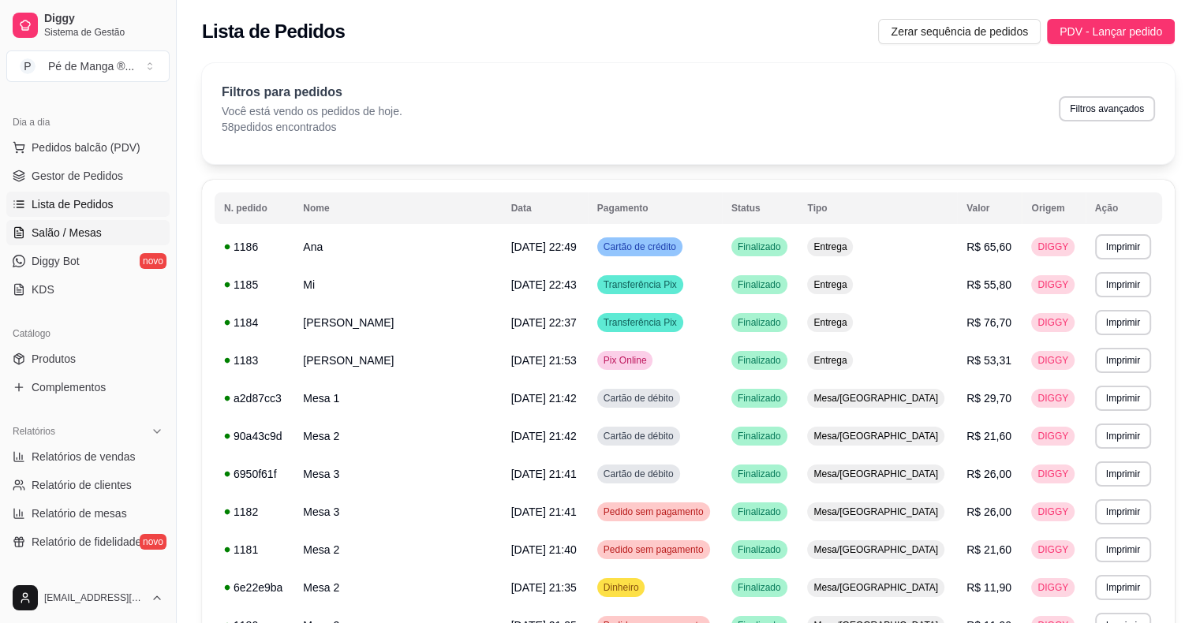
click at [124, 230] on link "Salão / Mesas" at bounding box center [87, 232] width 163 height 25
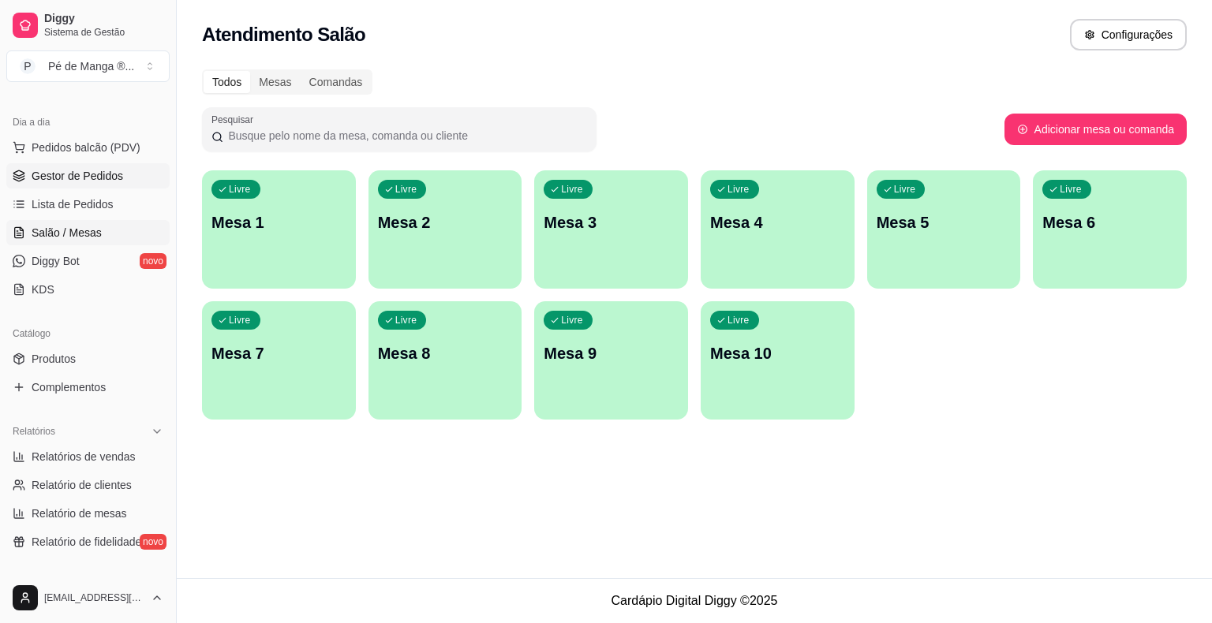
click at [93, 180] on span "Gestor de Pedidos" at bounding box center [78, 176] width 92 height 16
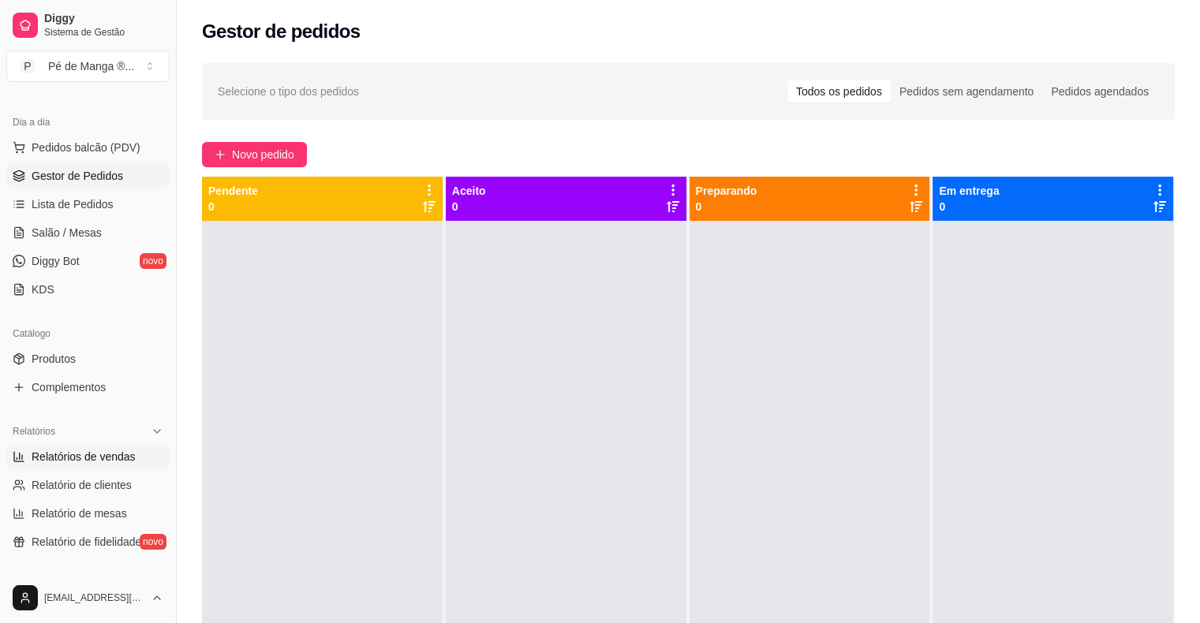
click at [132, 468] on link "Relatórios de vendas" at bounding box center [87, 456] width 163 height 25
select select "ALL"
select select "0"
